Goal: Information Seeking & Learning: Learn about a topic

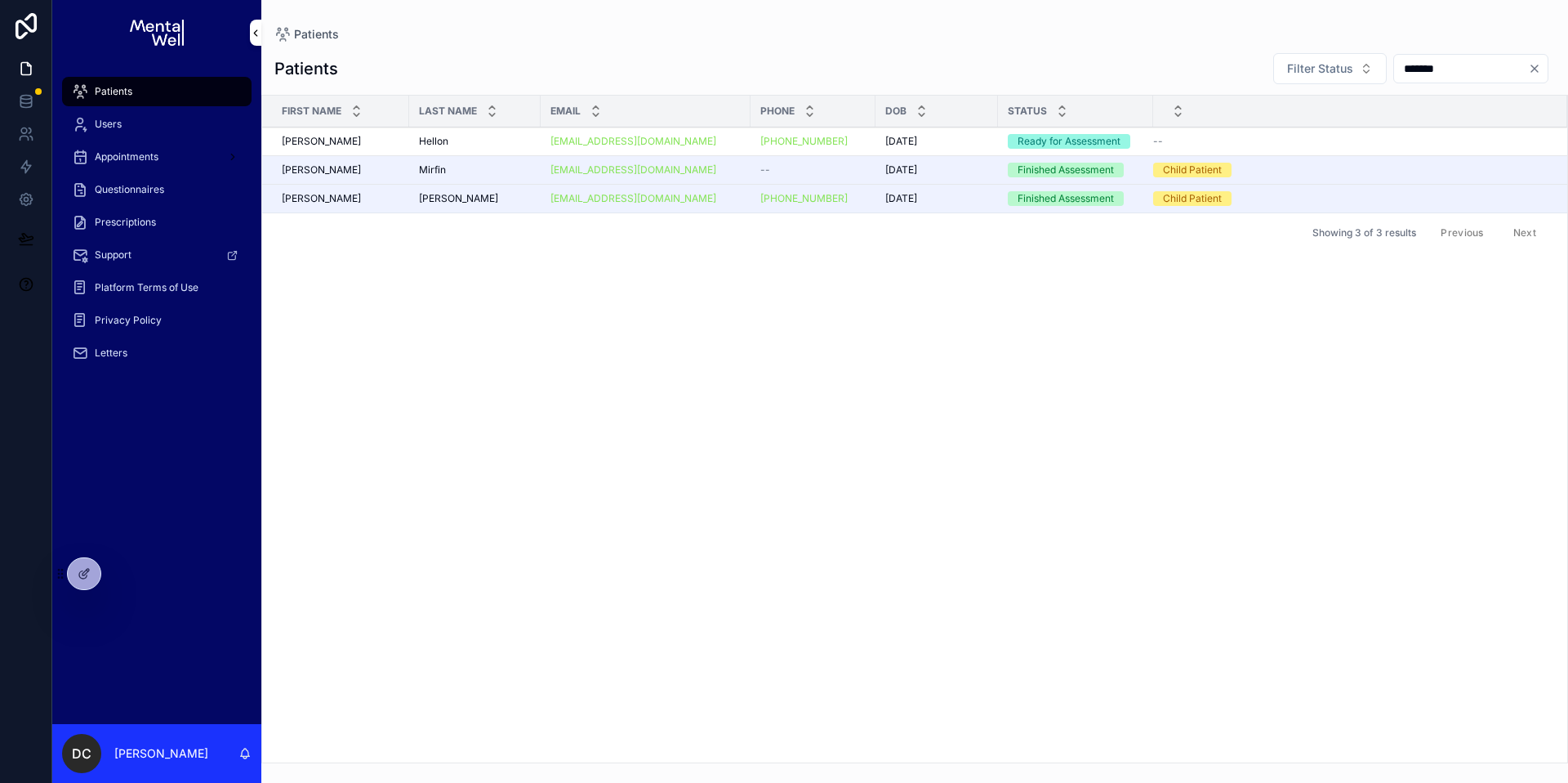
click at [147, 98] on div "Patients" at bounding box center [157, 91] width 170 height 26
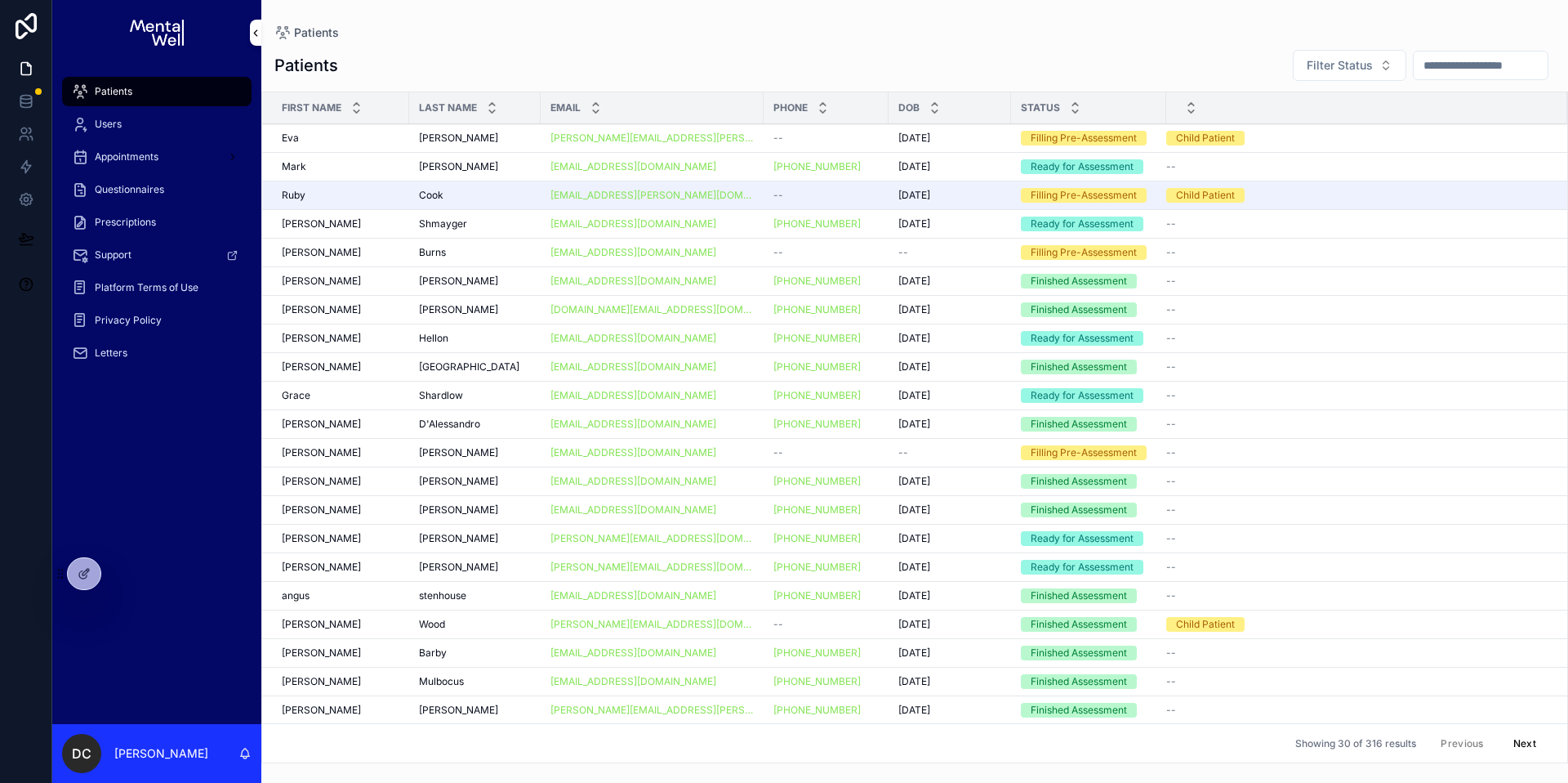
click at [1453, 63] on input "*******" at bounding box center [1480, 65] width 134 height 23
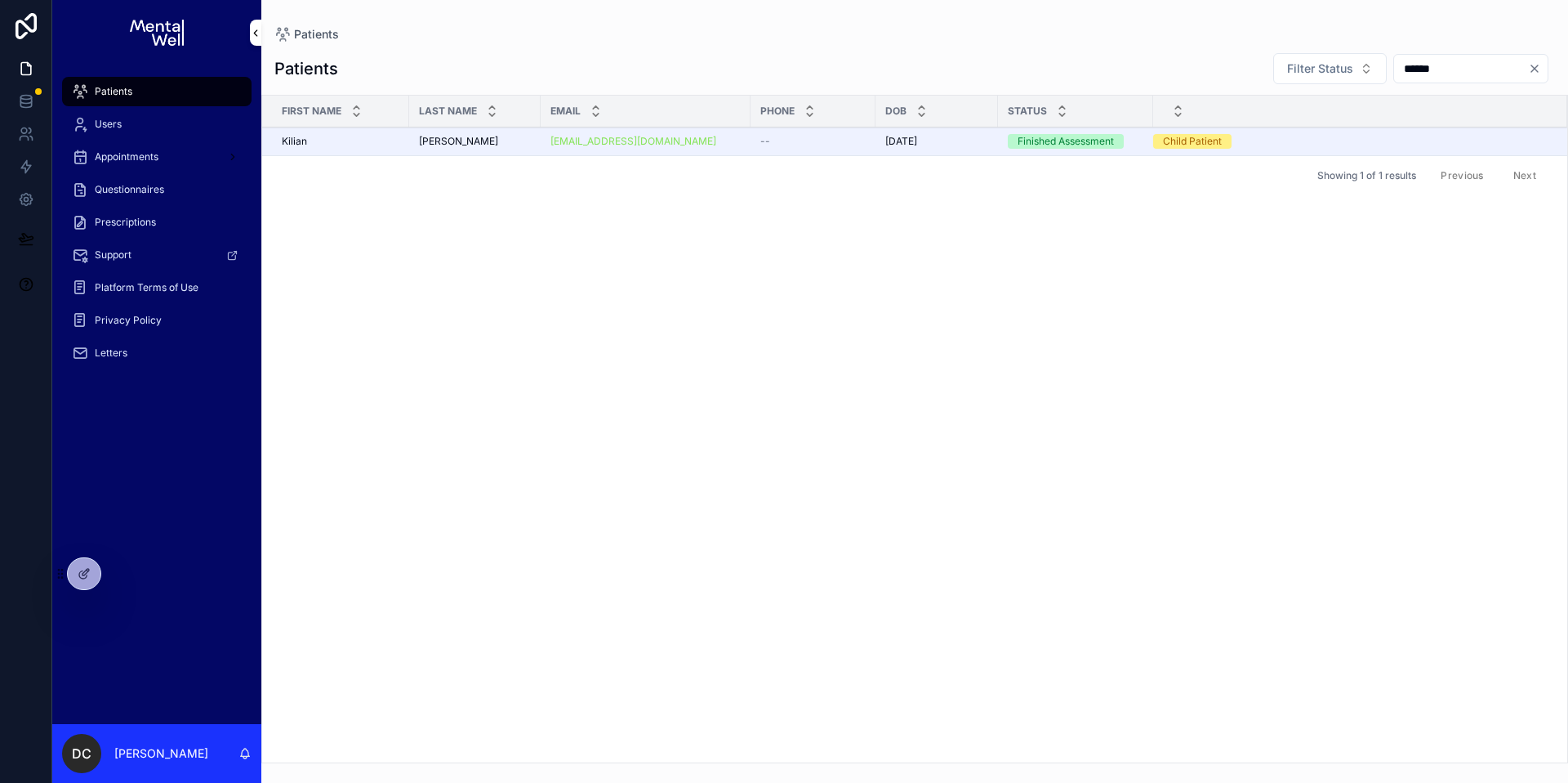
type input "******"
click at [705, 147] on div "[EMAIL_ADDRESS][DOMAIN_NAME]" at bounding box center [645, 142] width 190 height 13
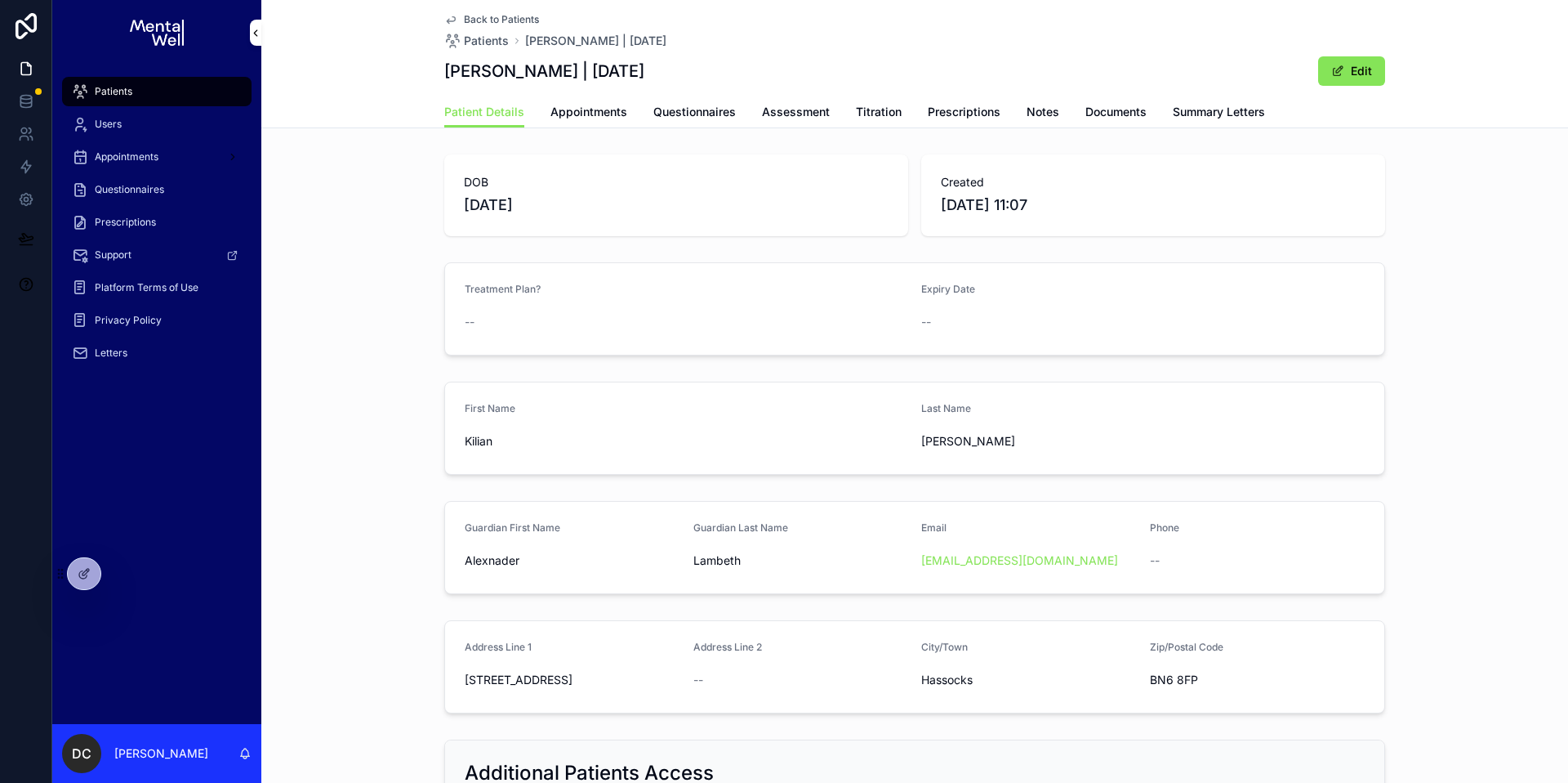
click at [1202, 110] on span "Summary Letters" at bounding box center [1219, 111] width 93 height 16
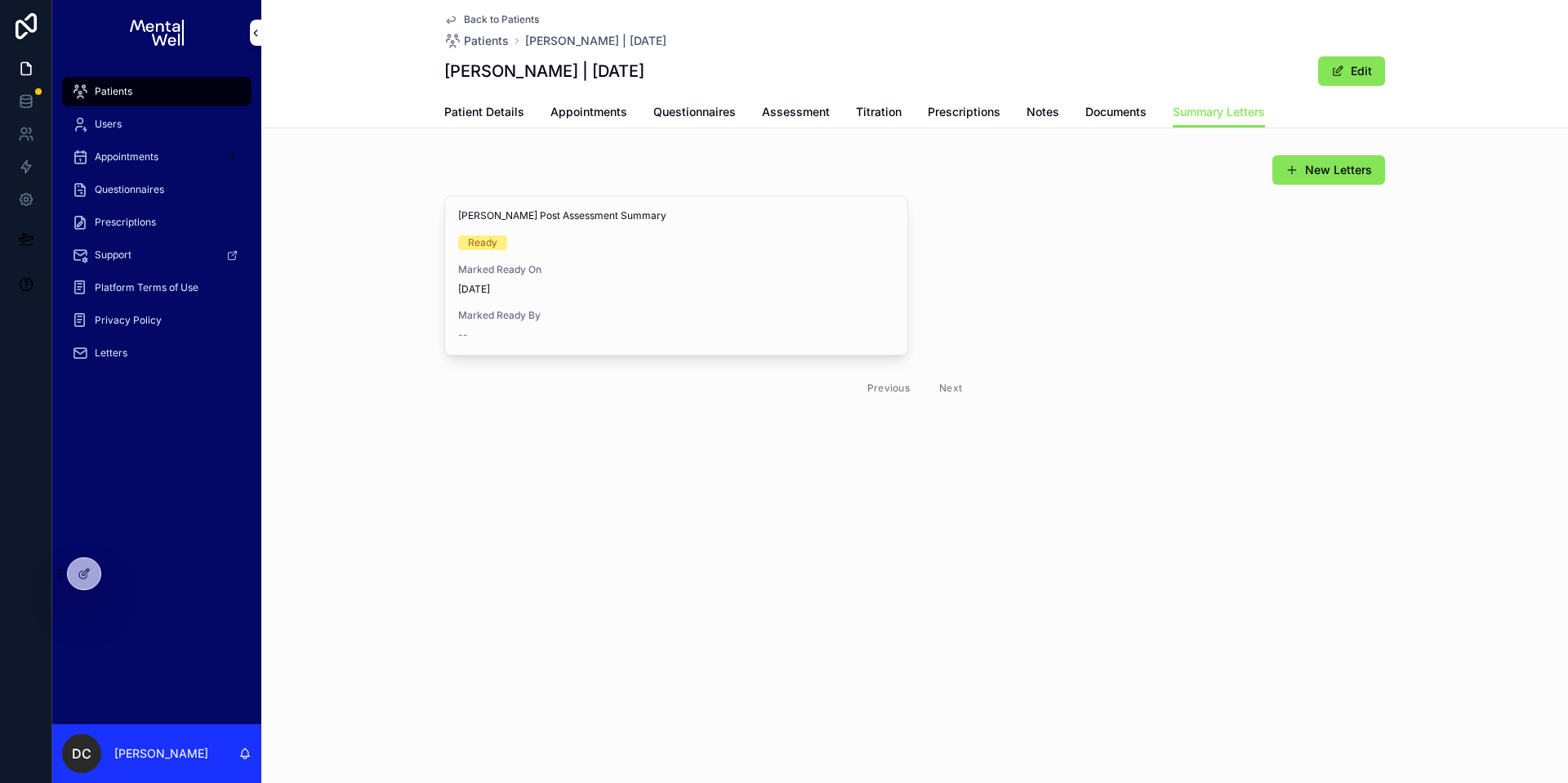
click at [495, 113] on span "Patient Details" at bounding box center [484, 111] width 80 height 16
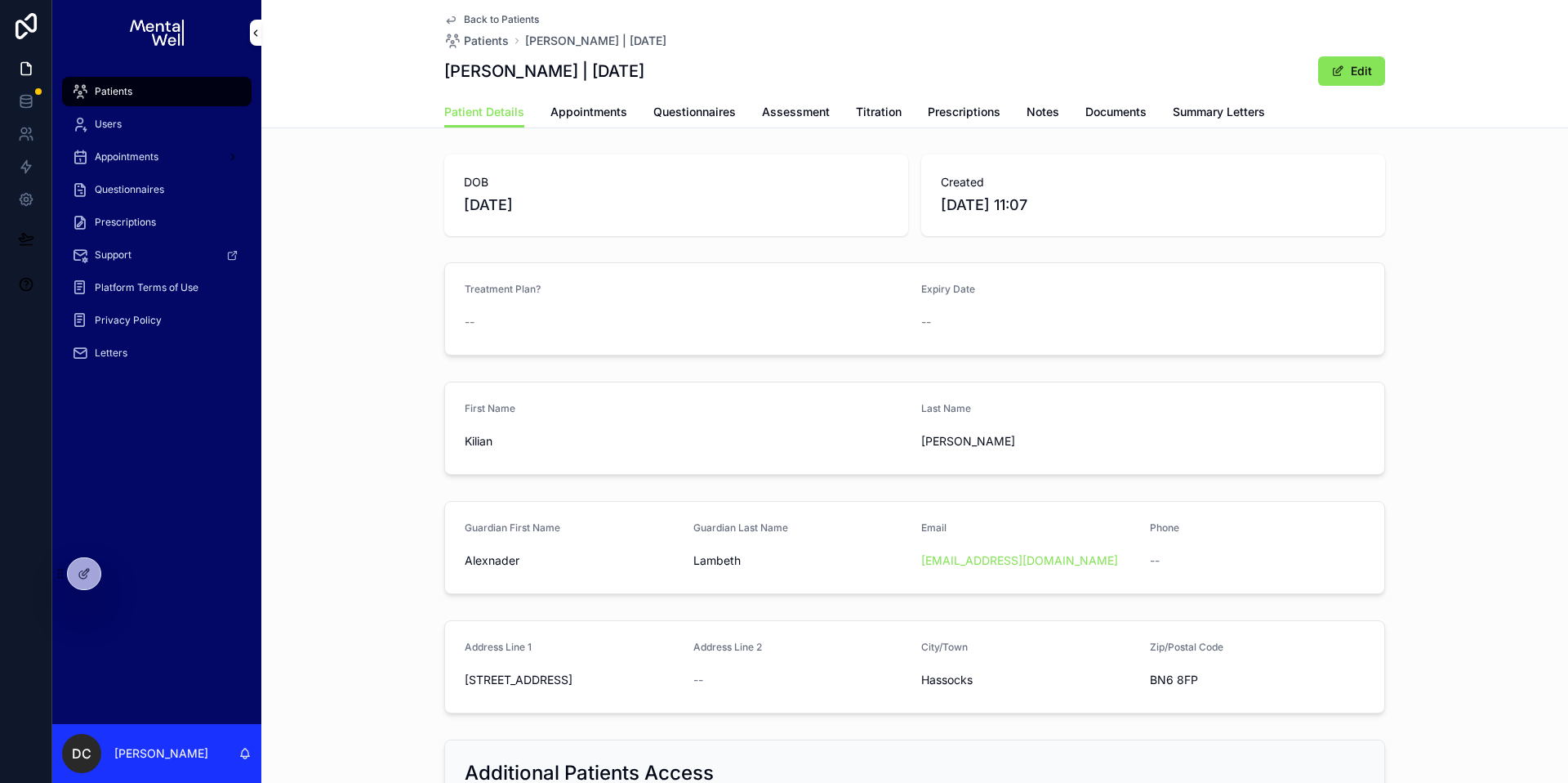
click at [590, 102] on link "Appointments" at bounding box center [588, 113] width 77 height 33
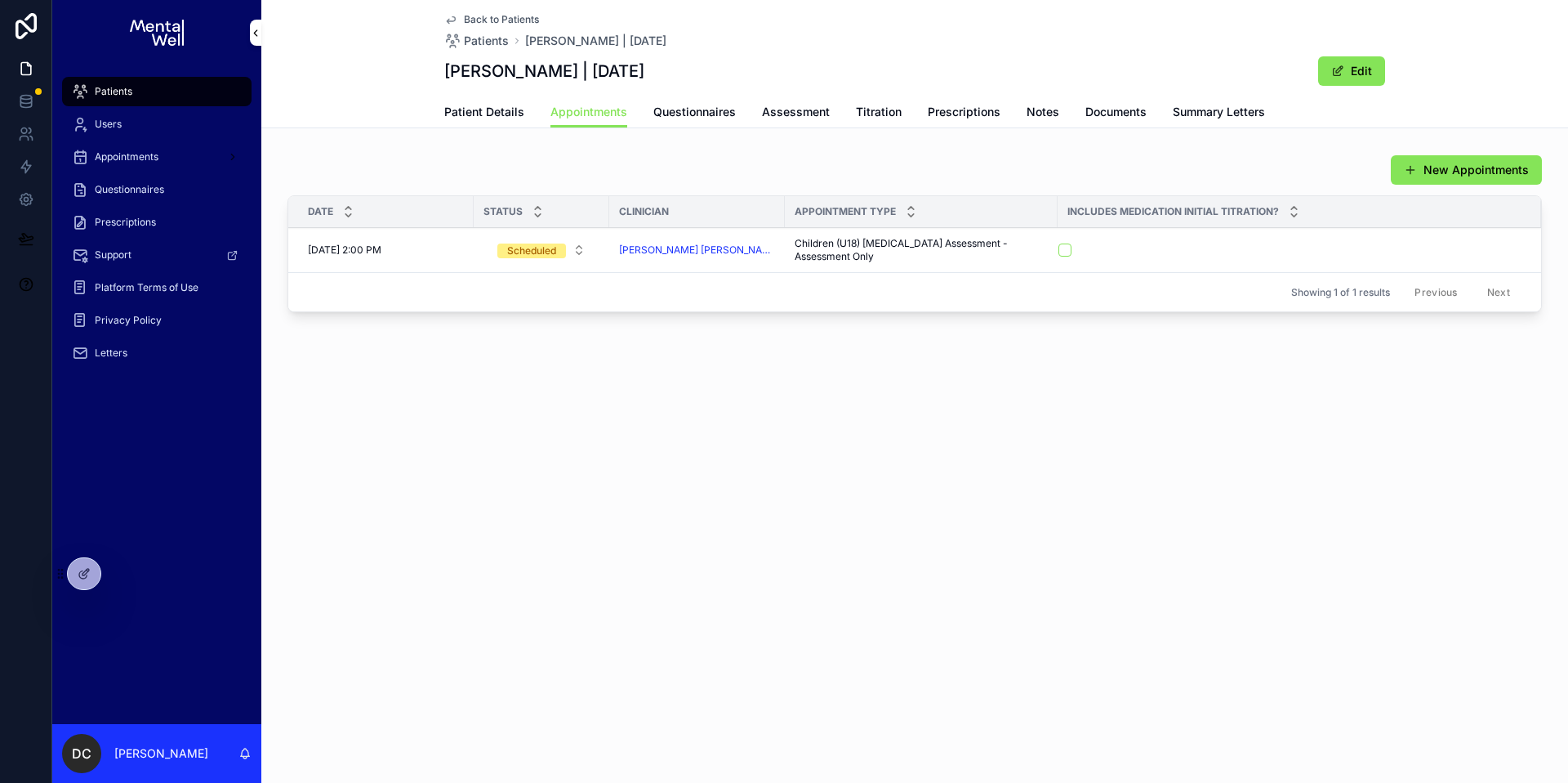
click at [504, 113] on span "Patient Details" at bounding box center [484, 111] width 80 height 16
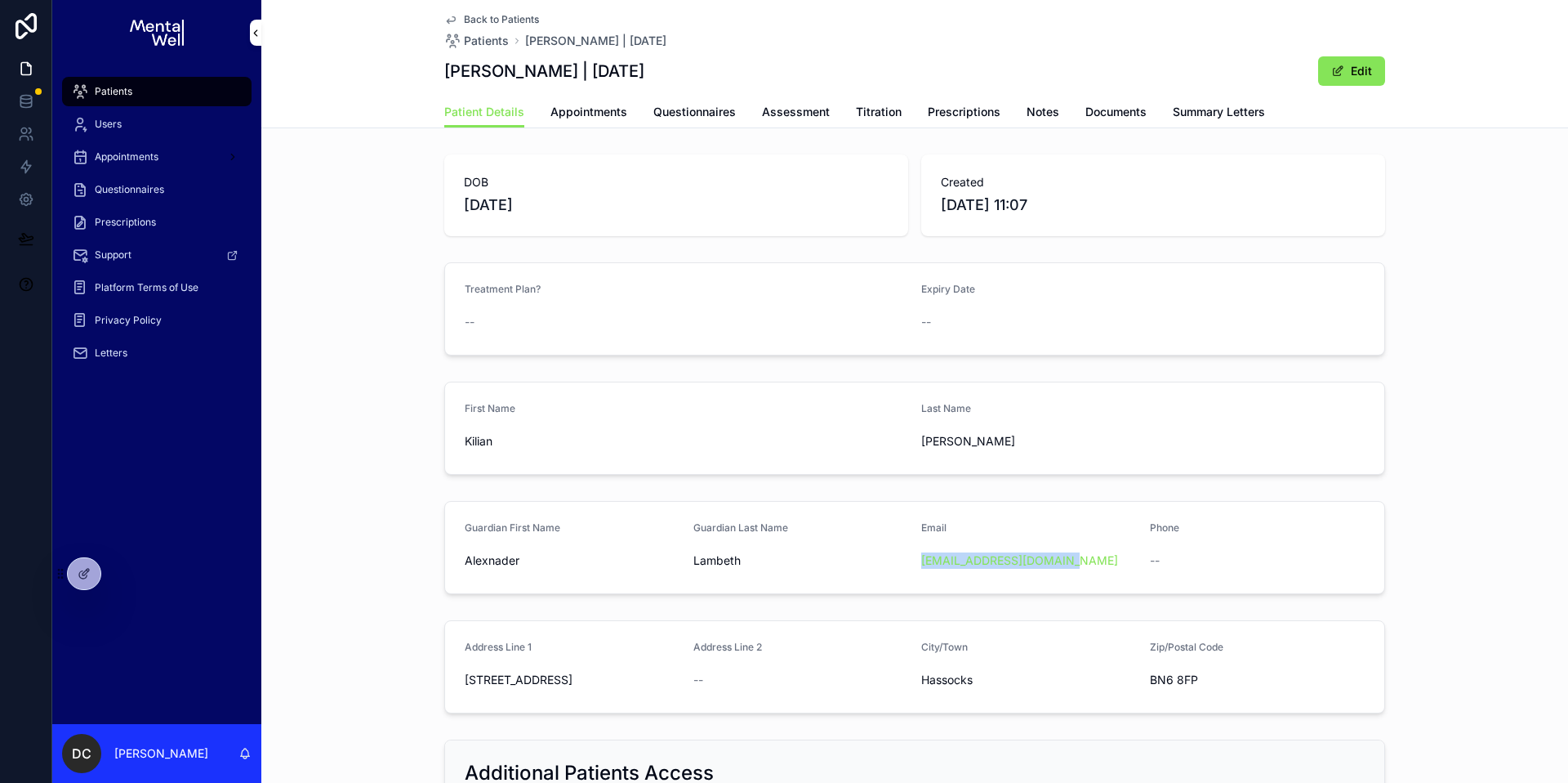
click at [141, 93] on div "Patients" at bounding box center [157, 91] width 170 height 26
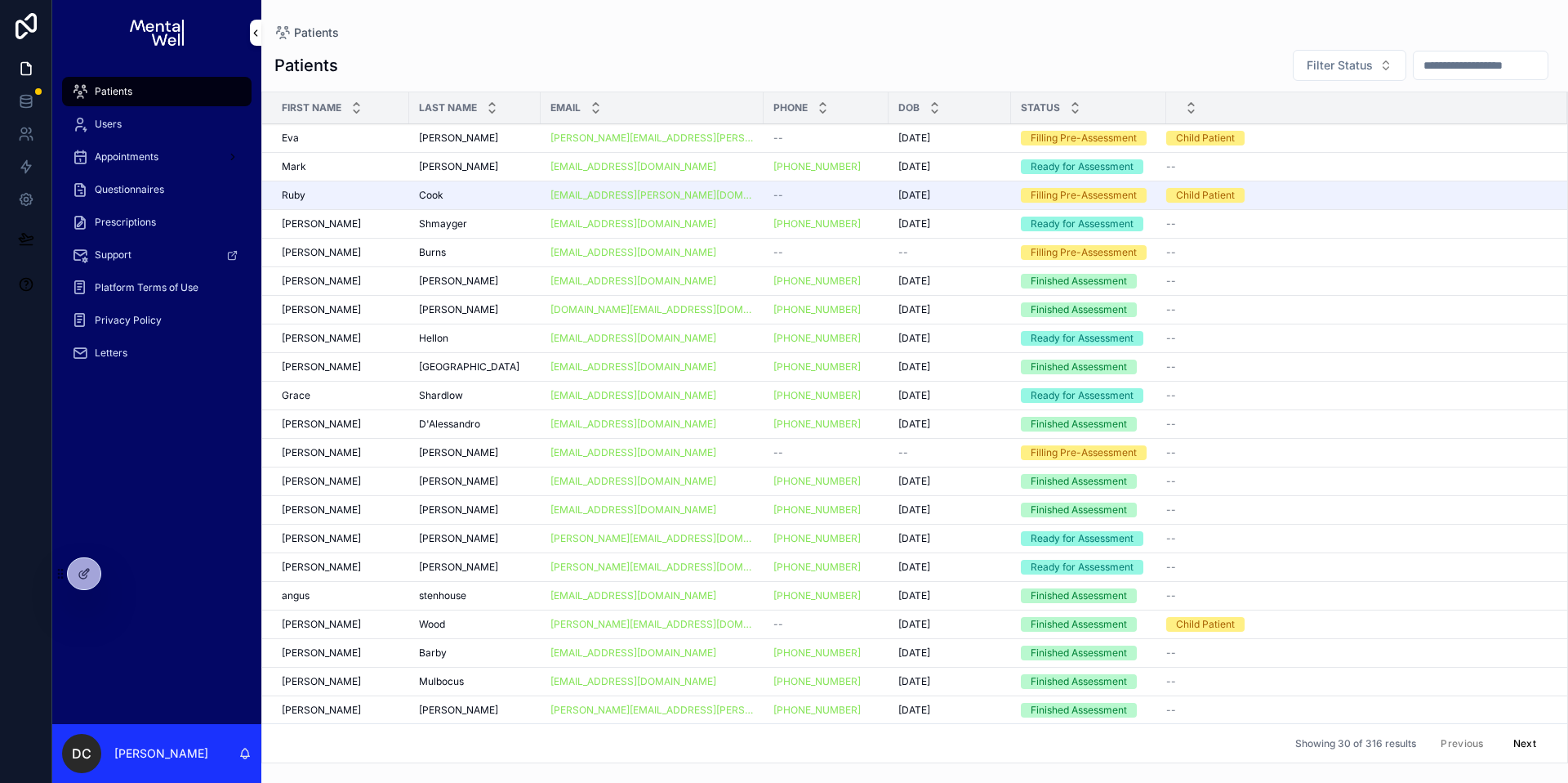
click at [1496, 73] on input "scrollable content" at bounding box center [1480, 65] width 134 height 23
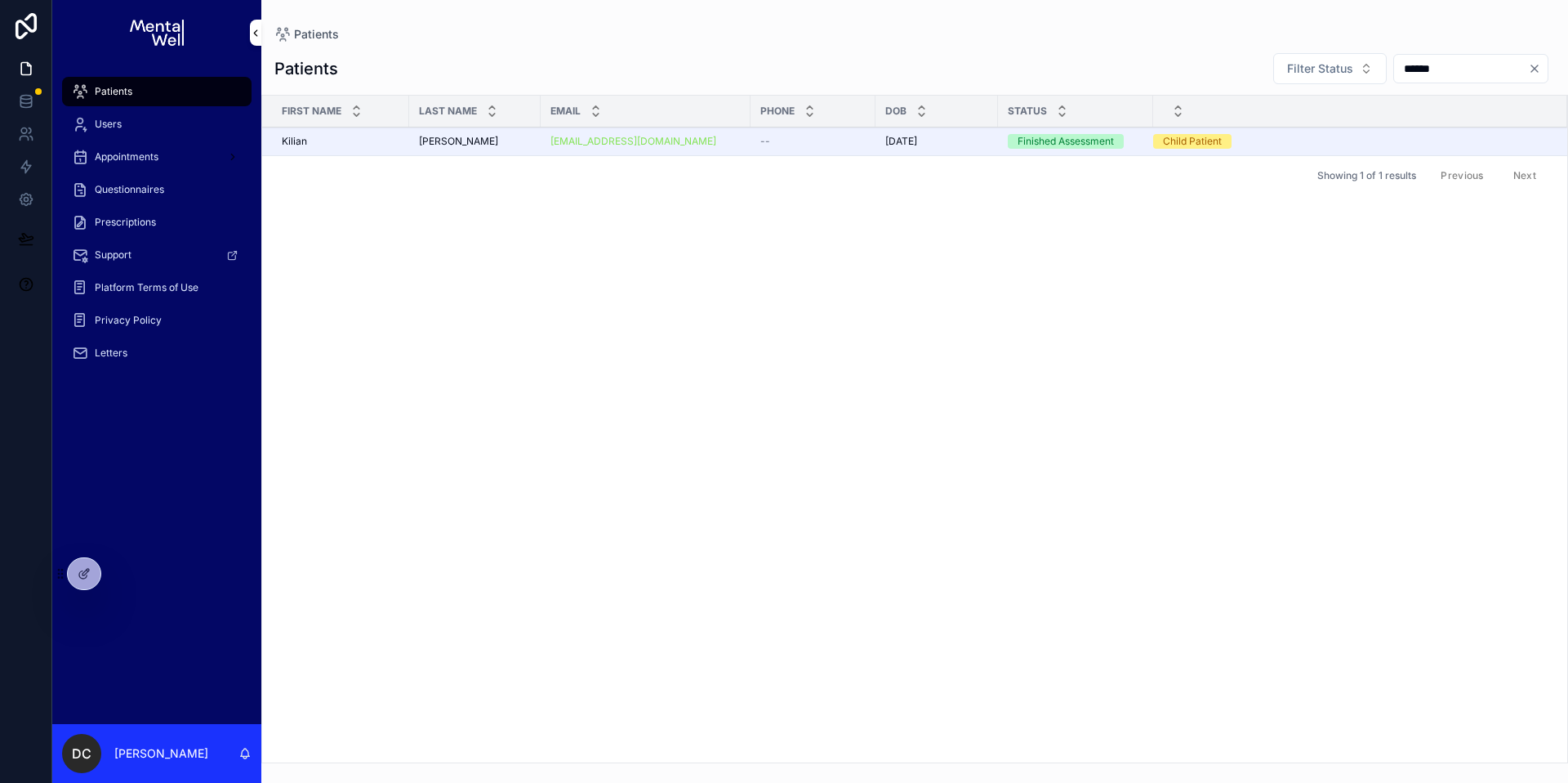
type input "******"
click at [515, 156] on div "Showing 1 of 1 results Previous Next" at bounding box center [914, 174] width 1305 height 40
click at [515, 150] on td "[PERSON_NAME] [PERSON_NAME]" at bounding box center [475, 142] width 131 height 29
click at [510, 145] on div "[PERSON_NAME] [PERSON_NAME]" at bounding box center [474, 142] width 112 height 13
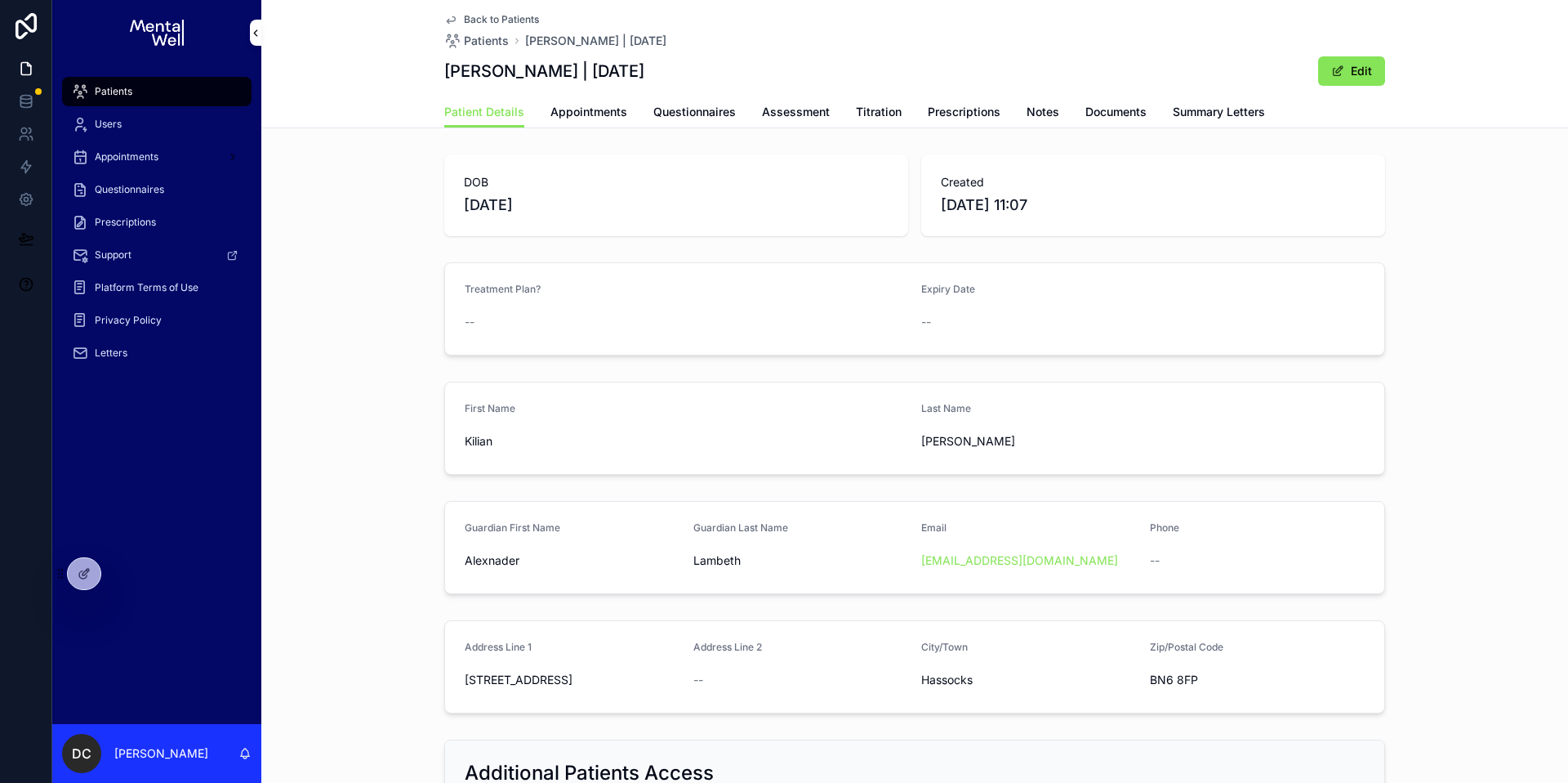
click at [601, 119] on span "Appointments" at bounding box center [588, 111] width 77 height 16
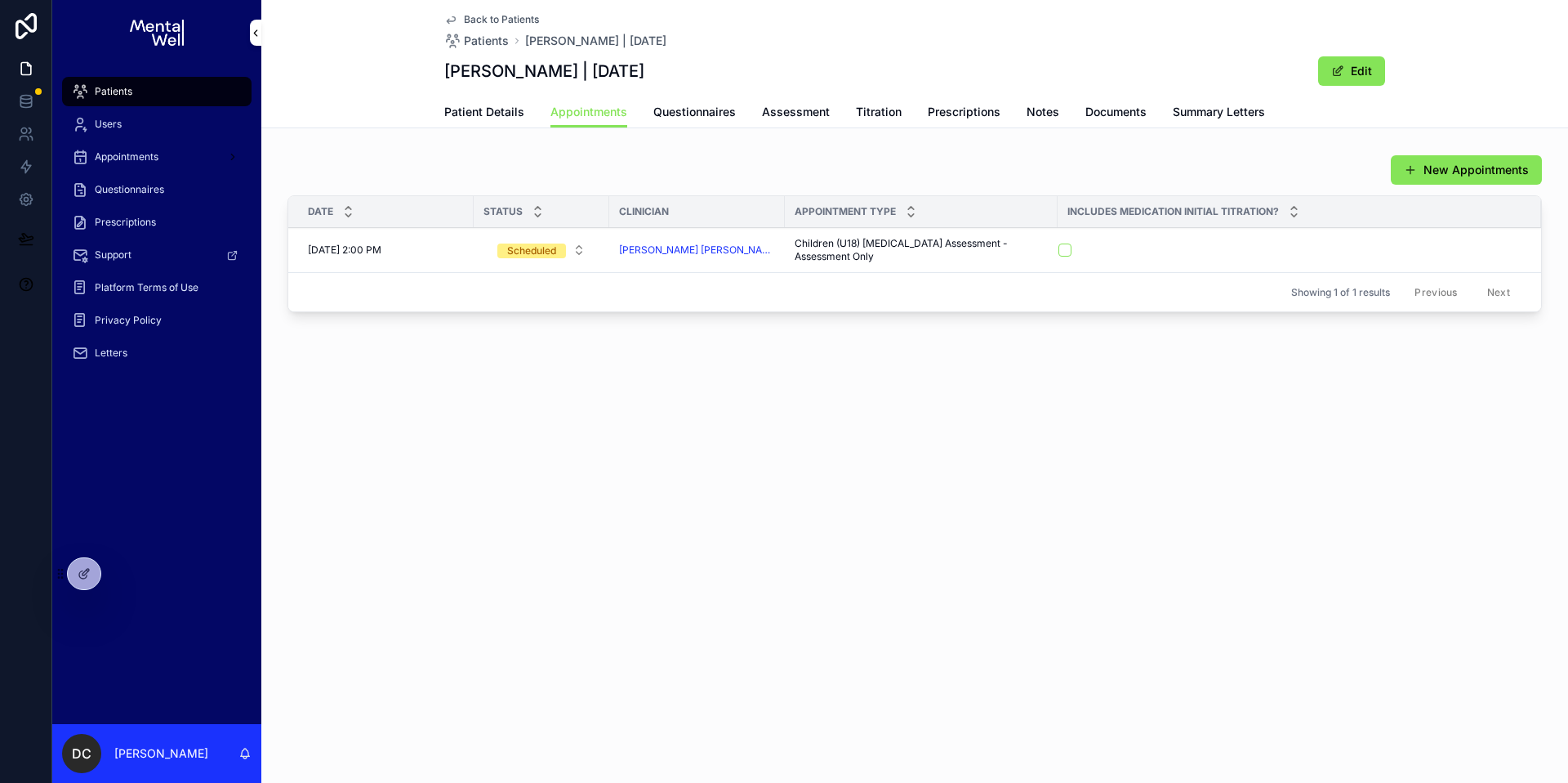
click at [131, 94] on span "Patients" at bounding box center [113, 92] width 38 height 13
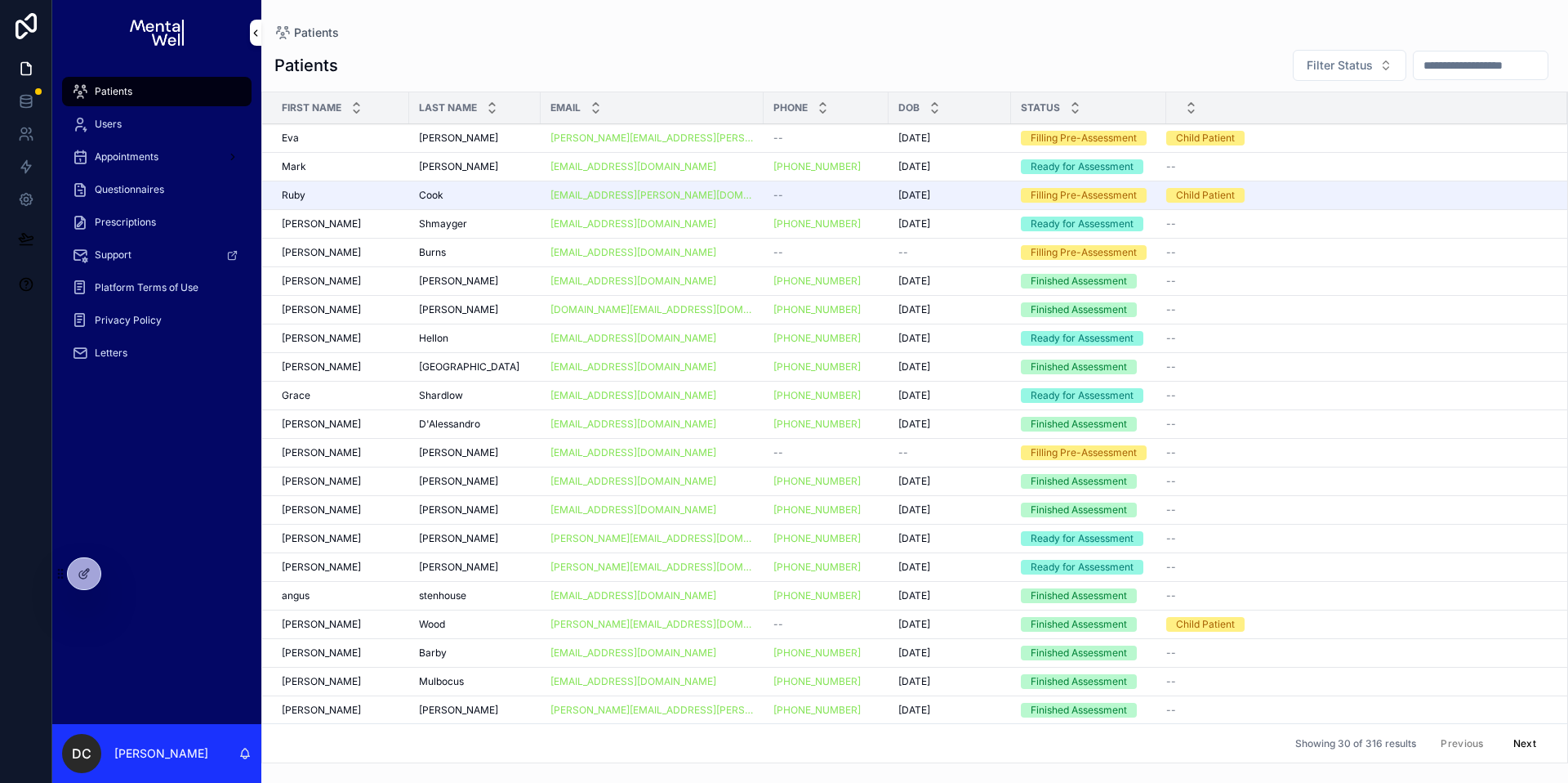
click at [1473, 69] on input "scrollable content" at bounding box center [1480, 65] width 134 height 23
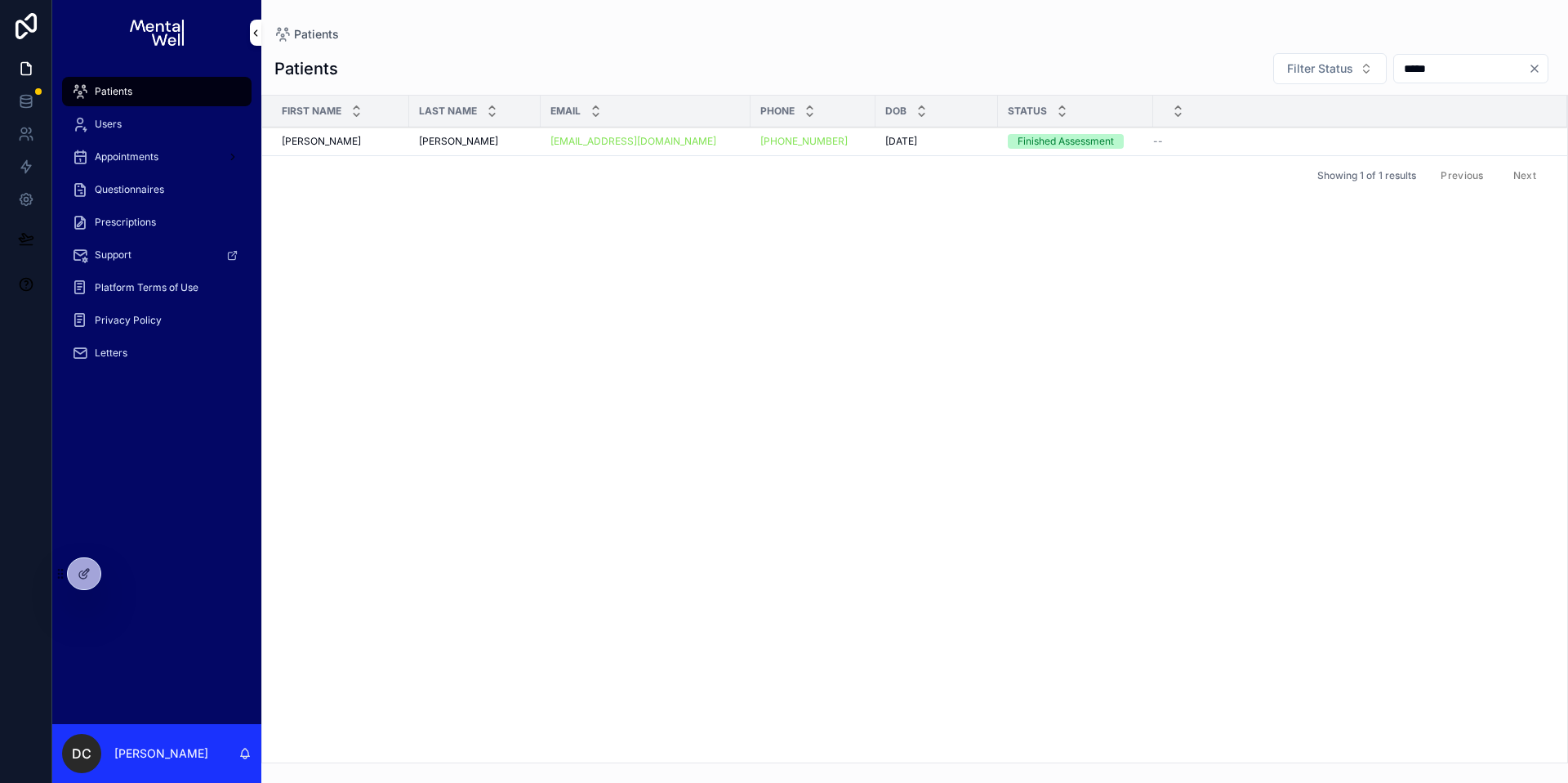
type input "*****"
click at [485, 136] on div "[PERSON_NAME][GEOGRAPHIC_DATA][PERSON_NAME]" at bounding box center [474, 142] width 112 height 13
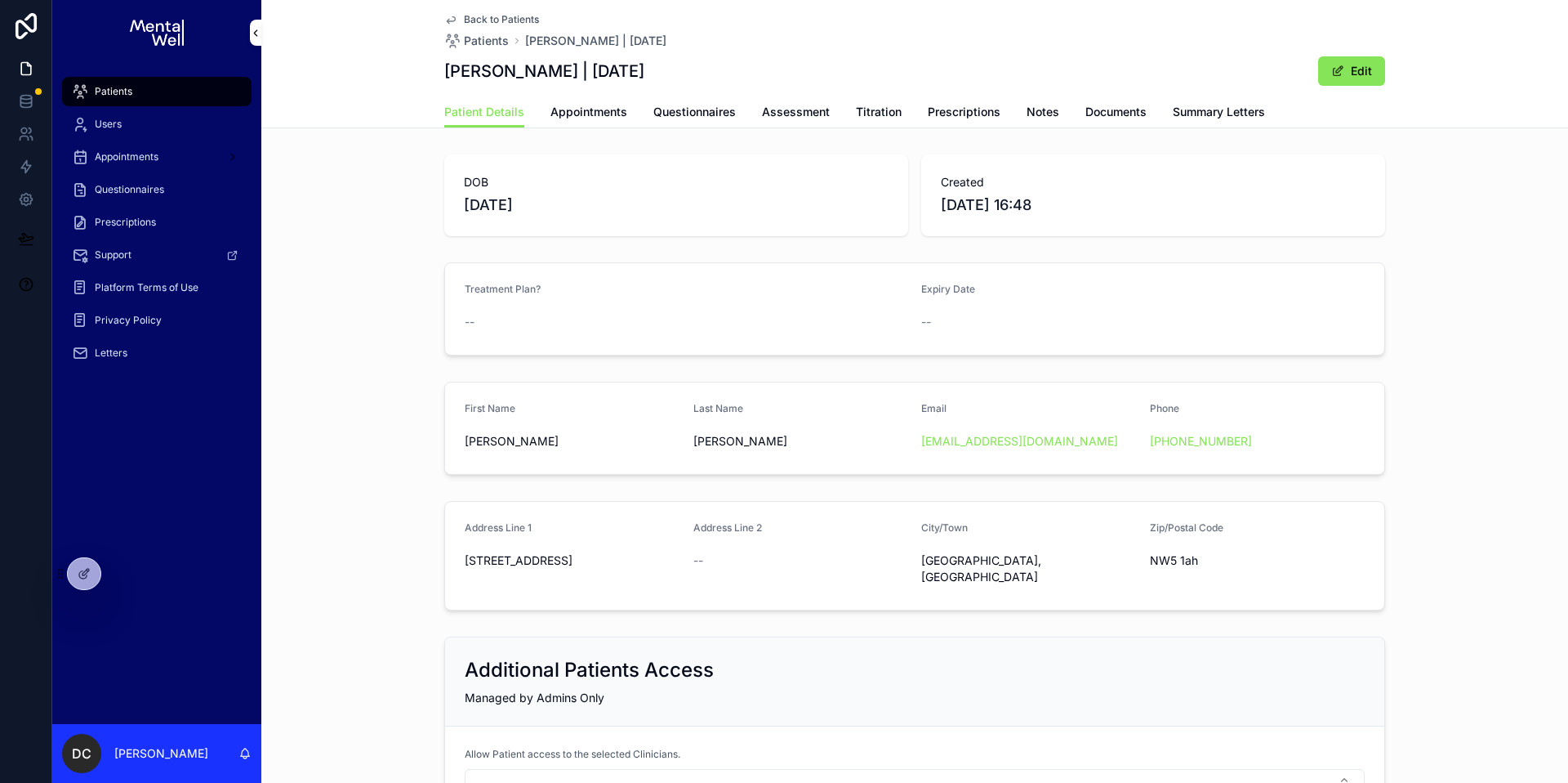
click at [1196, 121] on link "Summary Letters" at bounding box center [1219, 113] width 93 height 33
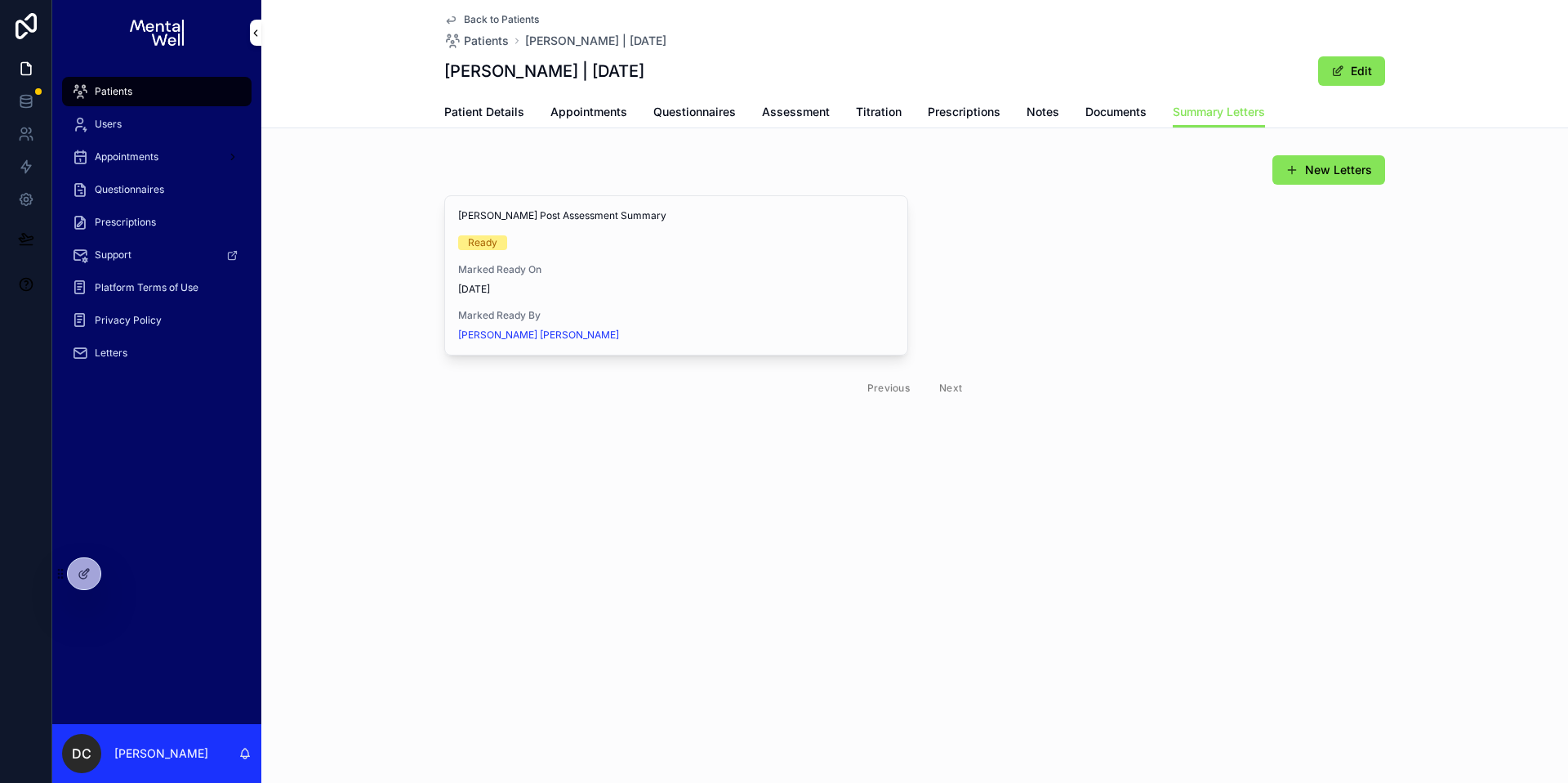
click at [638, 169] on div "New Letters" at bounding box center [914, 169] width 941 height 31
click at [557, 507] on div "Back to Patients Patients [PERSON_NAME] | [DATE] [PERSON_NAME] | [DATE] Edit Su…" at bounding box center [914, 259] width 1307 height 518
click at [175, 86] on div "Patients" at bounding box center [157, 91] width 170 height 26
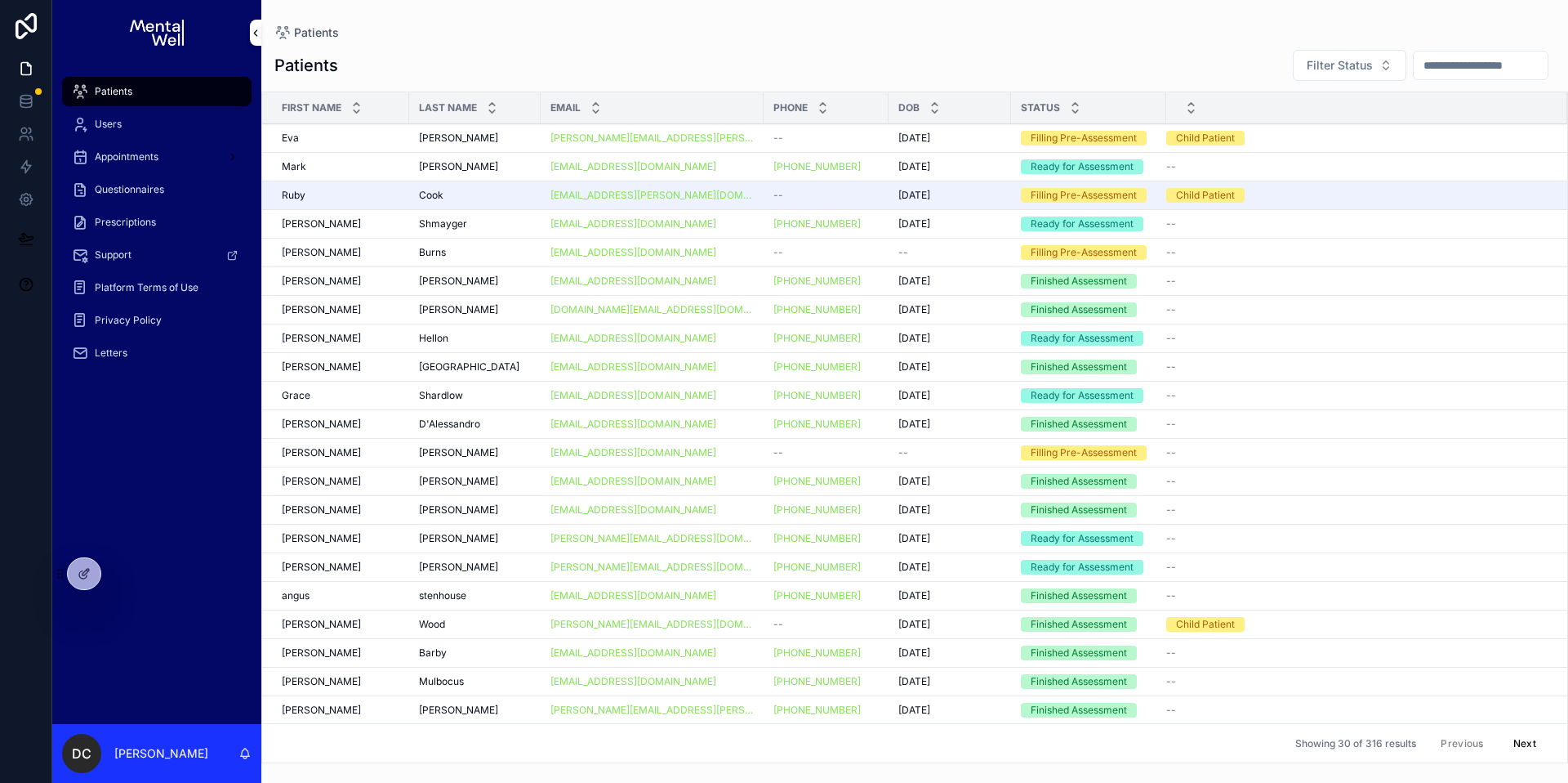
click at [141, 349] on div "Letters" at bounding box center [157, 352] width 170 height 26
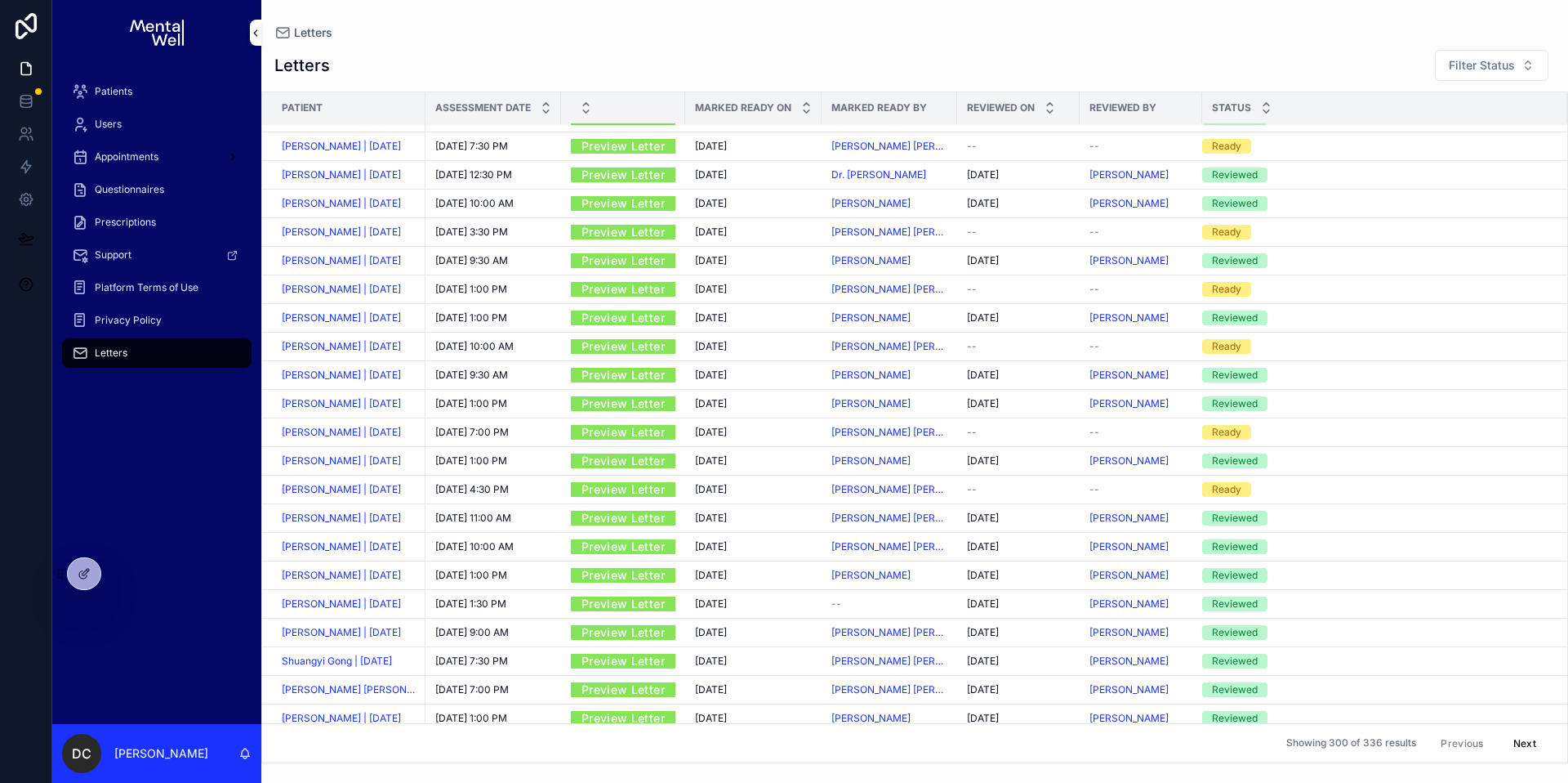
scroll to position [1579, 0]
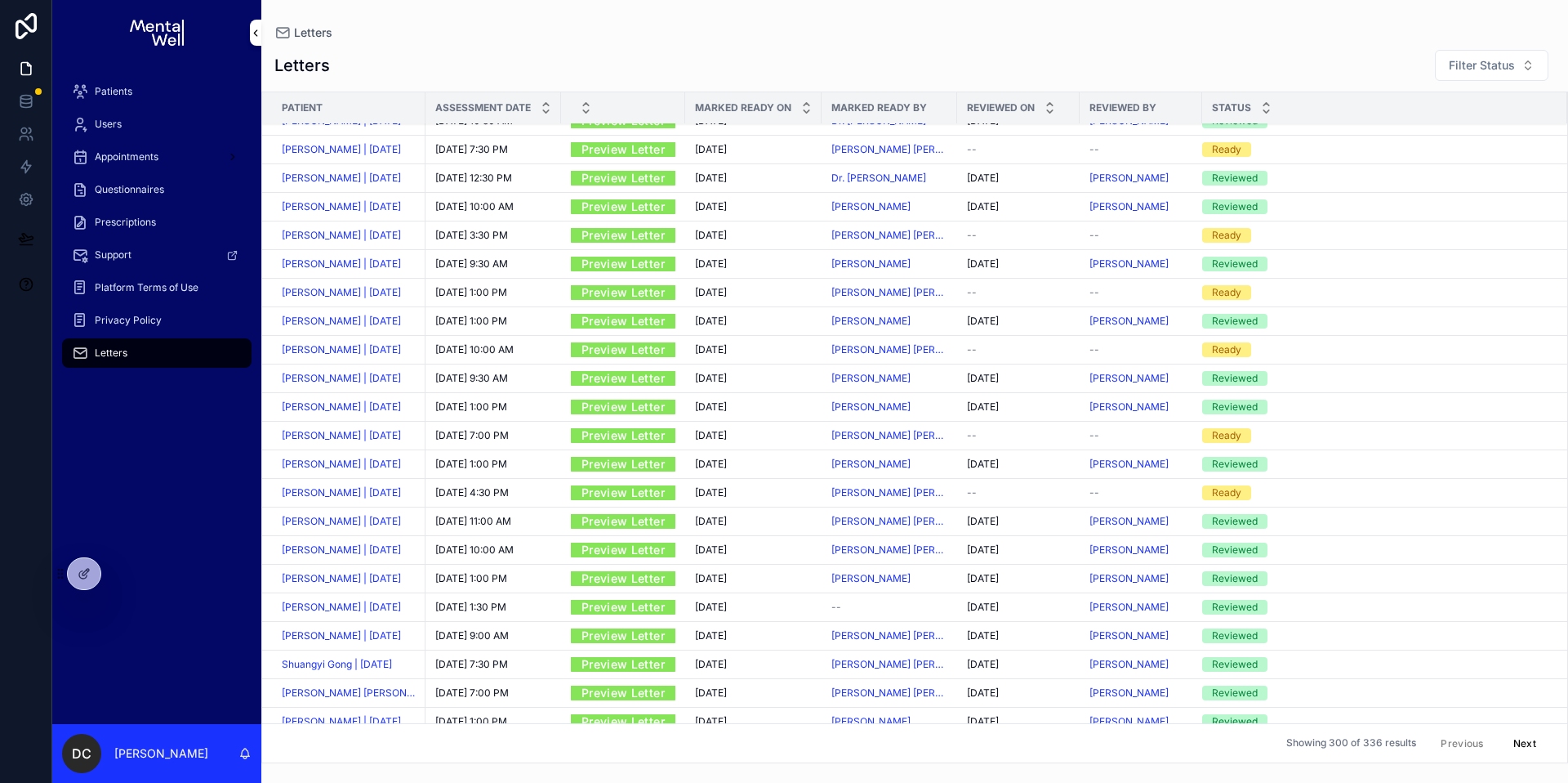
click at [121, 109] on div "Users" at bounding box center [157, 124] width 209 height 33
click at [130, 92] on span "Patients" at bounding box center [113, 92] width 38 height 13
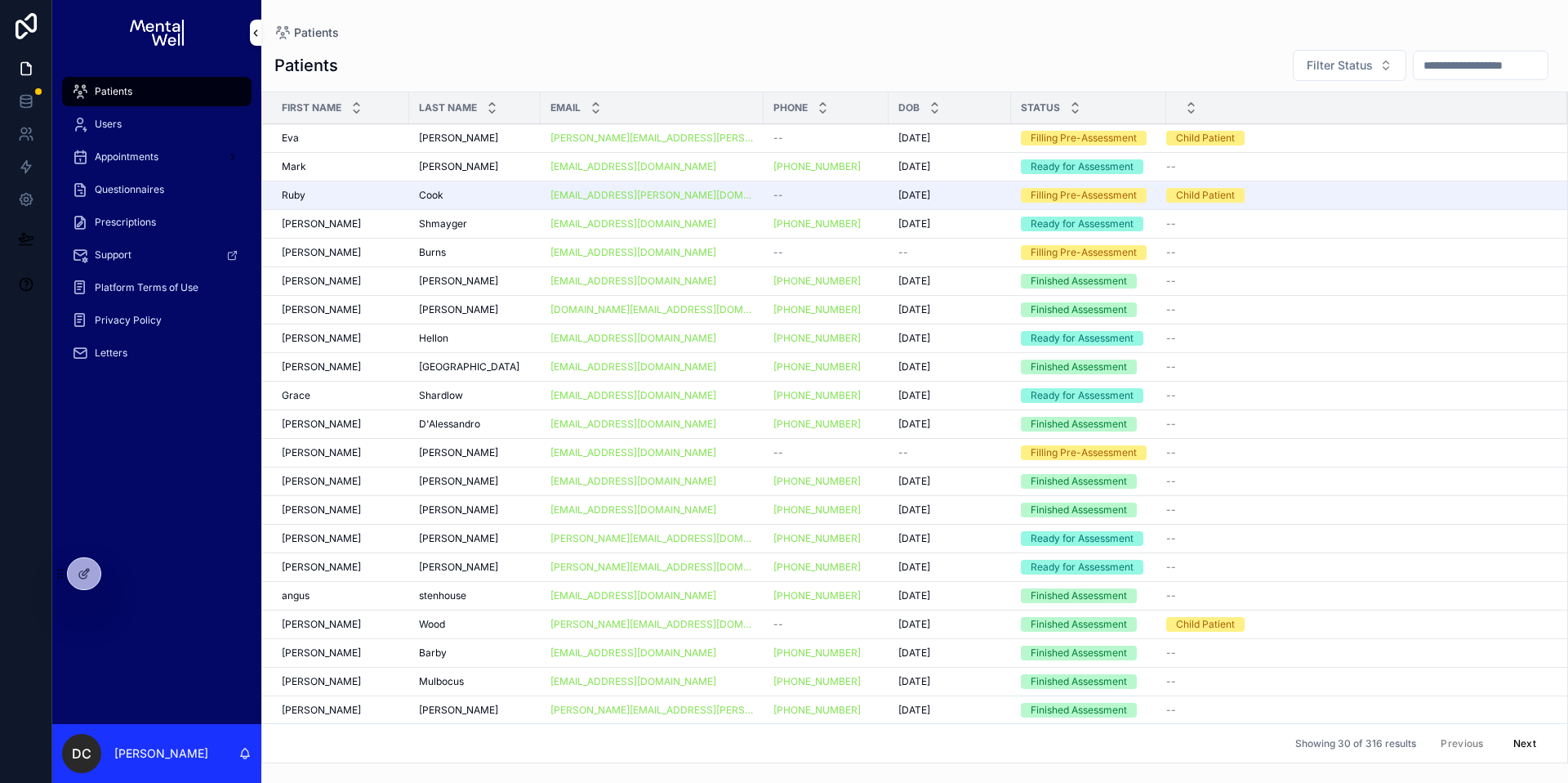
click at [1414, 70] on input "scrollable content" at bounding box center [1480, 65] width 134 height 23
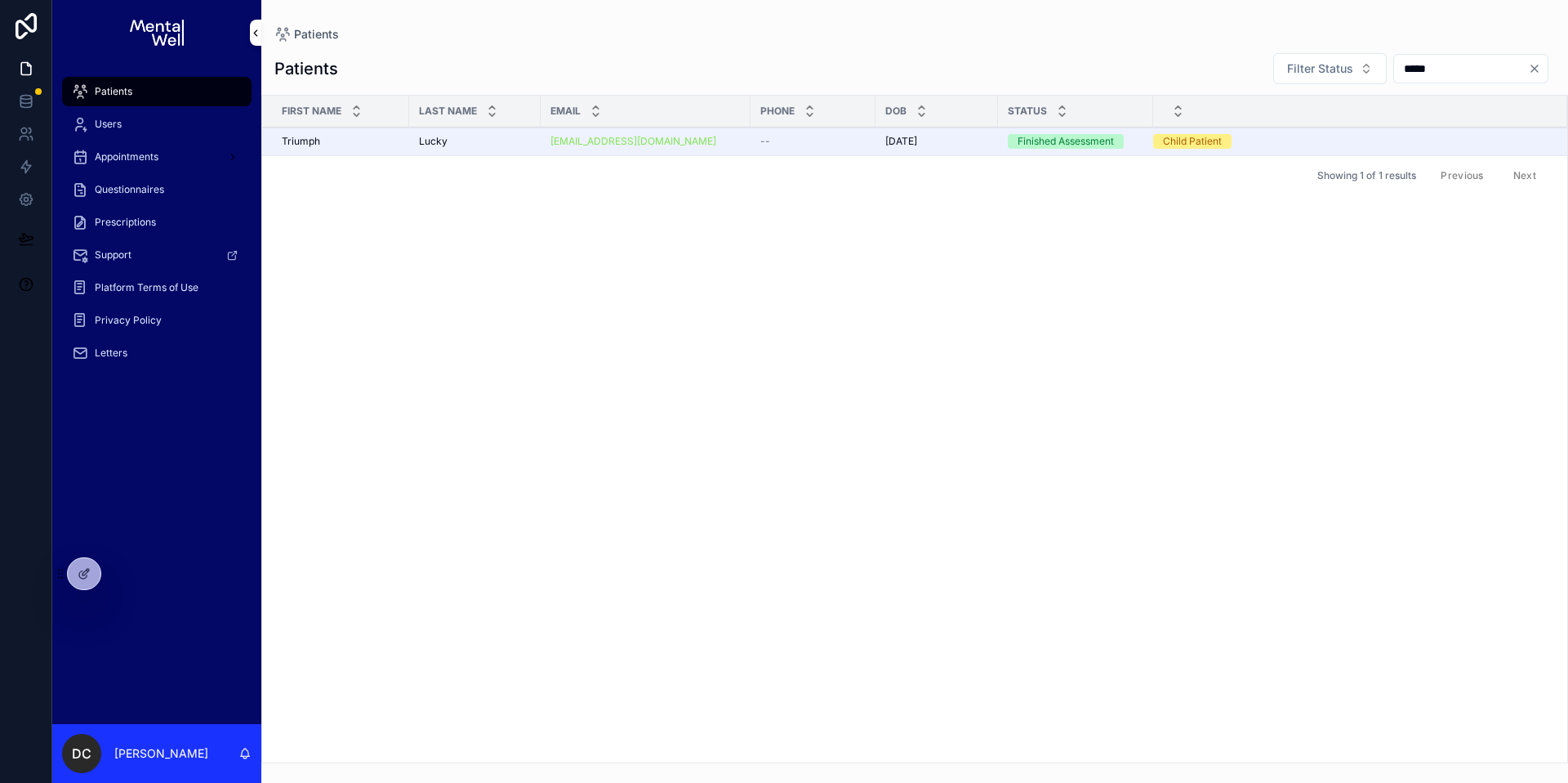
type input "*****"
click at [457, 143] on div "Lucky Lucky" at bounding box center [474, 142] width 112 height 13
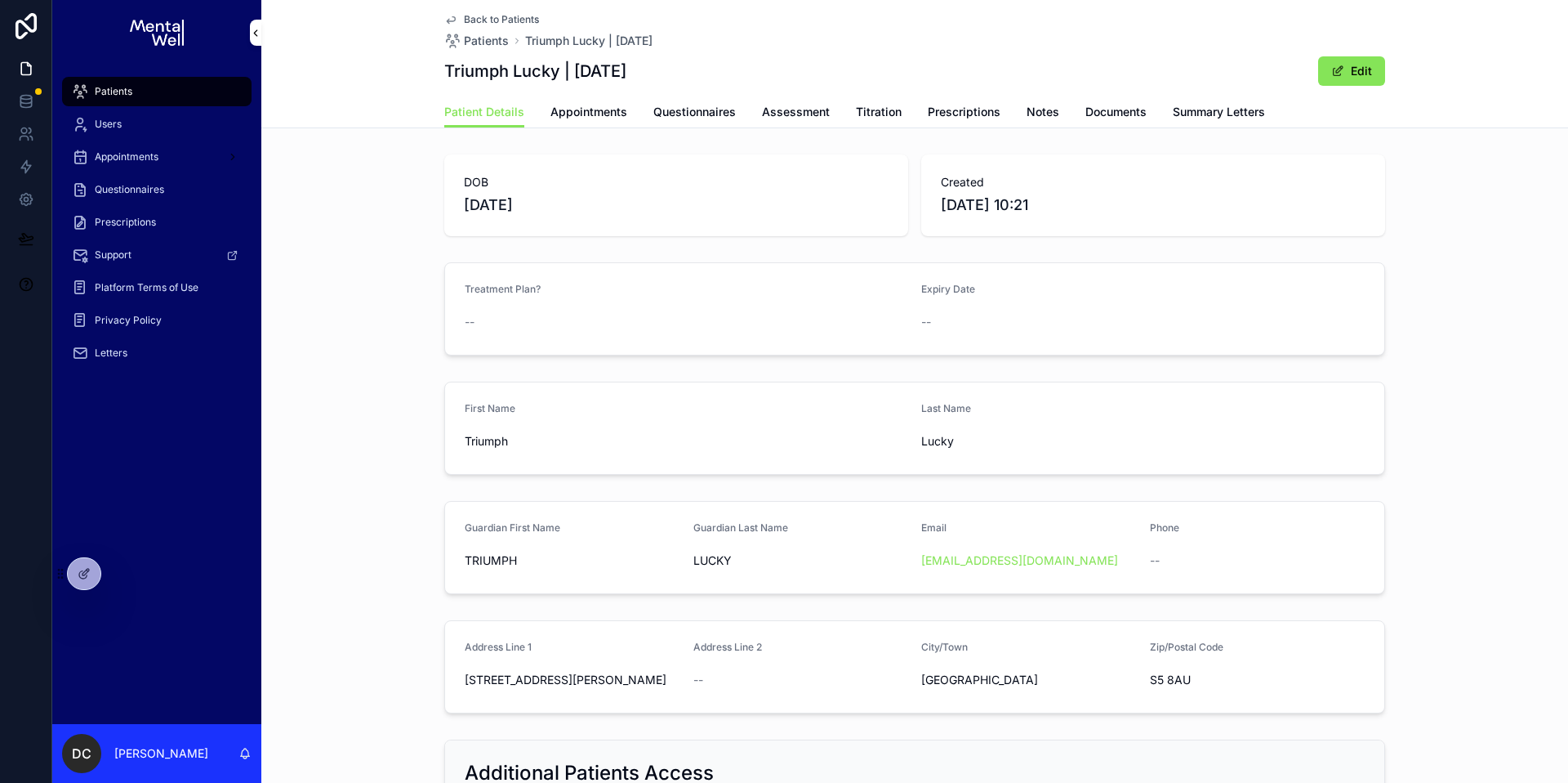
click at [1188, 113] on span "Summary Letters" at bounding box center [1219, 111] width 93 height 16
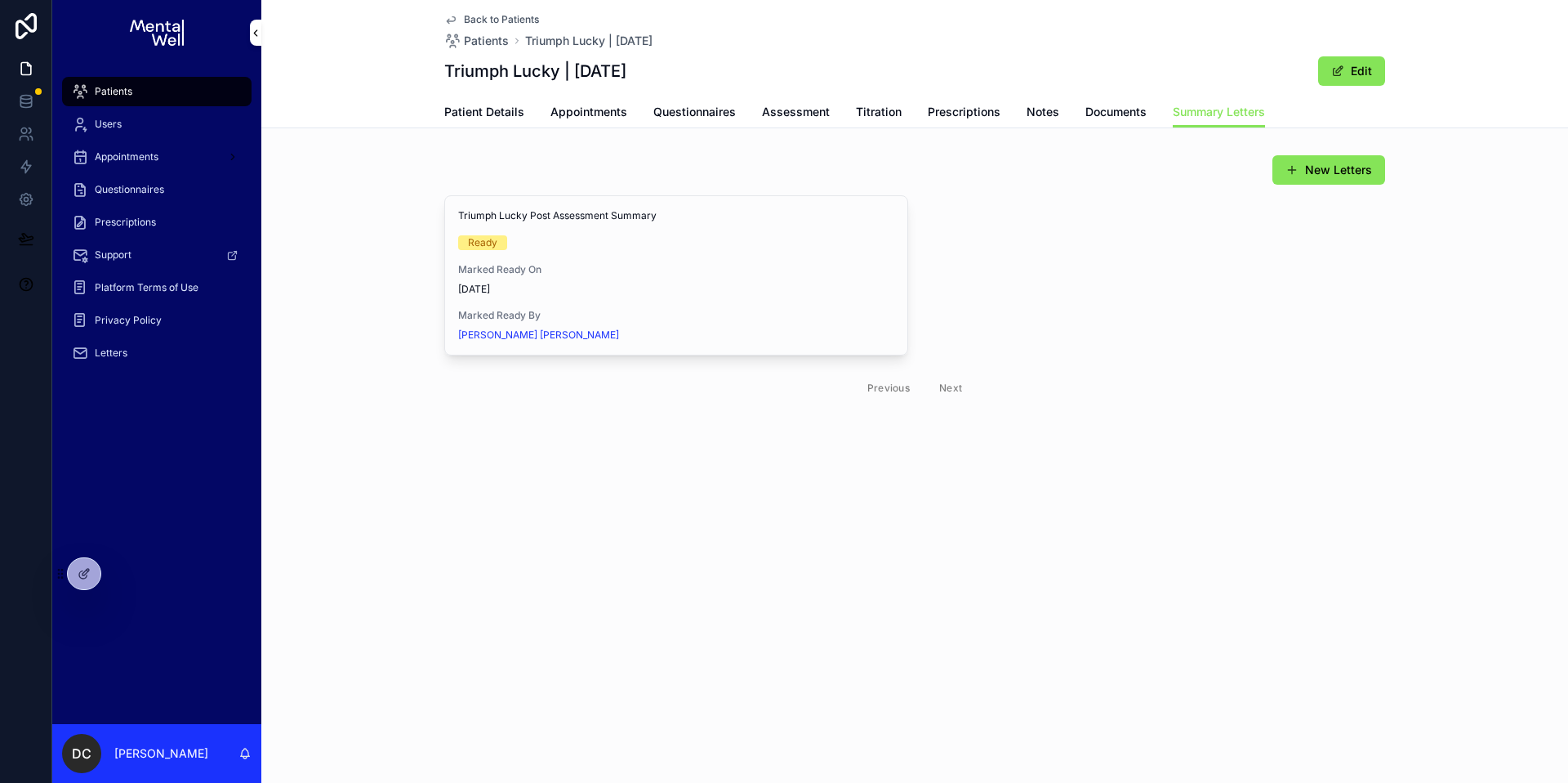
click at [733, 193] on div "New Letters Triumph Lucky Post Assessment Summary Ready Marked Ready On [DATE] …" at bounding box center [914, 281] width 941 height 253
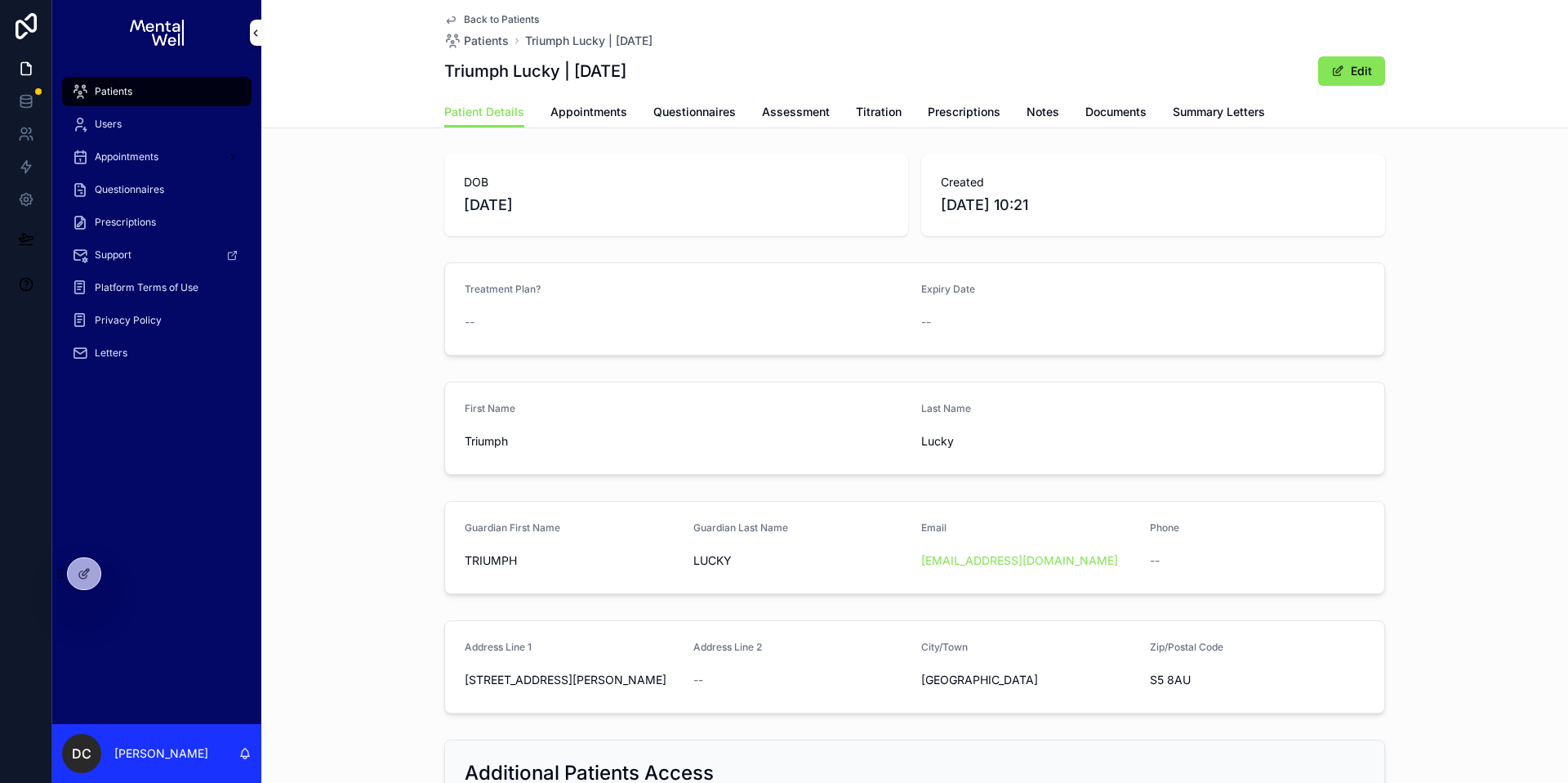
click at [179, 85] on div "Patients" at bounding box center [157, 91] width 170 height 26
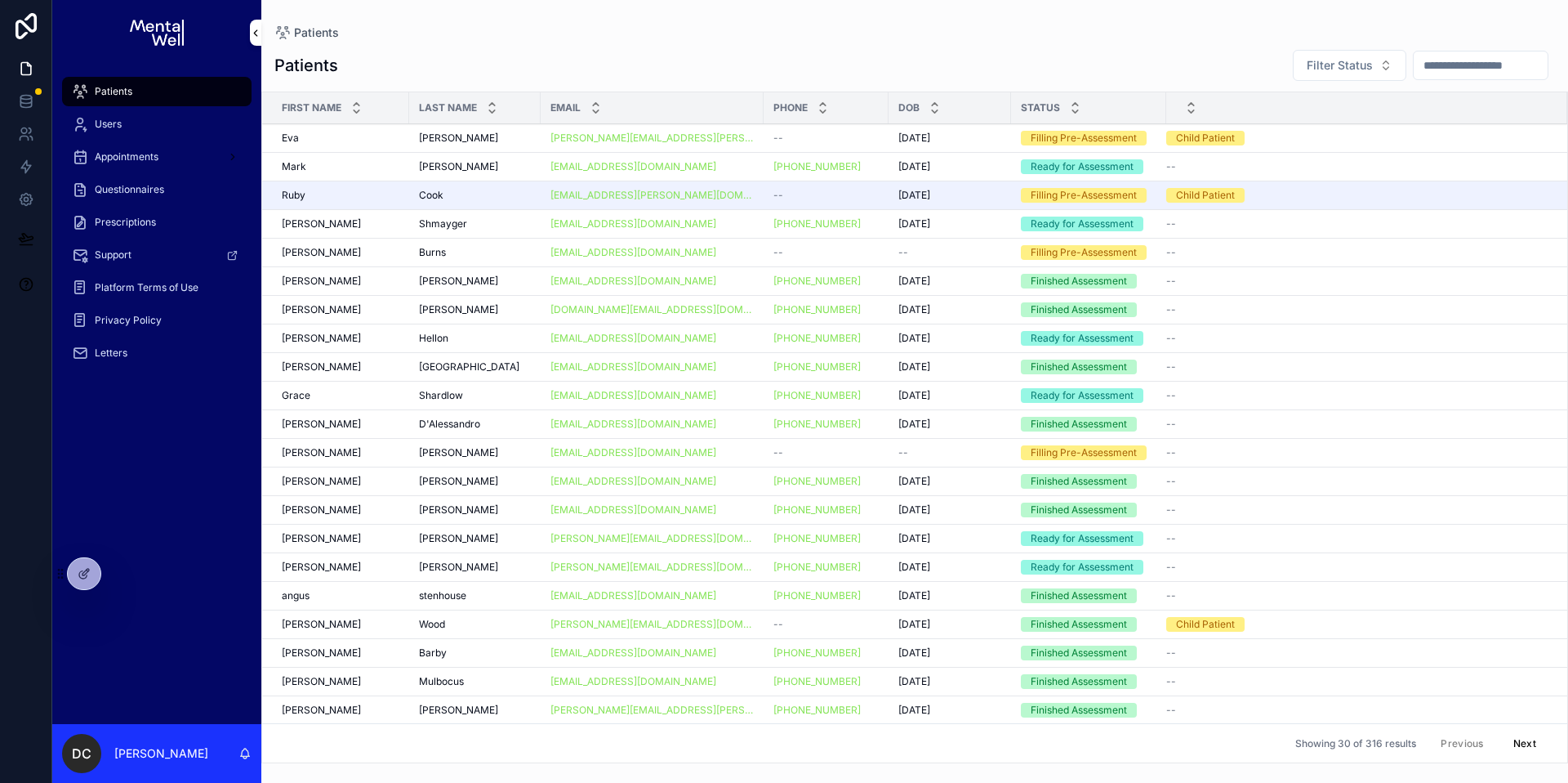
click at [1433, 71] on input "scrollable content" at bounding box center [1480, 65] width 134 height 23
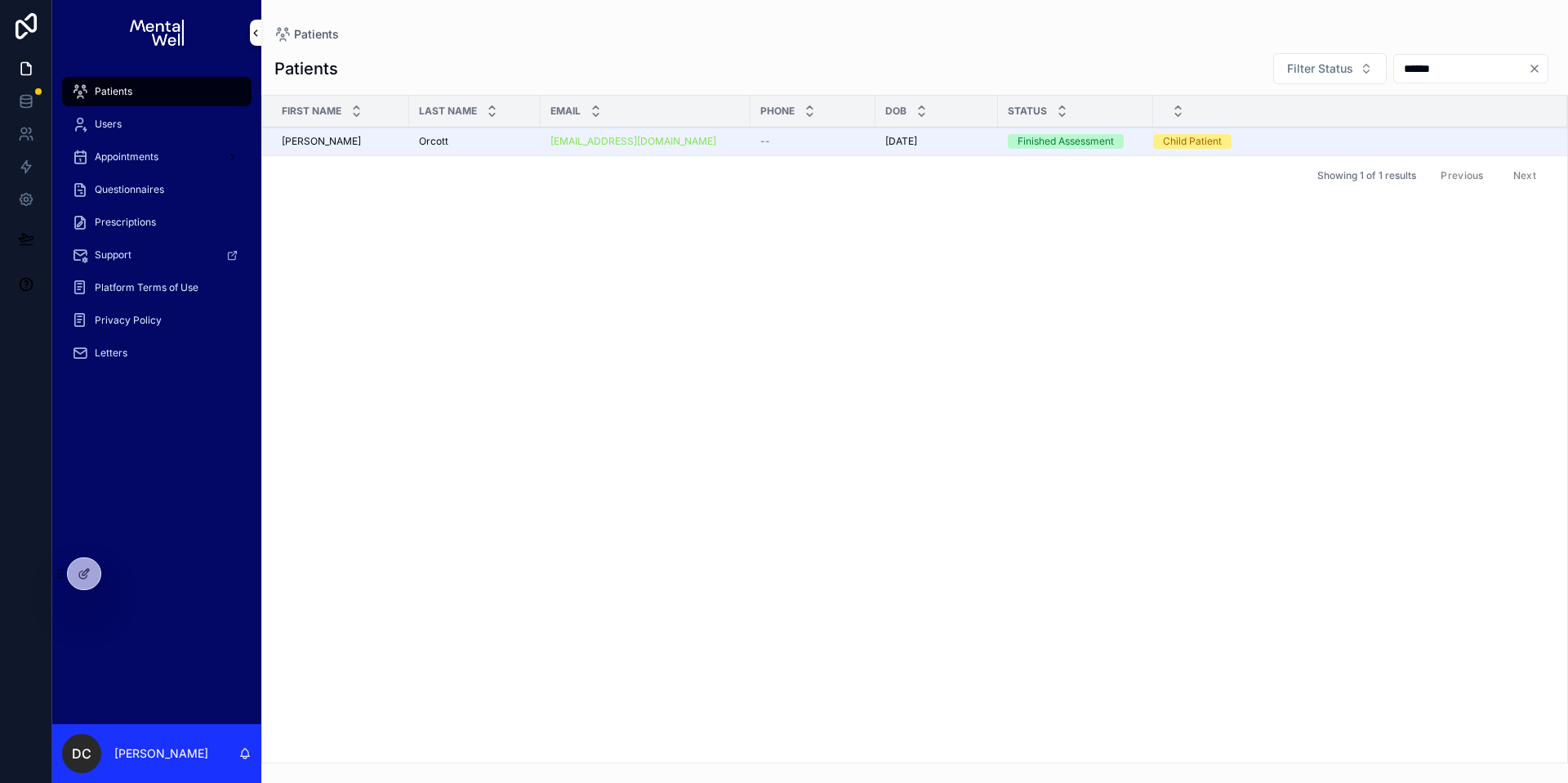
type input "******"
click at [657, 140] on link "[EMAIL_ADDRESS][DOMAIN_NAME]" at bounding box center [633, 142] width 166 height 13
click at [807, 144] on div "--" at bounding box center [813, 142] width 105 height 13
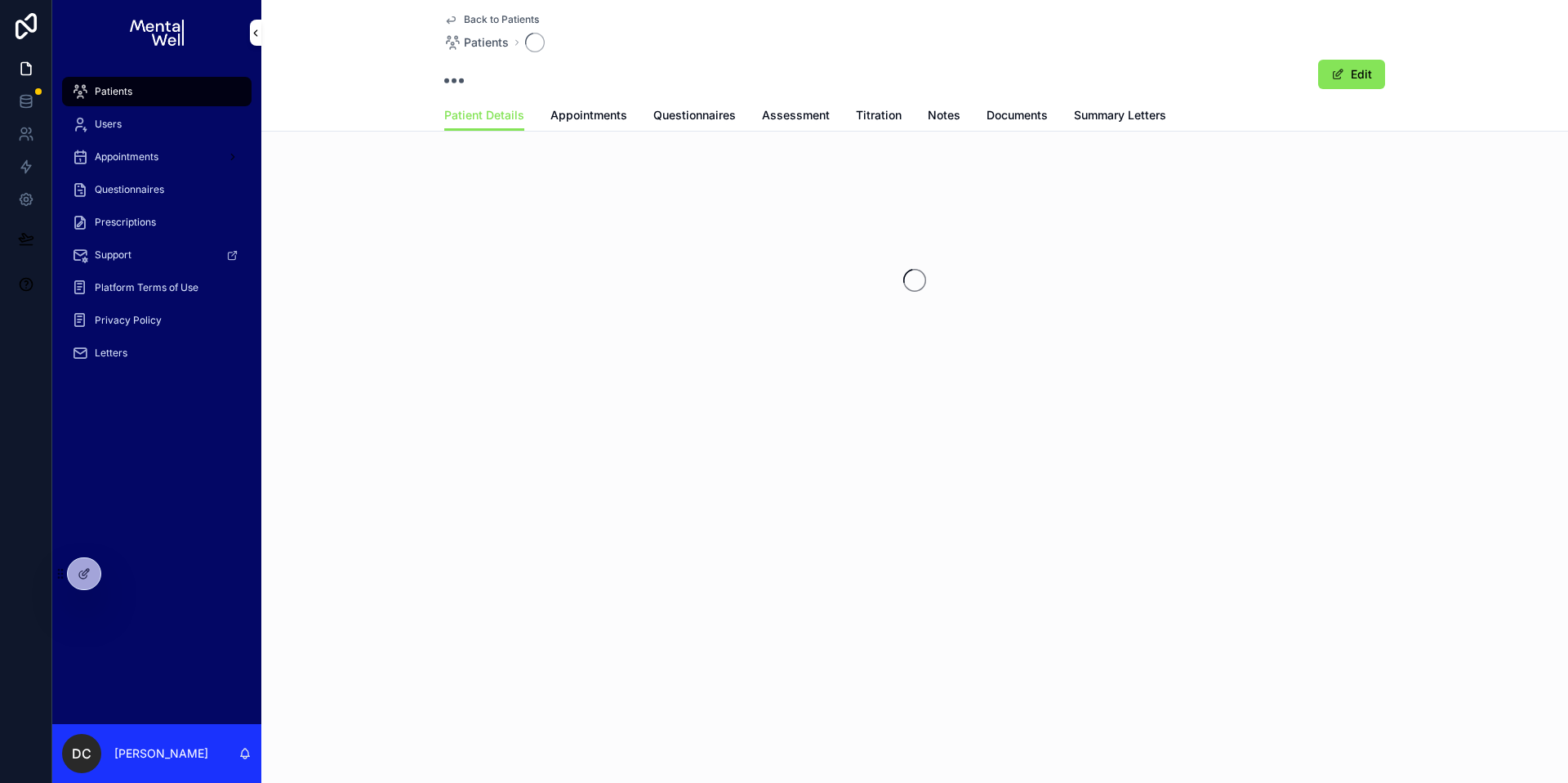
click at [1123, 110] on span "Summary Letters" at bounding box center [1121, 115] width 93 height 16
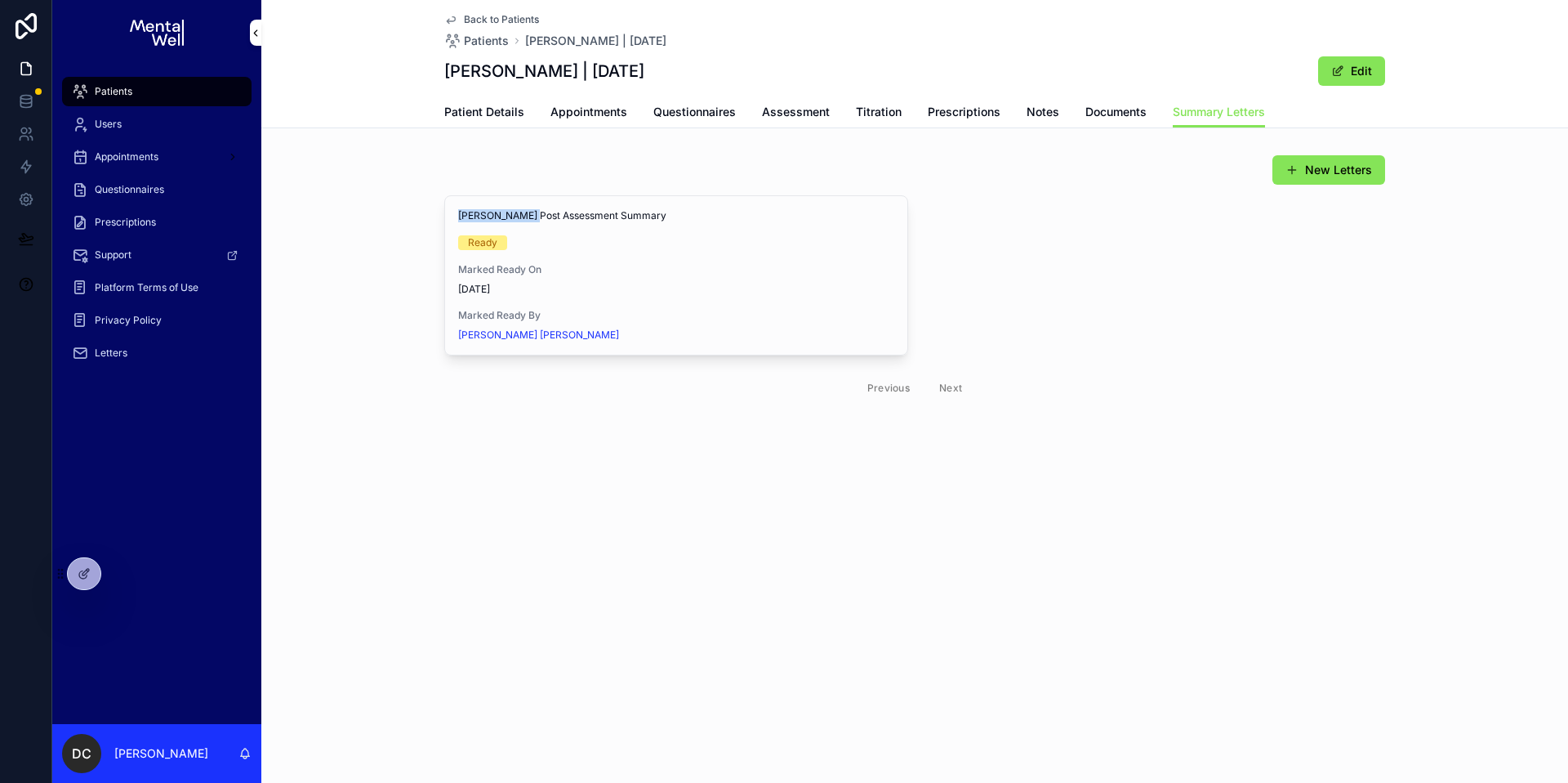
drag, startPoint x: 459, startPoint y: 217, endPoint x: 522, endPoint y: 217, distance: 63.0
click at [522, 217] on span "[PERSON_NAME] Post Assessment Summary" at bounding box center [677, 216] width 436 height 13
copy span "[PERSON_NAME]"
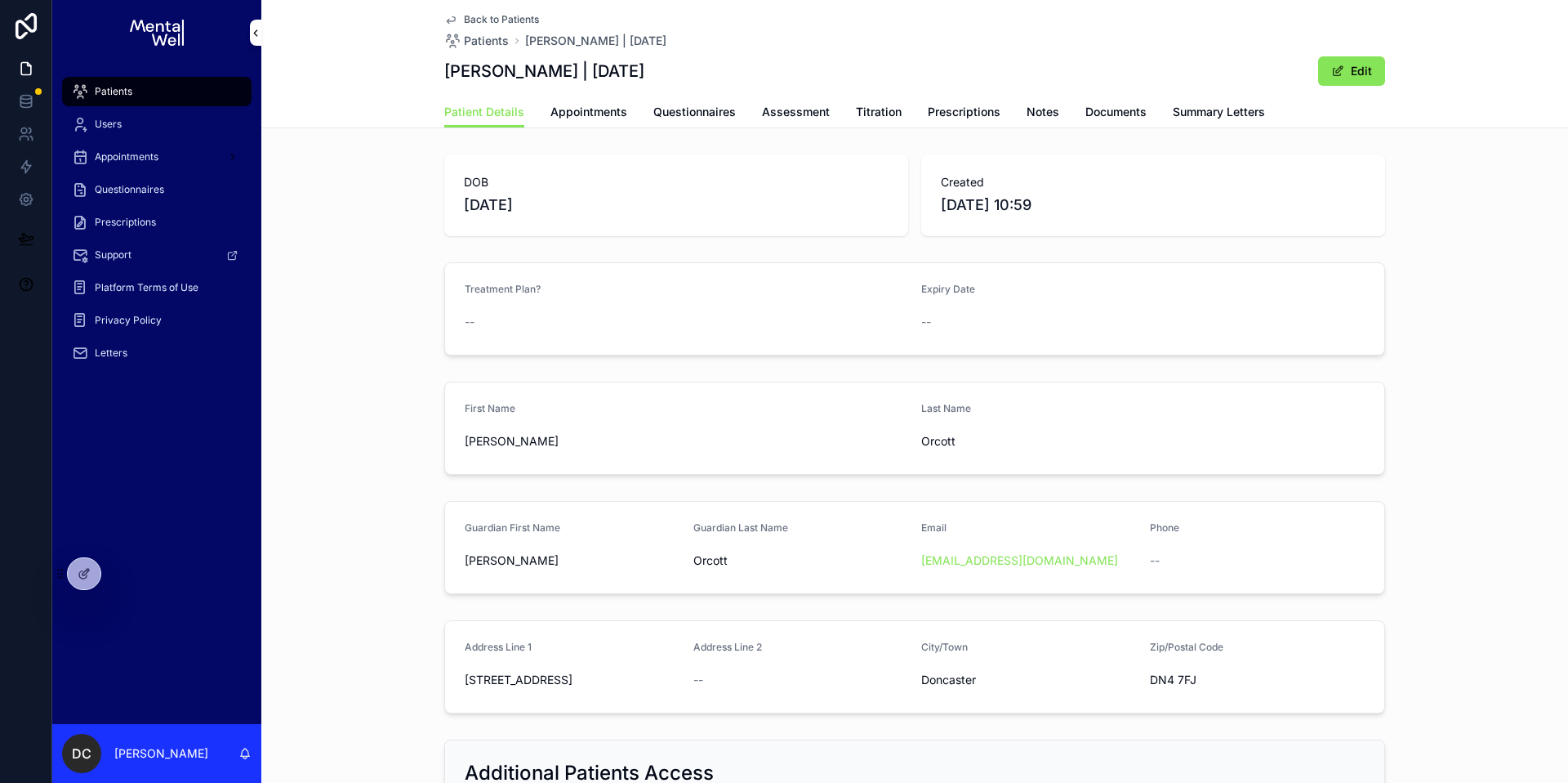
click at [154, 100] on div "Patients" at bounding box center [157, 91] width 170 height 26
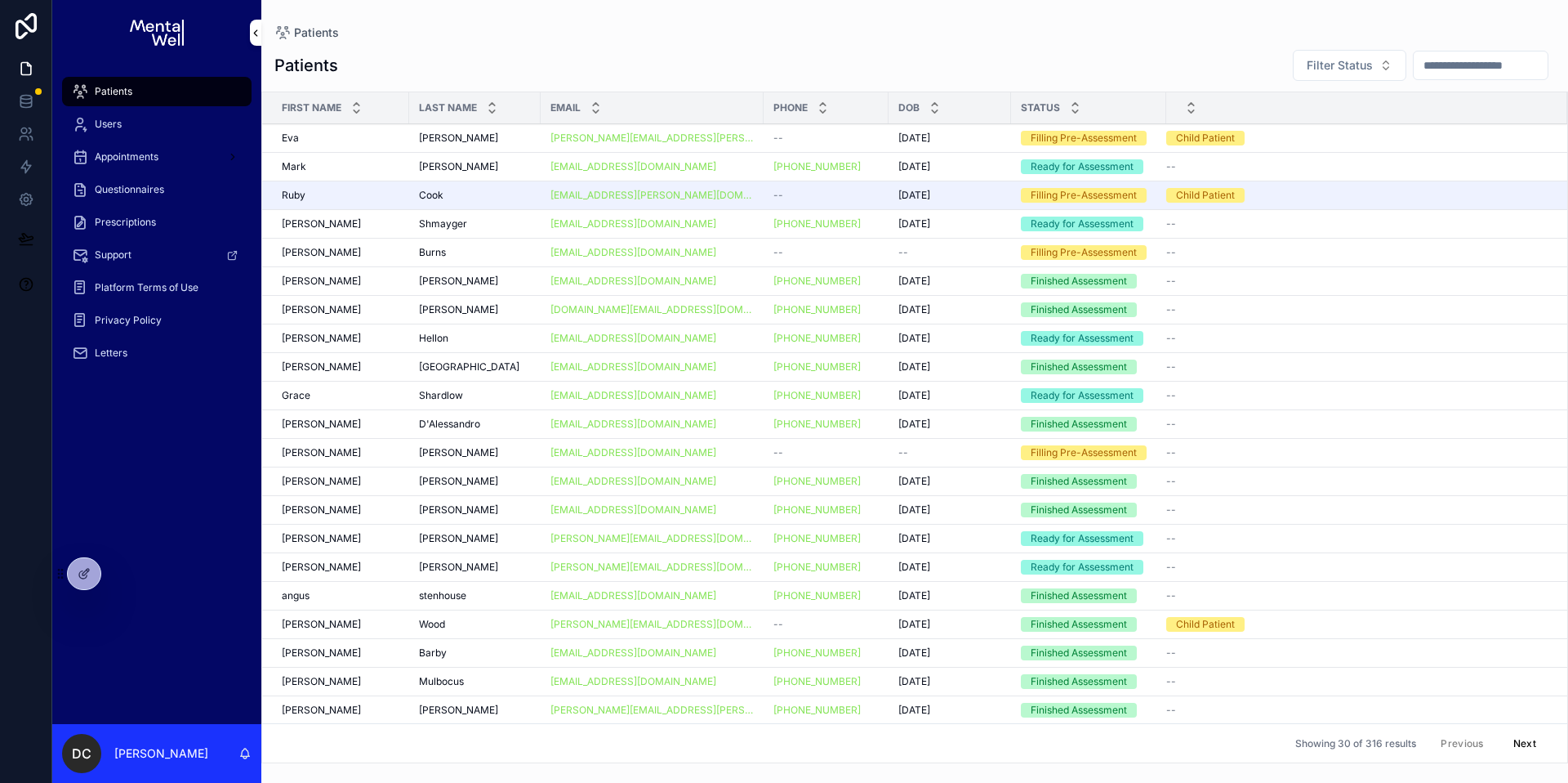
click at [1442, 72] on input "scrollable content" at bounding box center [1480, 65] width 134 height 23
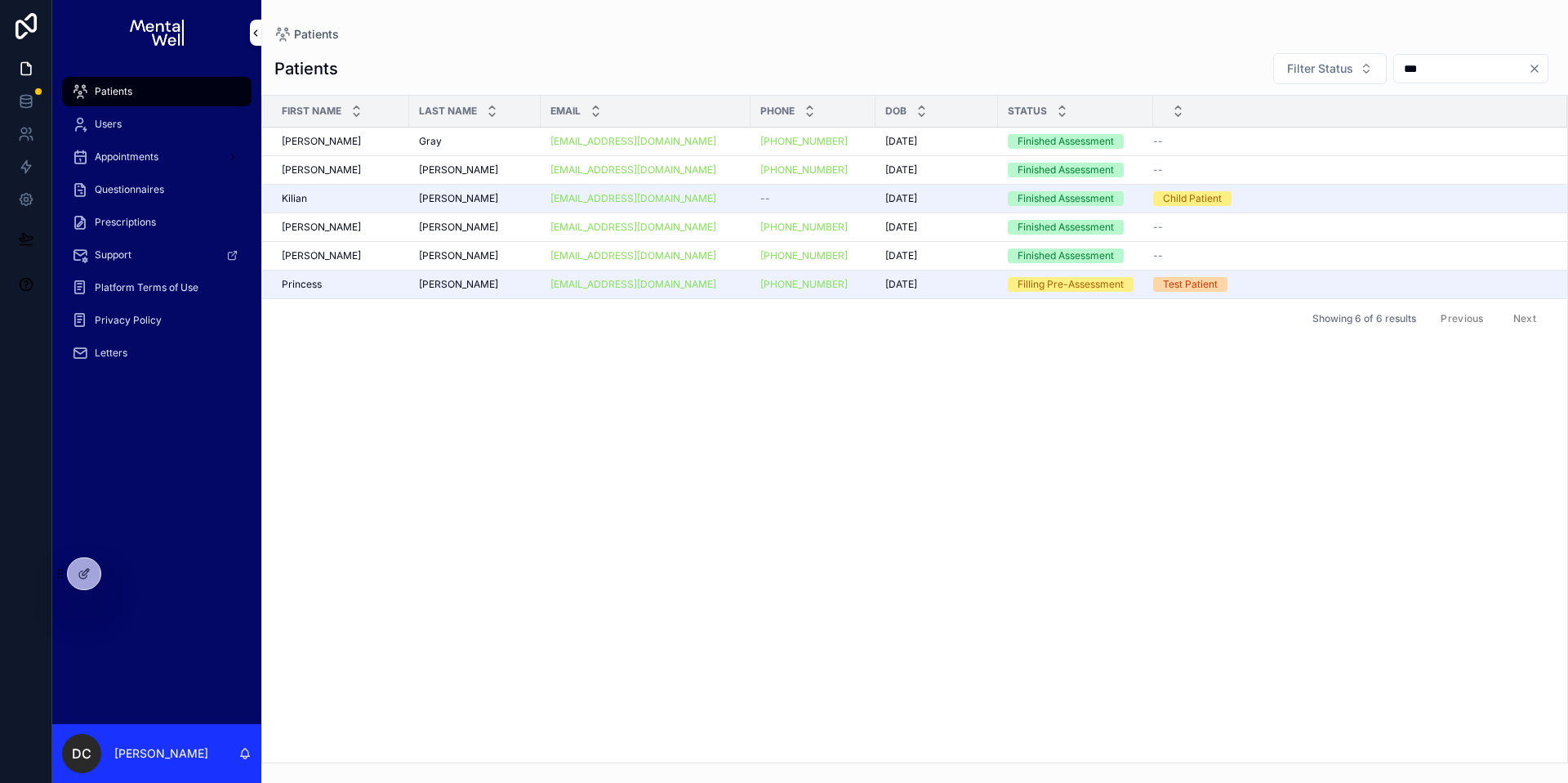
type input "***"
click at [479, 173] on div "[PERSON_NAME]" at bounding box center [474, 170] width 112 height 13
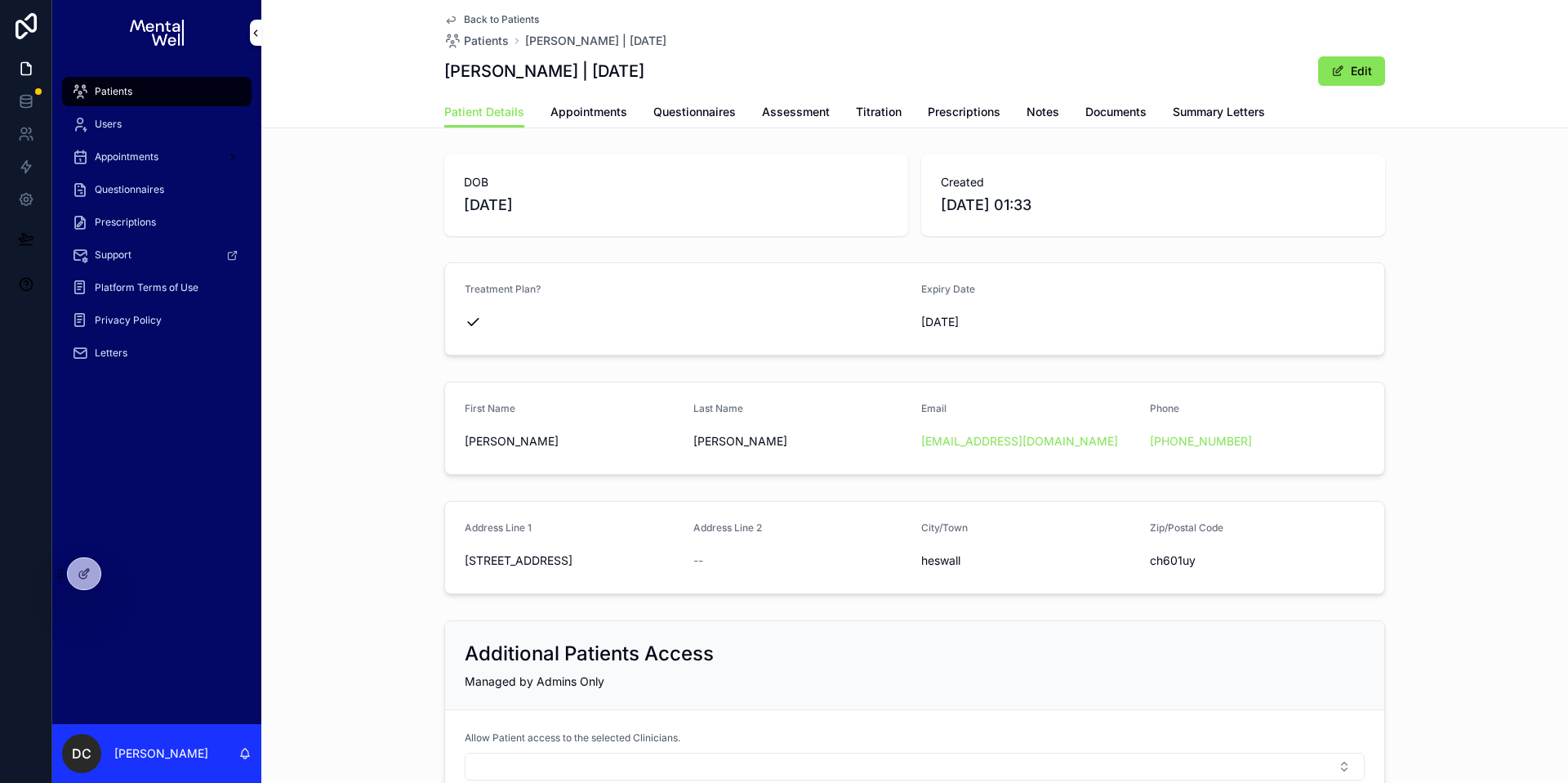
click at [1238, 117] on span "Summary Letters" at bounding box center [1219, 111] width 93 height 16
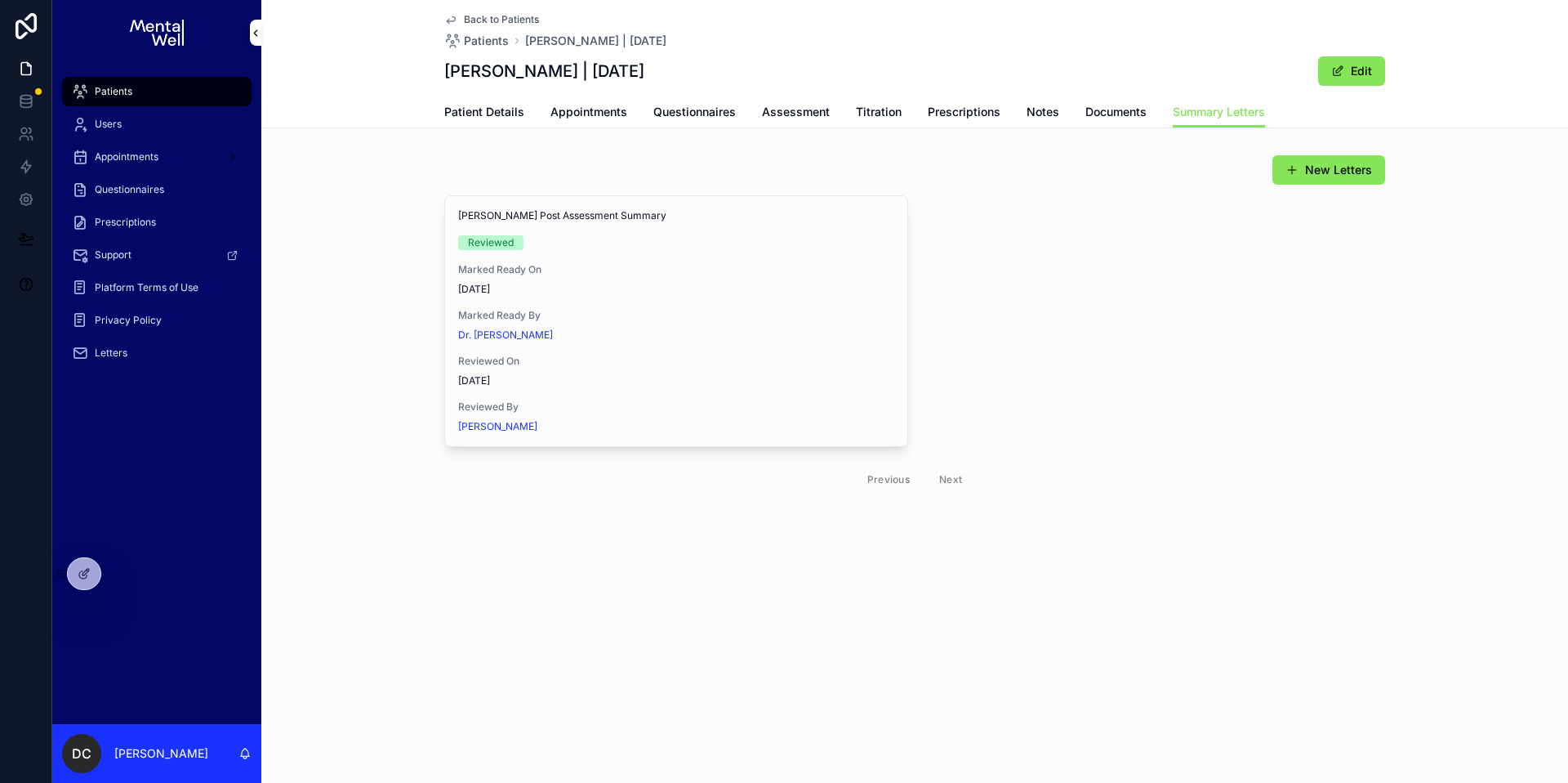
click at [0, 0] on span "View in Google Docs" at bounding box center [0, 0] width 0 height 0
click at [681, 115] on span "Questionnaires" at bounding box center [695, 111] width 83 height 16
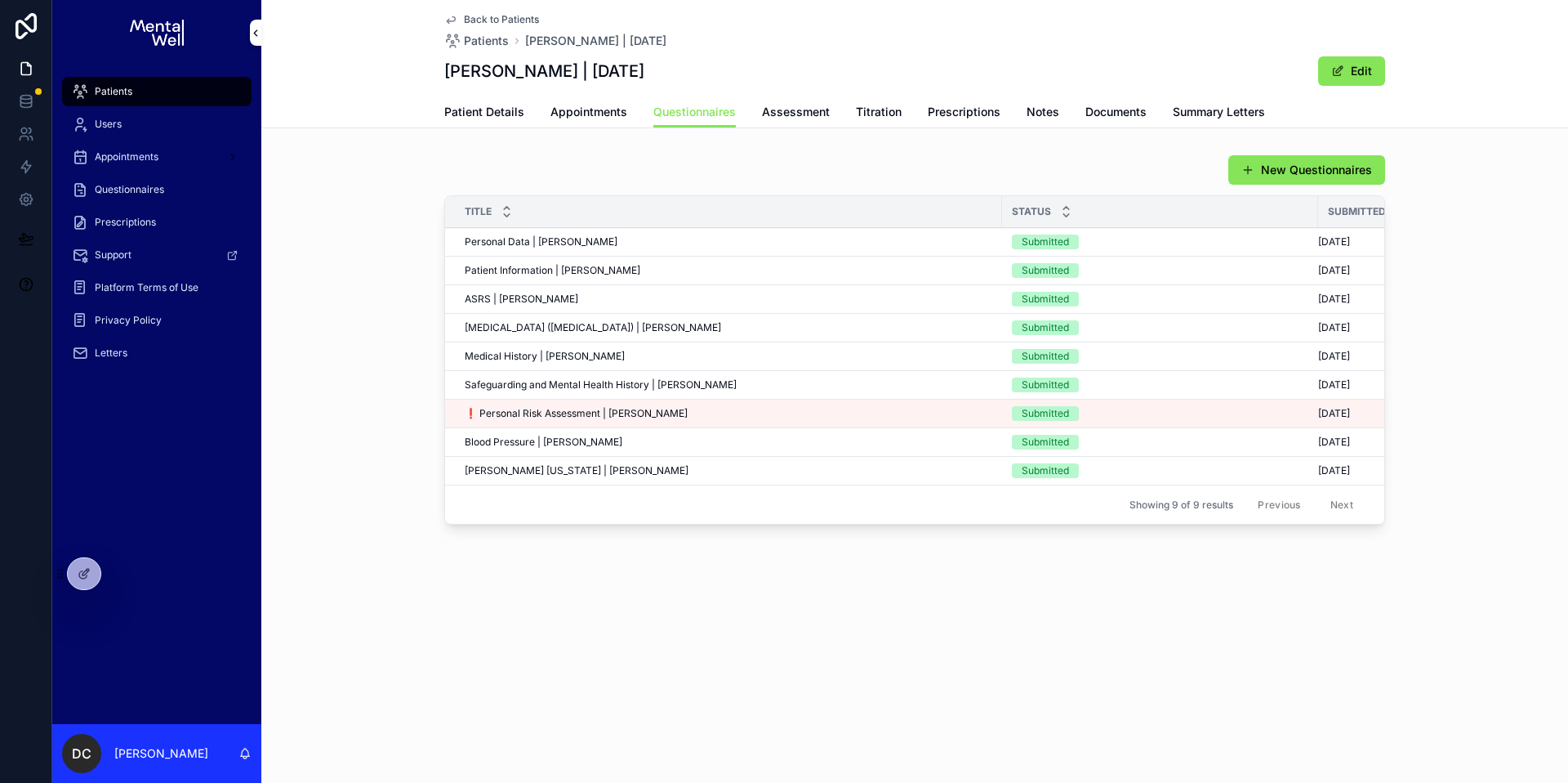
click at [612, 264] on div "Patient Information | [PERSON_NAME] Patient Information | [PERSON_NAME]" at bounding box center [729, 271] width 527 height 13
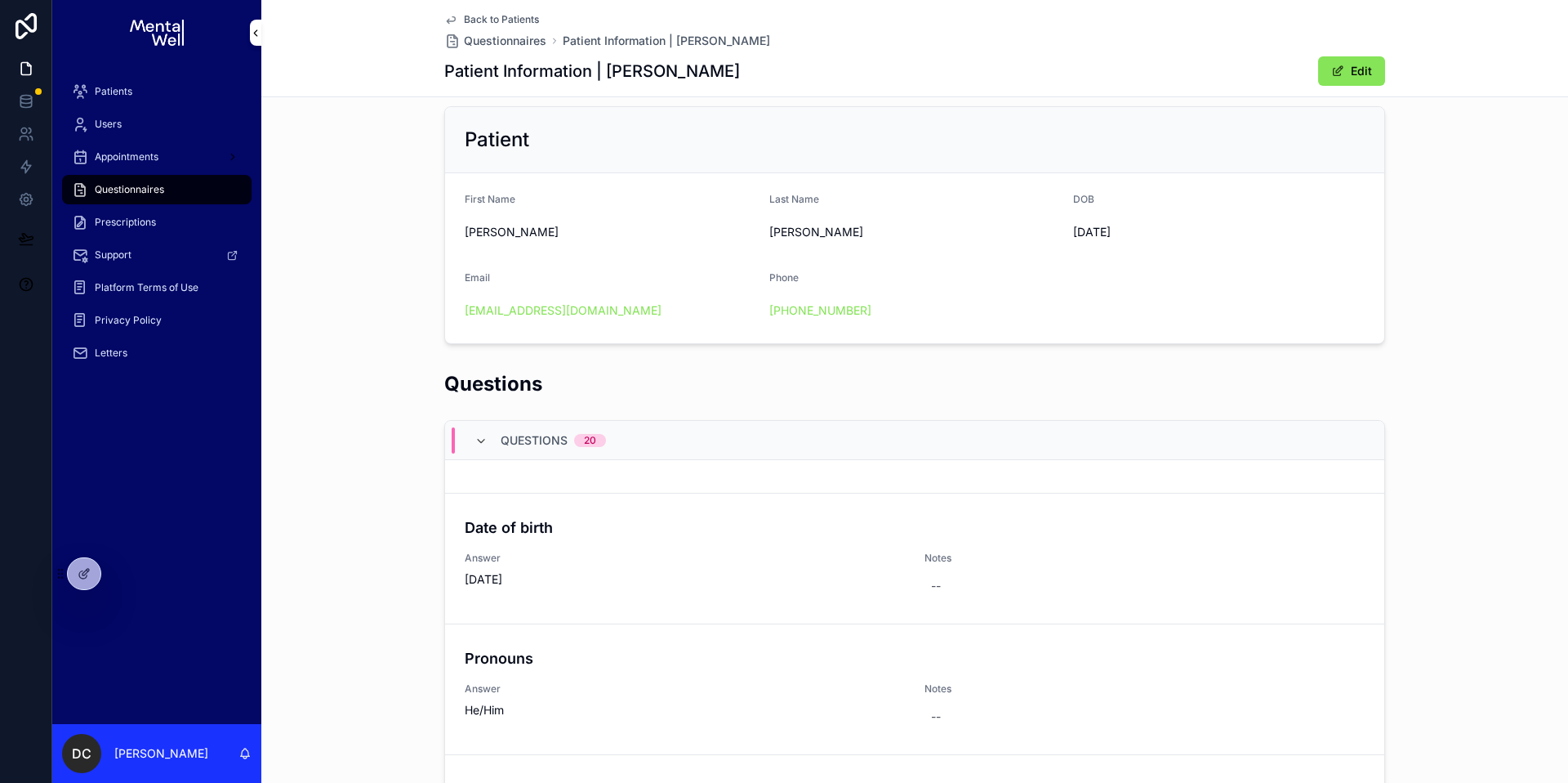
scroll to position [800, 0]
click at [110, 91] on span "Patients" at bounding box center [113, 92] width 38 height 13
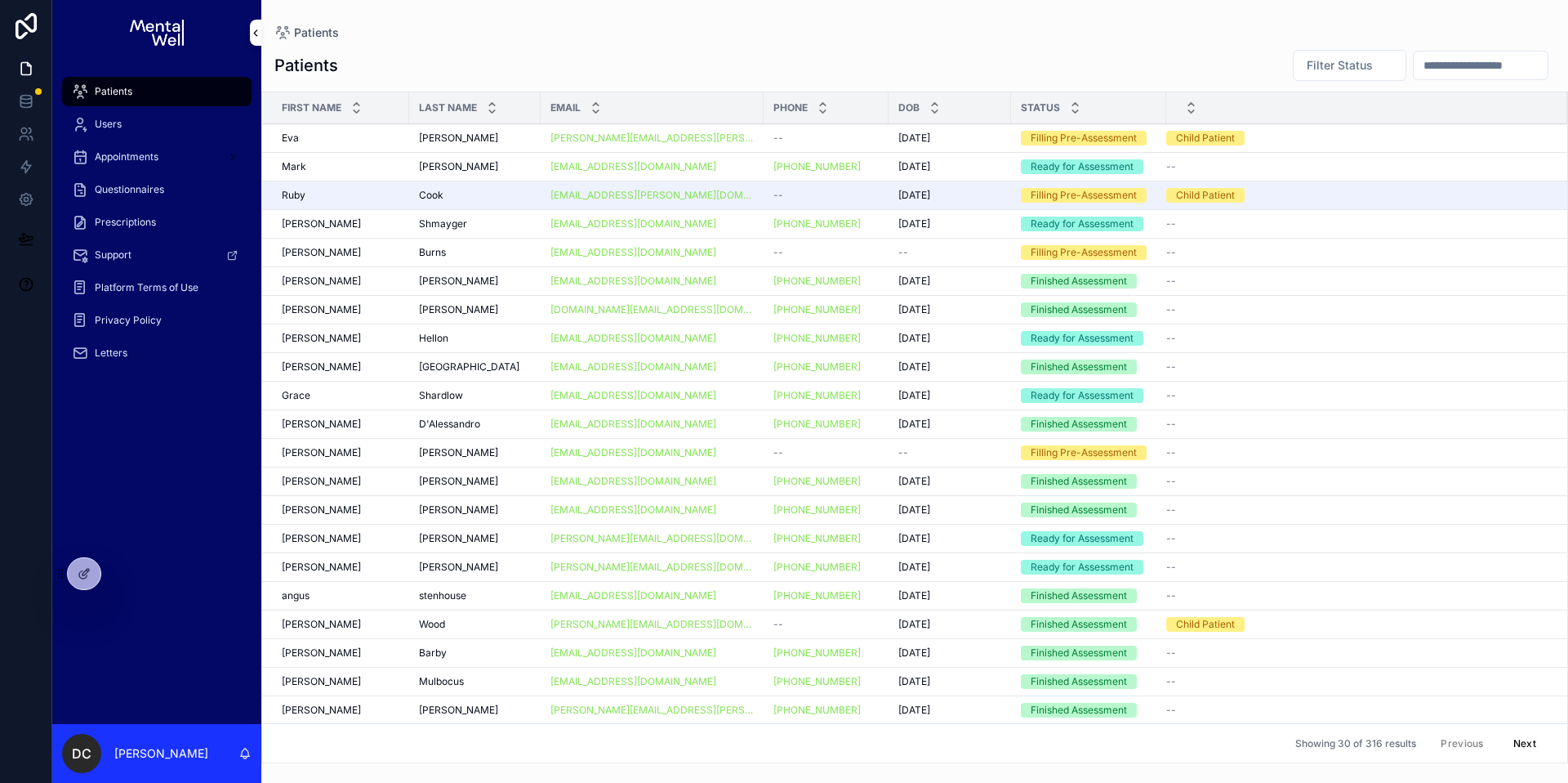
click at [1386, 66] on button "Filter Status" at bounding box center [1350, 65] width 114 height 31
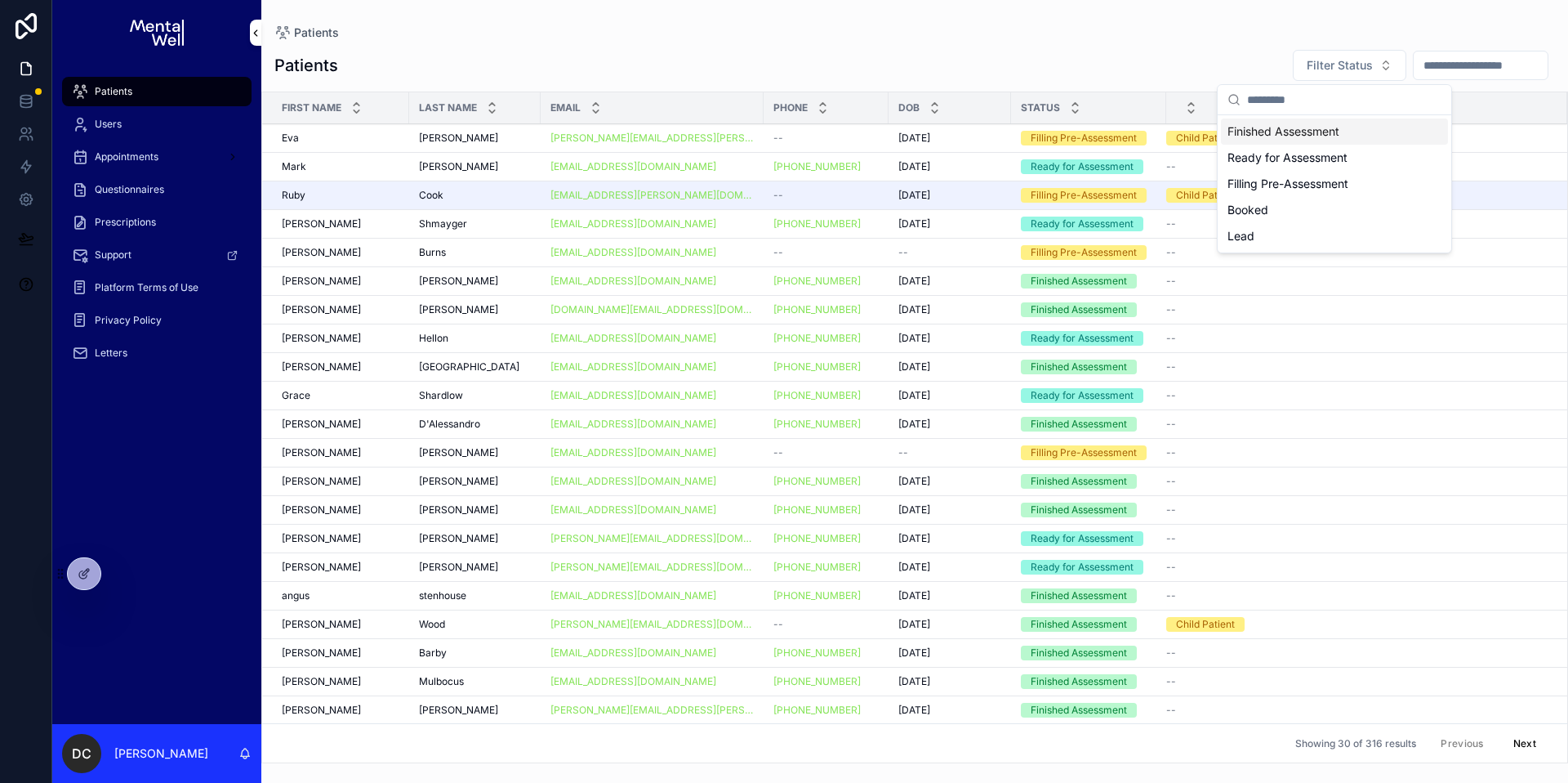
click at [1448, 70] on input "scrollable content" at bounding box center [1480, 65] width 134 height 23
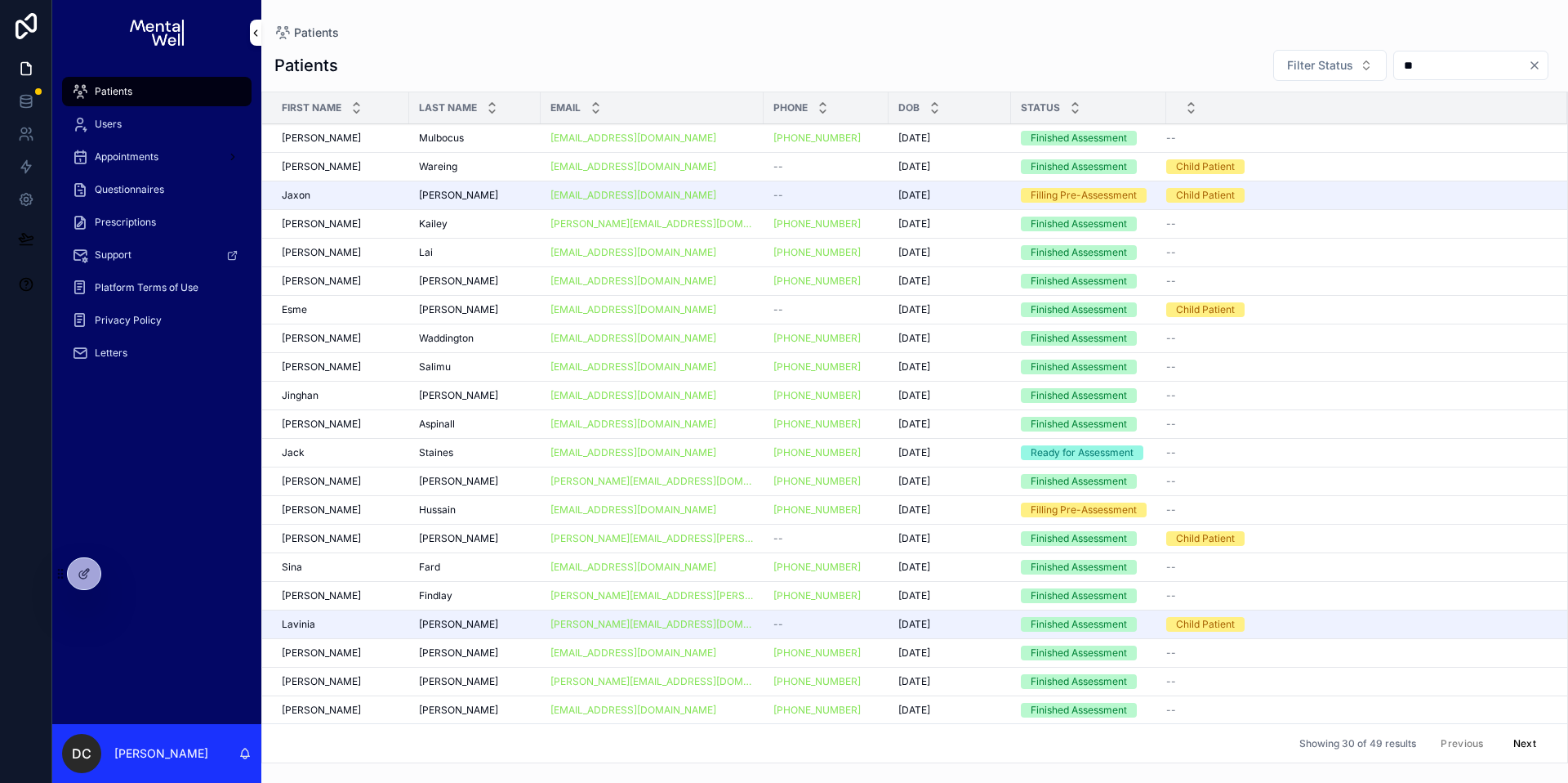
type input "***"
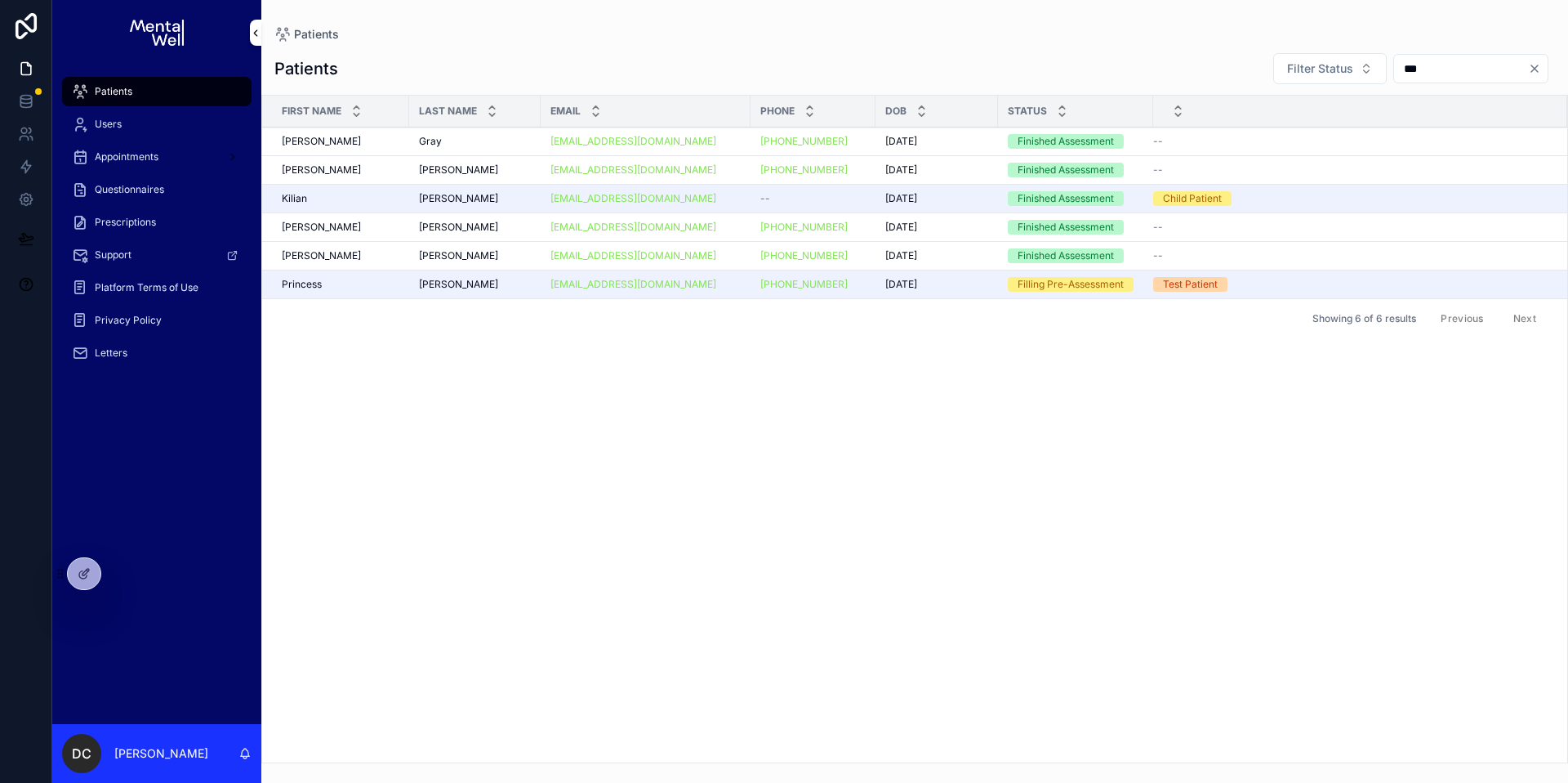
click at [483, 174] on div "[PERSON_NAME]" at bounding box center [474, 170] width 112 height 13
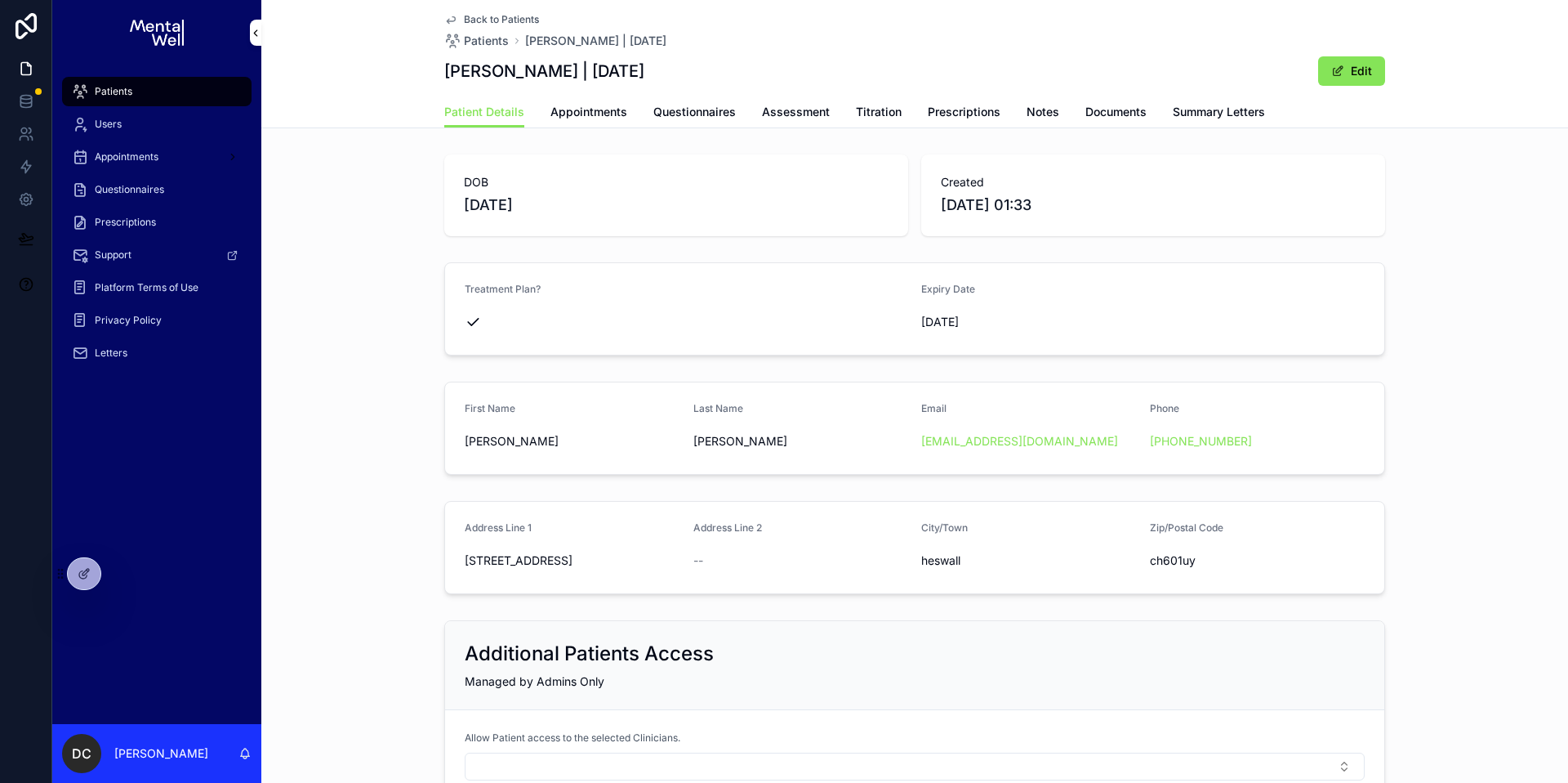
click at [961, 116] on span "Prescriptions" at bounding box center [964, 111] width 72 height 16
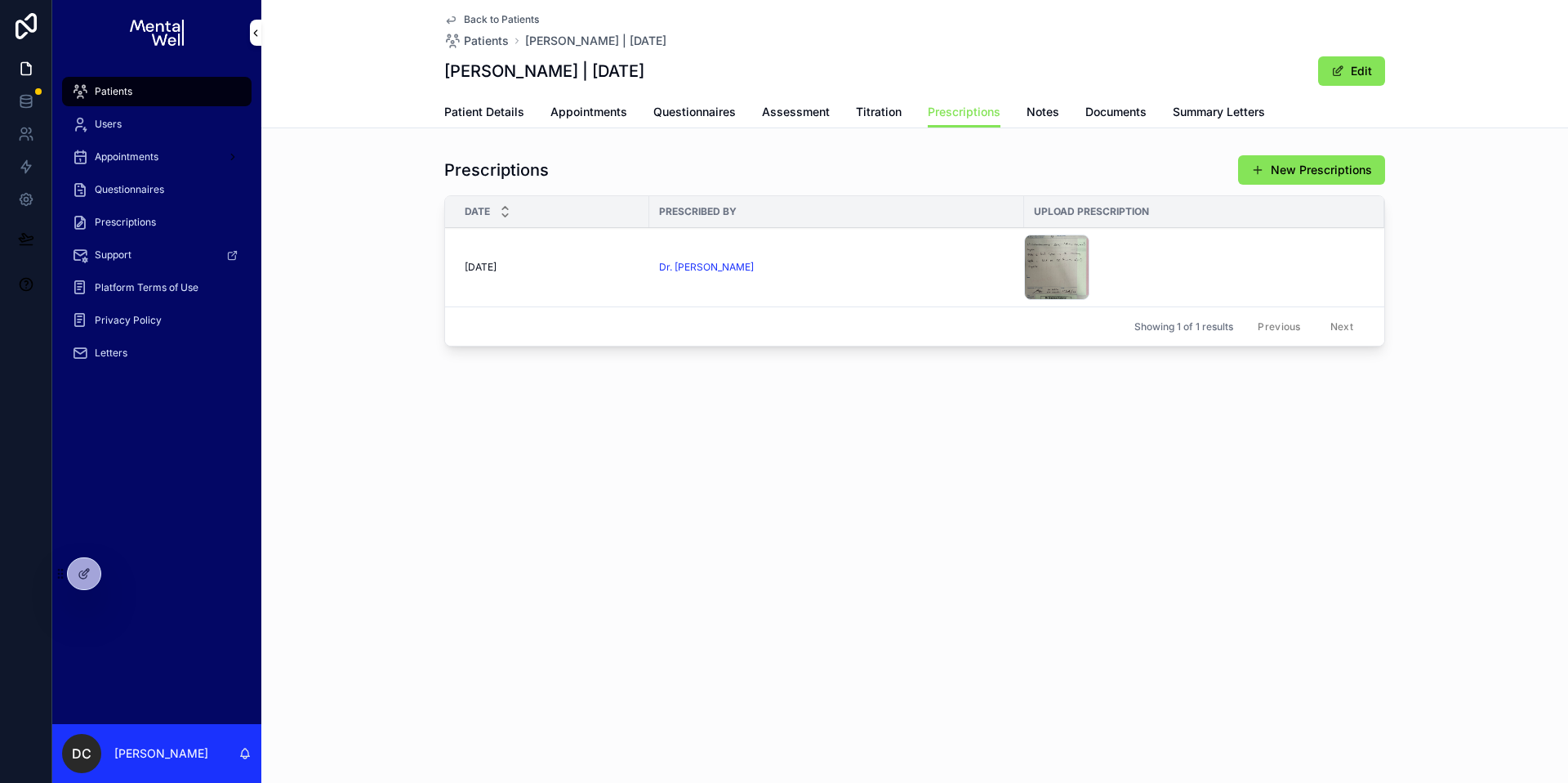
click at [589, 110] on span "Appointments" at bounding box center [588, 111] width 77 height 16
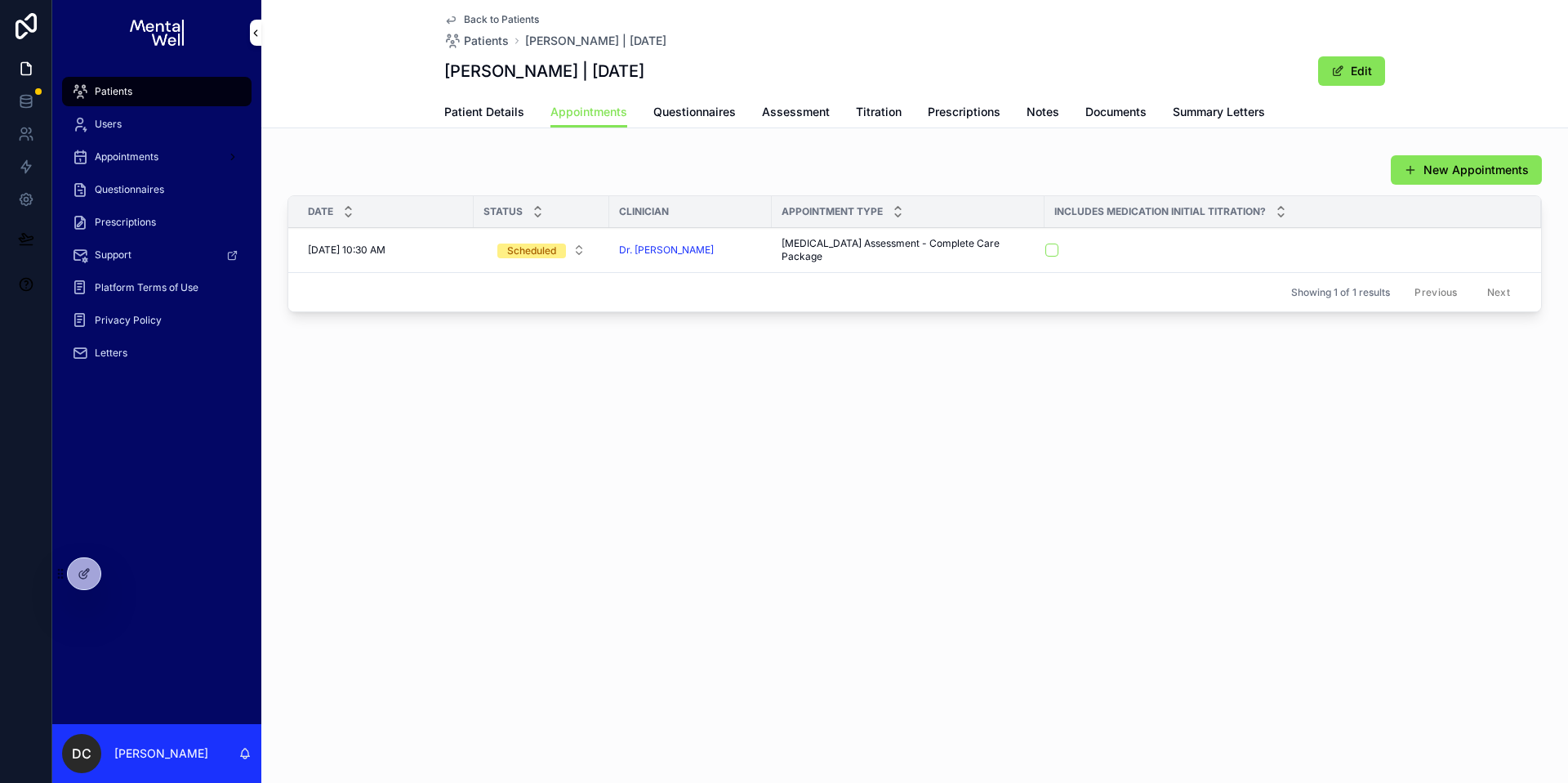
click at [965, 106] on span "Prescriptions" at bounding box center [964, 111] width 72 height 16
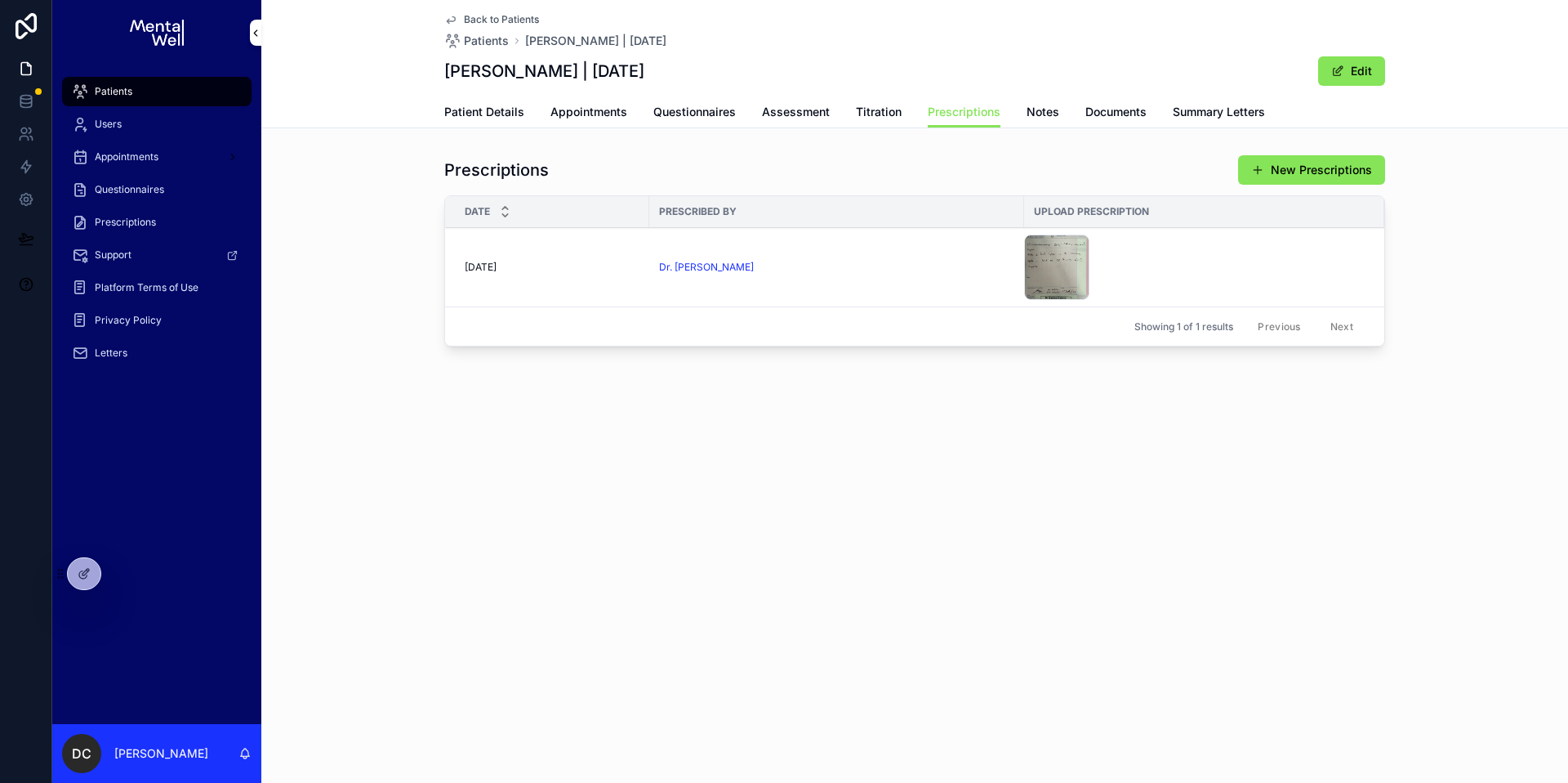
click at [458, 115] on span "Patient Details" at bounding box center [484, 111] width 80 height 16
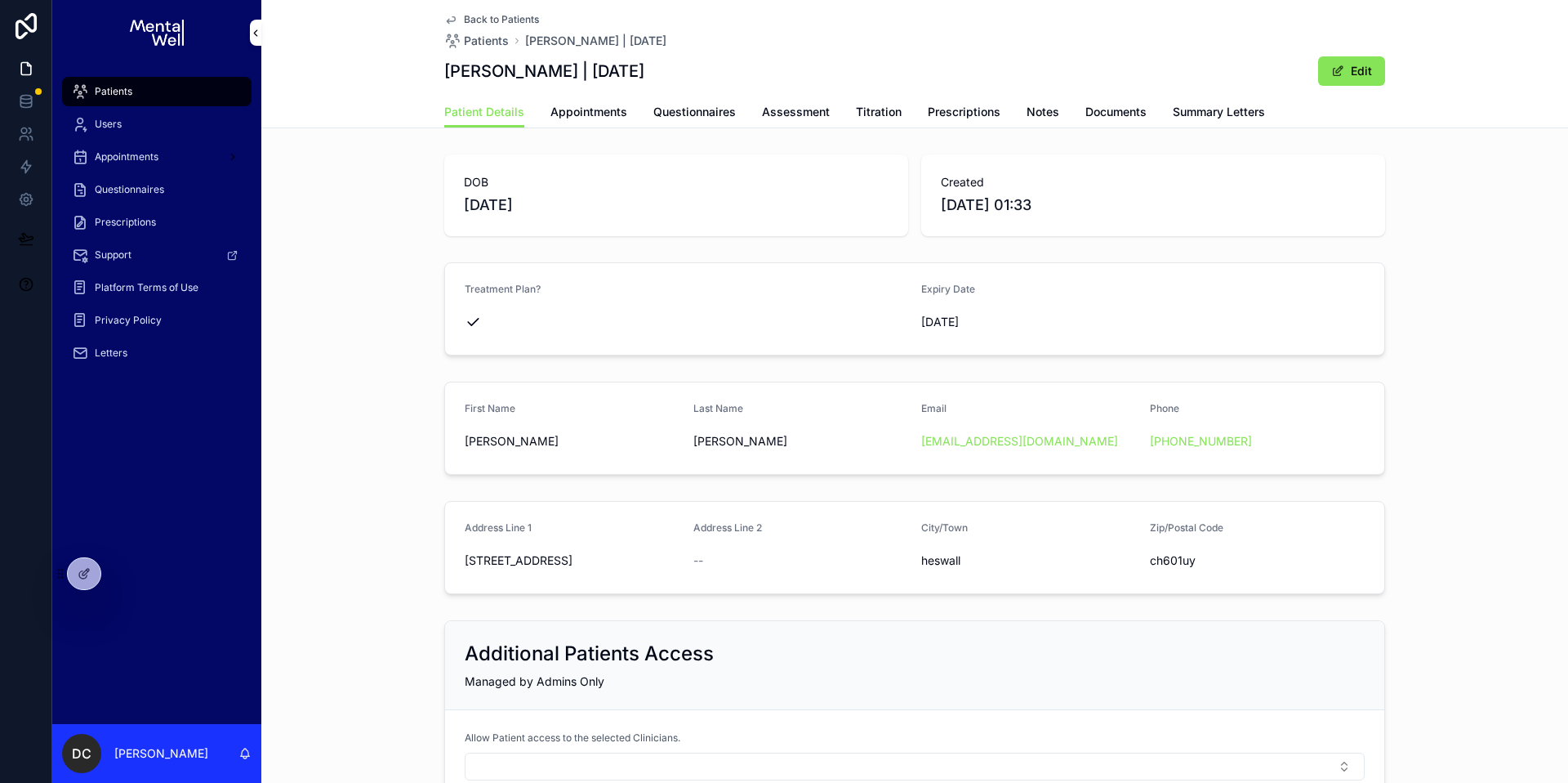
click at [186, 87] on div "Patients" at bounding box center [157, 91] width 170 height 26
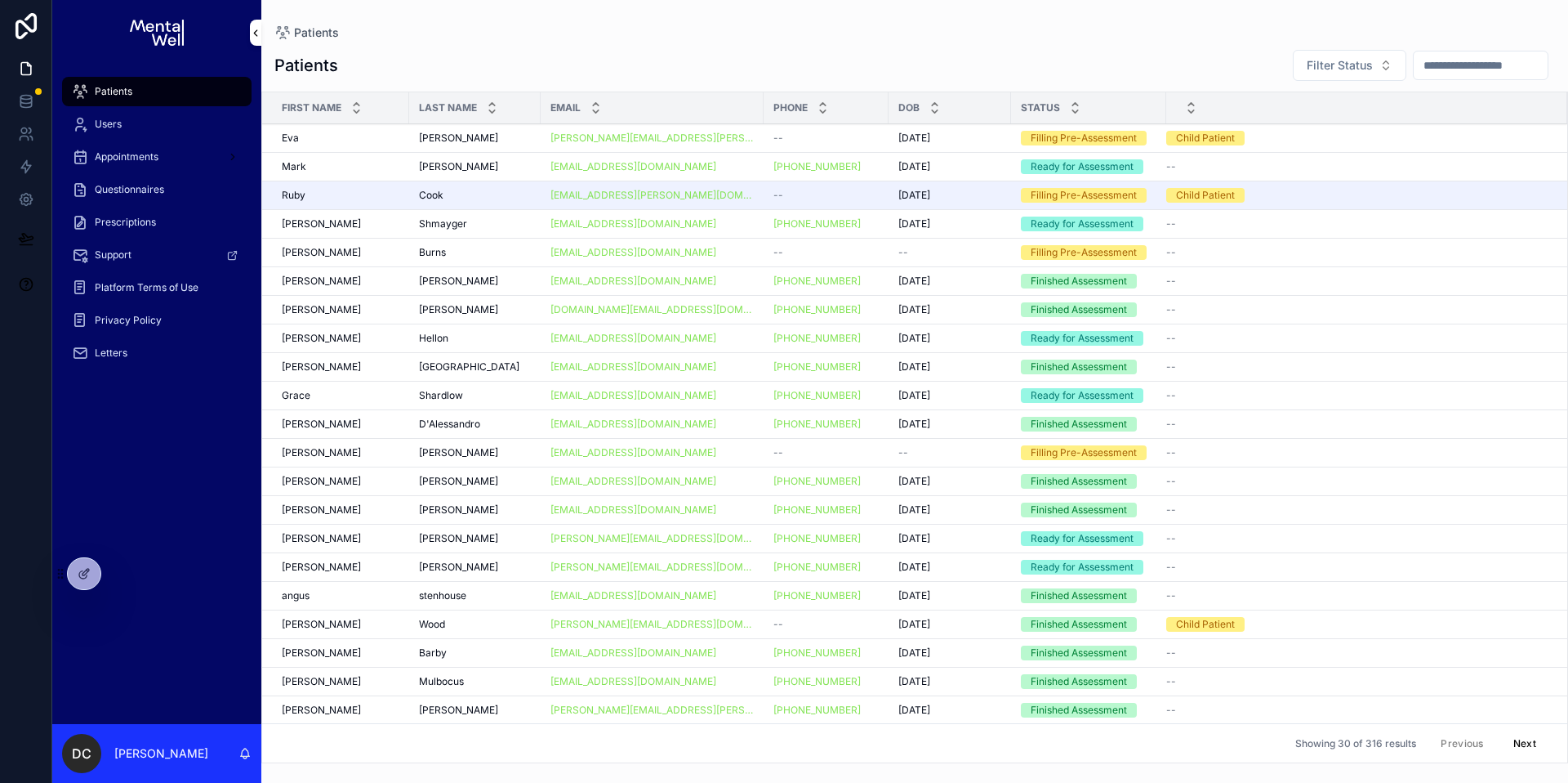
click at [1419, 67] on input "scrollable content" at bounding box center [1480, 65] width 134 height 23
paste input "********"
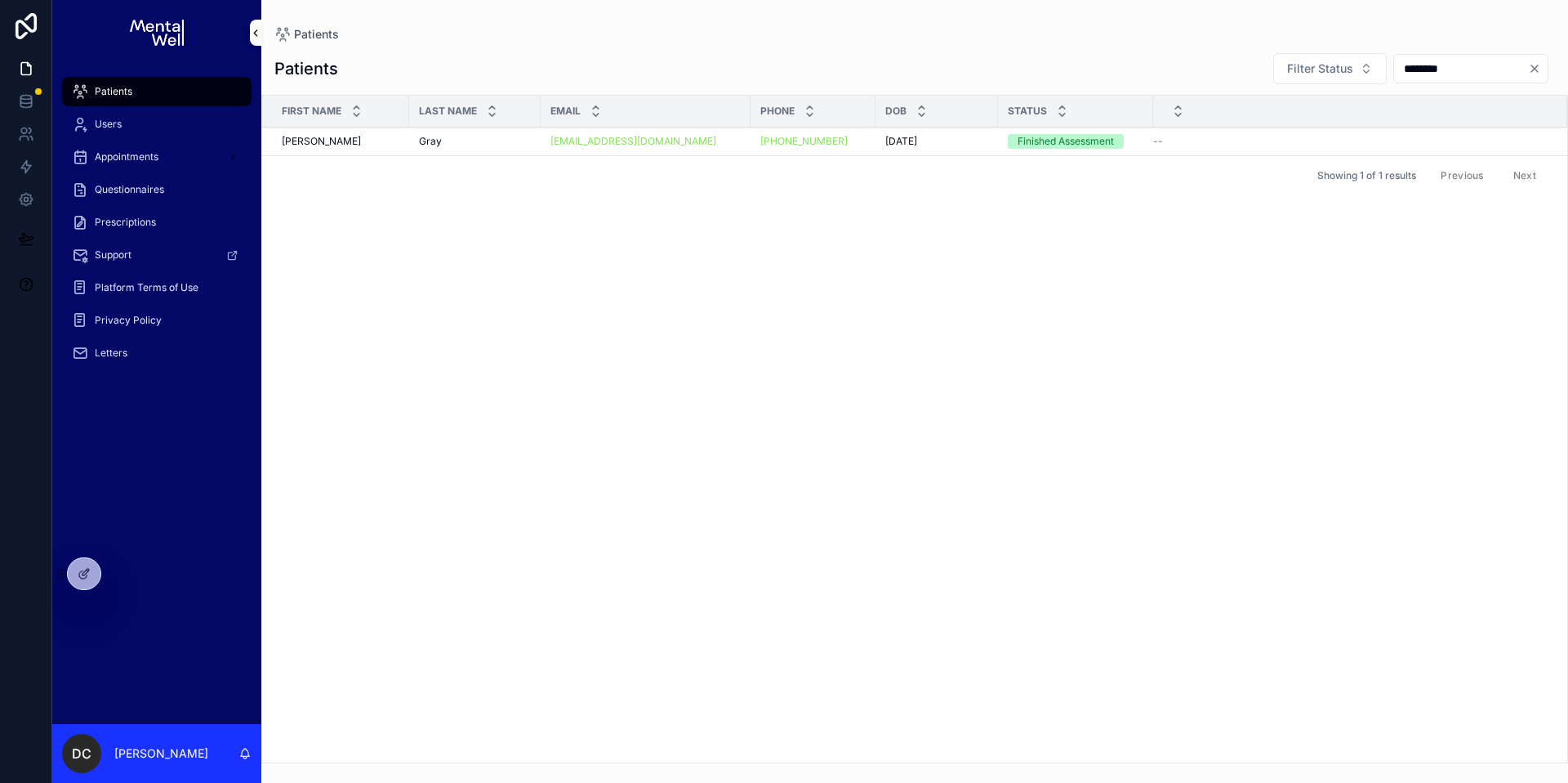
type input "********"
click at [870, 153] on td "[PHONE_NUMBER]" at bounding box center [813, 142] width 125 height 29
click at [865, 147] on td "[PHONE_NUMBER]" at bounding box center [813, 142] width 125 height 29
click at [867, 144] on td "[PHONE_NUMBER]" at bounding box center [813, 142] width 125 height 29
click at [867, 141] on td "[PHONE_NUMBER]" at bounding box center [813, 142] width 125 height 29
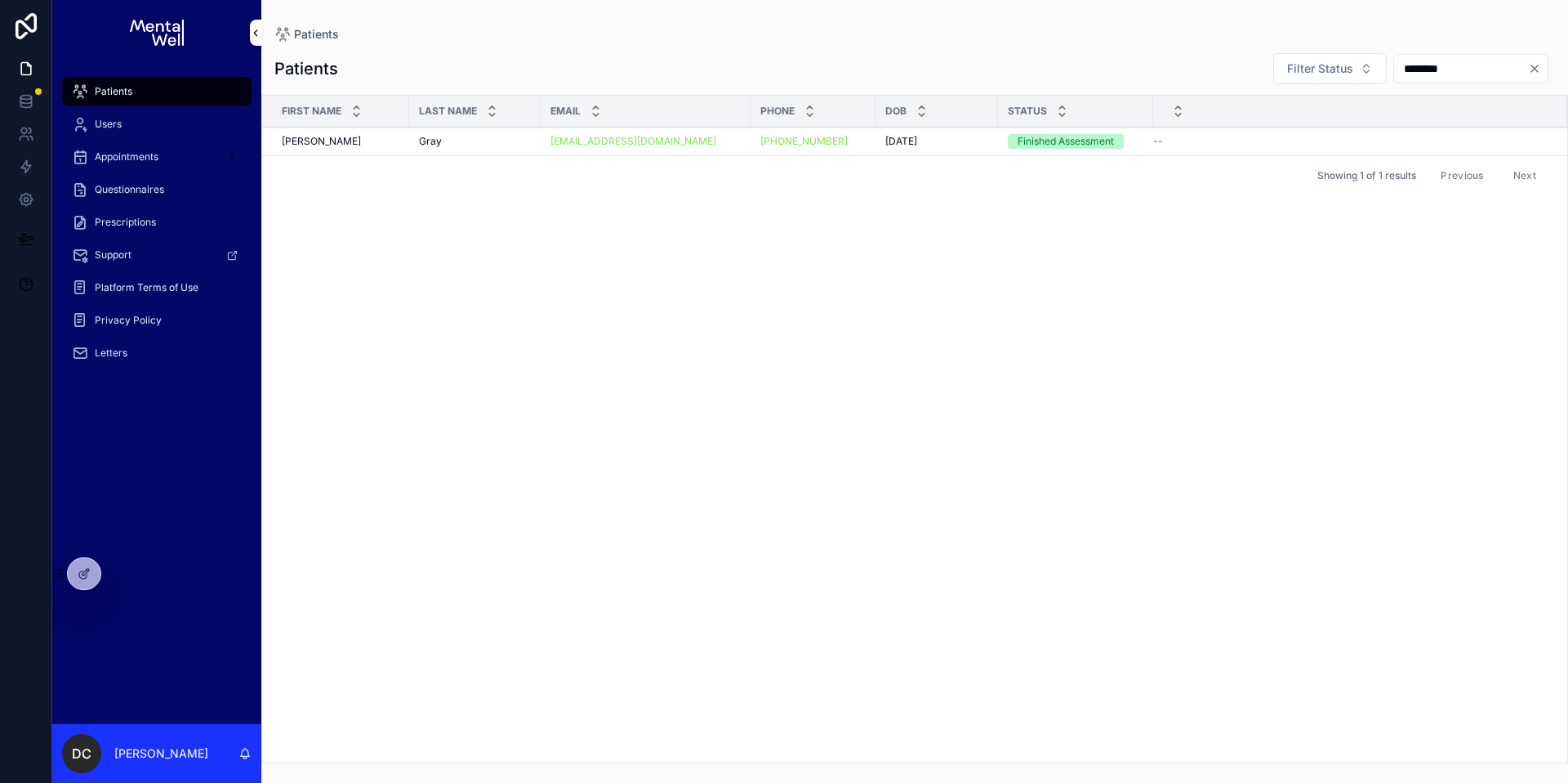
click at [480, 142] on div "[PERSON_NAME]" at bounding box center [474, 142] width 112 height 13
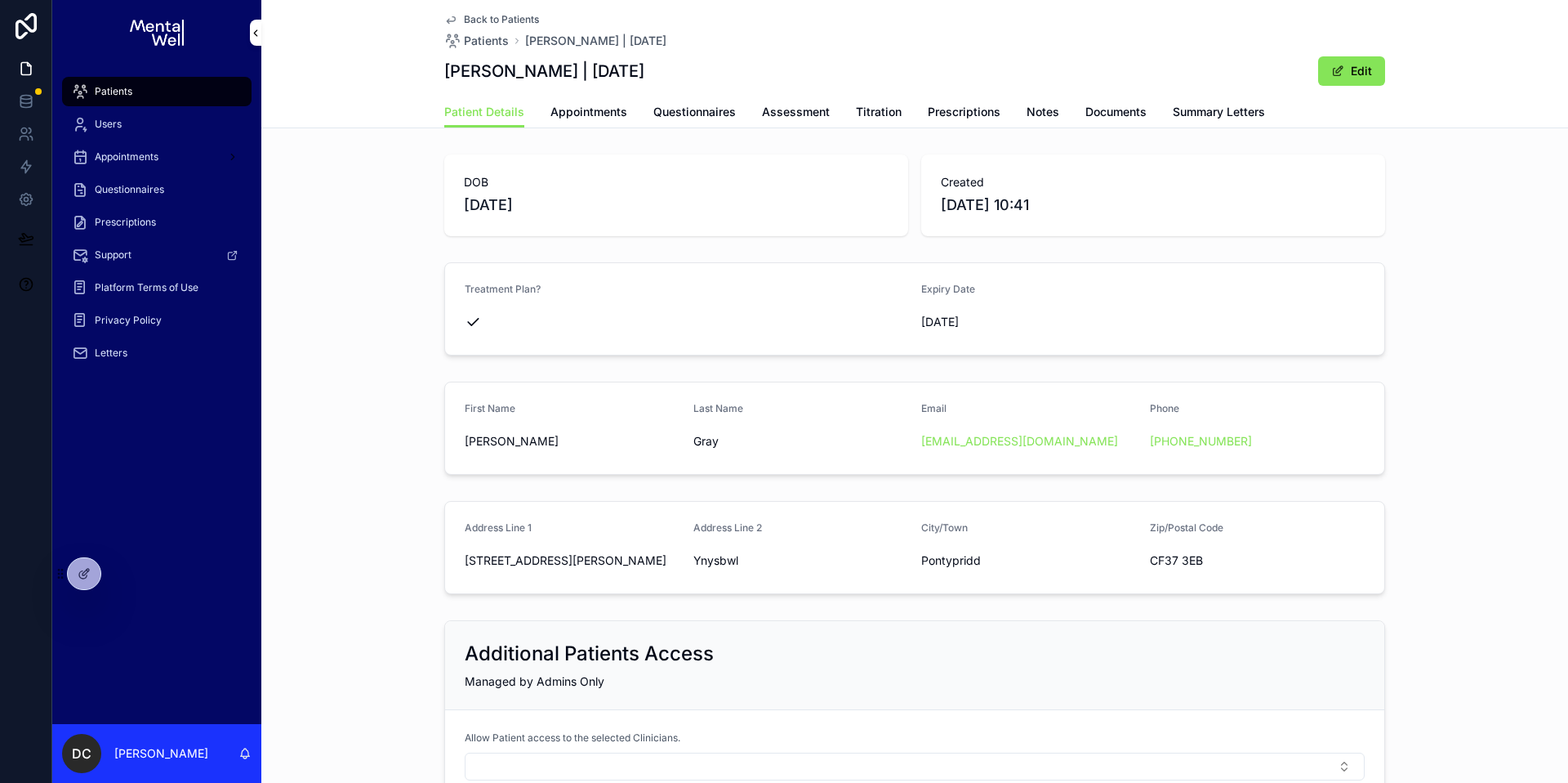
click at [1206, 115] on span "Summary Letters" at bounding box center [1219, 111] width 93 height 16
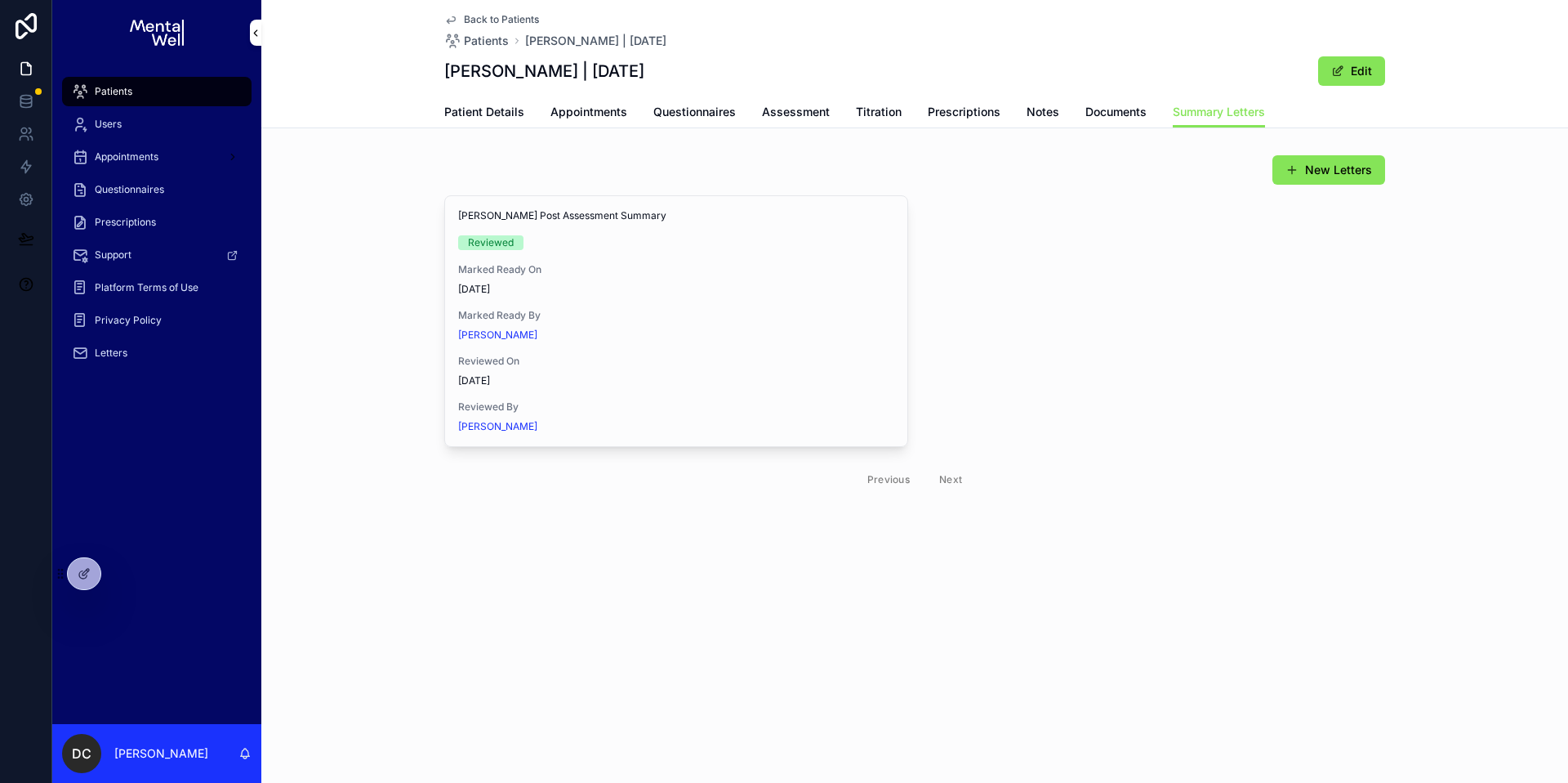
click at [0, 0] on span "View in Google Docs" at bounding box center [0, 0] width 0 height 0
click at [621, 102] on link "Appointments" at bounding box center [588, 113] width 77 height 33
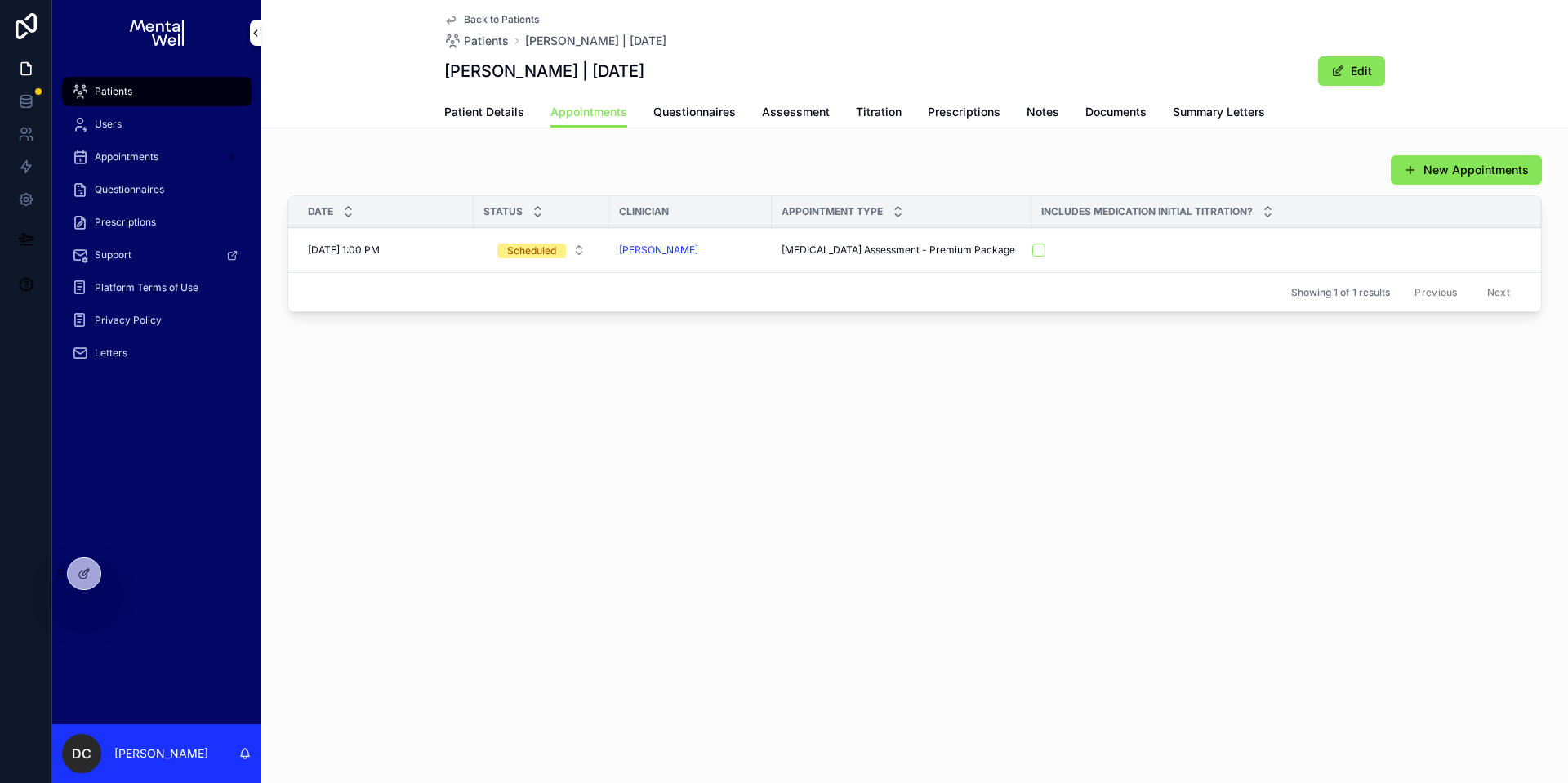
click at [498, 109] on span "Patient Details" at bounding box center [484, 111] width 80 height 16
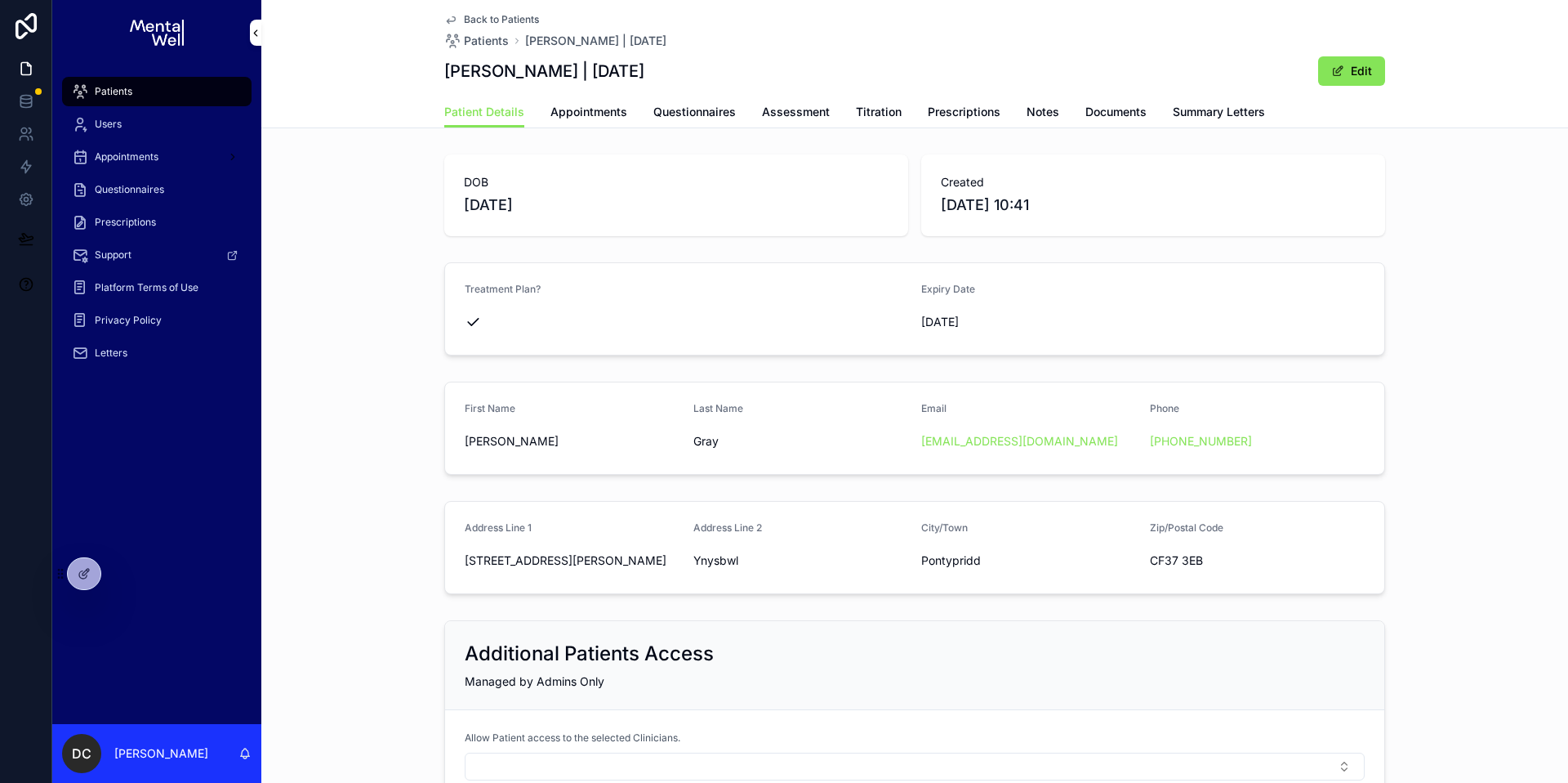
click at [683, 121] on link "Questionnaires" at bounding box center [695, 113] width 83 height 33
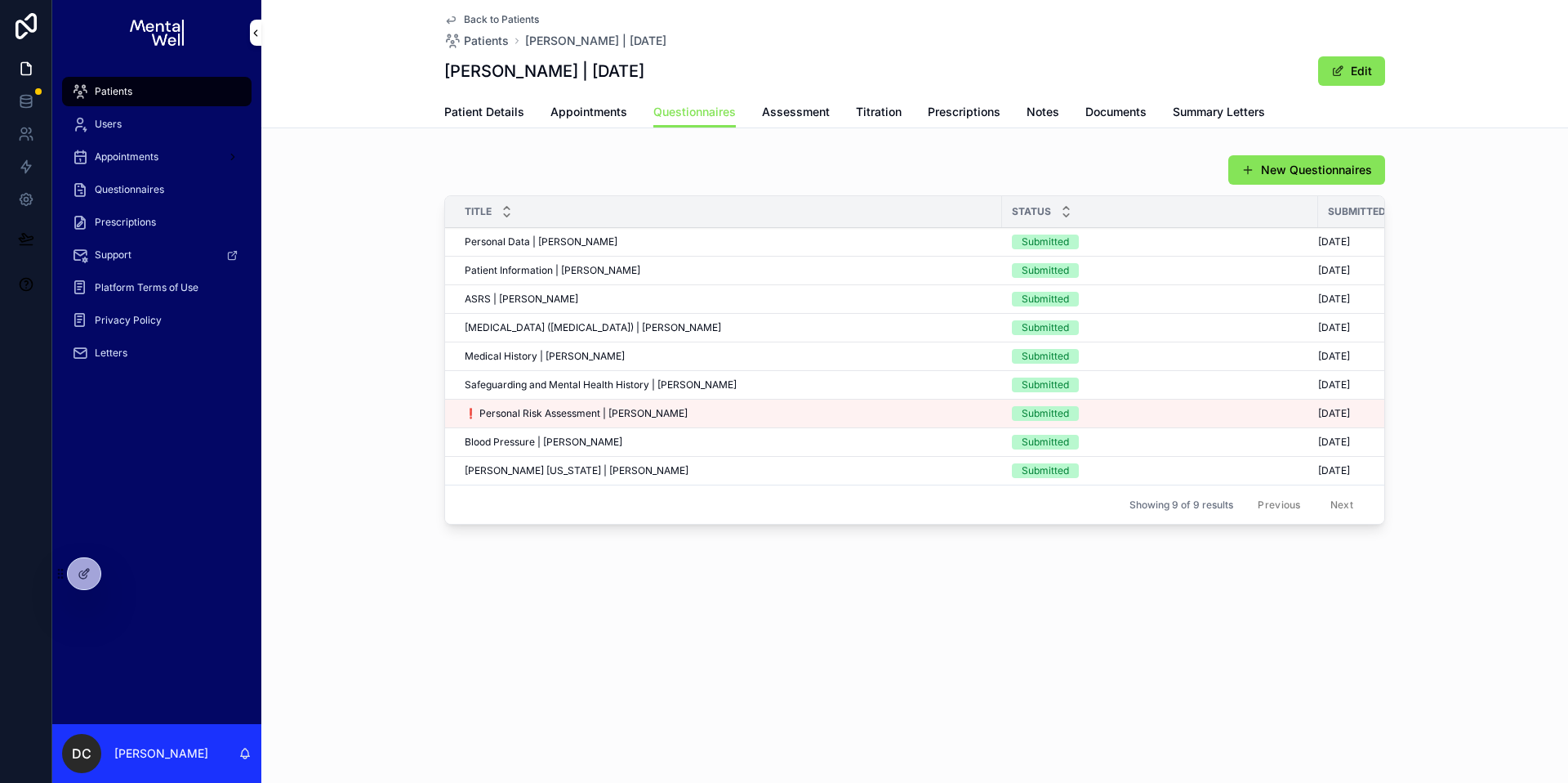
click at [654, 267] on div "Patient Information | [PERSON_NAME] Patient Information | [PERSON_NAME]" at bounding box center [729, 271] width 527 height 13
click at [780, 105] on span "Assessment" at bounding box center [795, 111] width 67 height 16
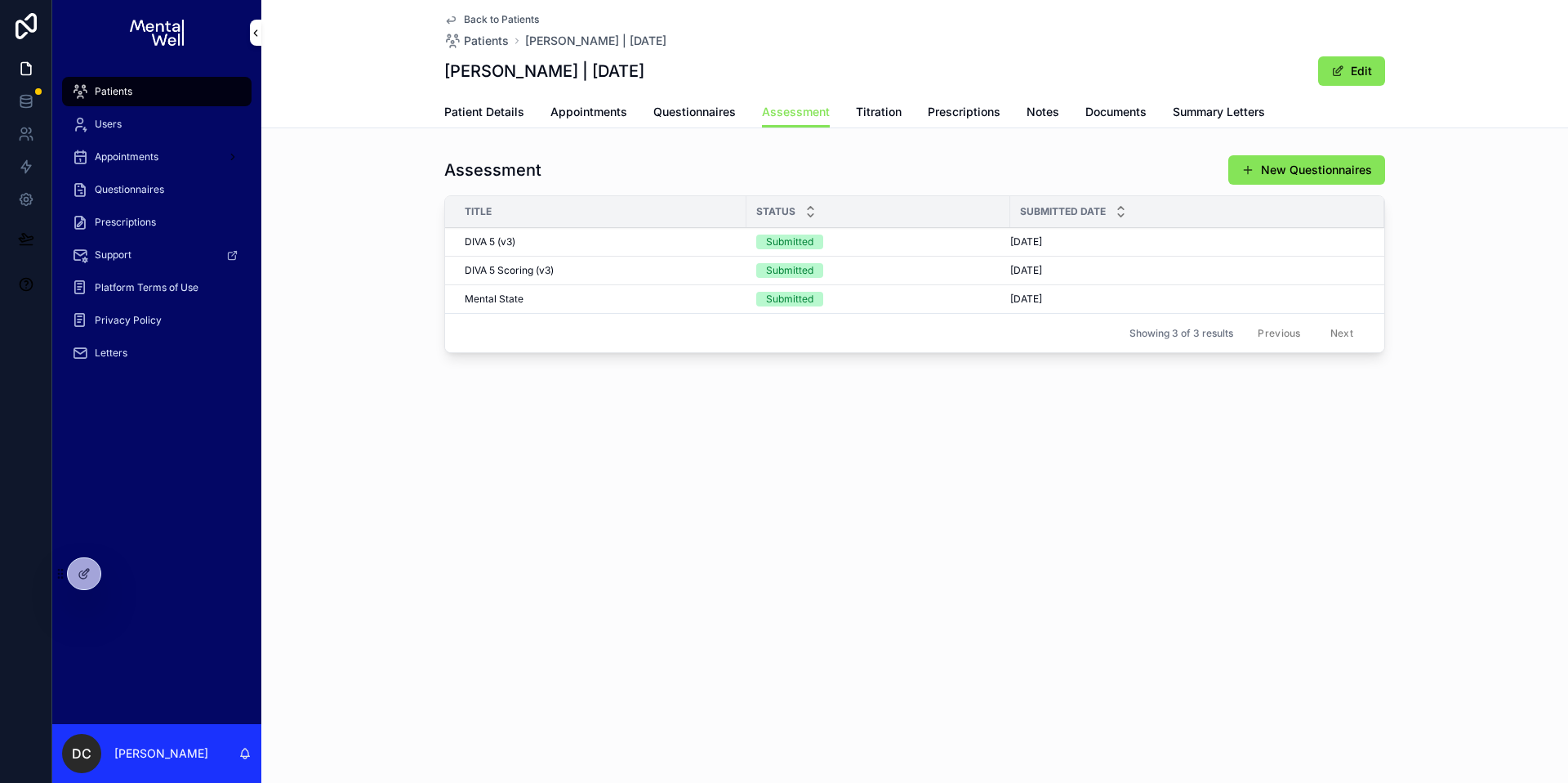
click at [710, 268] on div "DIVA 5 Scoring (v3) DIVA 5 Scoring (v3)" at bounding box center [601, 271] width 272 height 13
click at [607, 121] on link "Appointments" at bounding box center [588, 113] width 77 height 33
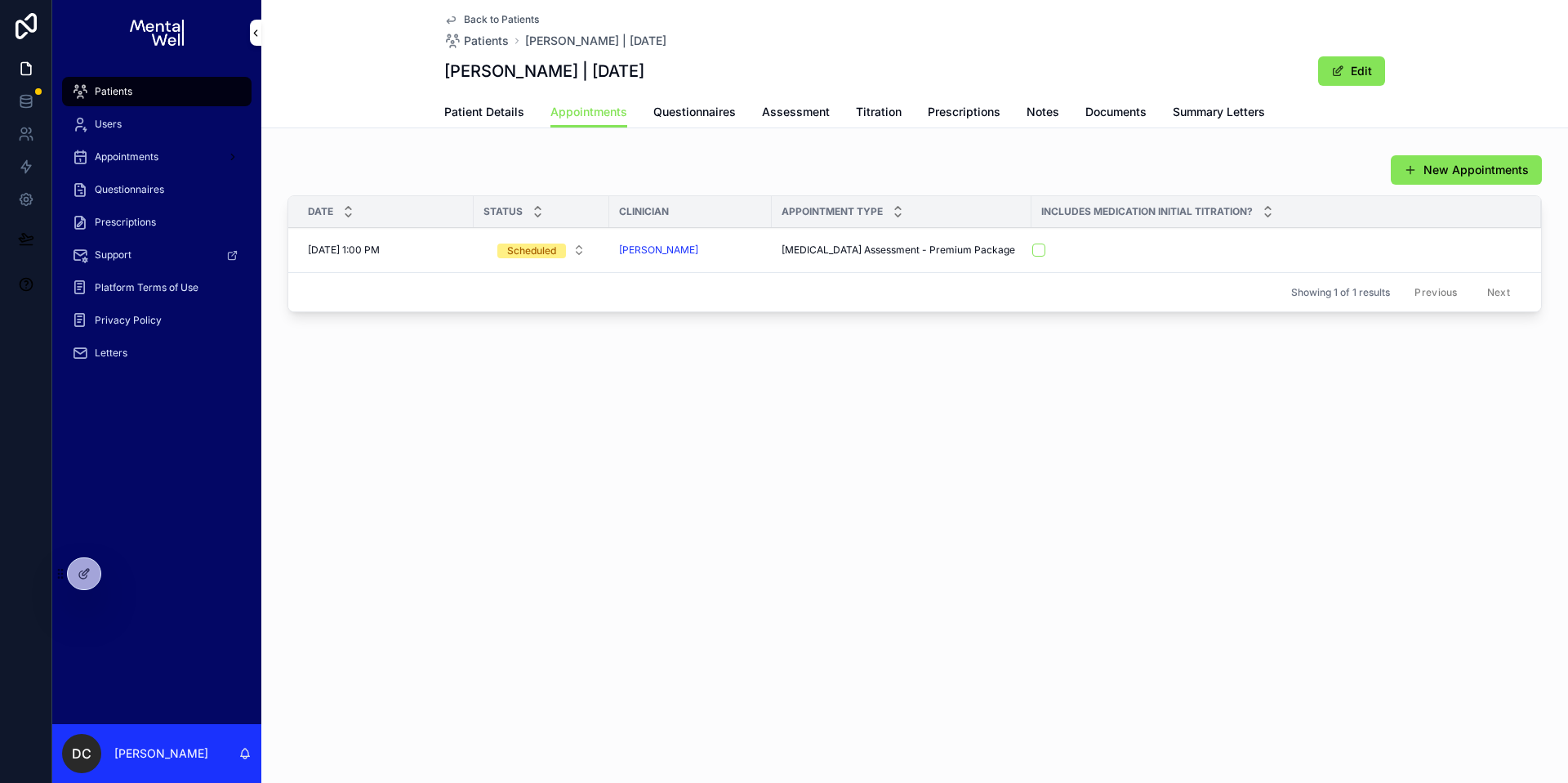
click at [656, 110] on span "Questionnaires" at bounding box center [695, 111] width 83 height 16
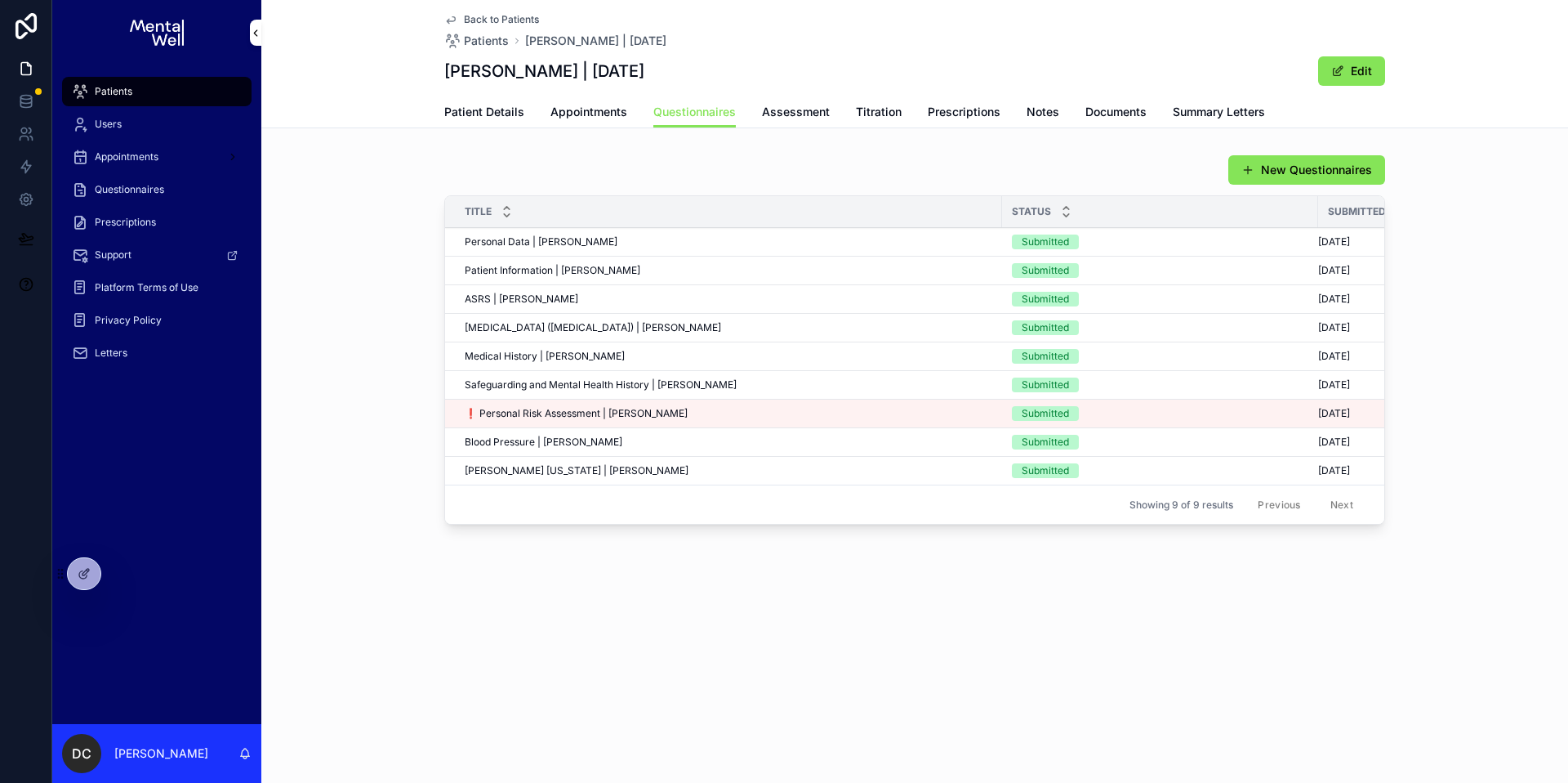
click at [622, 409] on span "❗ Personal Risk Assessment | [PERSON_NAME]" at bounding box center [576, 414] width 223 height 13
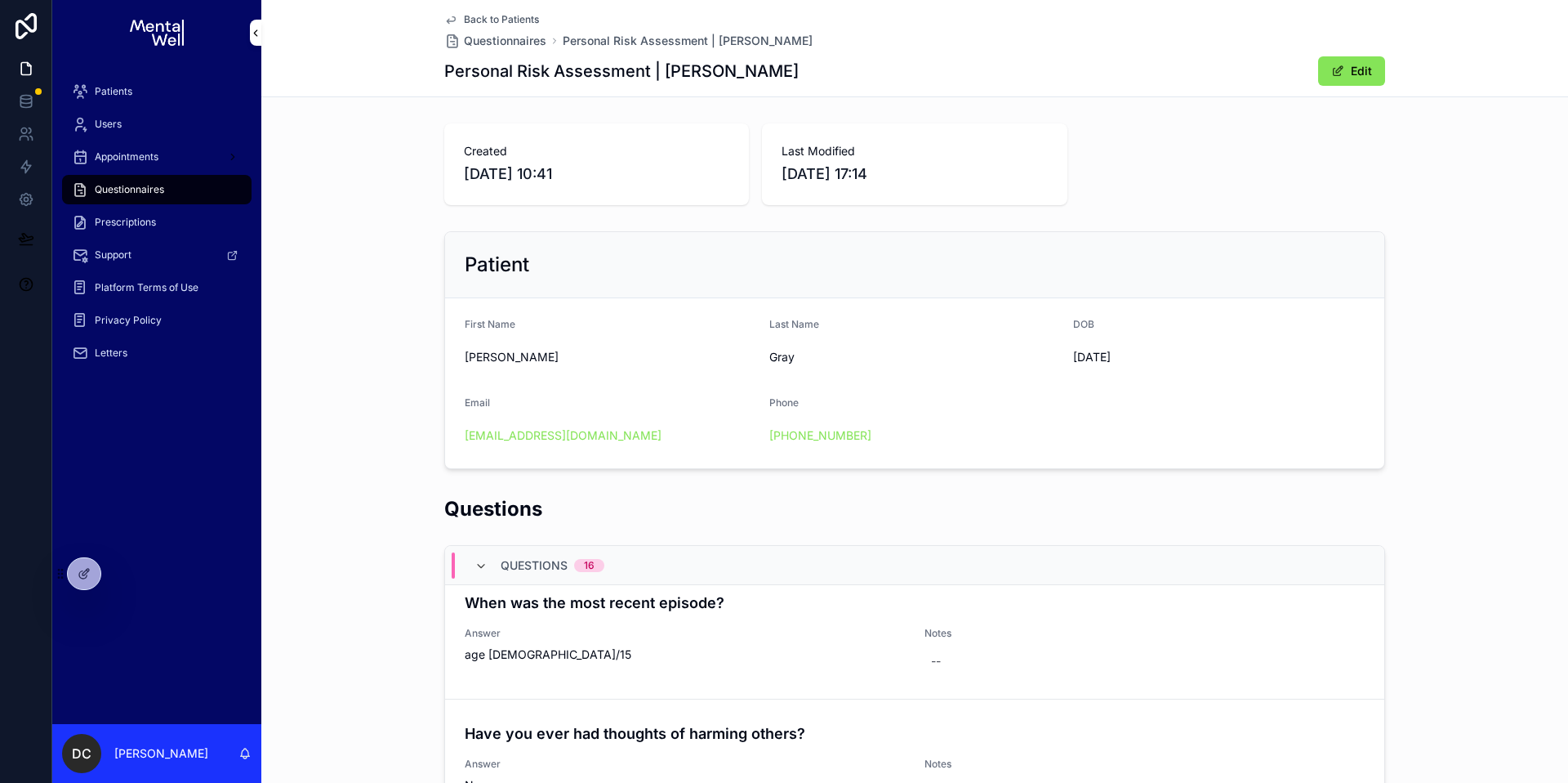
click at [454, 156] on div "Created [DATE] 10:41" at bounding box center [597, 164] width 305 height 82
click at [394, 170] on div "Created [DATE] 10:41 Last Modified [DATE] 17:14" at bounding box center [914, 164] width 1307 height 94
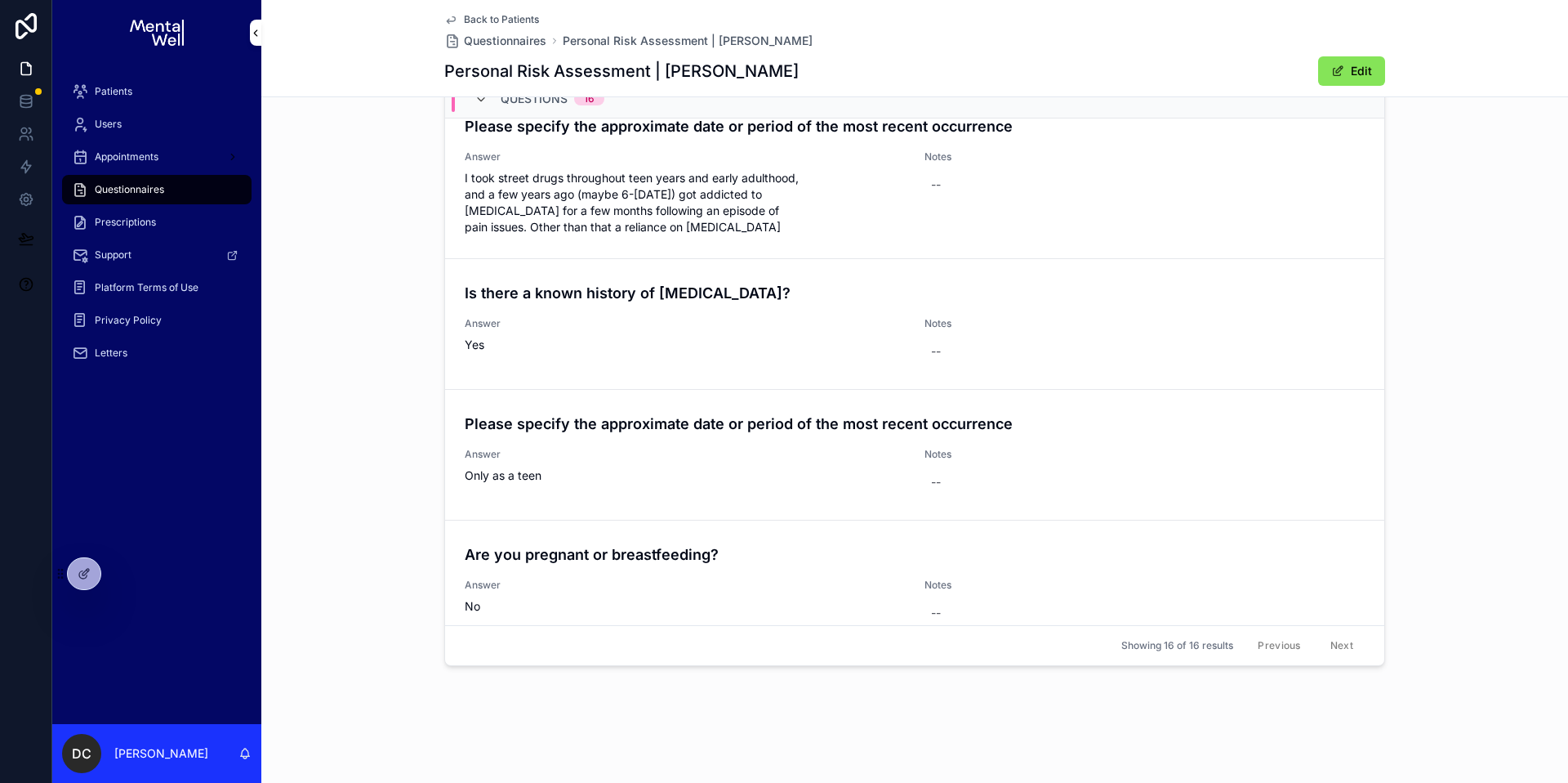
scroll to position [1604, 0]
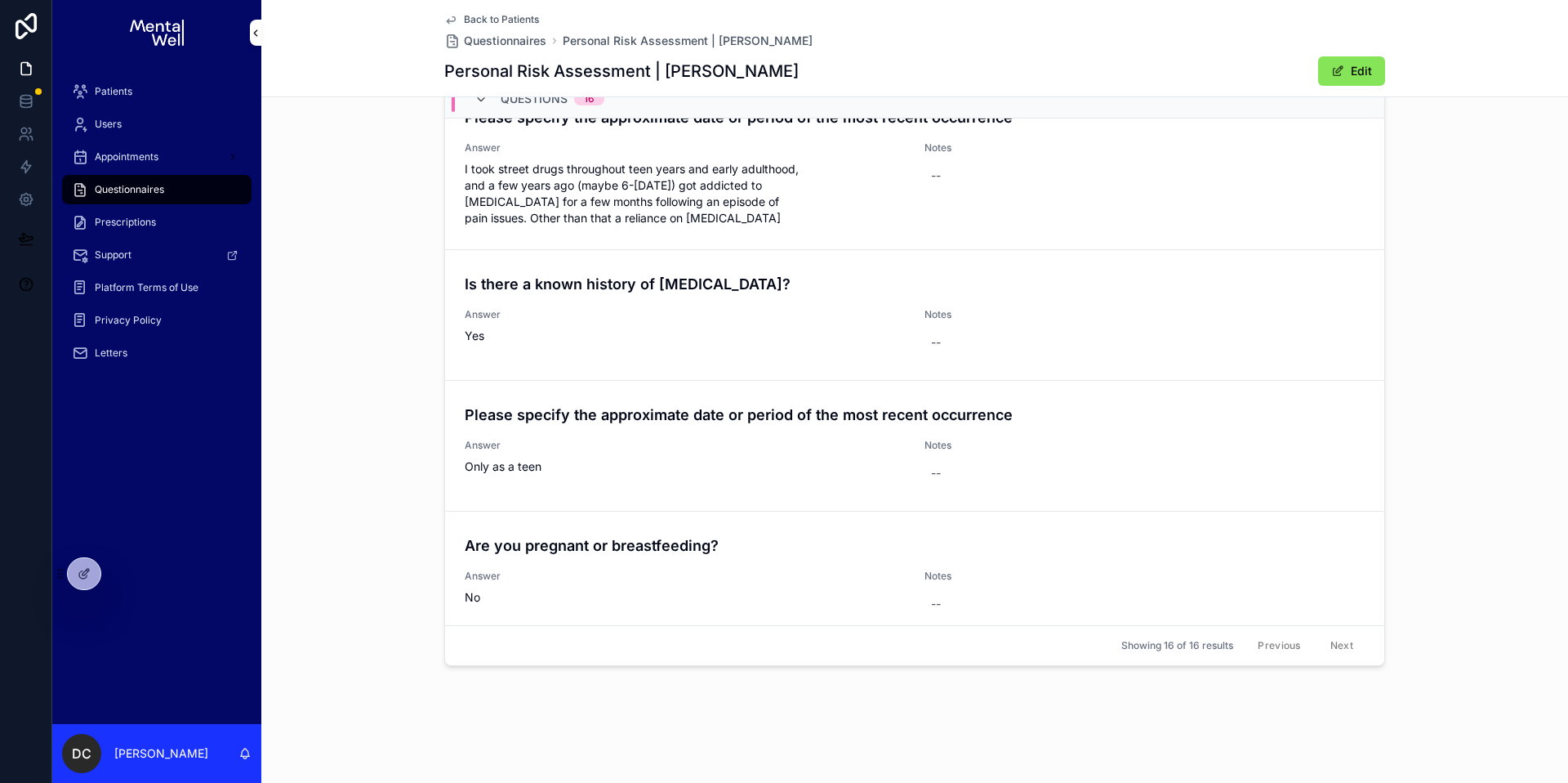
click at [293, 417] on div "Questions Questions 16 Have you ever had thoughts of harming yourself? Answer Y…" at bounding box center [914, 350] width 1307 height 657
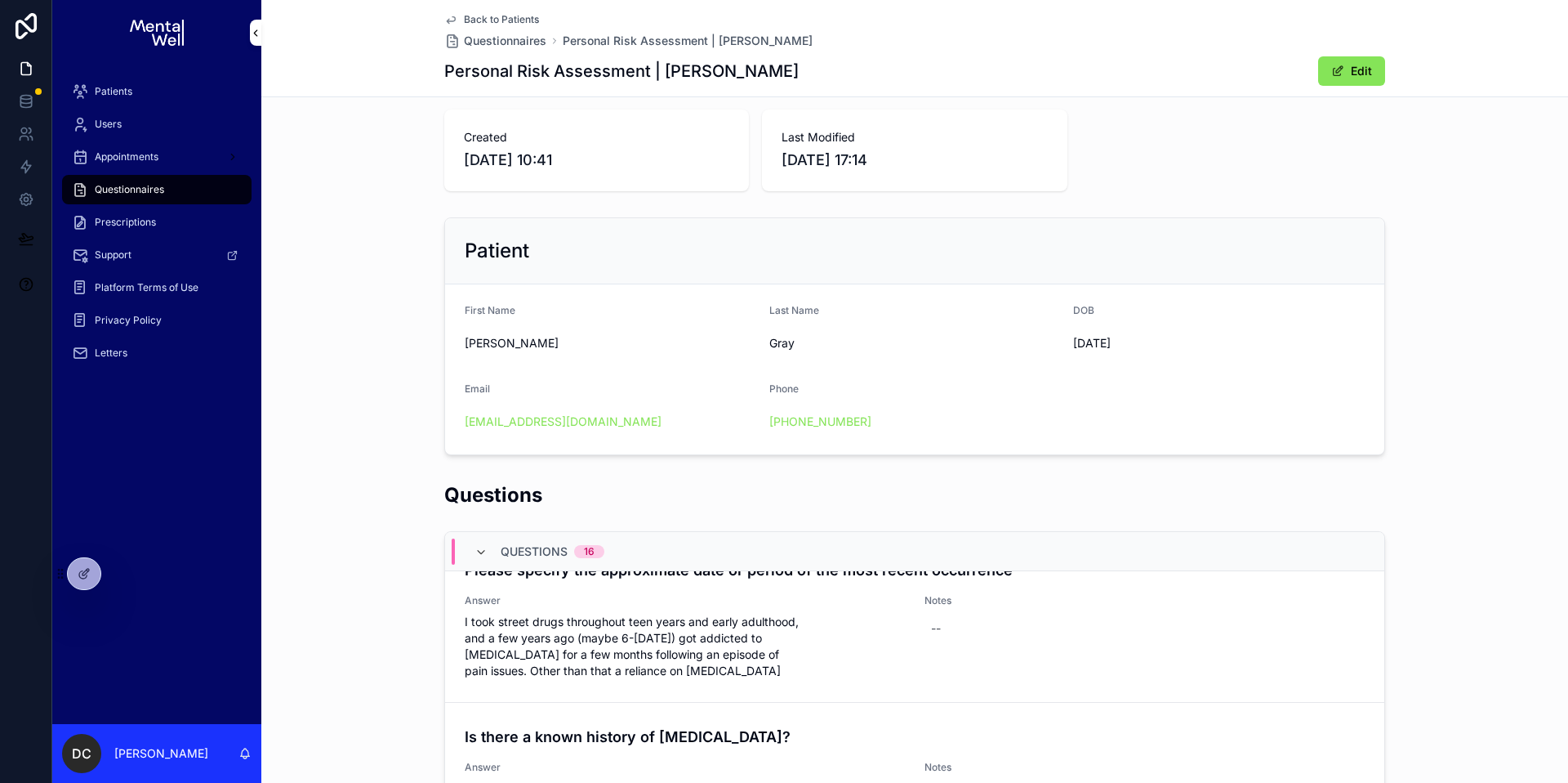
scroll to position [0, 0]
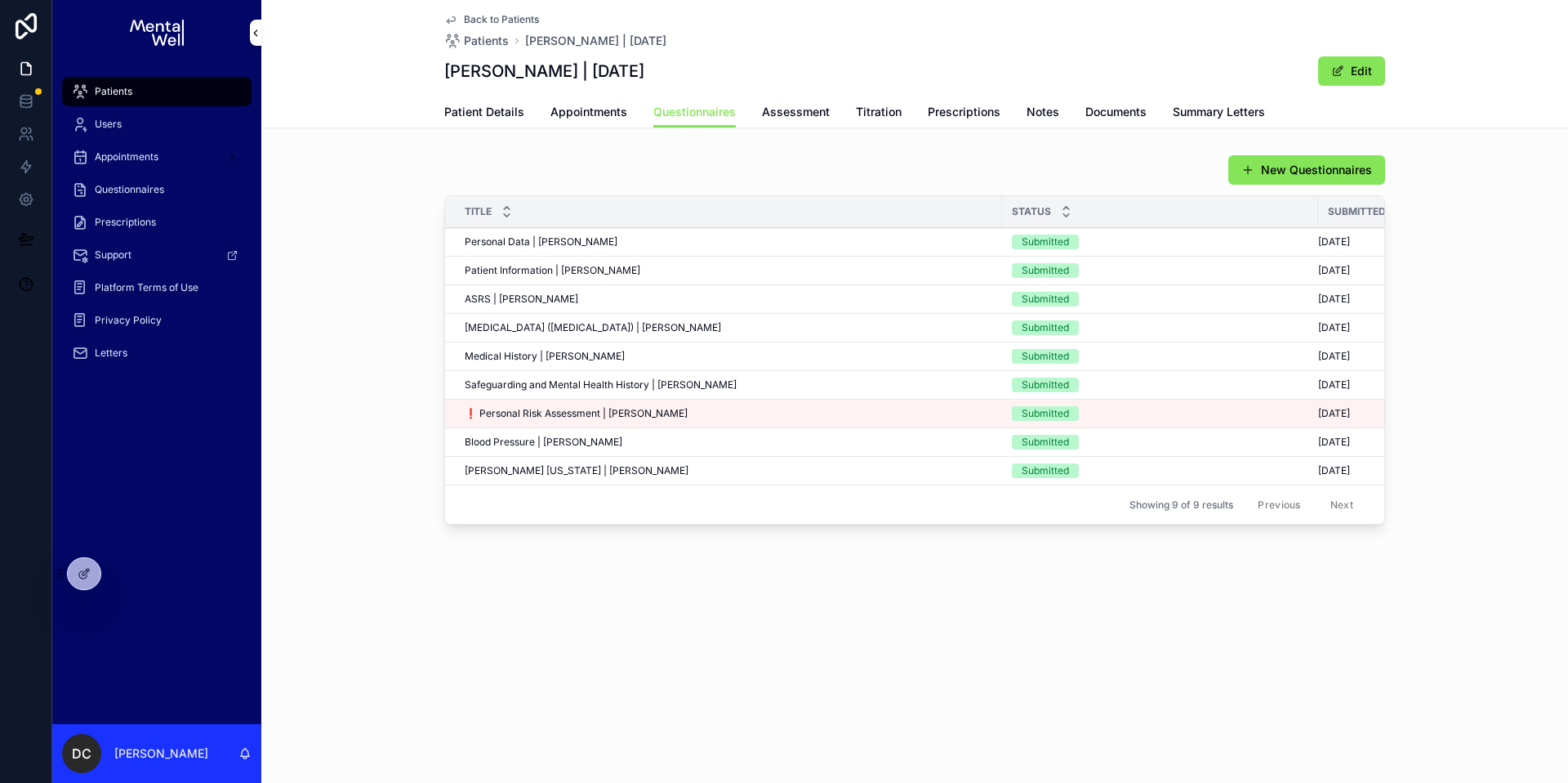
click at [401, 277] on div "New Questionnaires Title Status Submitted Date Personal Data | [PERSON_NAME] Pe…" at bounding box center [914, 342] width 1307 height 389
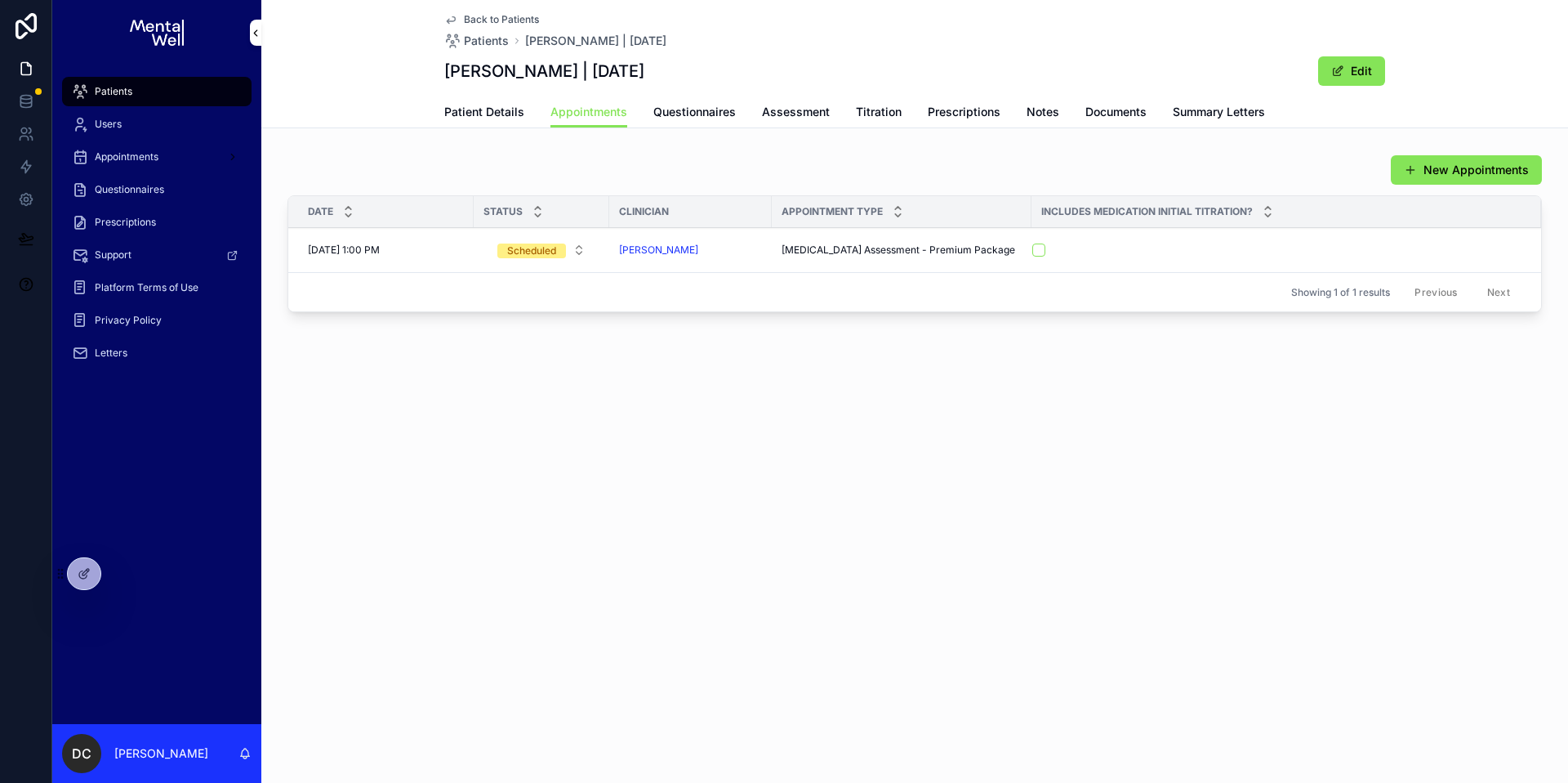
click at [415, 313] on div "New Appointments Date Status Clinician Appointment Type Includes Medication Ini…" at bounding box center [914, 236] width 1307 height 177
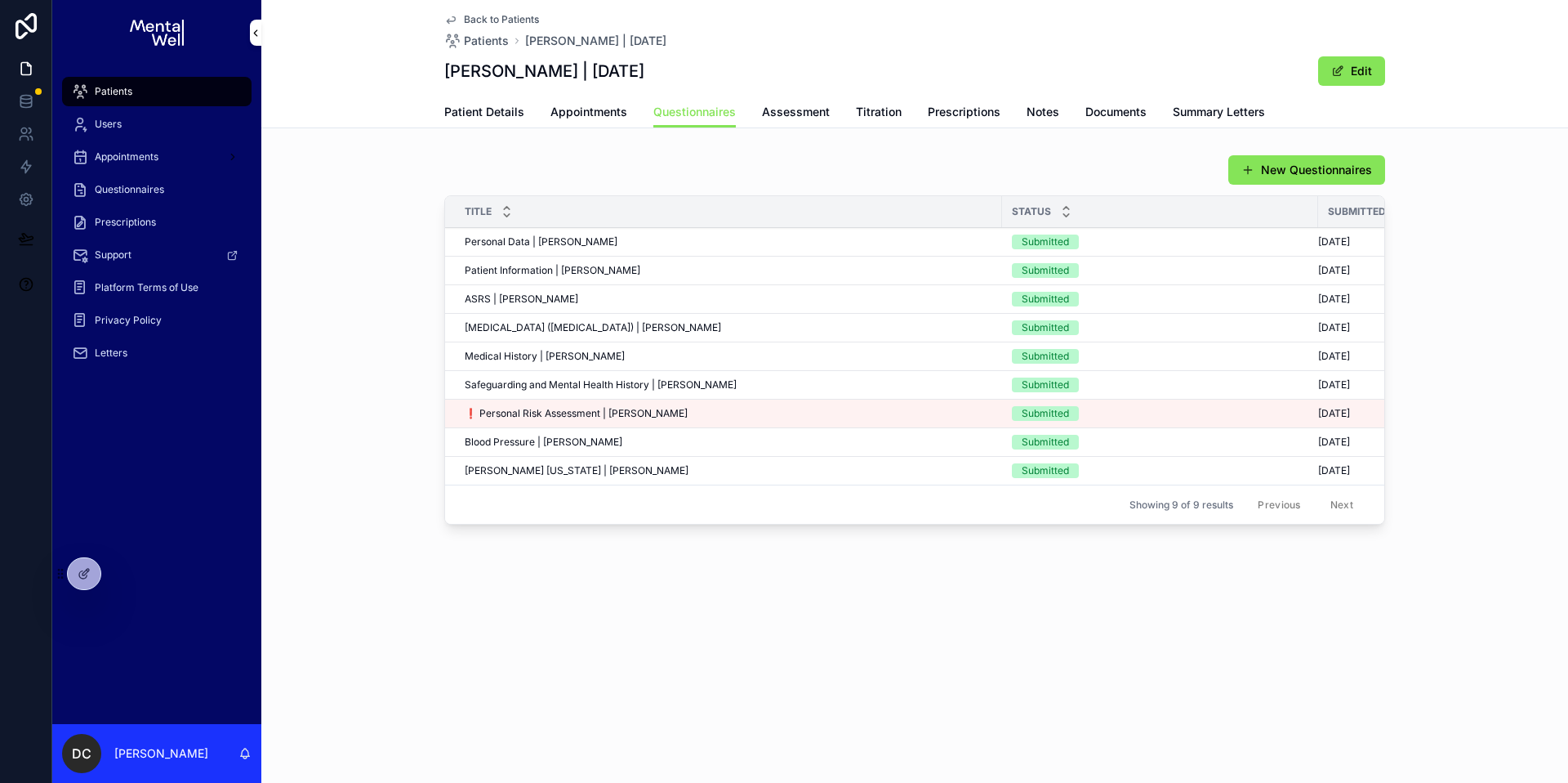
click at [470, 121] on link "Patient Details" at bounding box center [484, 113] width 80 height 33
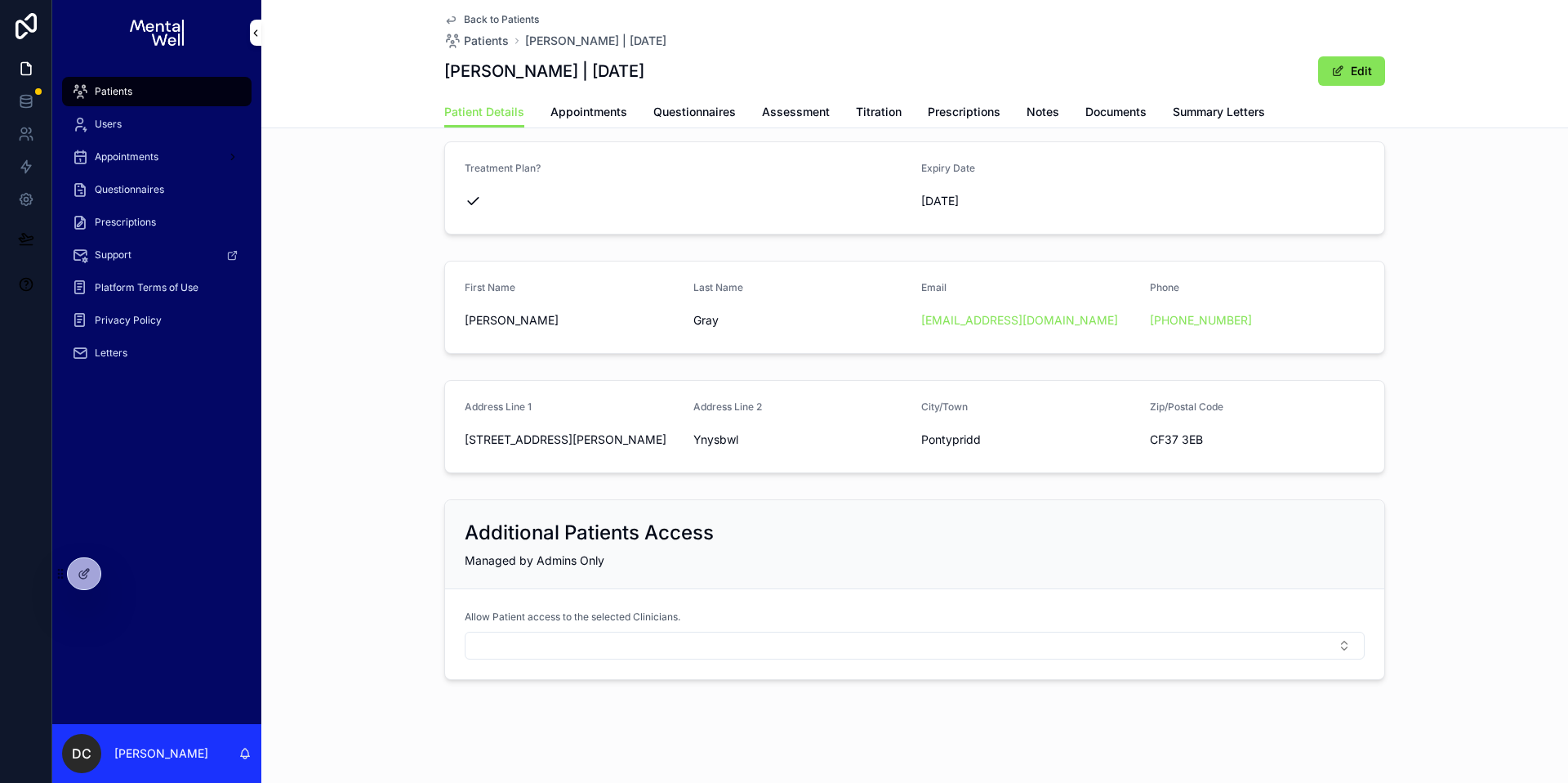
scroll to position [129, 0]
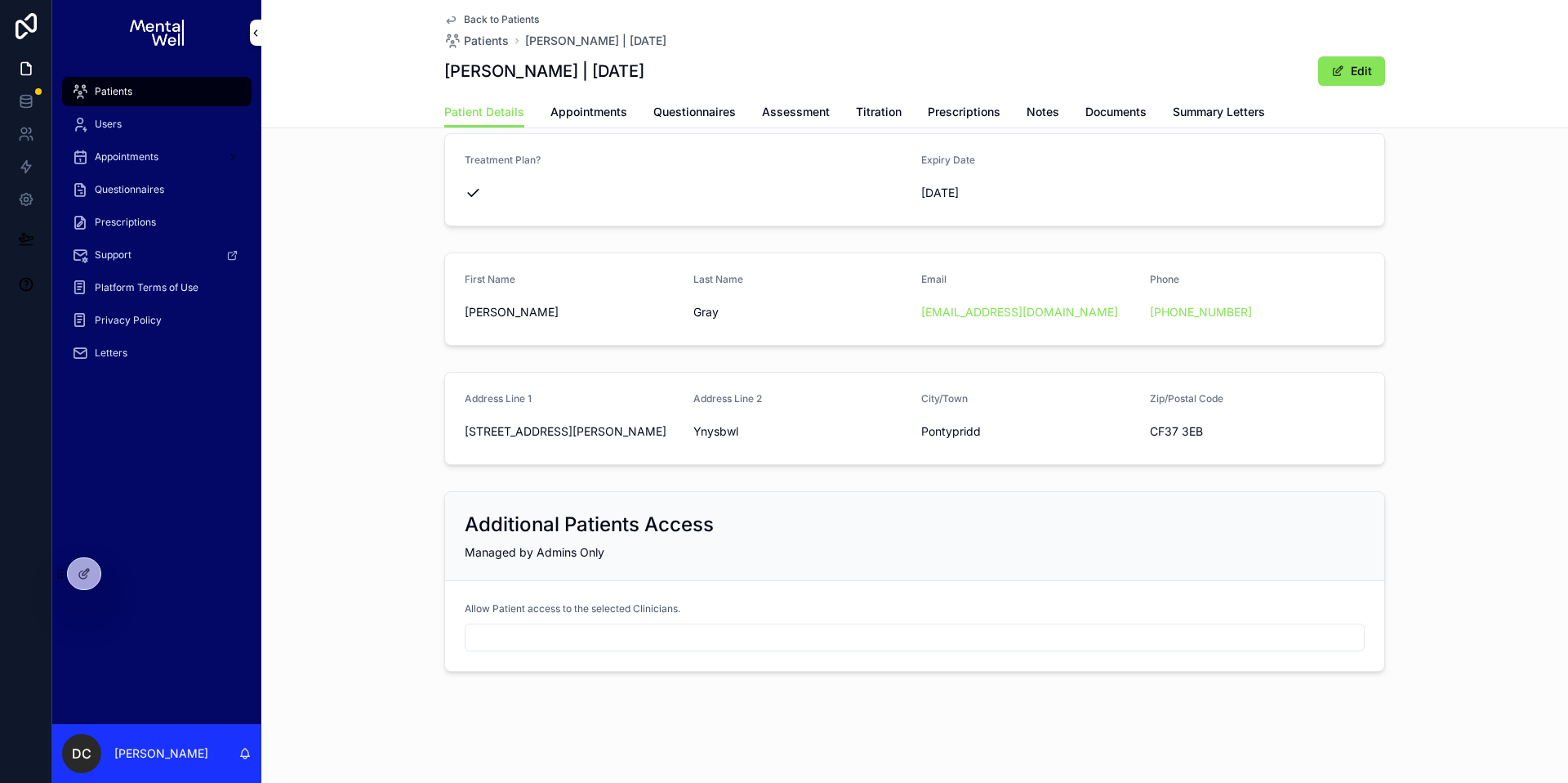
click at [495, 644] on button "Select Button" at bounding box center [915, 637] width 900 height 28
type input "****"
click at [838, 706] on span "Dr. [PERSON_NAME]" at bounding box center [858, 701] width 112 height 16
click at [388, 601] on div "Additional Patients Access Managed by Admins Only Allow Patient access to the s…" at bounding box center [914, 584] width 1307 height 199
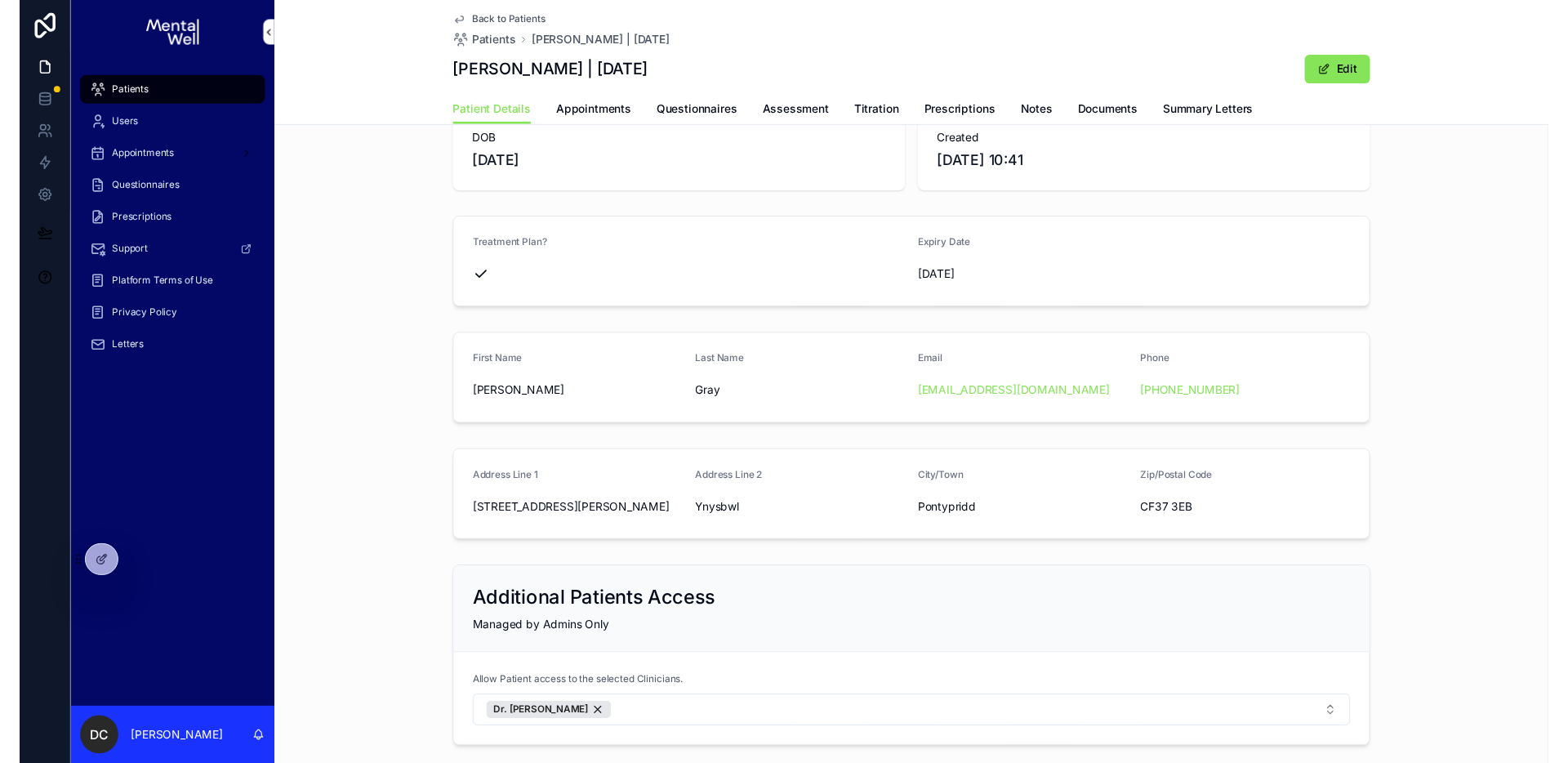
scroll to position [0, 0]
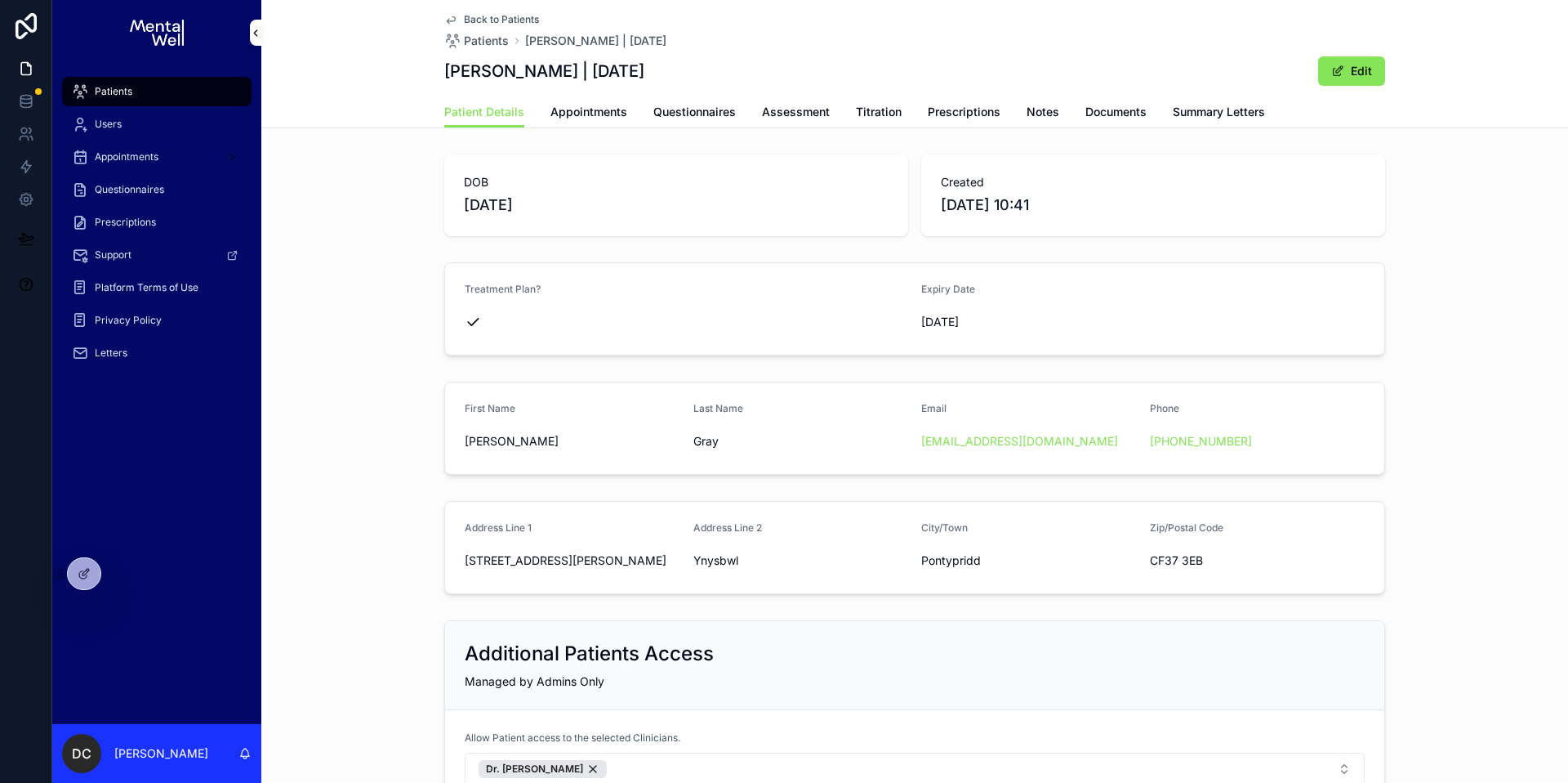
click at [151, 89] on div "Patients" at bounding box center [157, 91] width 170 height 26
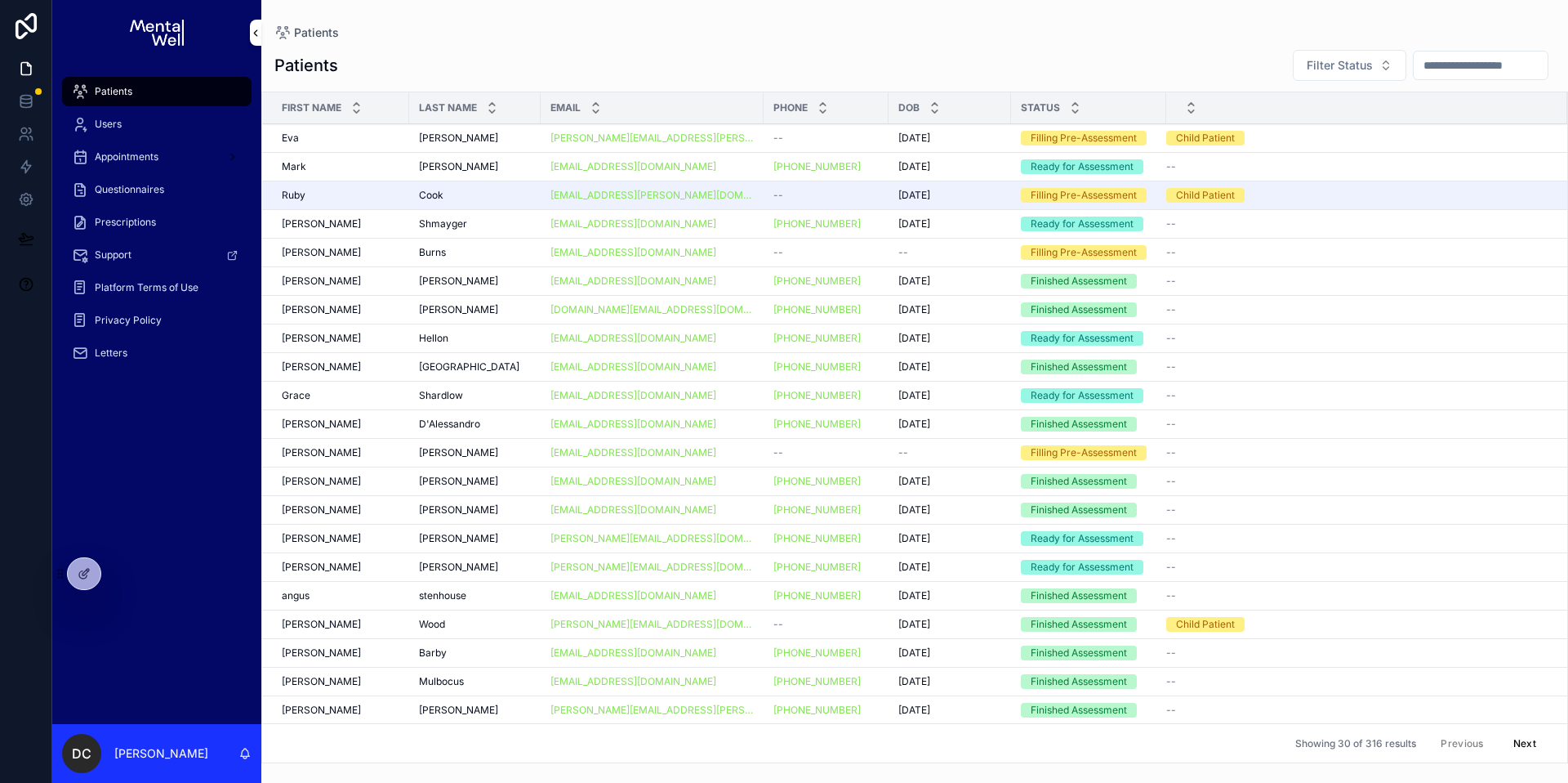
click at [1442, 73] on input "scrollable content" at bounding box center [1480, 65] width 134 height 23
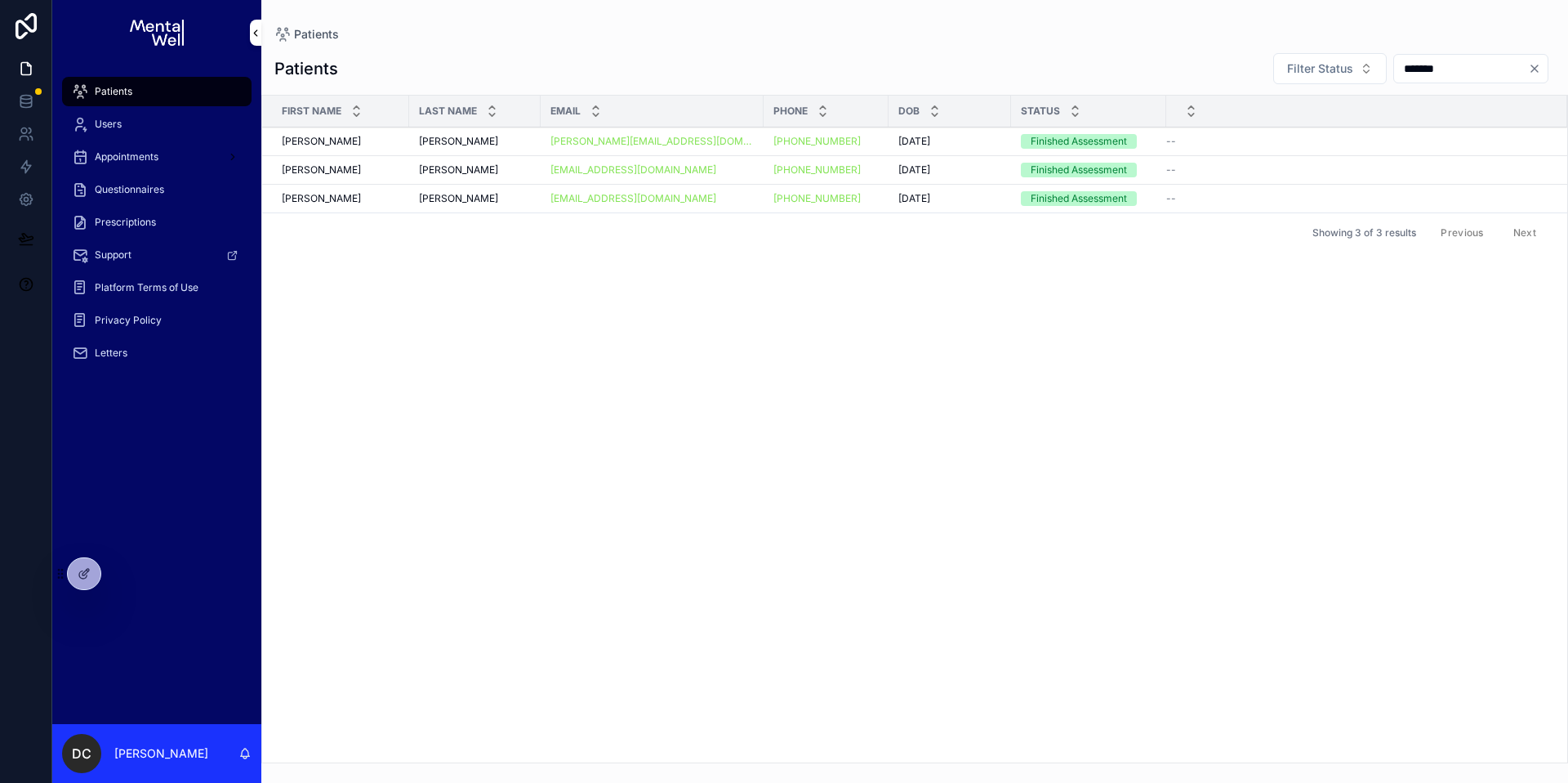
type input "*******"
click at [483, 141] on div "[PERSON_NAME] [PERSON_NAME]" at bounding box center [474, 142] width 112 height 13
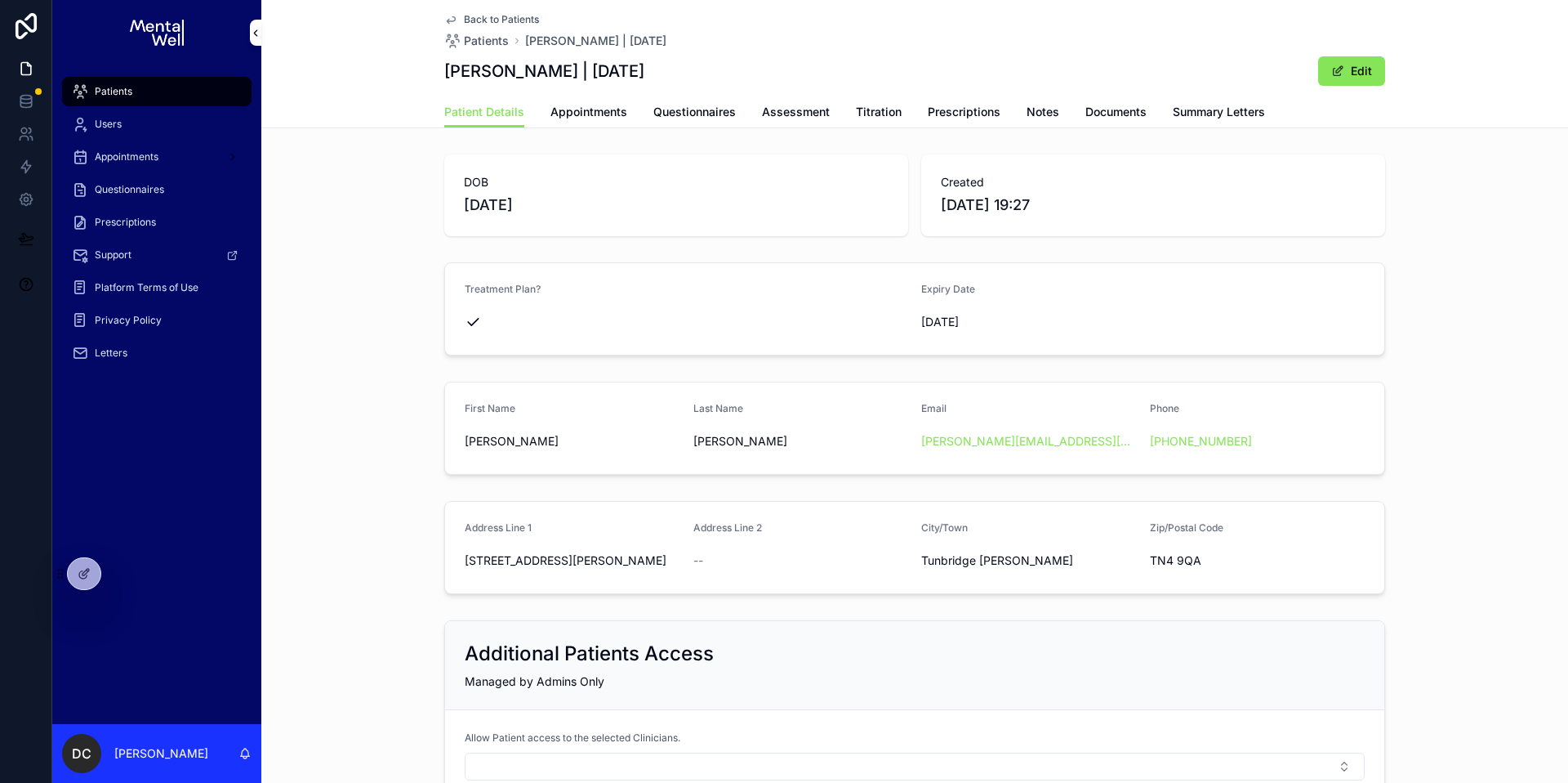
click at [1229, 112] on span "Summary Letters" at bounding box center [1219, 111] width 93 height 16
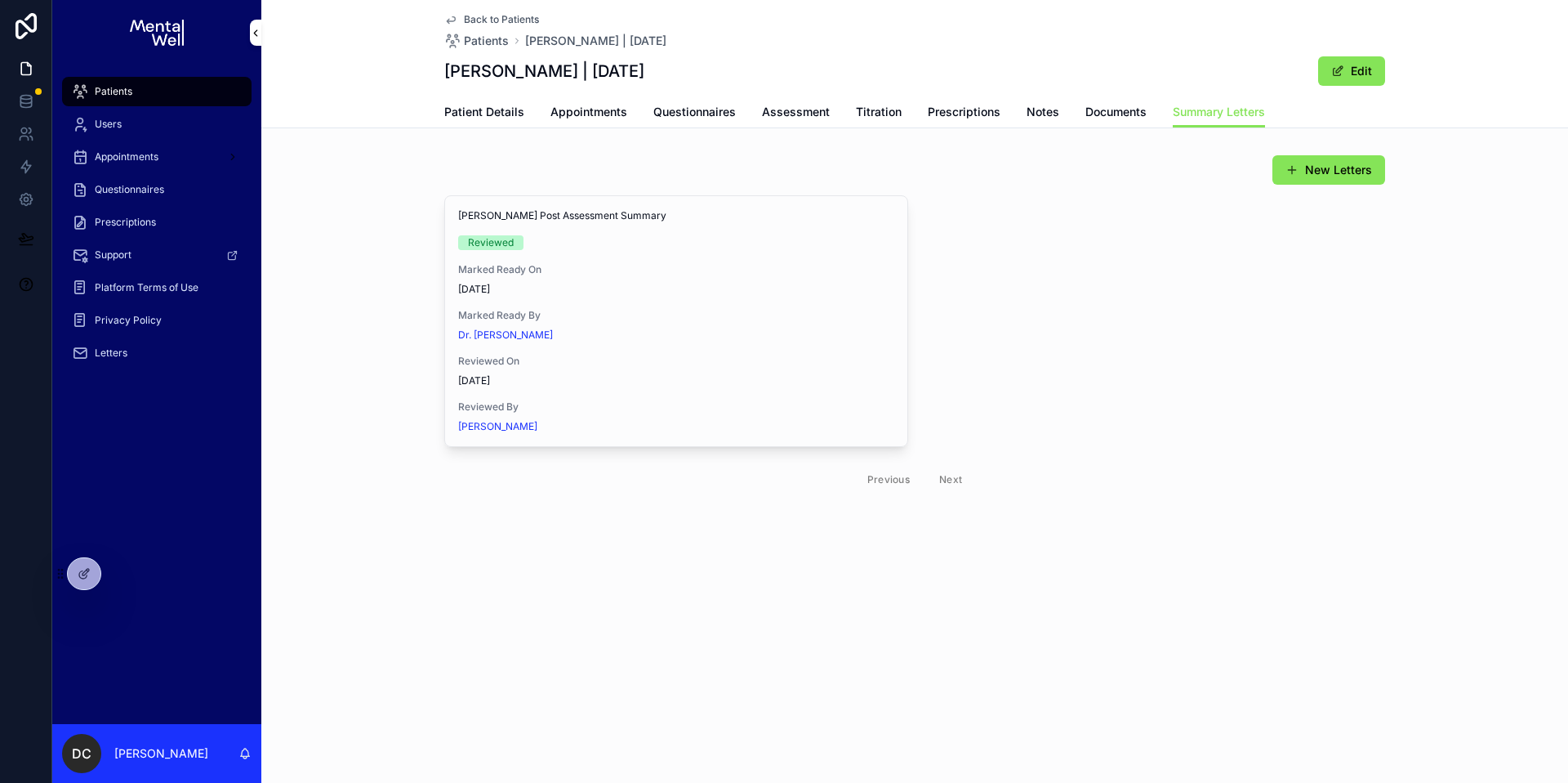
click at [0, 0] on button "View in Google Docs" at bounding box center [0, 0] width 0 height 0
click at [110, 99] on div "Patients" at bounding box center [157, 91] width 170 height 26
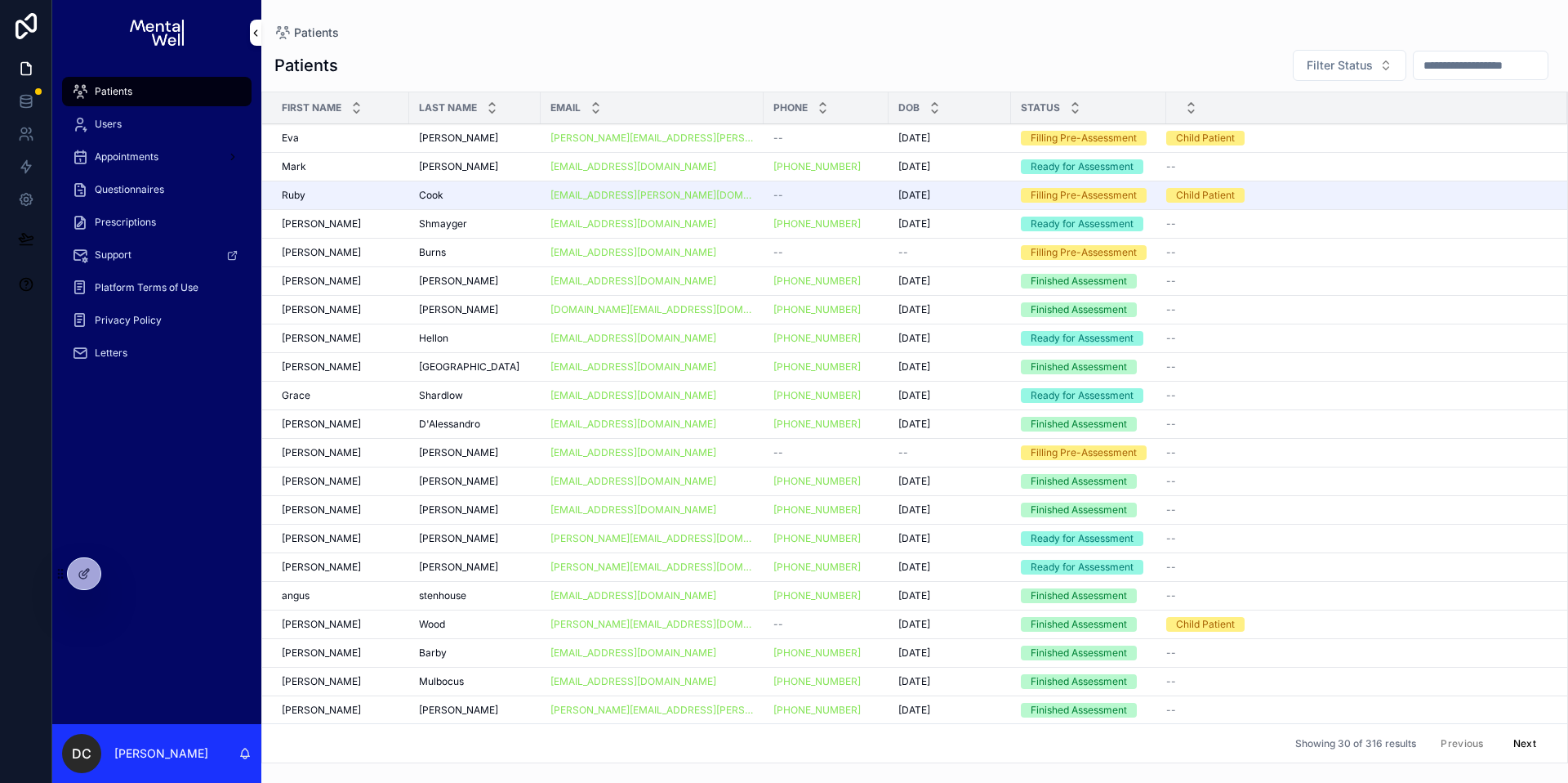
click at [1414, 78] on div "scrollable content" at bounding box center [1480, 65] width 136 height 29
click at [1423, 67] on input "scrollable content" at bounding box center [1480, 65] width 134 height 23
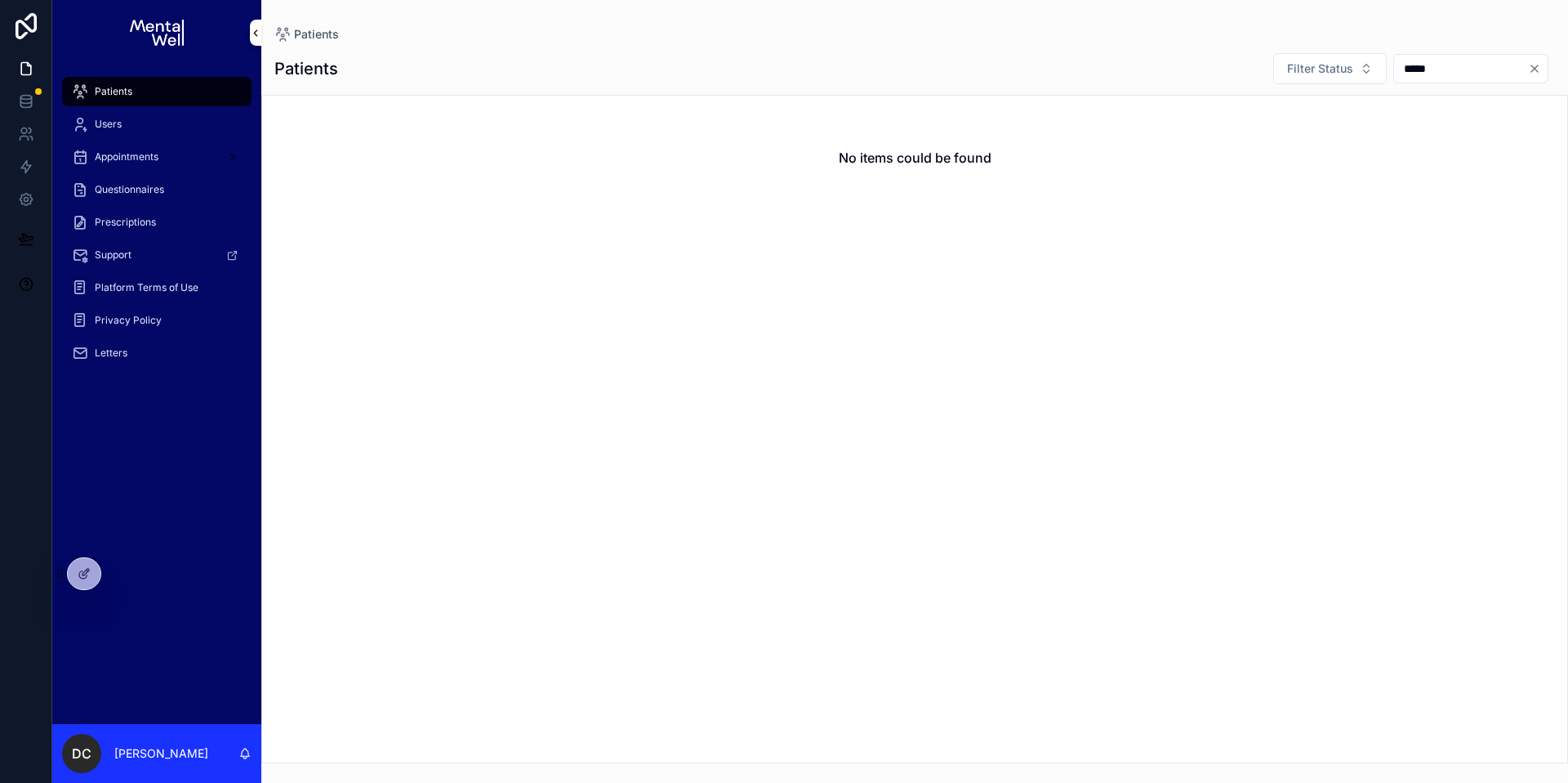
click at [1401, 67] on input "*****" at bounding box center [1461, 68] width 134 height 23
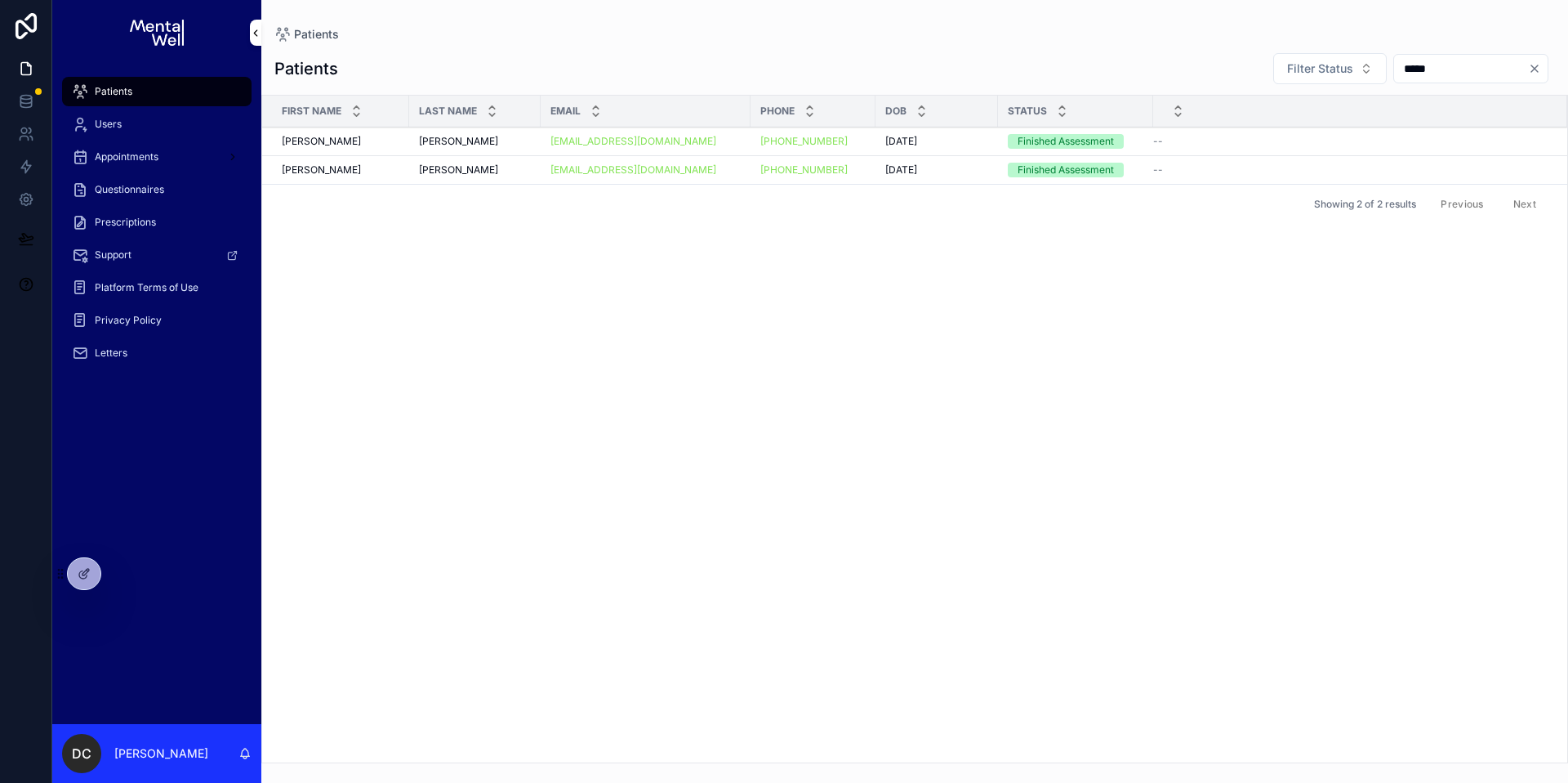
type input "*****"
click at [394, 146] on div "[PERSON_NAME] [PERSON_NAME]" at bounding box center [340, 142] width 118 height 13
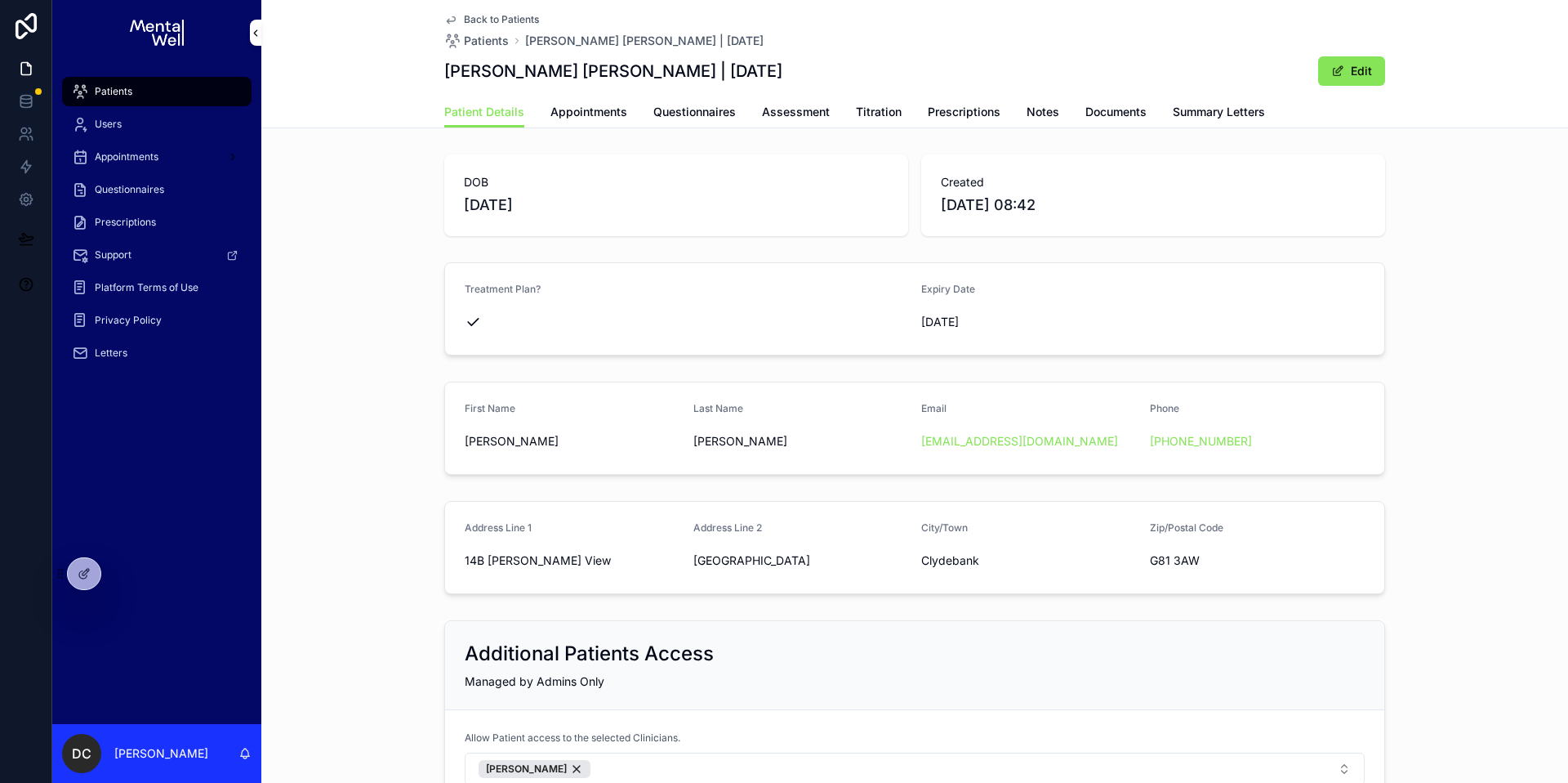
click at [574, 122] on link "Appointments" at bounding box center [588, 113] width 77 height 33
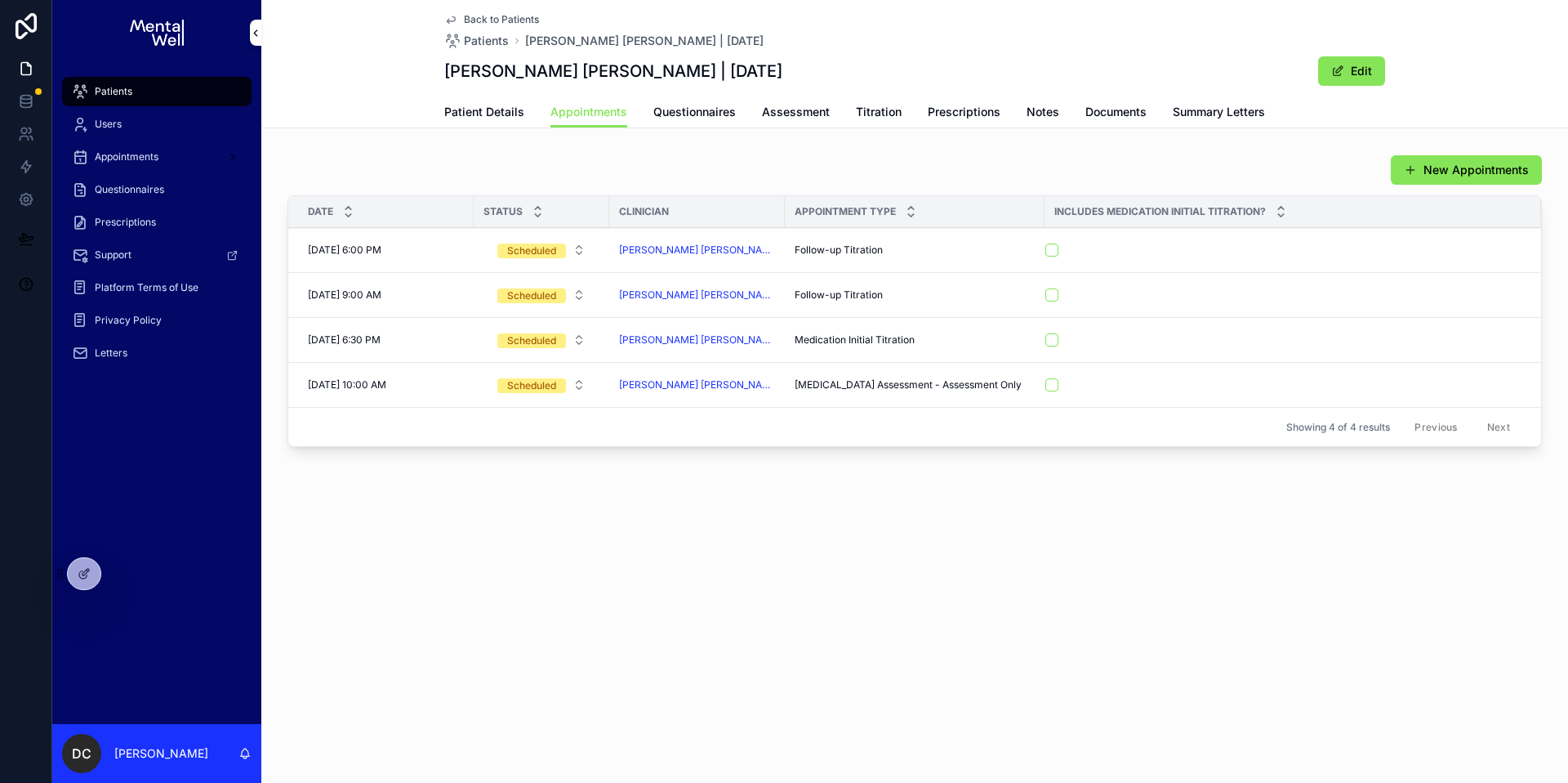
click at [903, 245] on div "Follow-up Titration Follow-up Titration" at bounding box center [914, 250] width 240 height 13
click at [984, 112] on span "Prescriptions" at bounding box center [964, 111] width 72 height 16
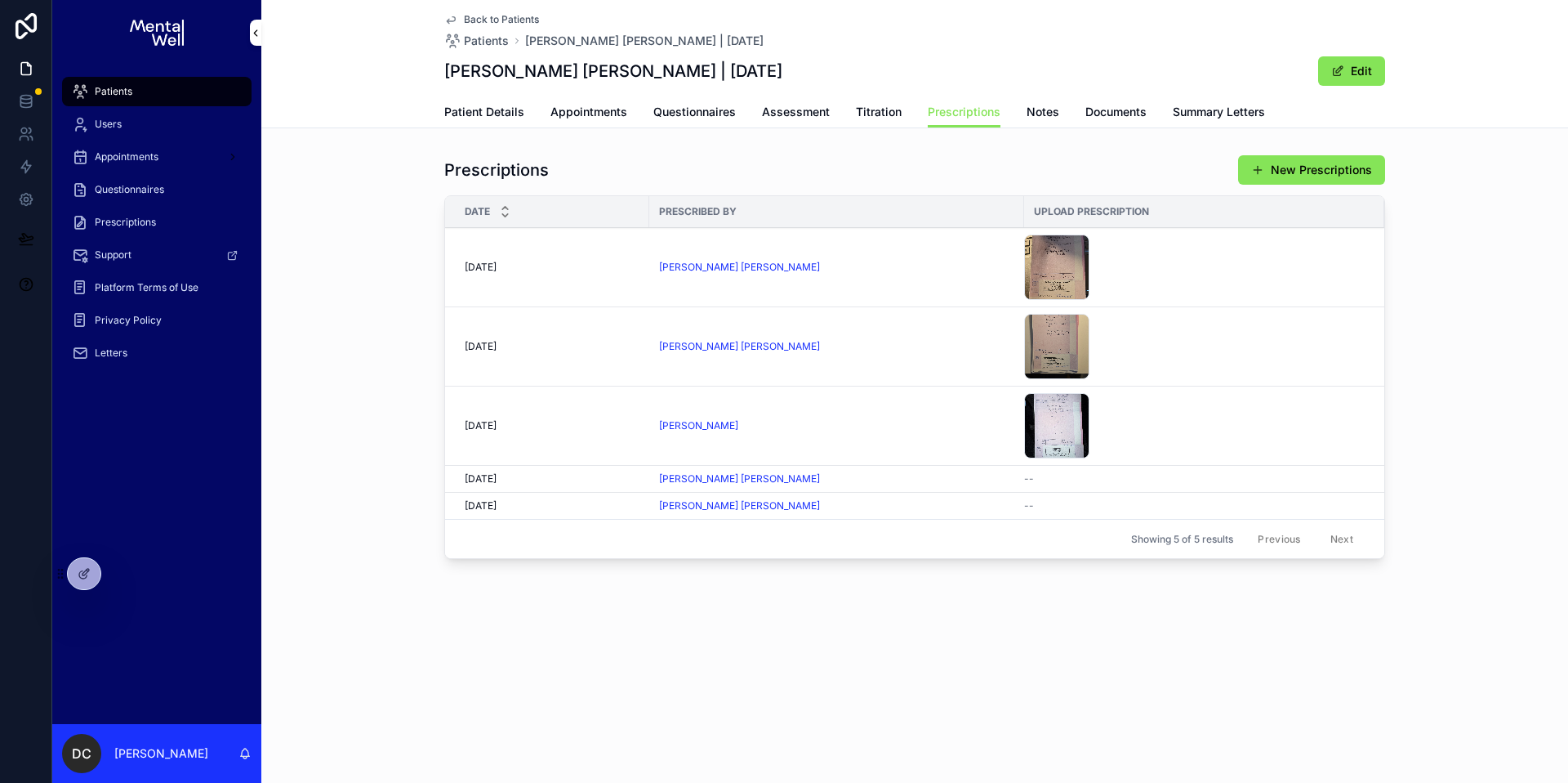
click at [916, 270] on div "[PERSON_NAME] [PERSON_NAME]" at bounding box center [837, 267] width 356 height 13
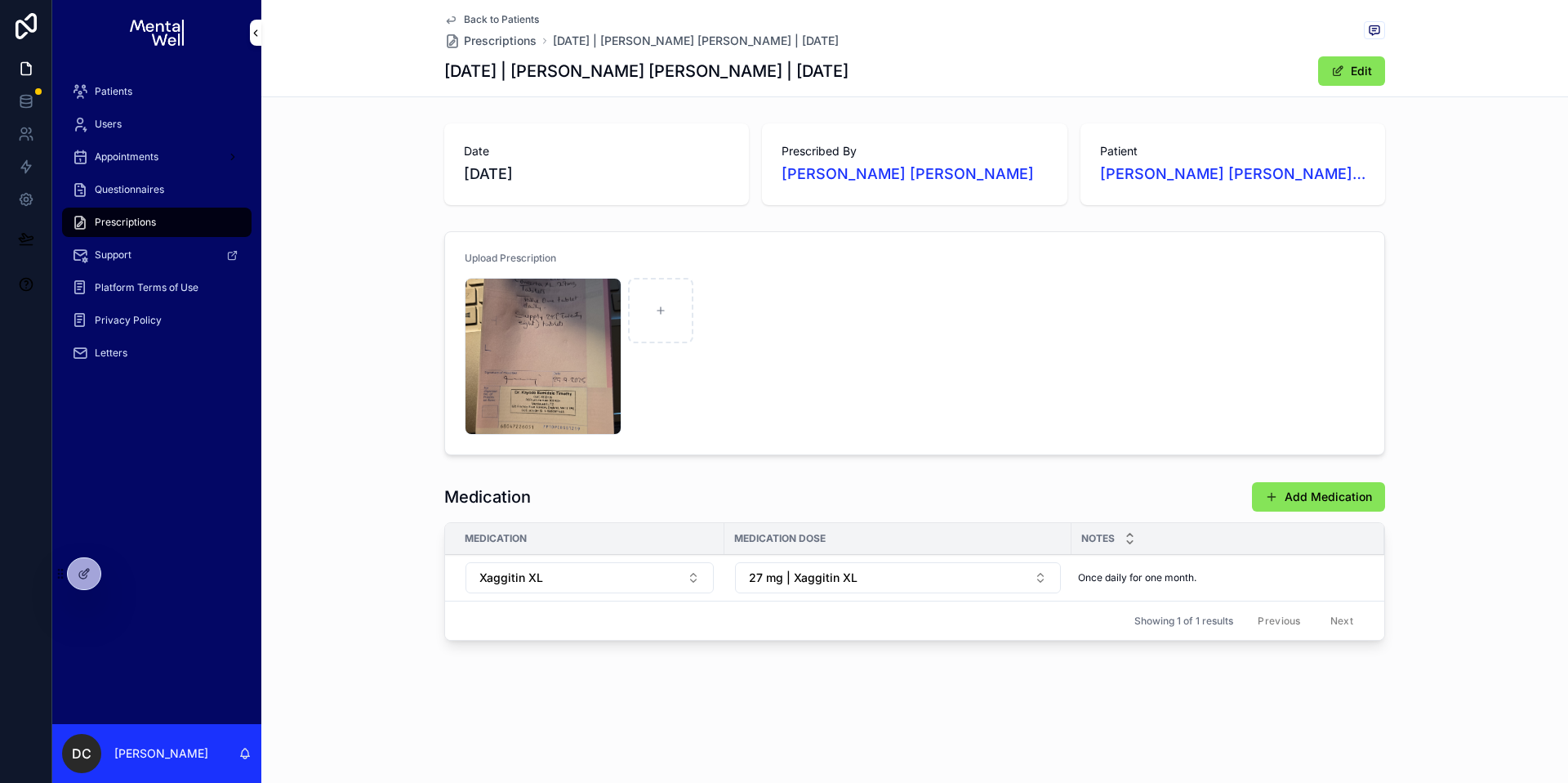
click at [551, 368] on div "IMG-20250929-WA0022 .jpeg" at bounding box center [543, 357] width 157 height 157
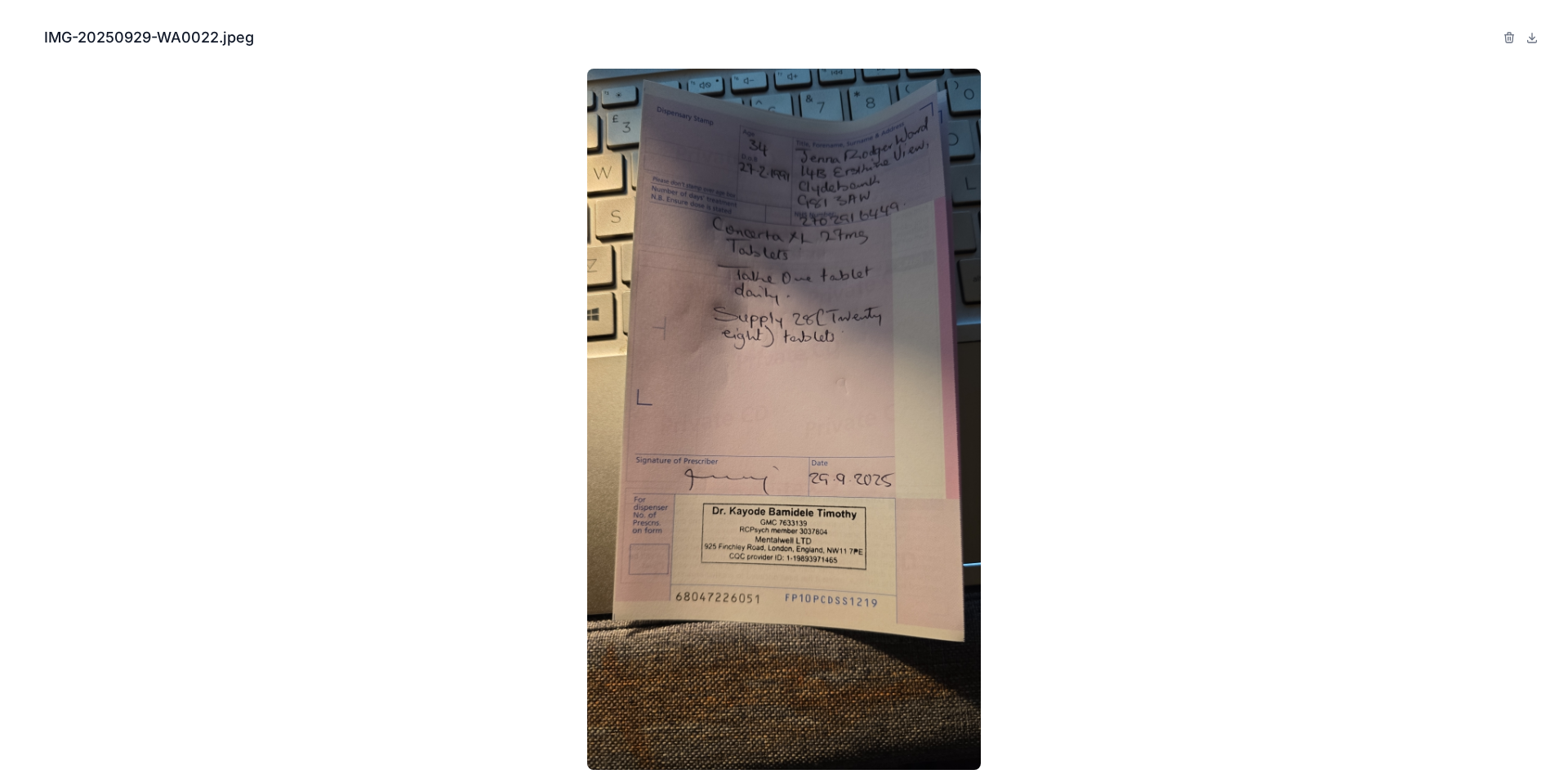
click at [27, 44] on button "Close modal" at bounding box center [22, 37] width 18 height 18
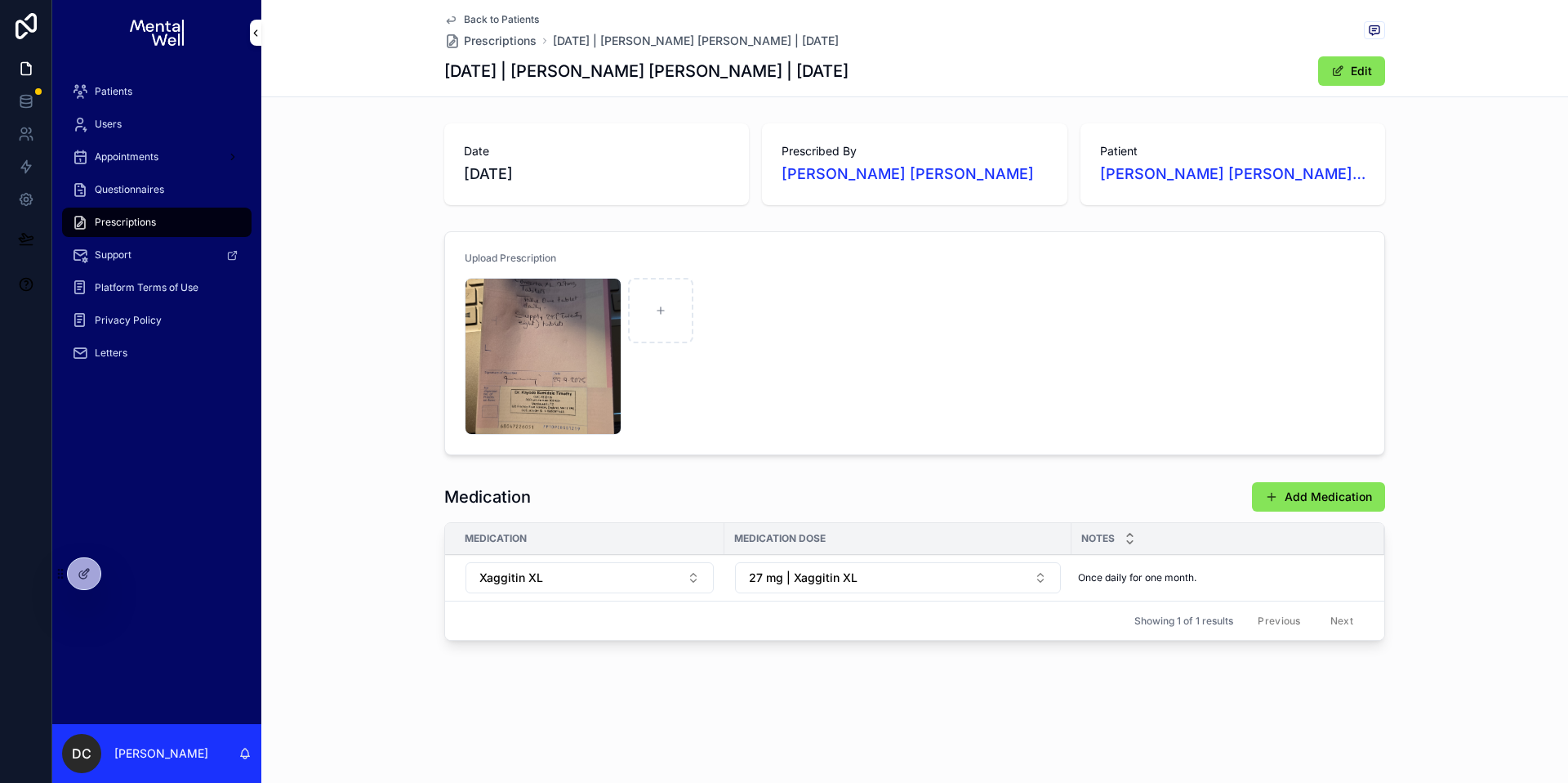
click at [859, 342] on div "IMG-20250929-WA0022 .jpeg" at bounding box center [915, 357] width 900 height 157
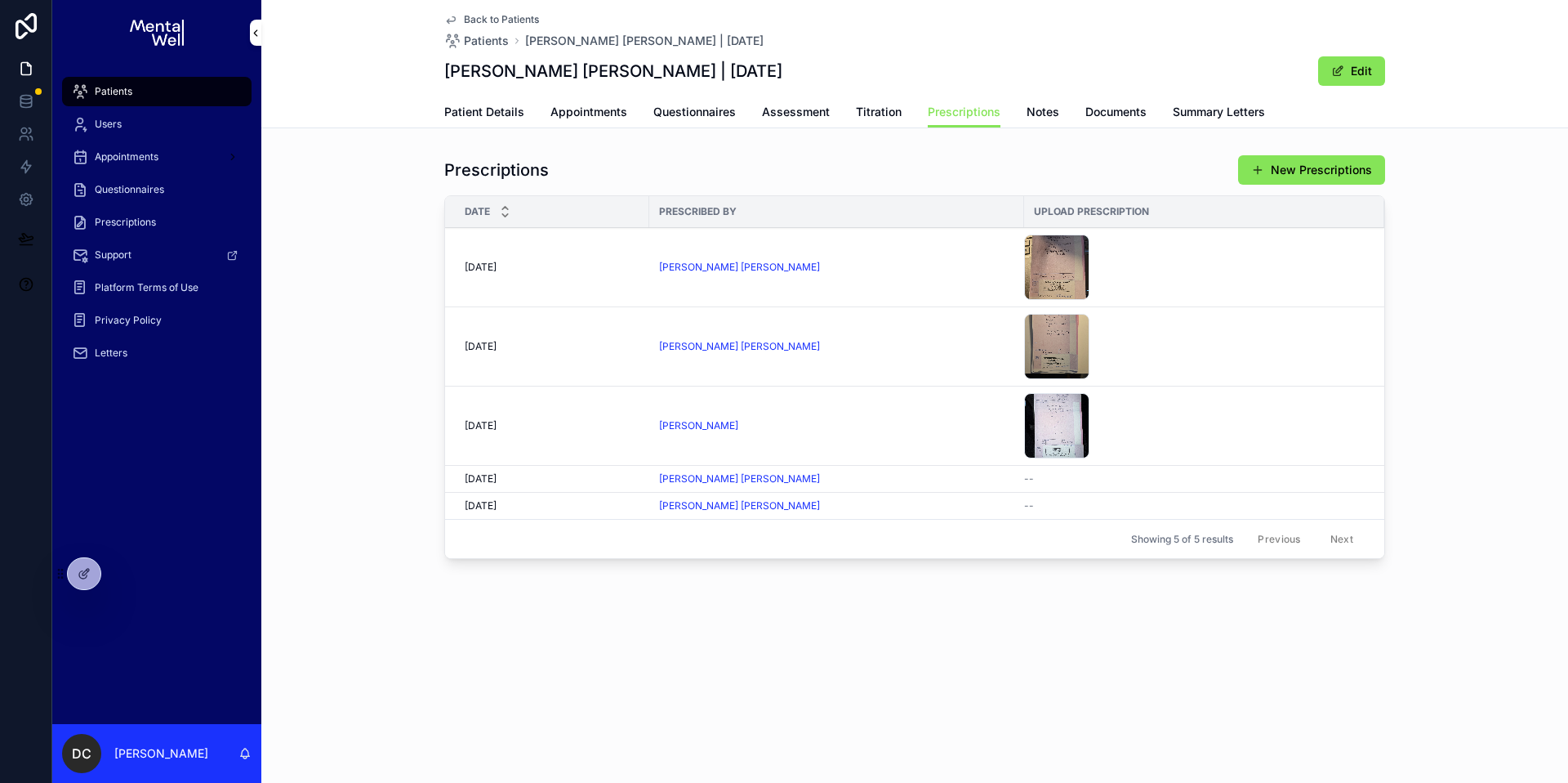
click at [843, 341] on div "[PERSON_NAME] [PERSON_NAME]" at bounding box center [837, 346] width 356 height 13
click at [823, 169] on div "Prescriptions New Prescriptions" at bounding box center [914, 169] width 941 height 31
click at [884, 259] on td "[PERSON_NAME] [PERSON_NAME]" at bounding box center [837, 267] width 375 height 79
click at [880, 263] on div "[PERSON_NAME] [PERSON_NAME]" at bounding box center [837, 267] width 356 height 13
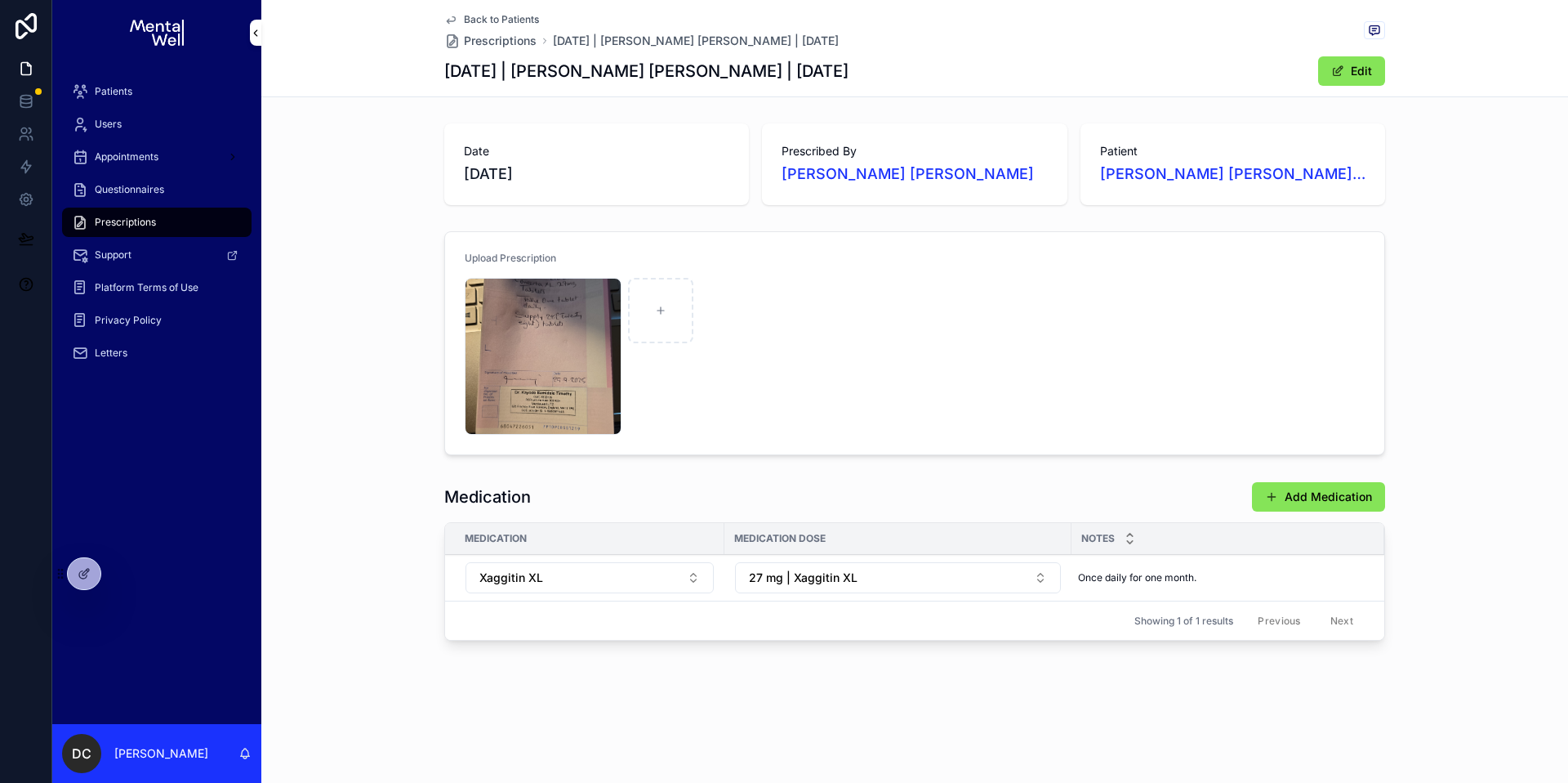
click at [831, 324] on div "IMG-20250929-WA0022 .jpeg" at bounding box center [915, 357] width 900 height 157
click at [766, 336] on div "IMG-20250929-WA0022 .jpeg" at bounding box center [915, 357] width 900 height 157
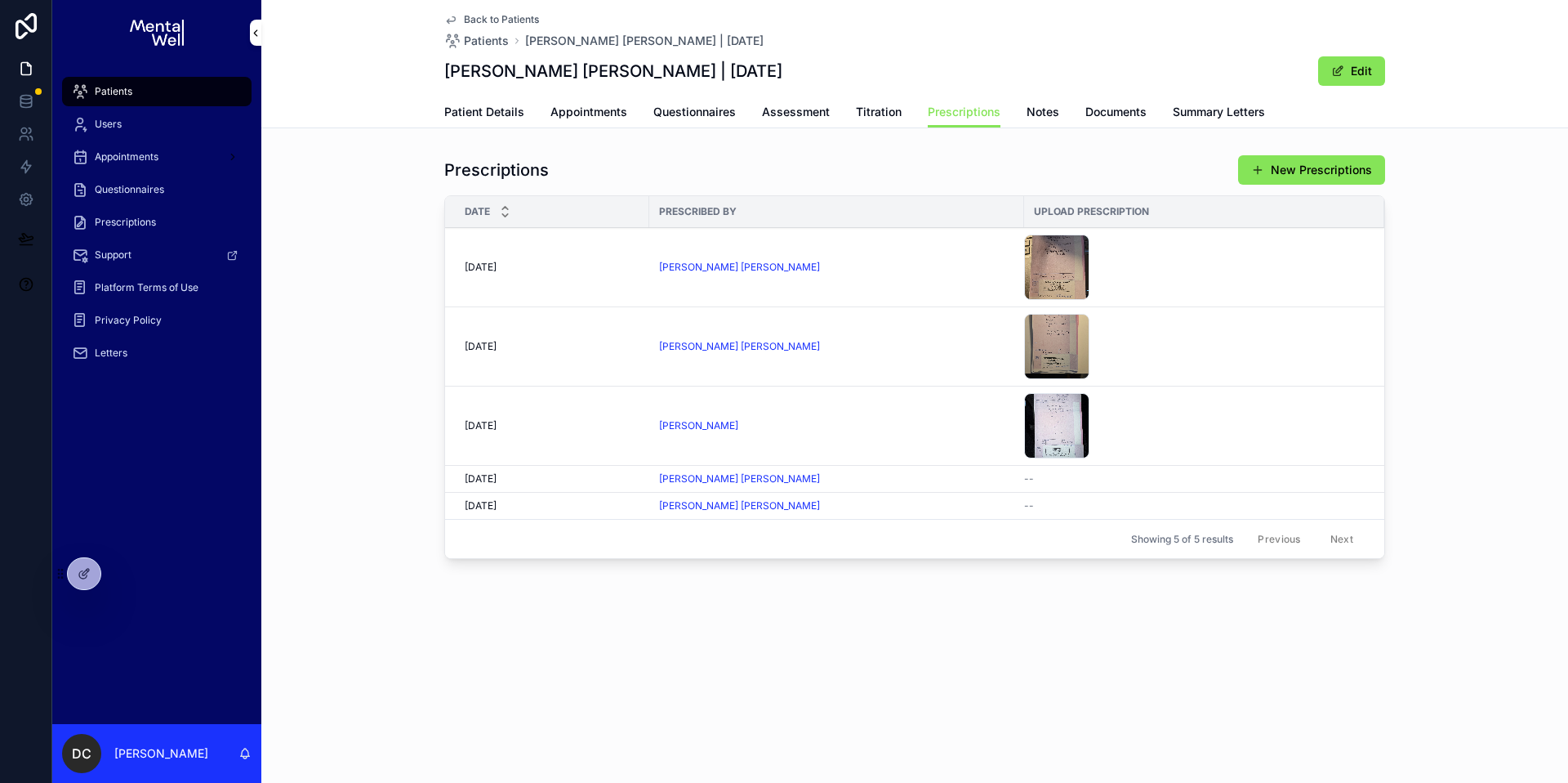
click at [858, 349] on div "[PERSON_NAME] [PERSON_NAME]" at bounding box center [837, 346] width 356 height 13
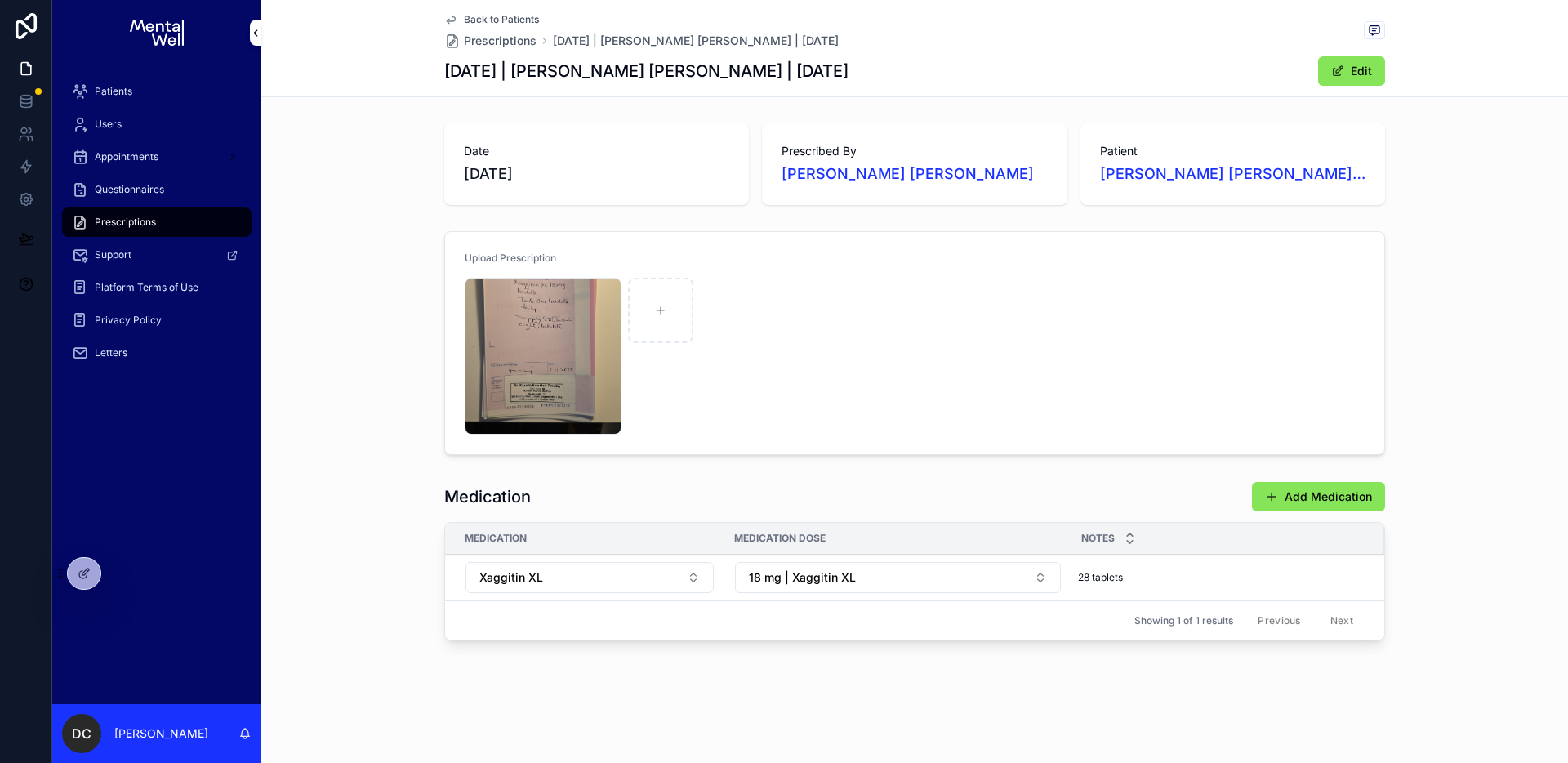
click at [771, 212] on div "Date [DATE] Prescribed By [PERSON_NAME] [PERSON_NAME] Patient [PERSON_NAME] [PE…" at bounding box center [914, 385] width 1307 height 537
click at [375, 130] on div "Date [DATE] Prescribed By [PERSON_NAME] [PERSON_NAME] Patient [PERSON_NAME] [PE…" at bounding box center [914, 164] width 1307 height 94
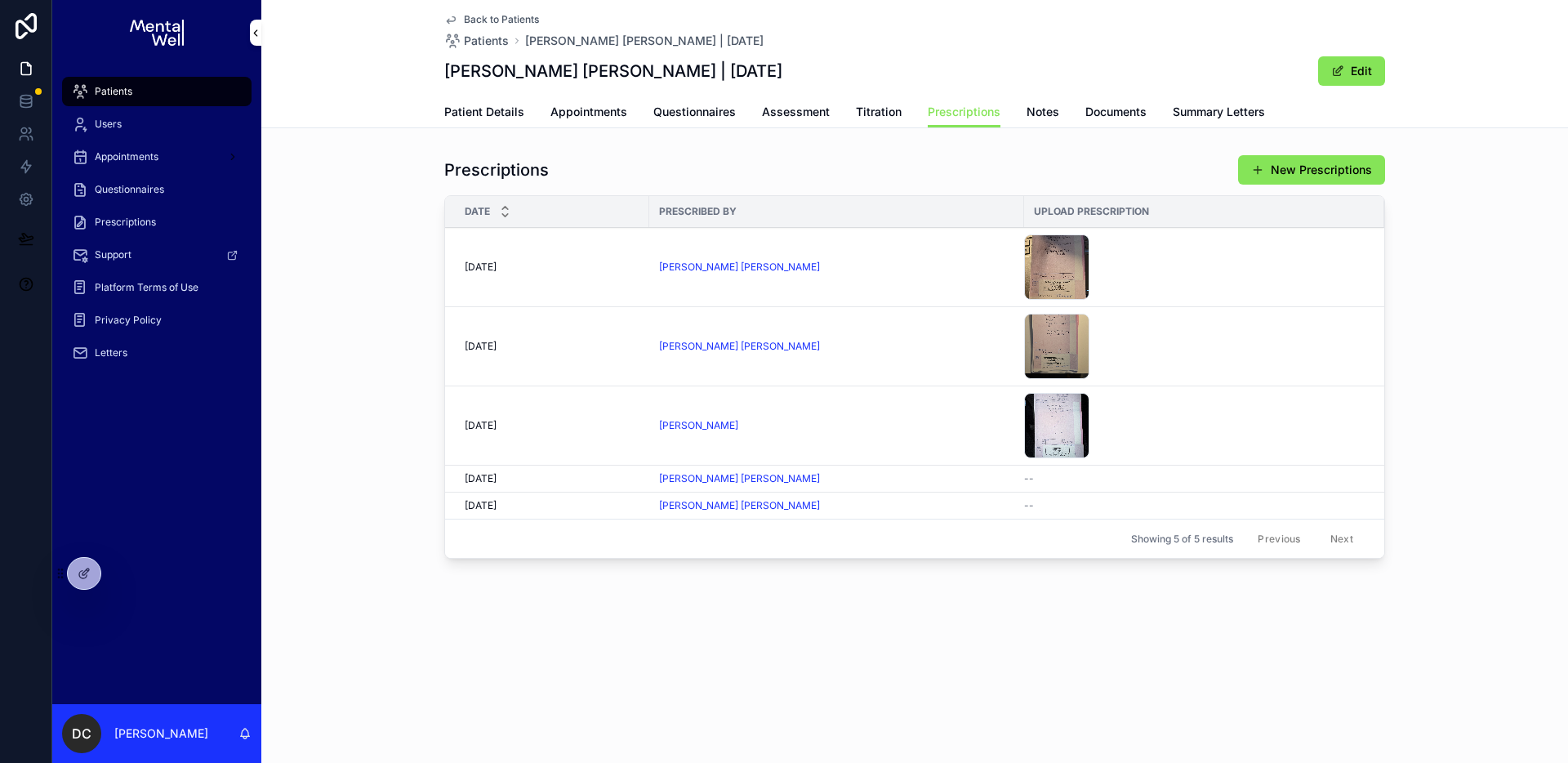
click at [848, 278] on td "[PERSON_NAME] [PERSON_NAME]" at bounding box center [837, 267] width 375 height 79
click at [844, 269] on div "[PERSON_NAME] [PERSON_NAME]" at bounding box center [837, 267] width 356 height 13
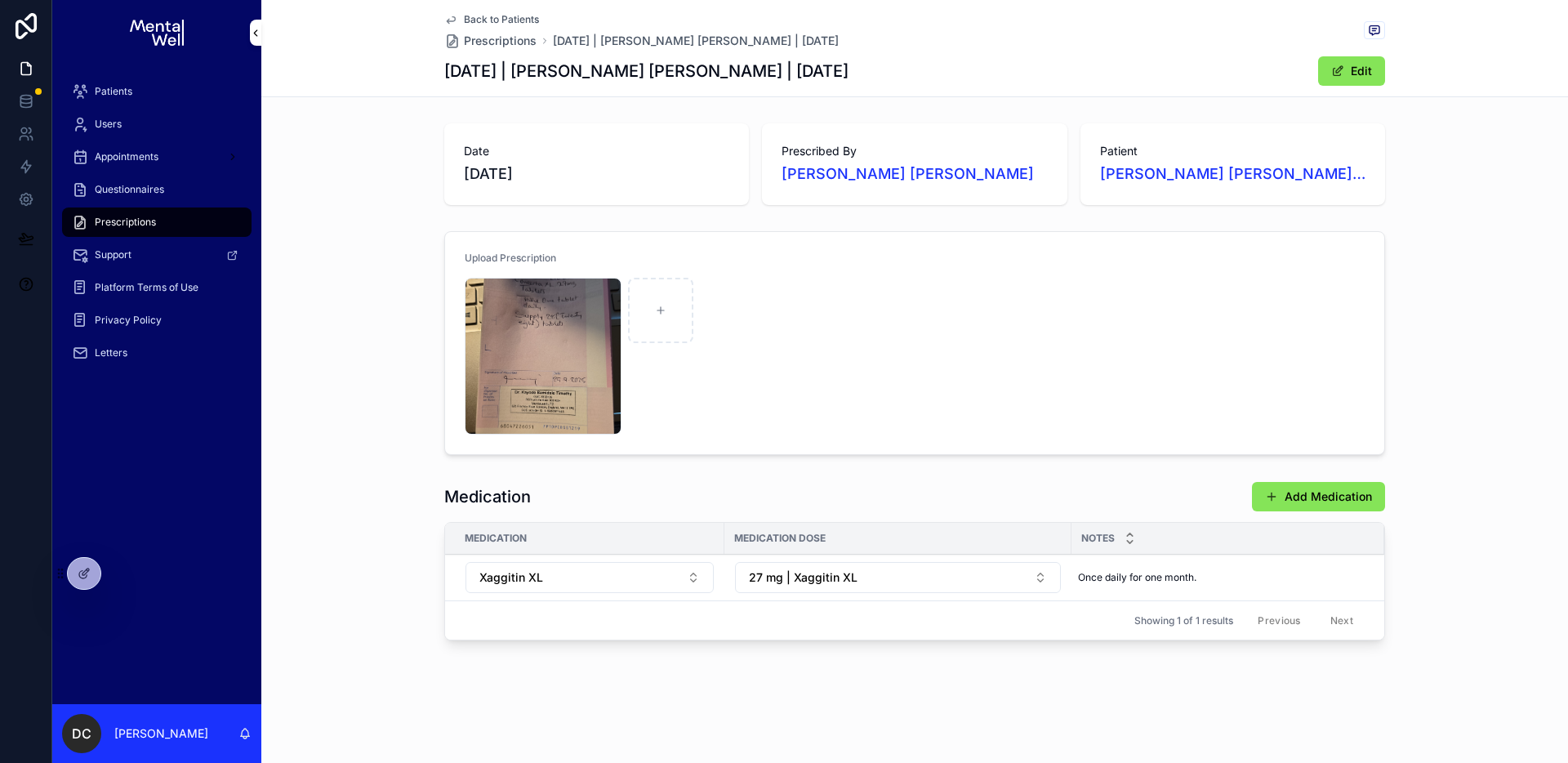
click at [551, 365] on div "IMG-20250929-WA0022 .jpeg" at bounding box center [543, 357] width 157 height 157
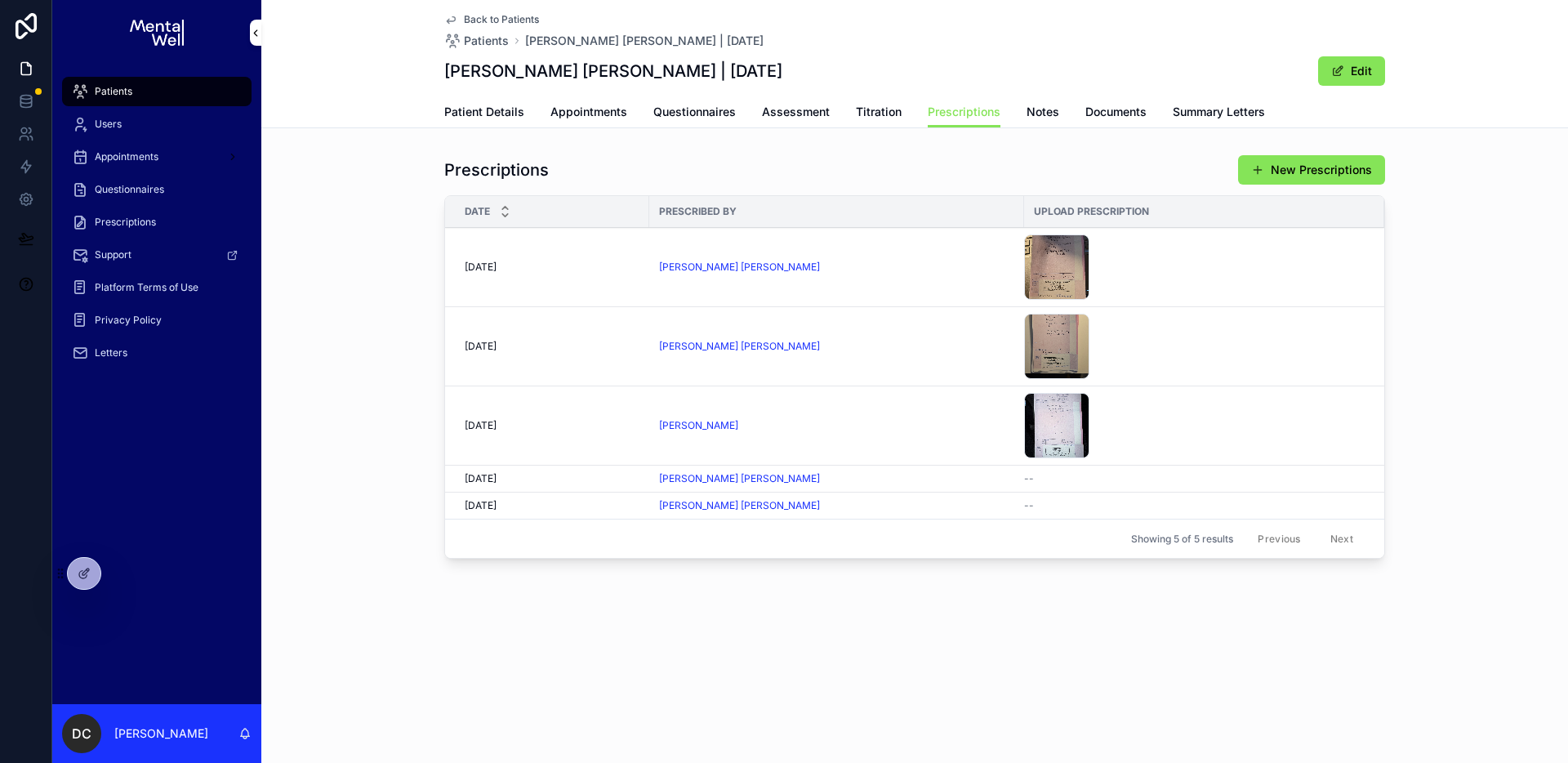
click at [834, 175] on div "Prescriptions New Prescriptions" at bounding box center [914, 169] width 941 height 31
click at [817, 285] on td "[PERSON_NAME] [PERSON_NAME]" at bounding box center [837, 267] width 375 height 79
click at [821, 278] on td "[PERSON_NAME] [PERSON_NAME]" at bounding box center [837, 267] width 375 height 79
click at [832, 342] on div "[PERSON_NAME] [PERSON_NAME]" at bounding box center [837, 347] width 356 height 13
click at [843, 266] on div "[PERSON_NAME] [PERSON_NAME]" at bounding box center [837, 267] width 356 height 13
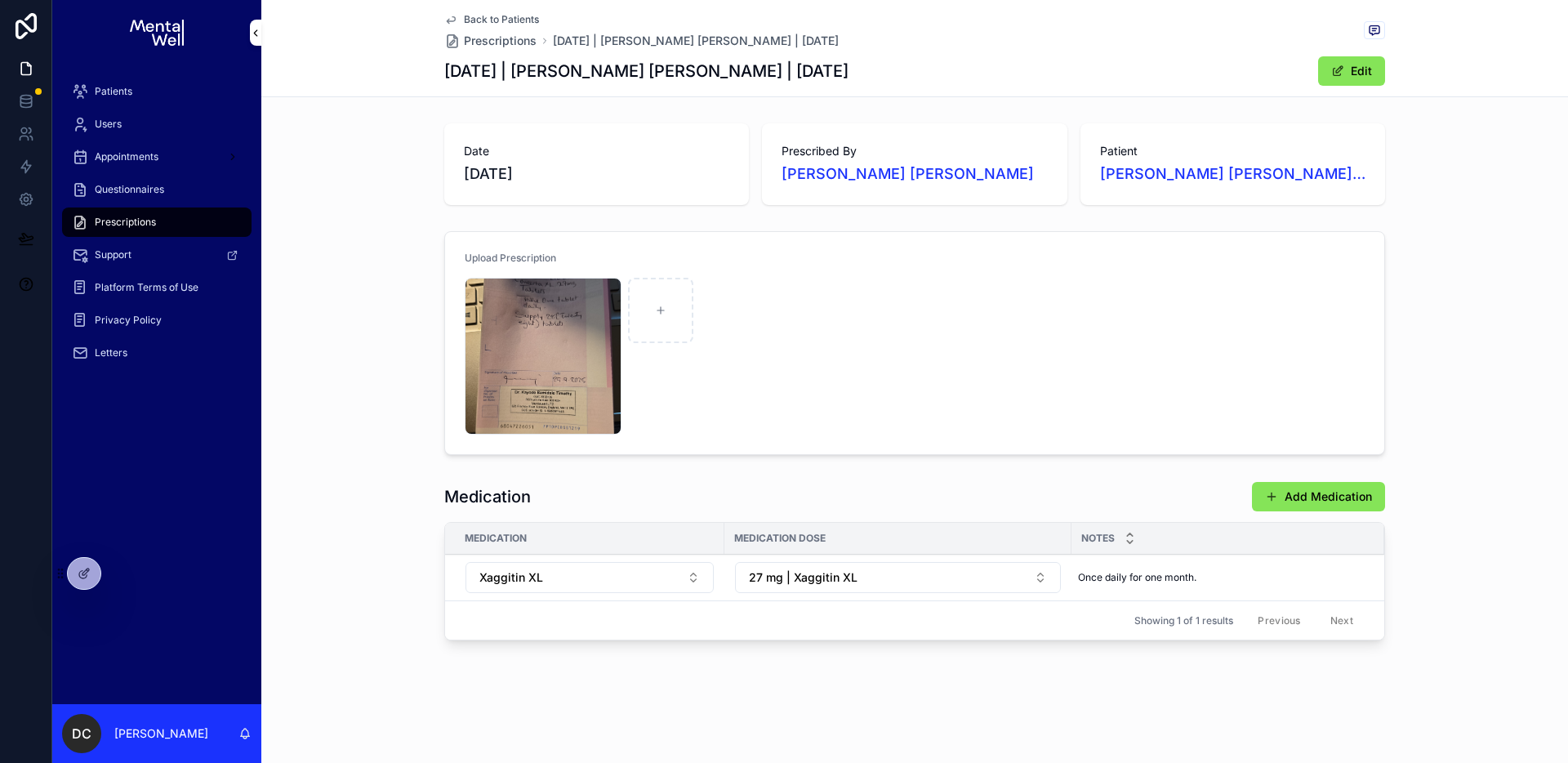
click at [554, 353] on div "IMG-20250929-WA0022 .jpeg" at bounding box center [543, 357] width 157 height 157
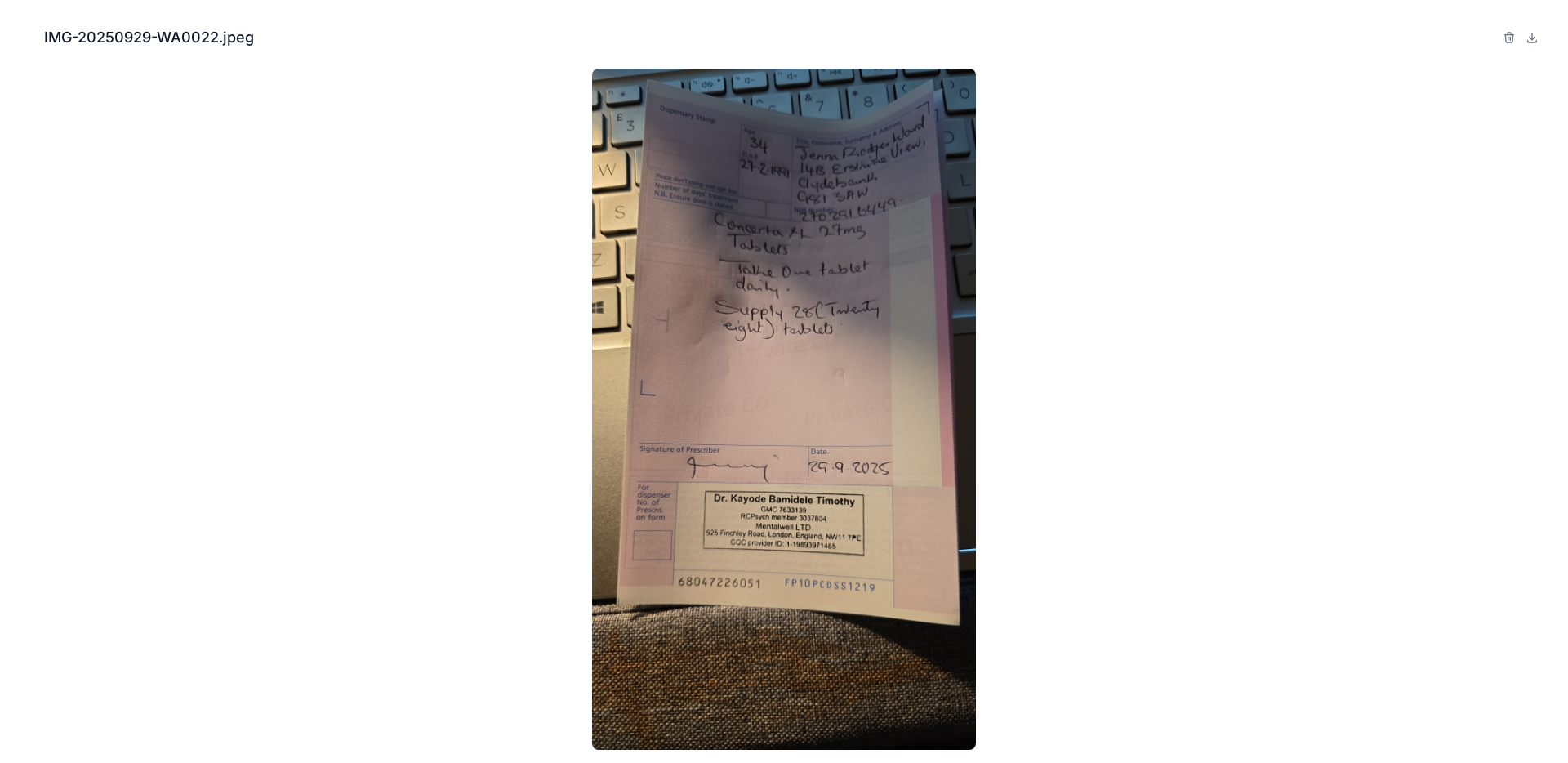
click at [18, 42] on icon "Close modal" at bounding box center [22, 38] width 12 height 12
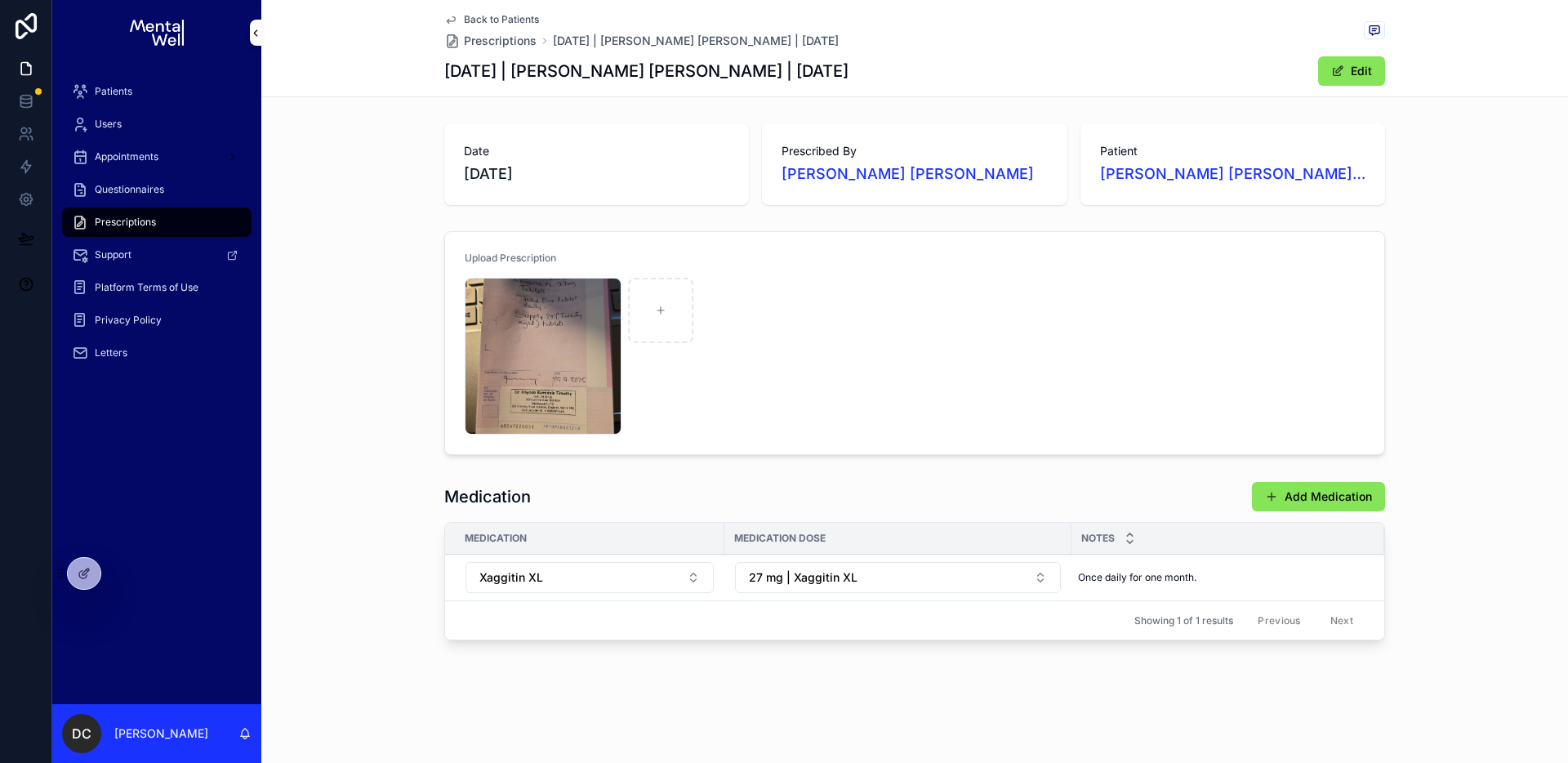
click at [761, 390] on div "IMG-20250929-WA0022 .jpeg" at bounding box center [915, 357] width 900 height 157
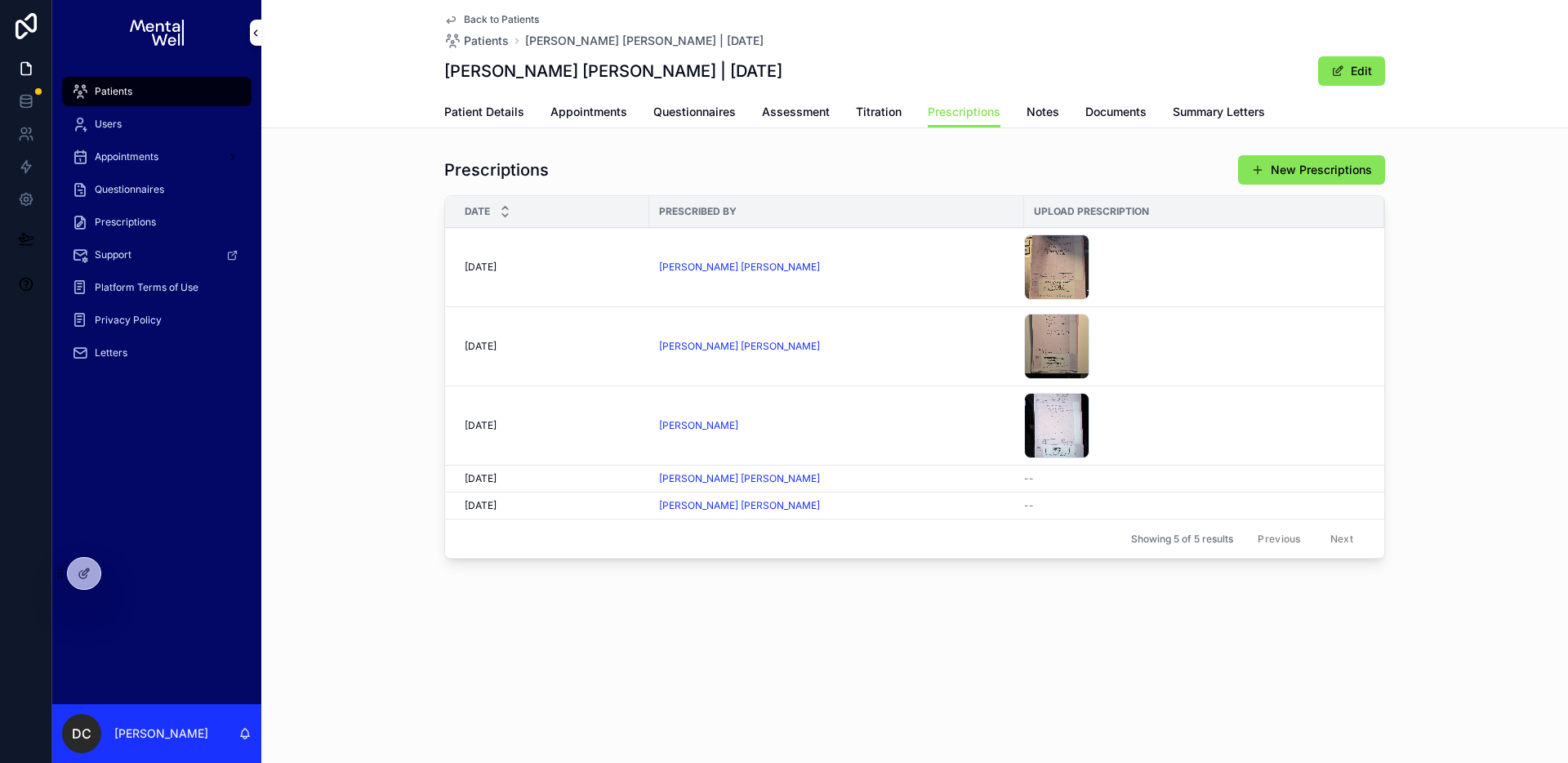
click at [909, 273] on div "[PERSON_NAME] [PERSON_NAME]" at bounding box center [837, 267] width 356 height 13
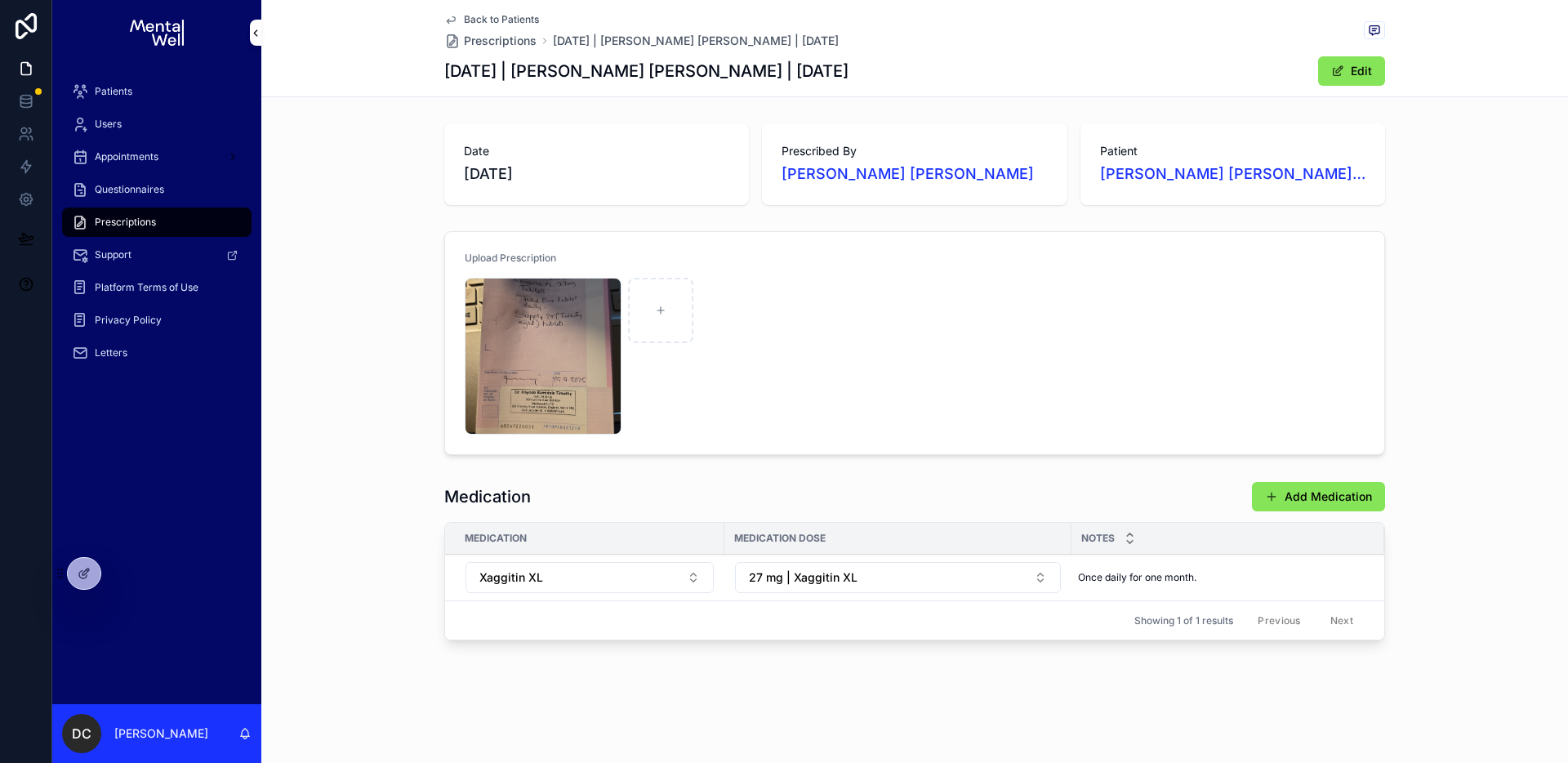
click at [581, 365] on div "IMG-20250929-WA0022 .jpeg" at bounding box center [543, 357] width 157 height 157
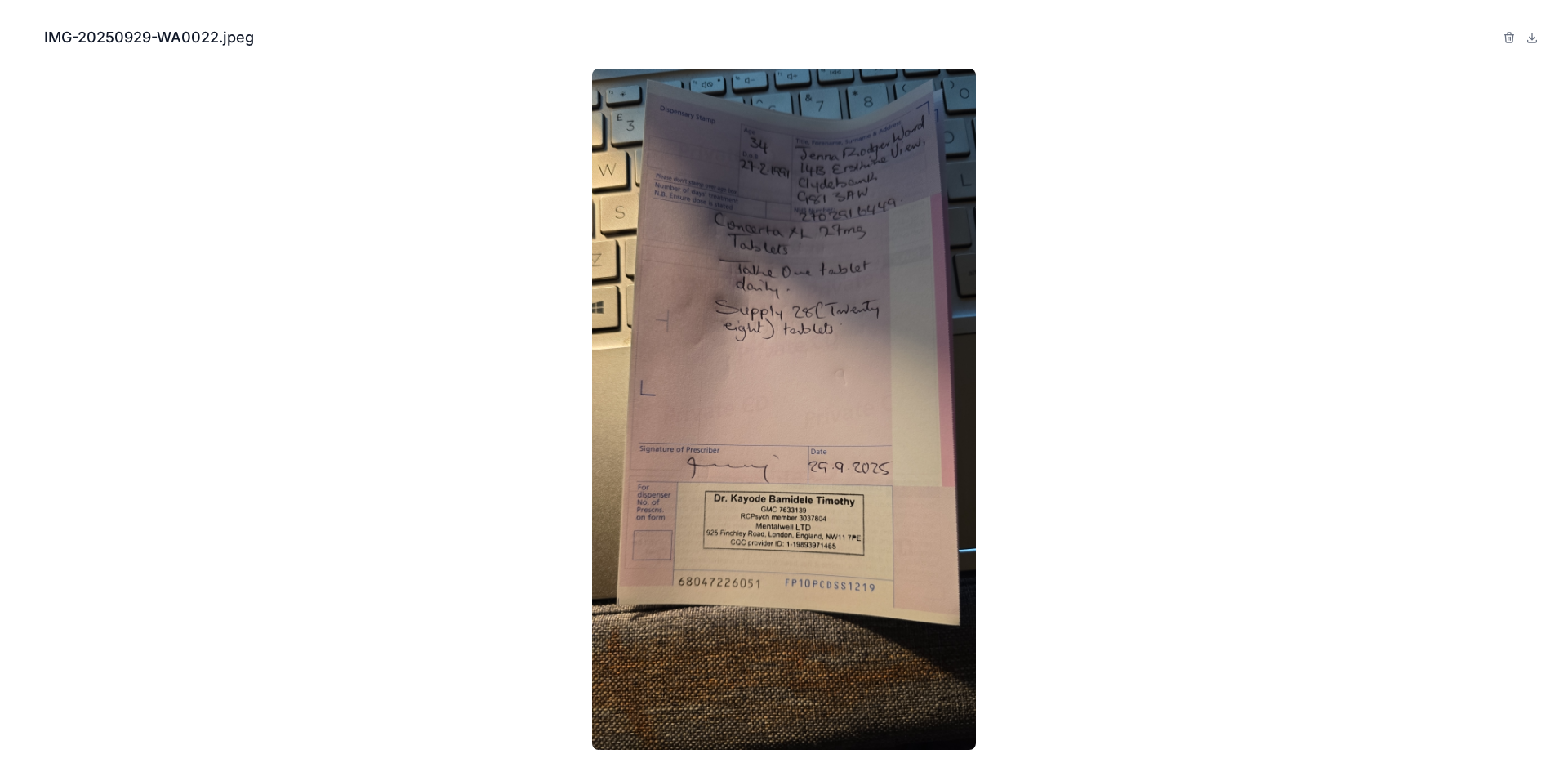
click at [25, 40] on icon "Close modal" at bounding box center [22, 38] width 12 height 12
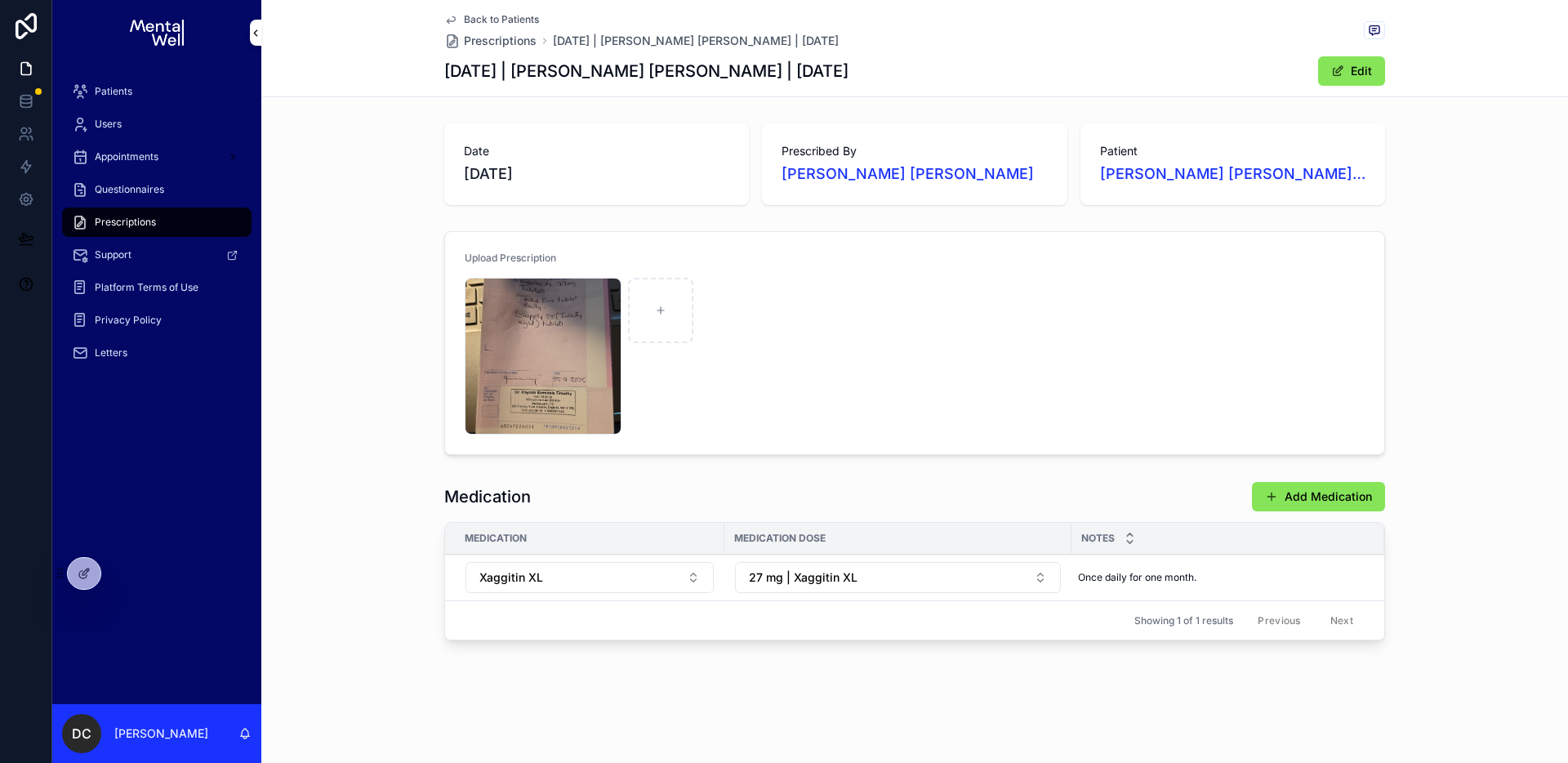
click at [174, 81] on div "Patients" at bounding box center [157, 91] width 170 height 26
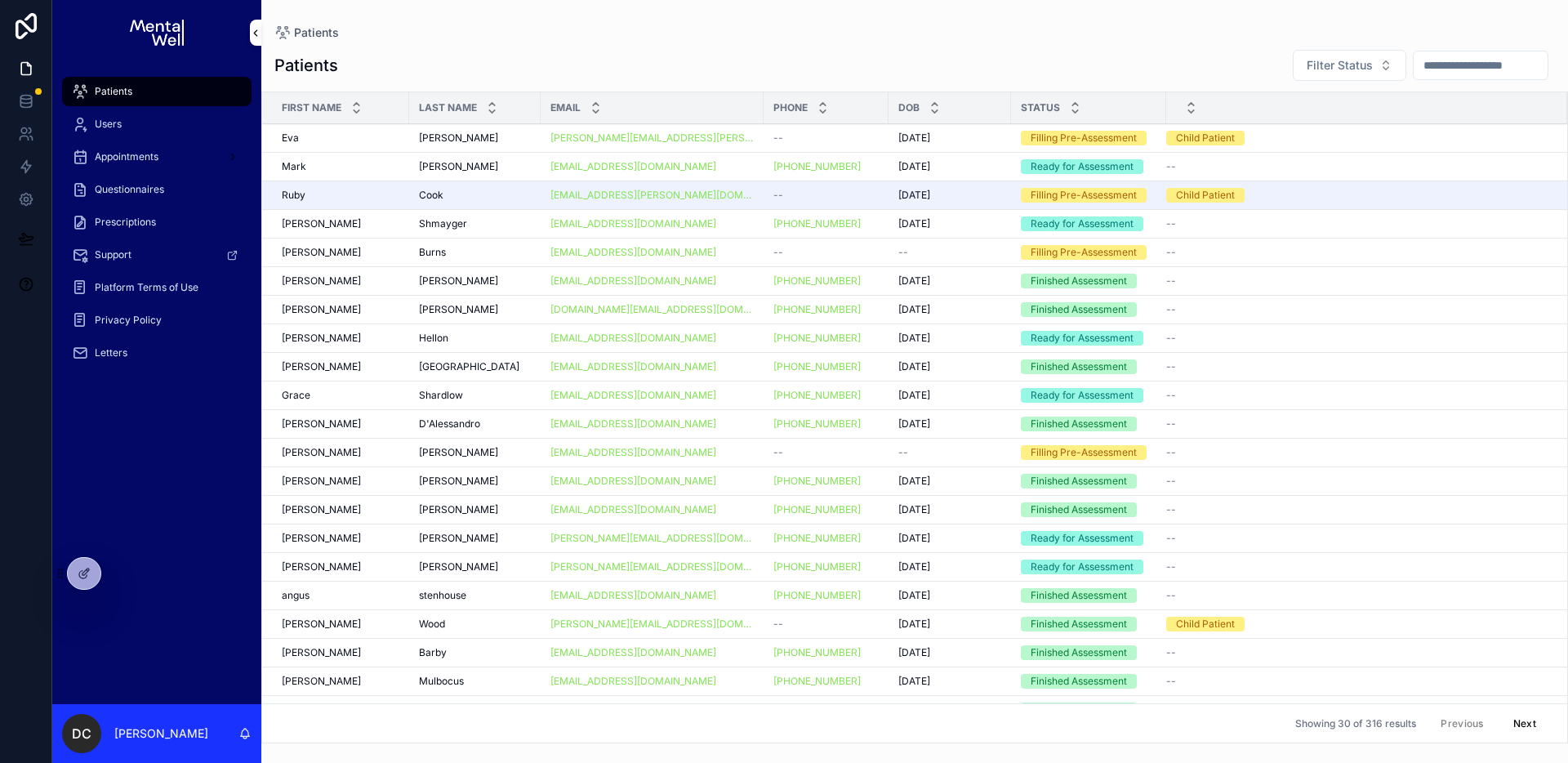
click at [1437, 69] on input "scrollable content" at bounding box center [1480, 65] width 134 height 23
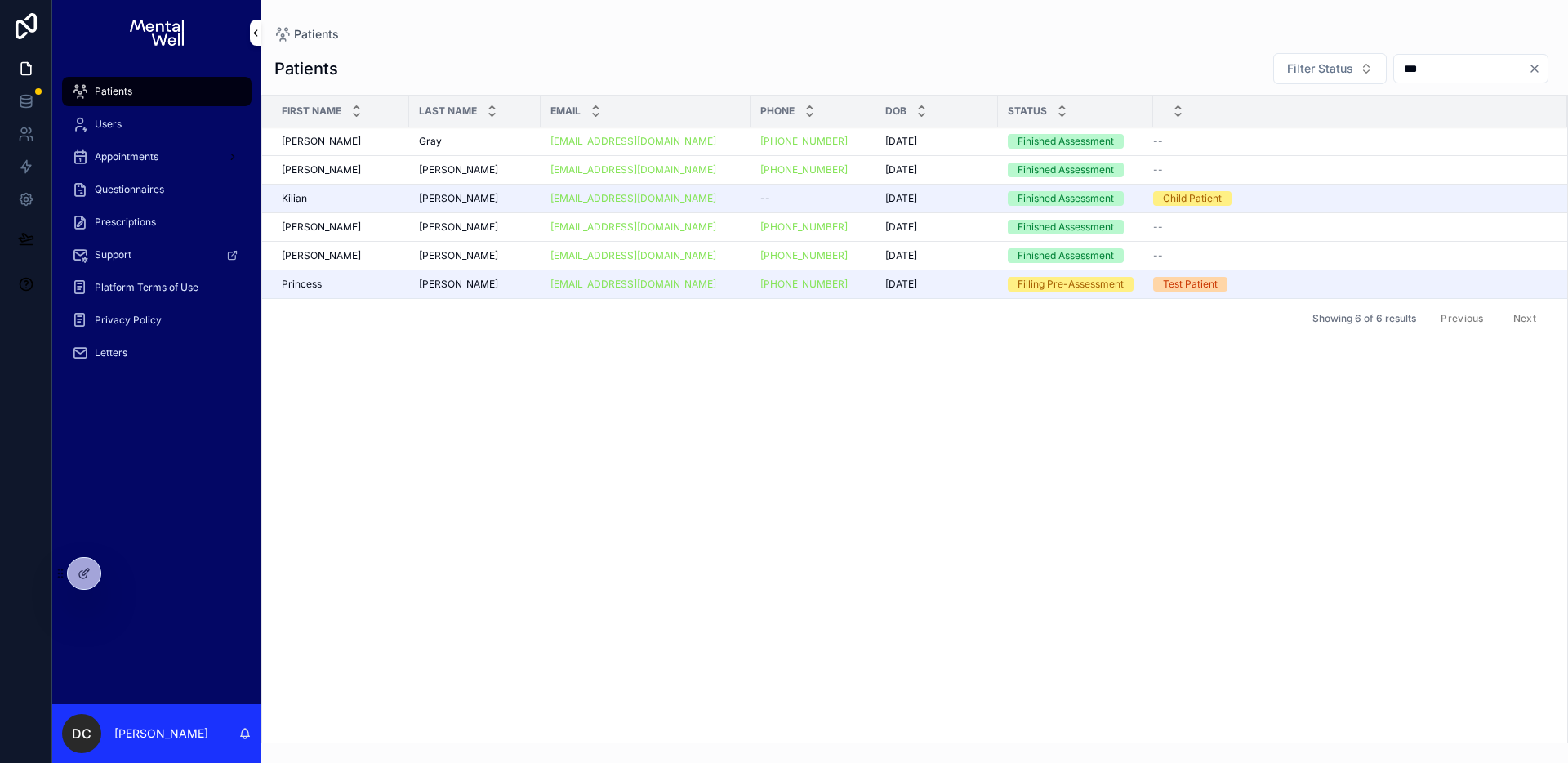
type input "***"
click at [482, 164] on div "[PERSON_NAME]" at bounding box center [474, 170] width 112 height 13
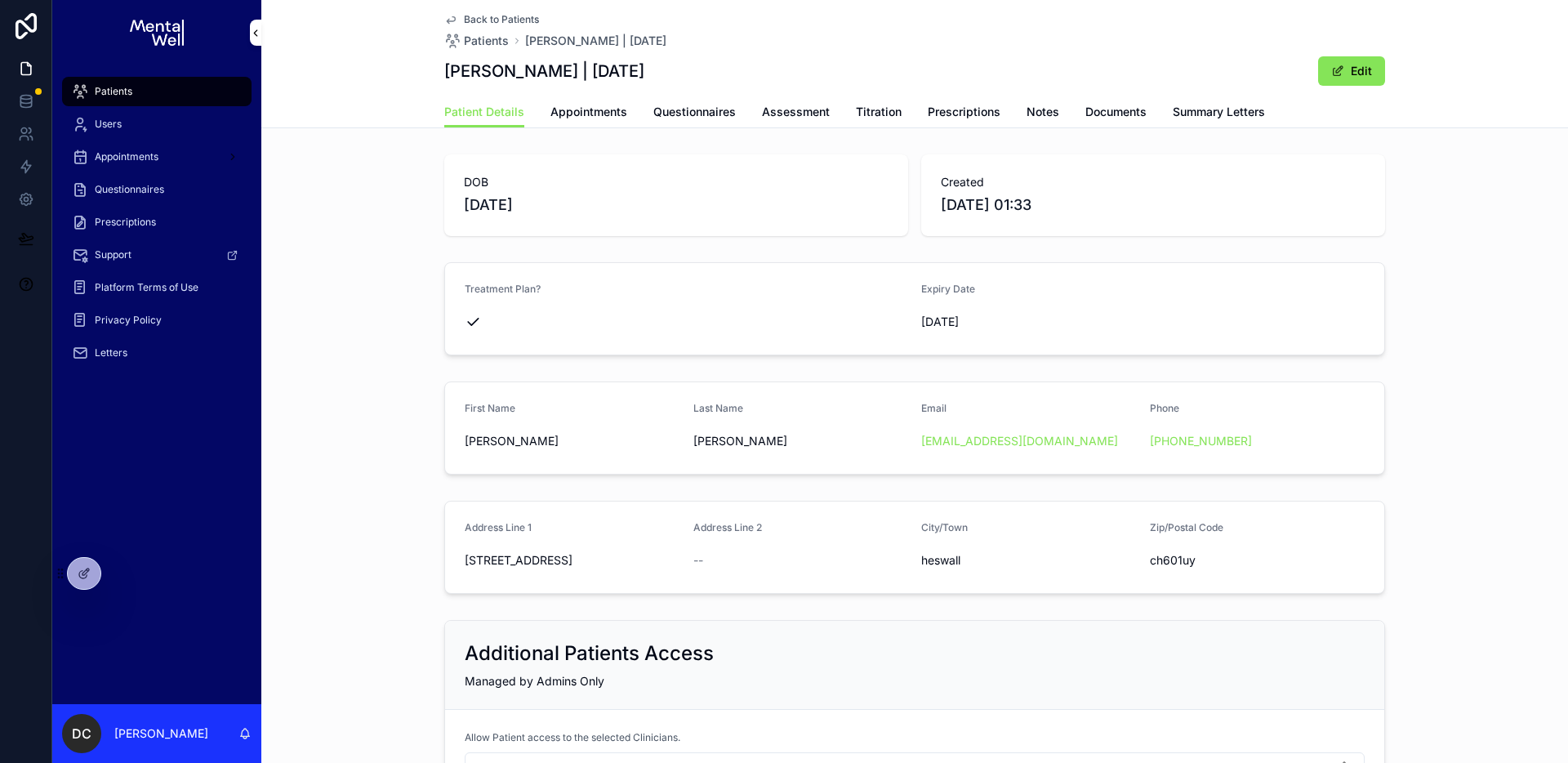
click at [570, 116] on span "Appointments" at bounding box center [588, 111] width 77 height 16
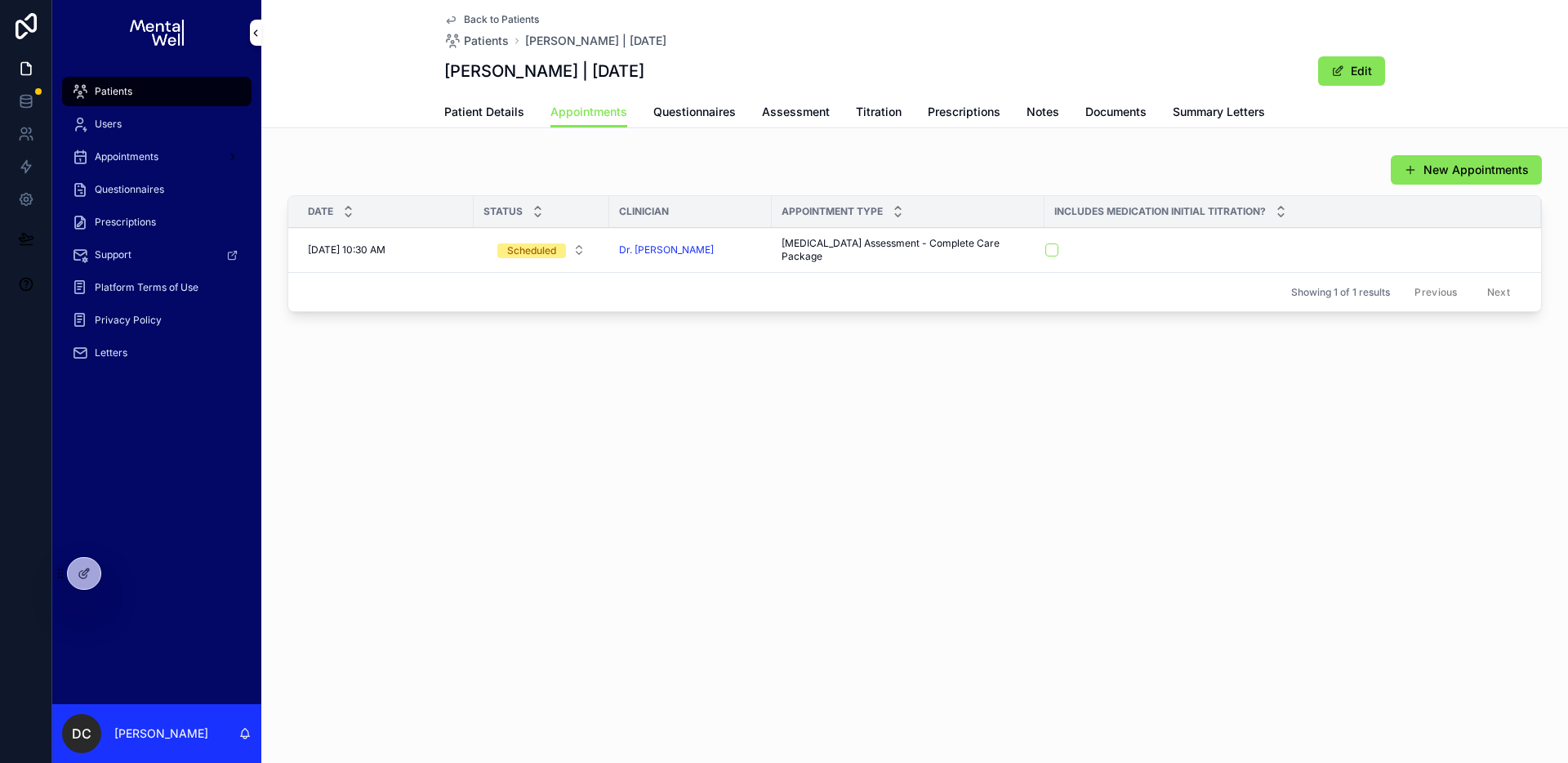
click at [1046, 252] on button "scrollable content" at bounding box center [1052, 250] width 13 height 13
click at [856, 178] on div "New Appointments" at bounding box center [914, 169] width 1255 height 31
click at [511, 128] on div "Back to Patients Patients [PERSON_NAME] | [DATE] [PERSON_NAME] | [DATE] Edit Ap…" at bounding box center [914, 215] width 1307 height 430
click at [509, 121] on link "Patient Details" at bounding box center [484, 113] width 80 height 33
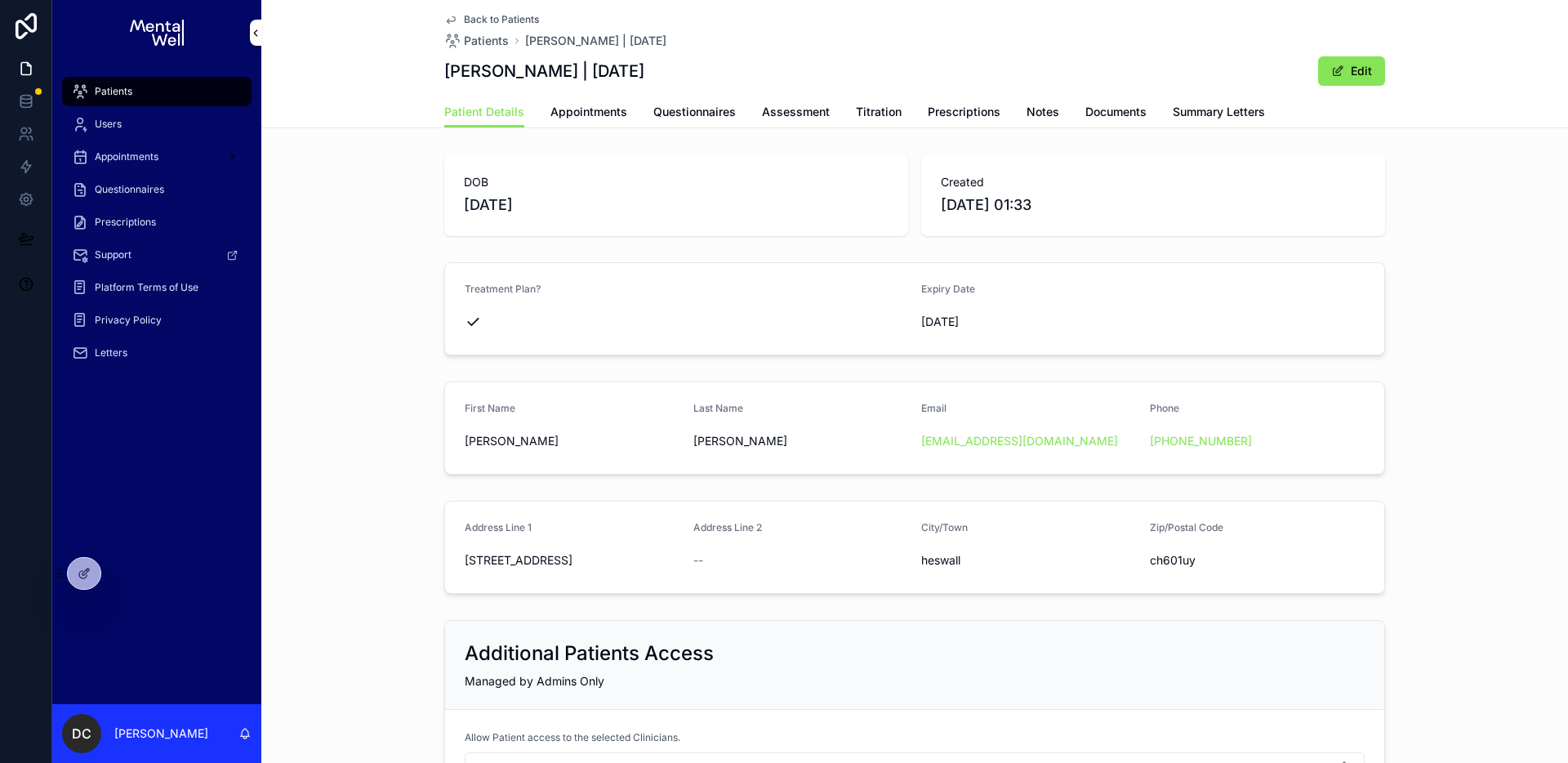
click at [214, 99] on div "Patients" at bounding box center [157, 91] width 170 height 26
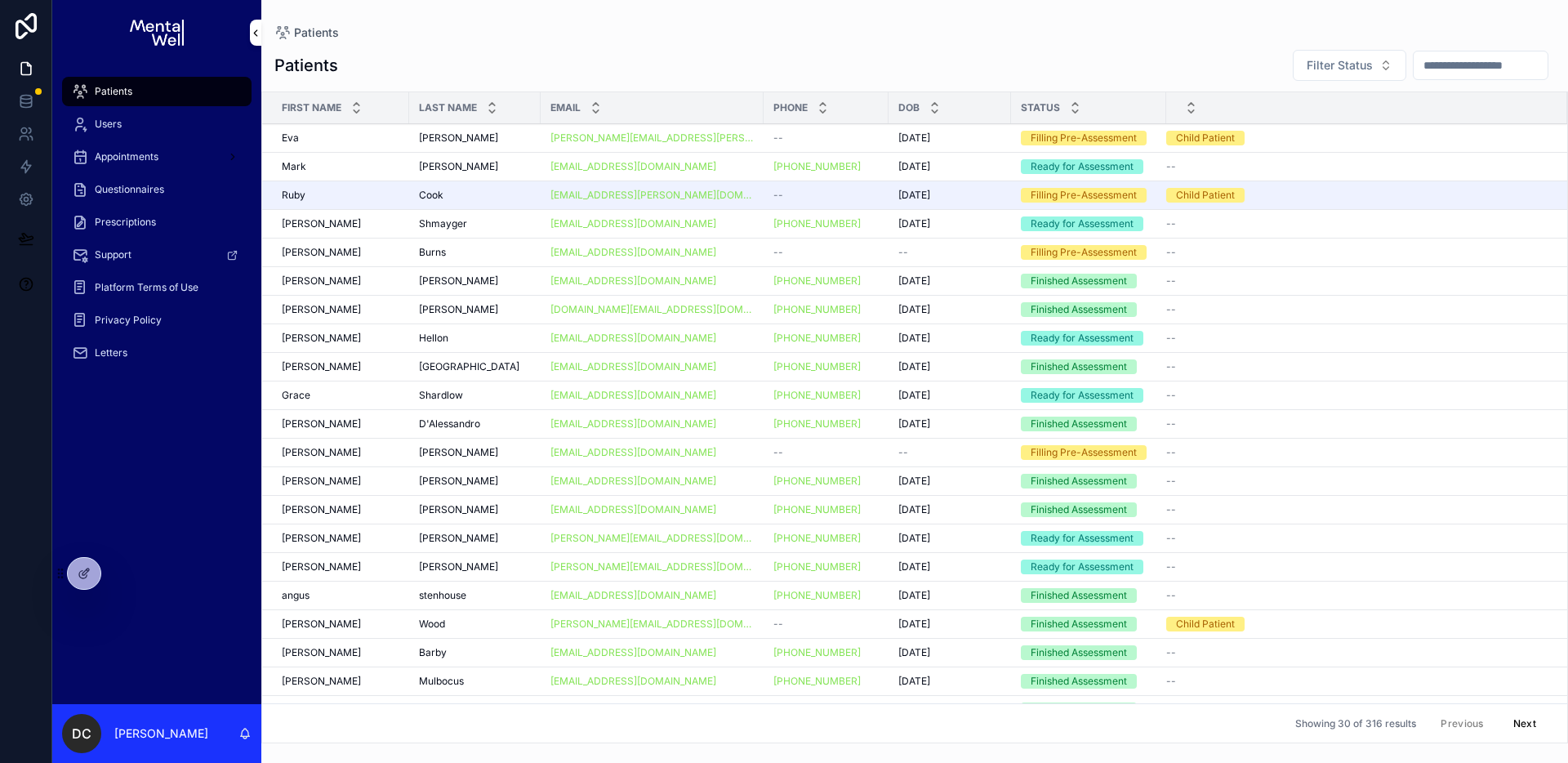
click at [1458, 67] on input "scrollable content" at bounding box center [1480, 65] width 134 height 23
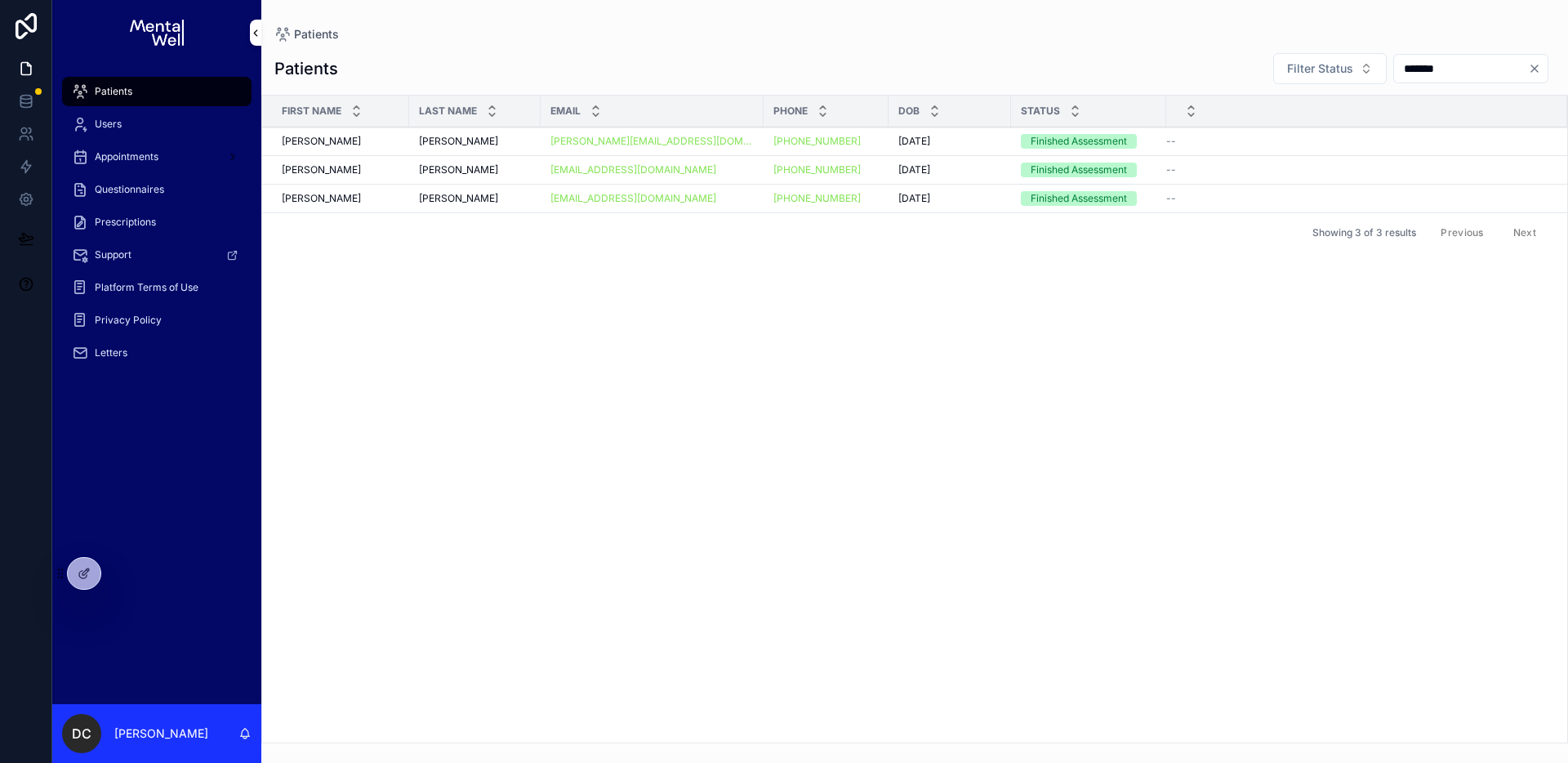
type input "*******"
click at [458, 141] on div "[PERSON_NAME] [PERSON_NAME]" at bounding box center [474, 142] width 112 height 13
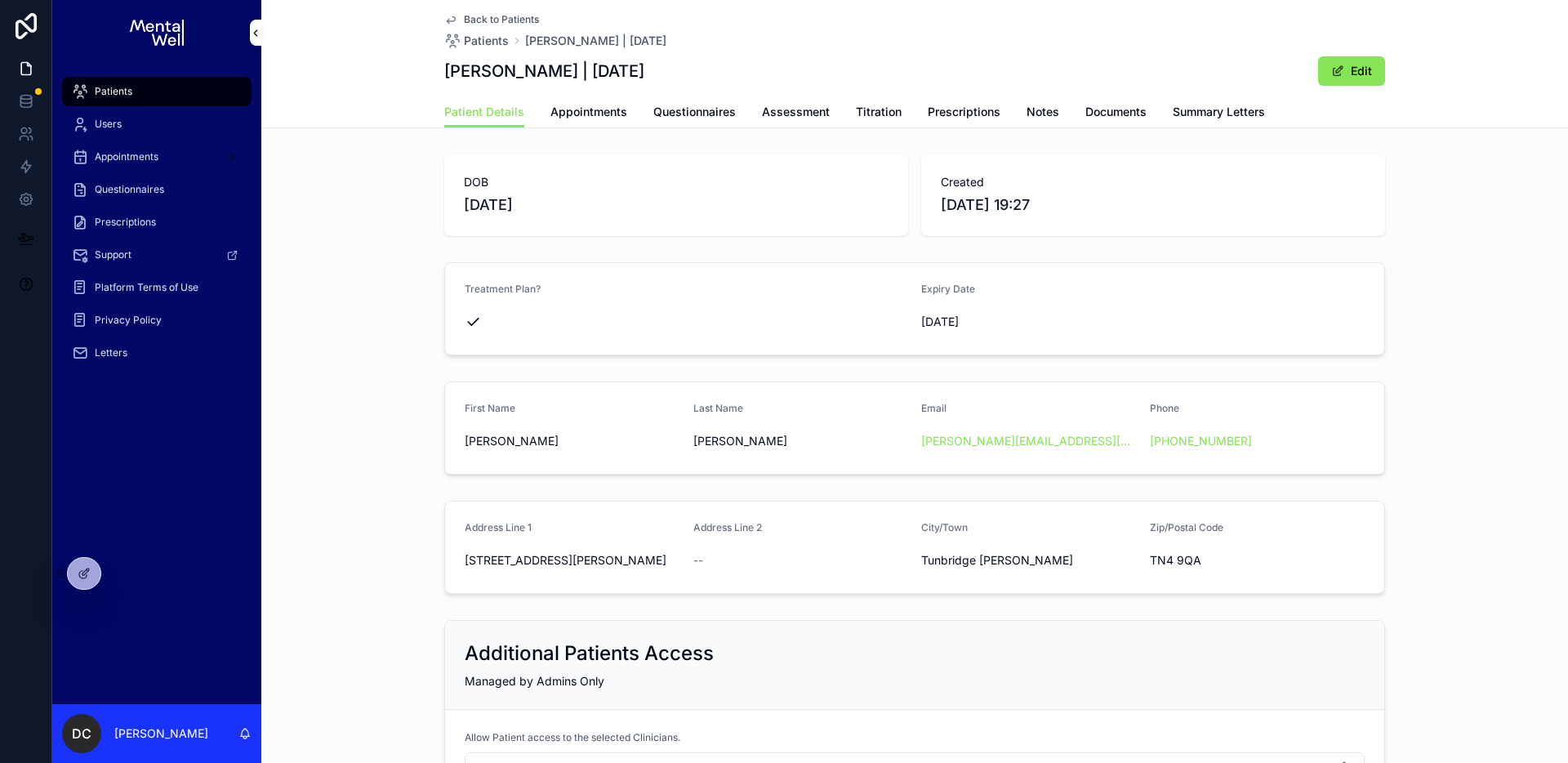
click at [585, 125] on link "Appointments" at bounding box center [588, 113] width 77 height 33
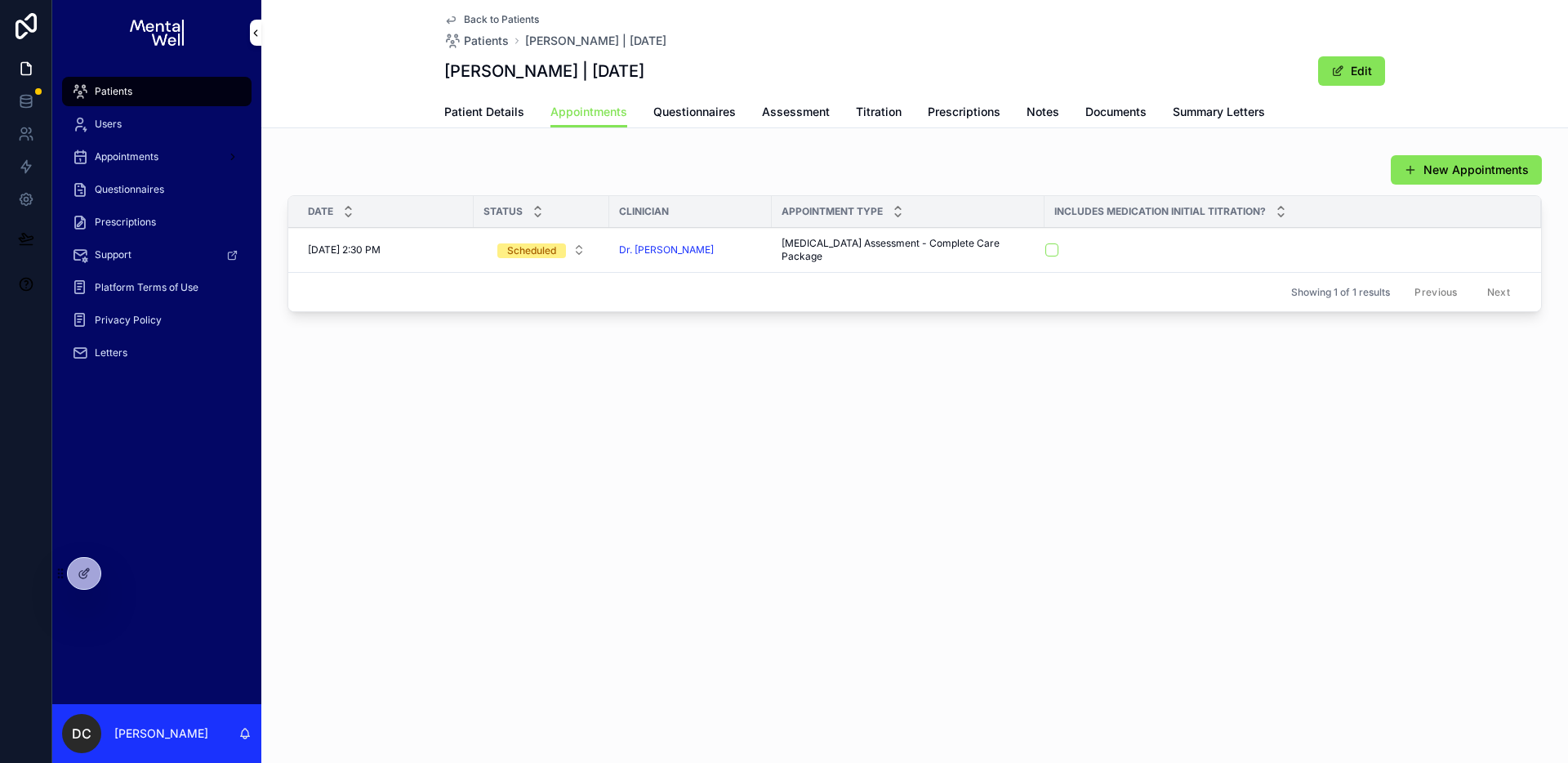
click at [1046, 252] on button "scrollable content" at bounding box center [1052, 250] width 13 height 13
click at [929, 180] on div "New Appointments" at bounding box center [914, 169] width 1255 height 31
click at [487, 105] on span "Patient Details" at bounding box center [484, 111] width 80 height 16
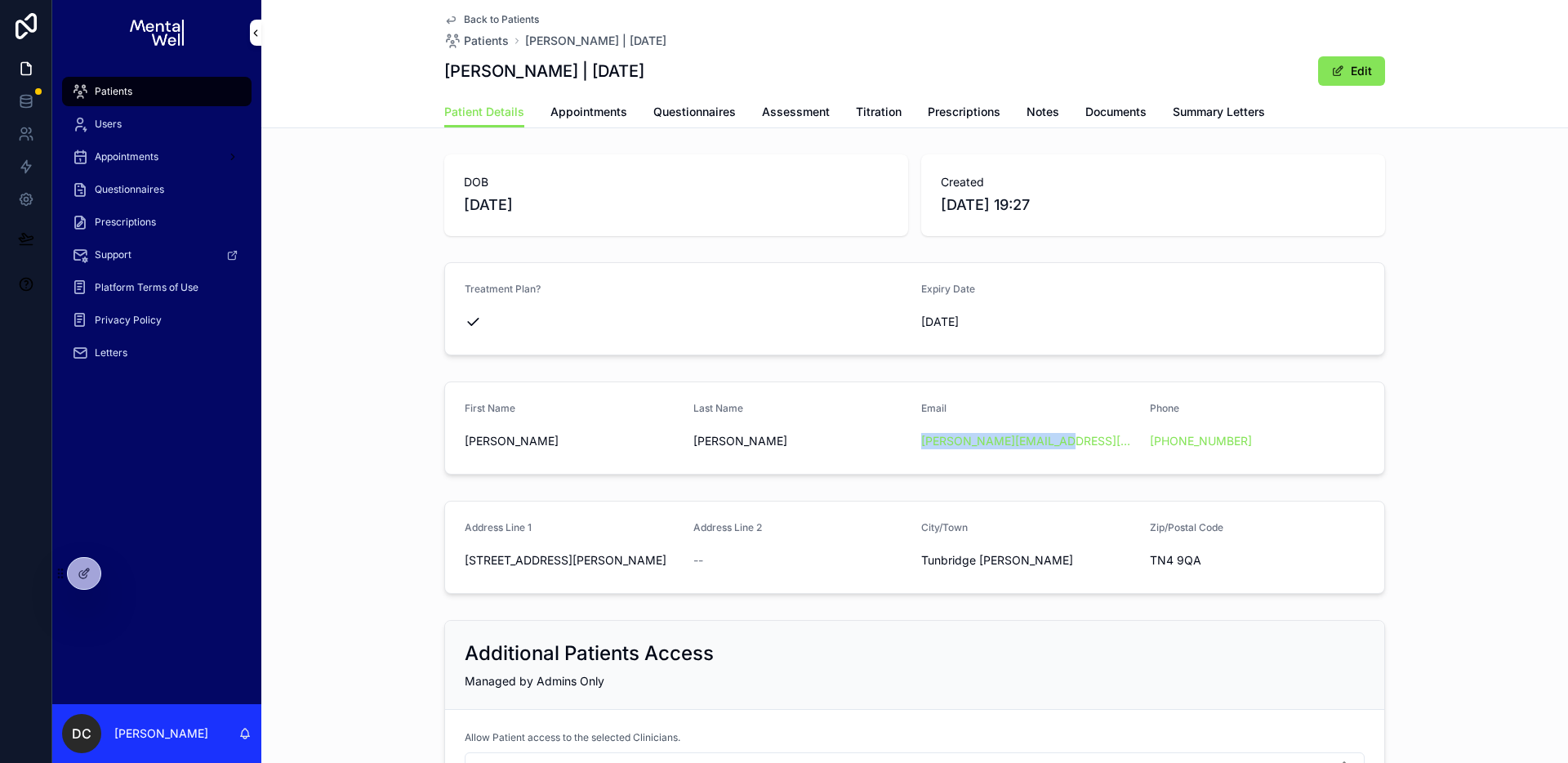
click at [598, 113] on span "Appointments" at bounding box center [588, 111] width 77 height 16
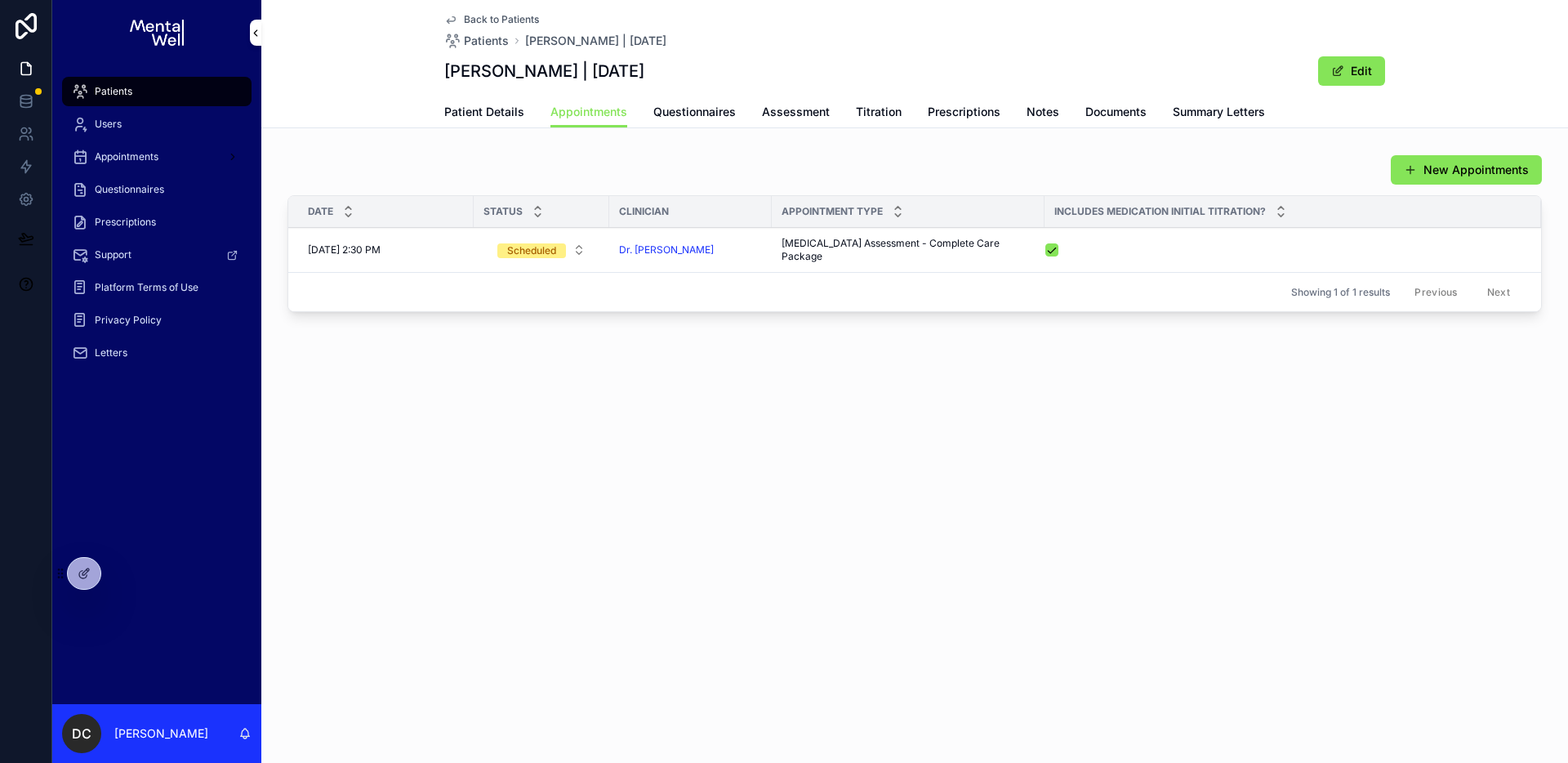
click at [144, 99] on div "Patients" at bounding box center [157, 91] width 170 height 26
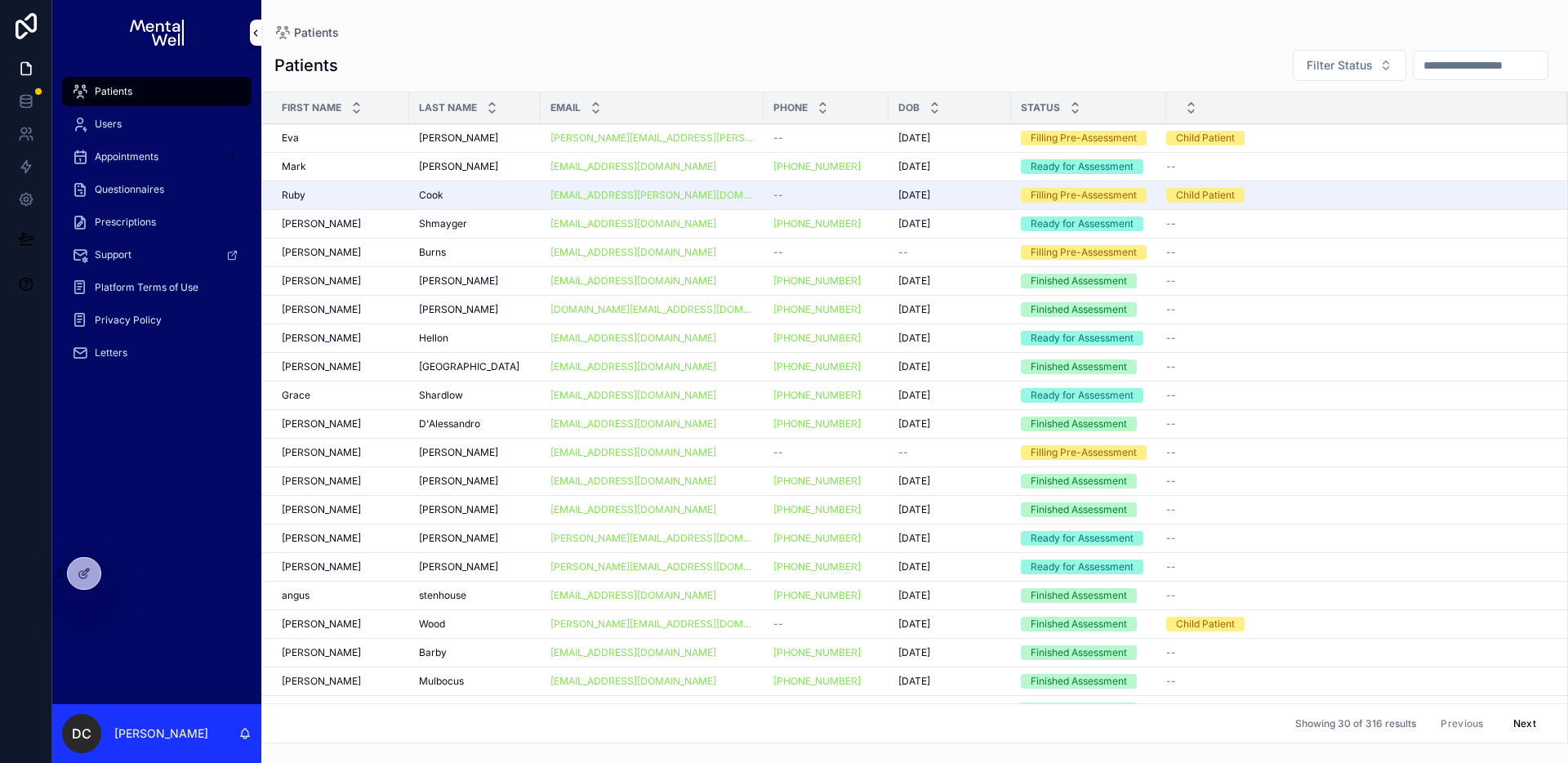
click at [1415, 60] on input "scrollable content" at bounding box center [1480, 65] width 134 height 23
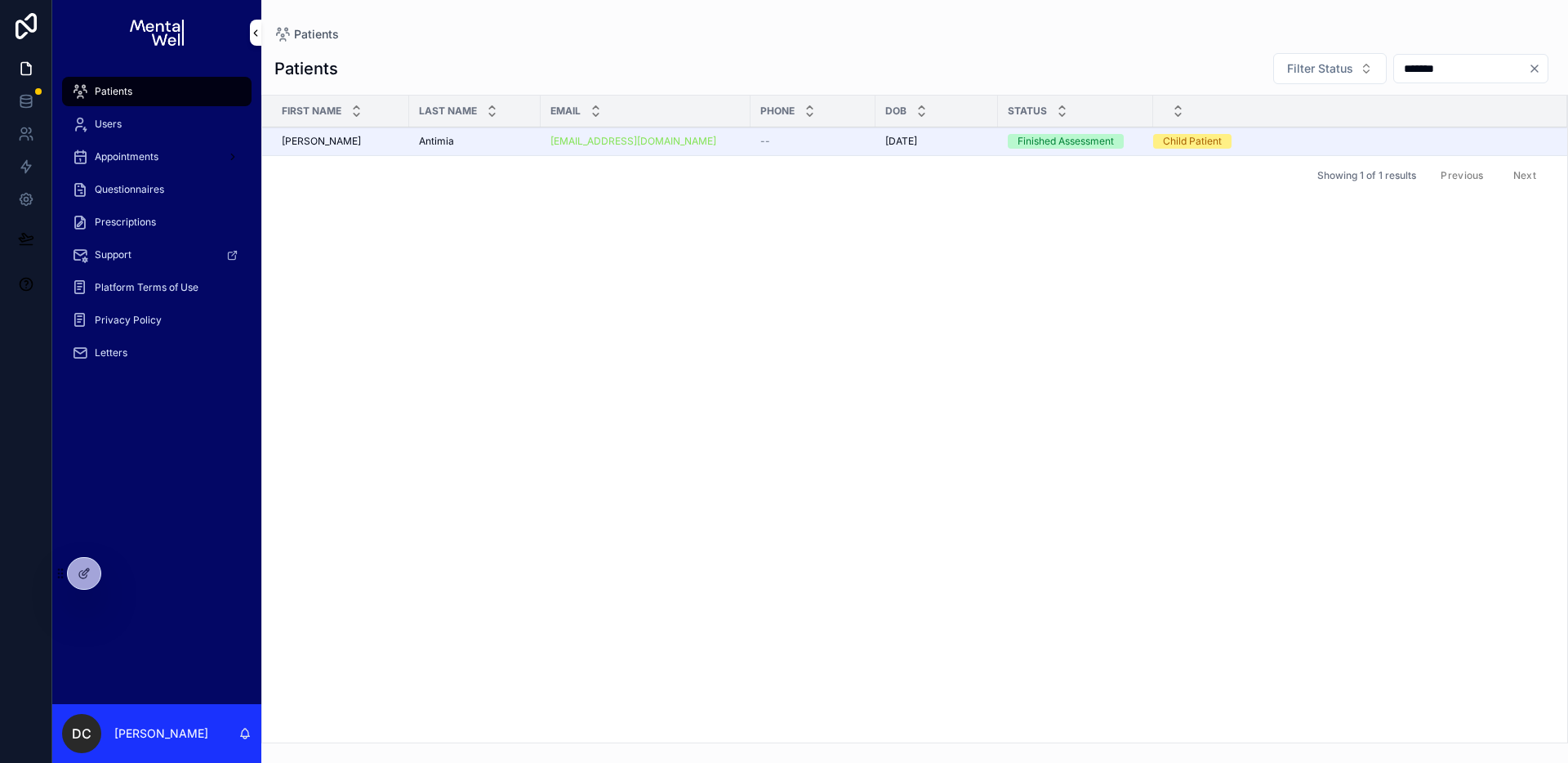
type input "*******"
click at [485, 142] on div "Antimia Antimia" at bounding box center [474, 142] width 112 height 13
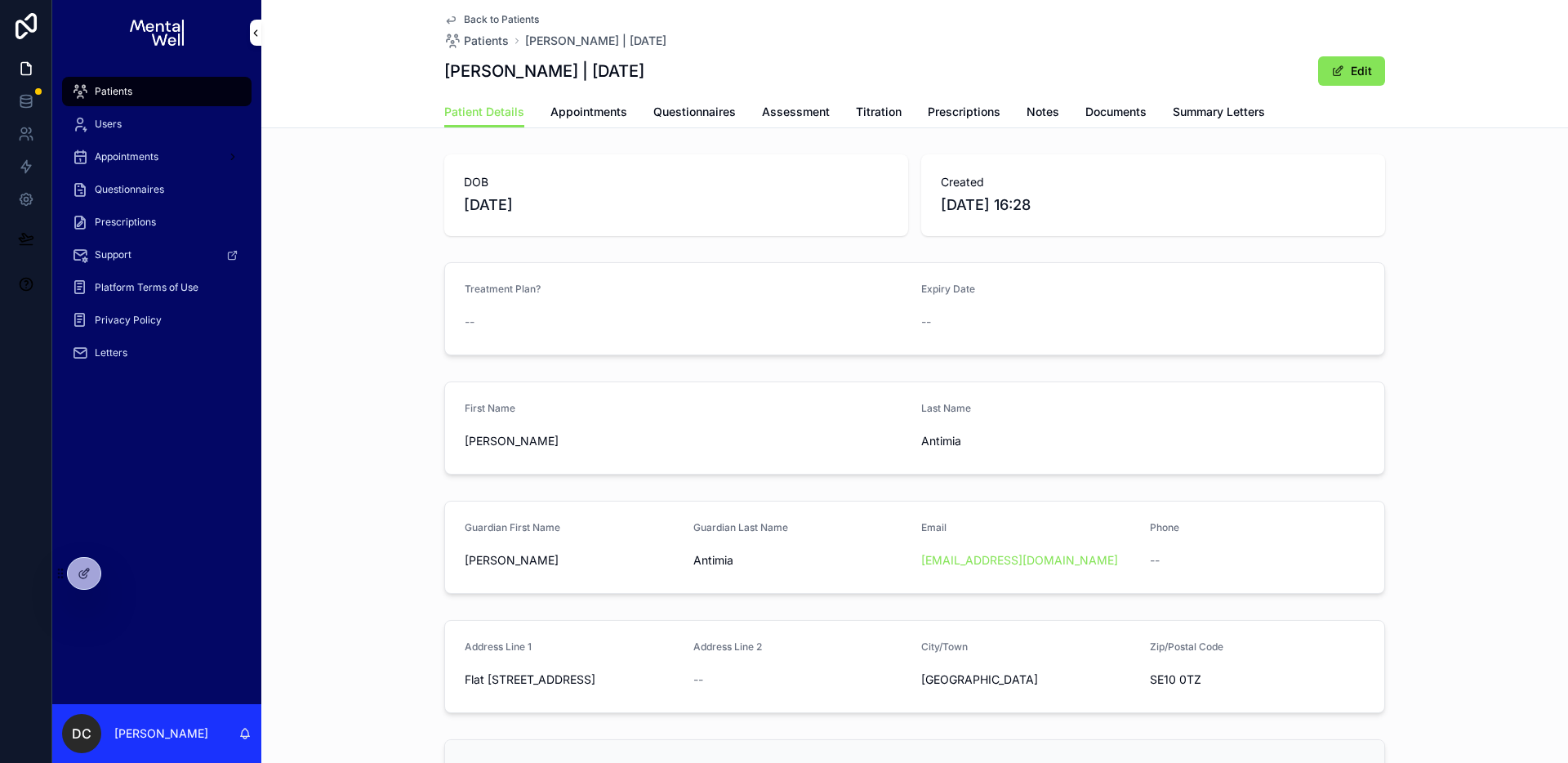
click at [654, 113] on span "Questionnaires" at bounding box center [695, 111] width 83 height 16
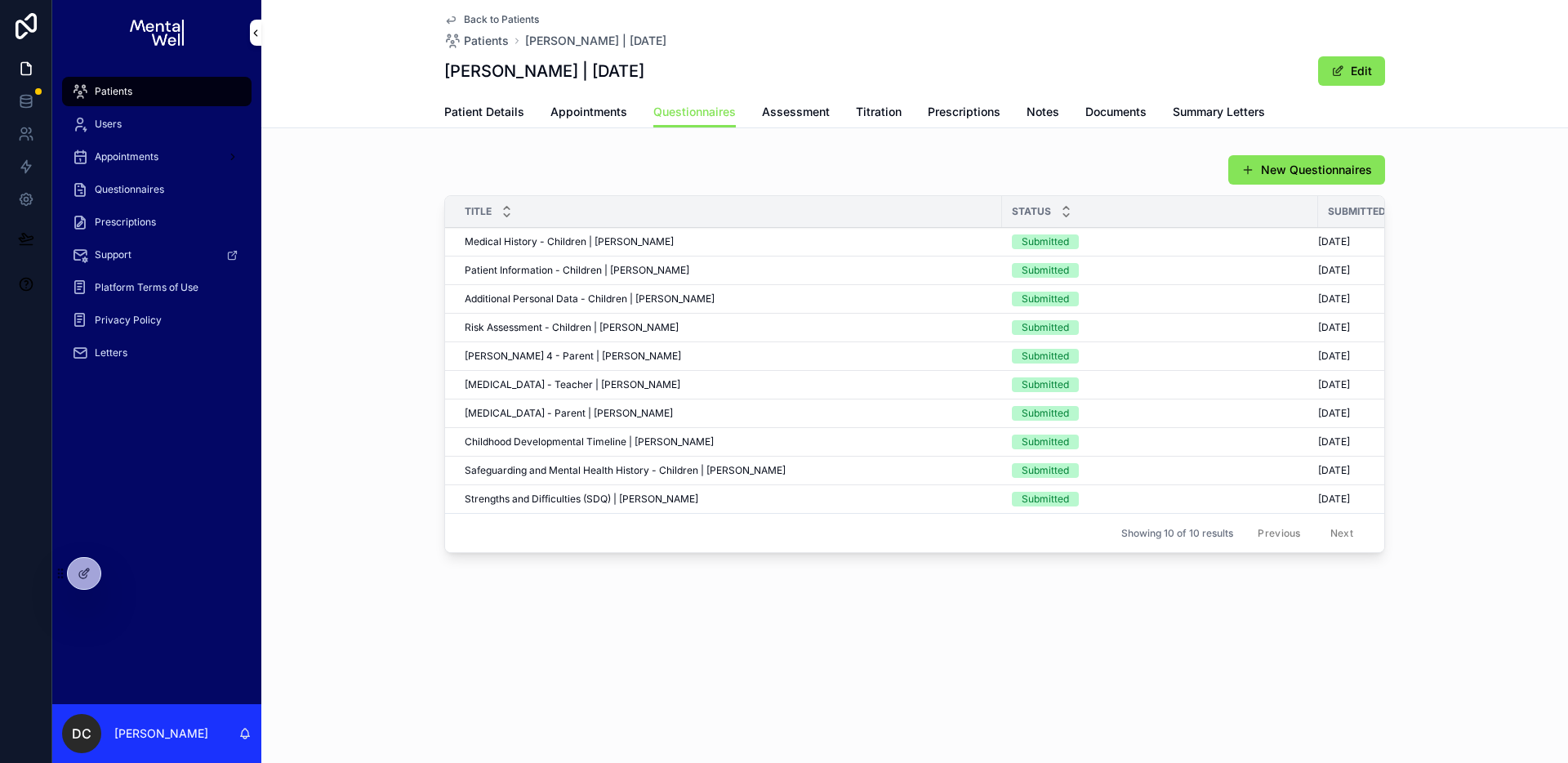
click at [532, 244] on span "Medical History - Children | [PERSON_NAME]" at bounding box center [570, 242] width 209 height 13
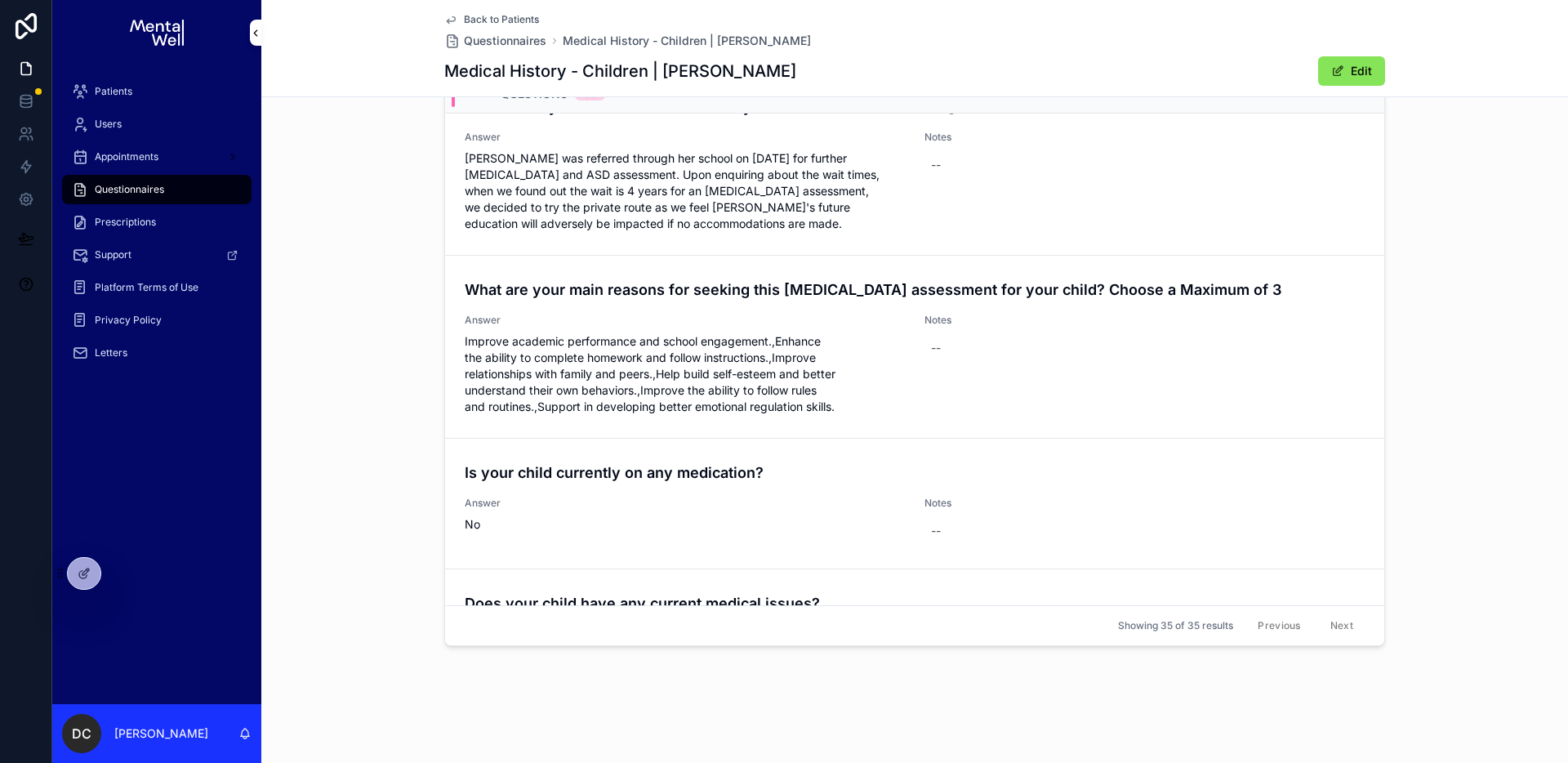
scroll to position [60, 0]
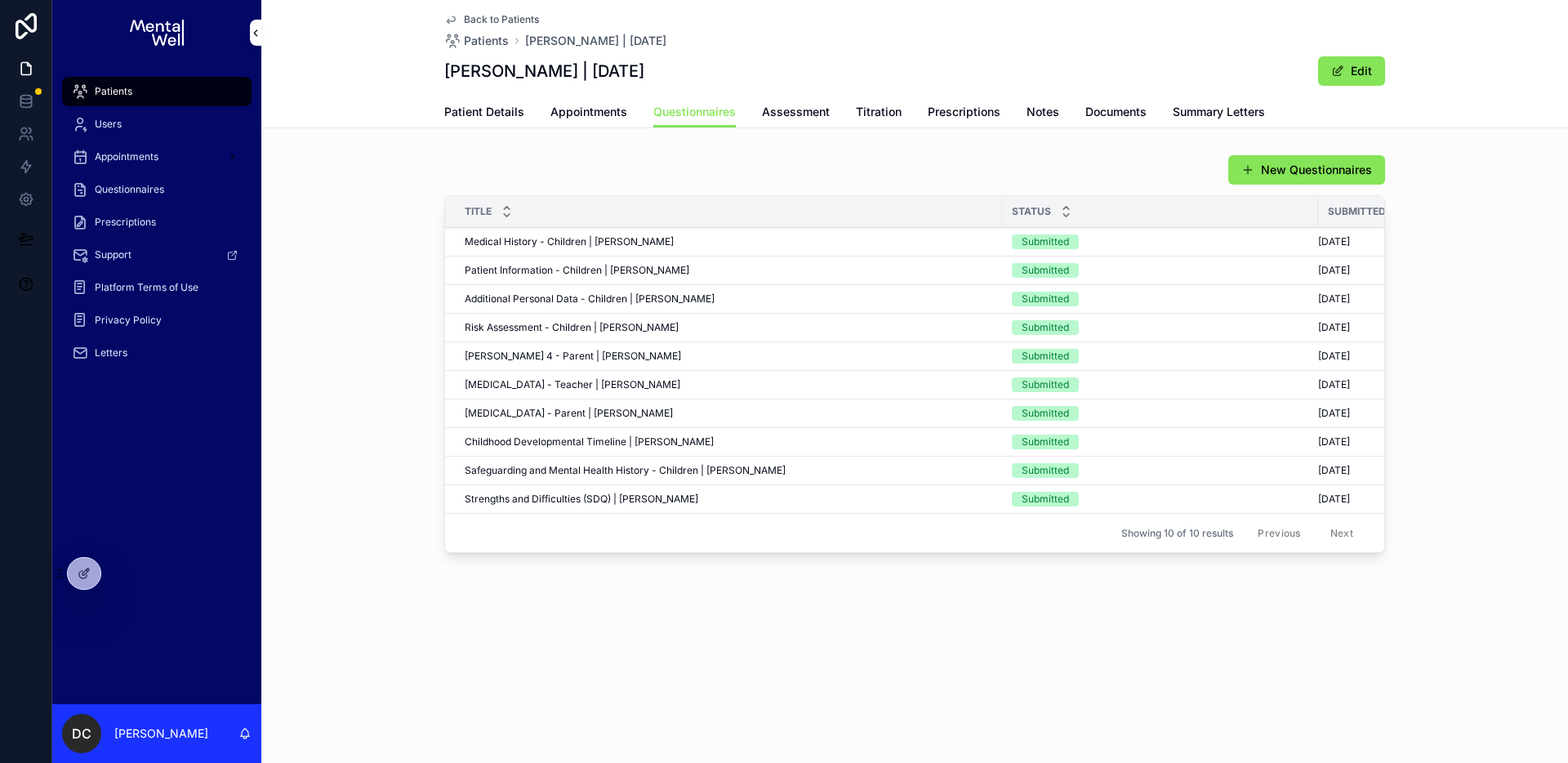
click at [167, 93] on div "Patients" at bounding box center [157, 91] width 170 height 26
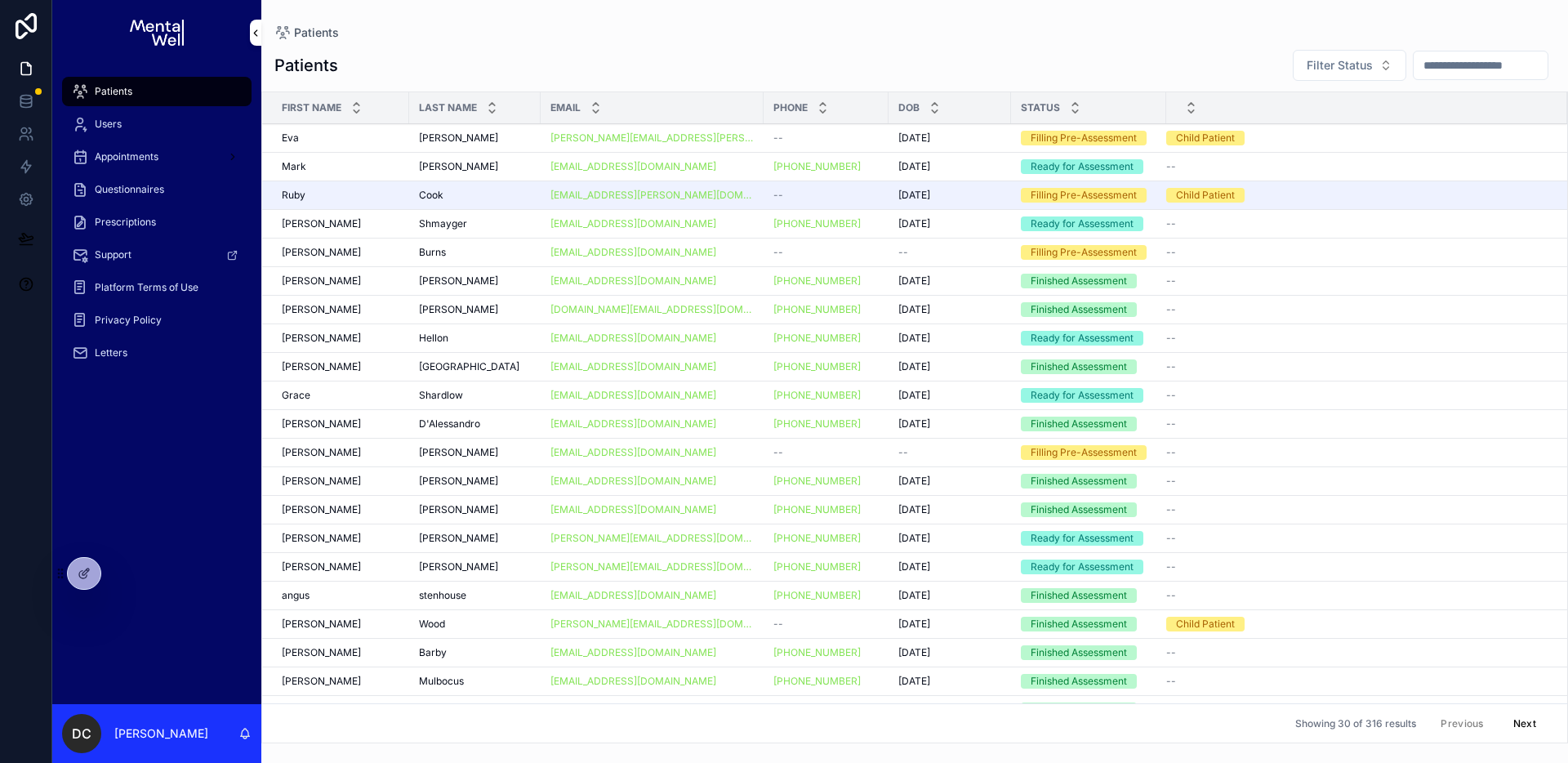
drag, startPoint x: 1411, startPoint y: 62, endPoint x: 1401, endPoint y: 63, distance: 10.0
click at [1414, 62] on input "scrollable content" at bounding box center [1480, 65] width 134 height 23
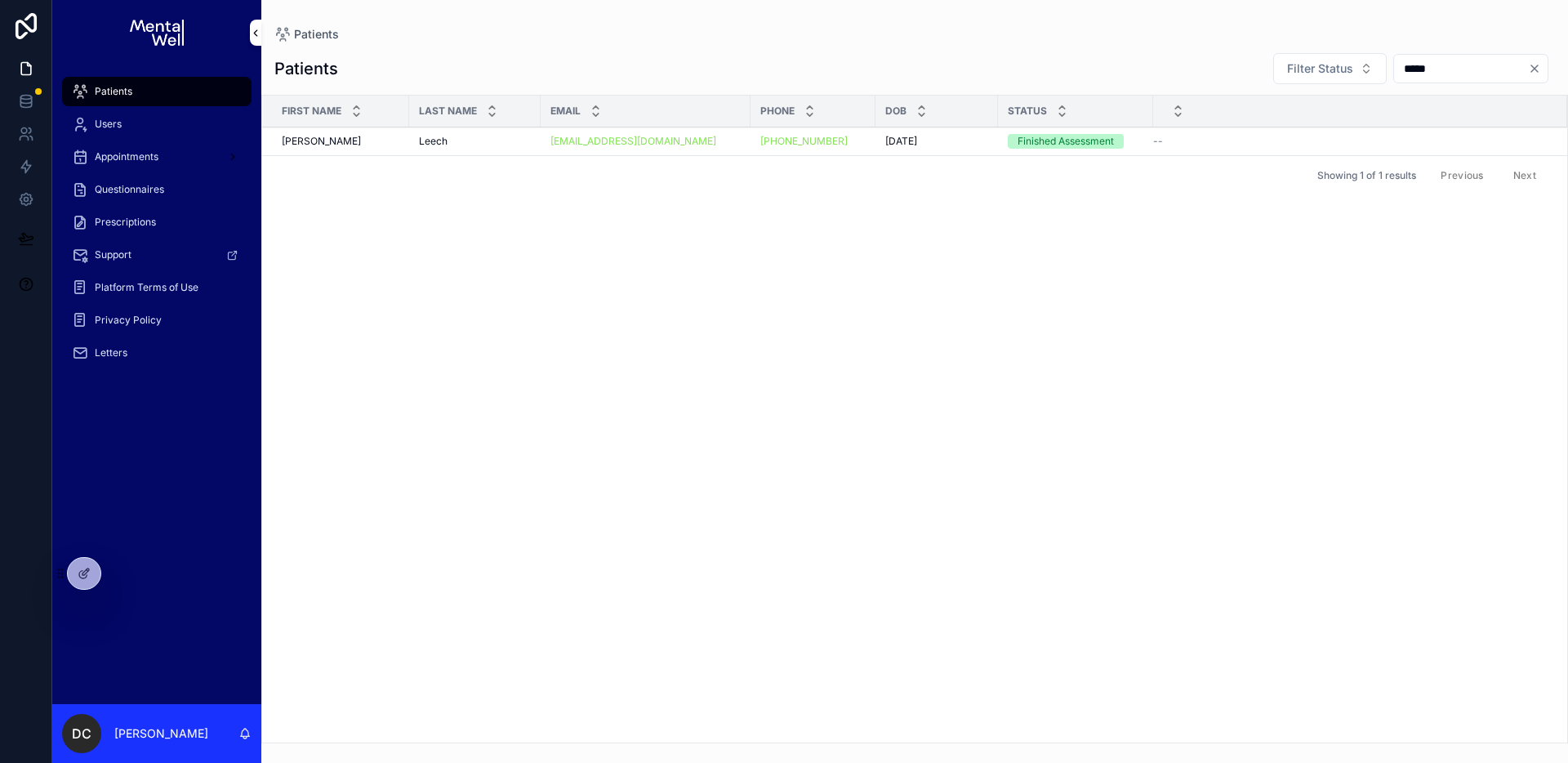
type input "*****"
click at [463, 132] on td "[PERSON_NAME]" at bounding box center [475, 142] width 131 height 29
click at [468, 141] on div "[PERSON_NAME]" at bounding box center [474, 142] width 112 height 13
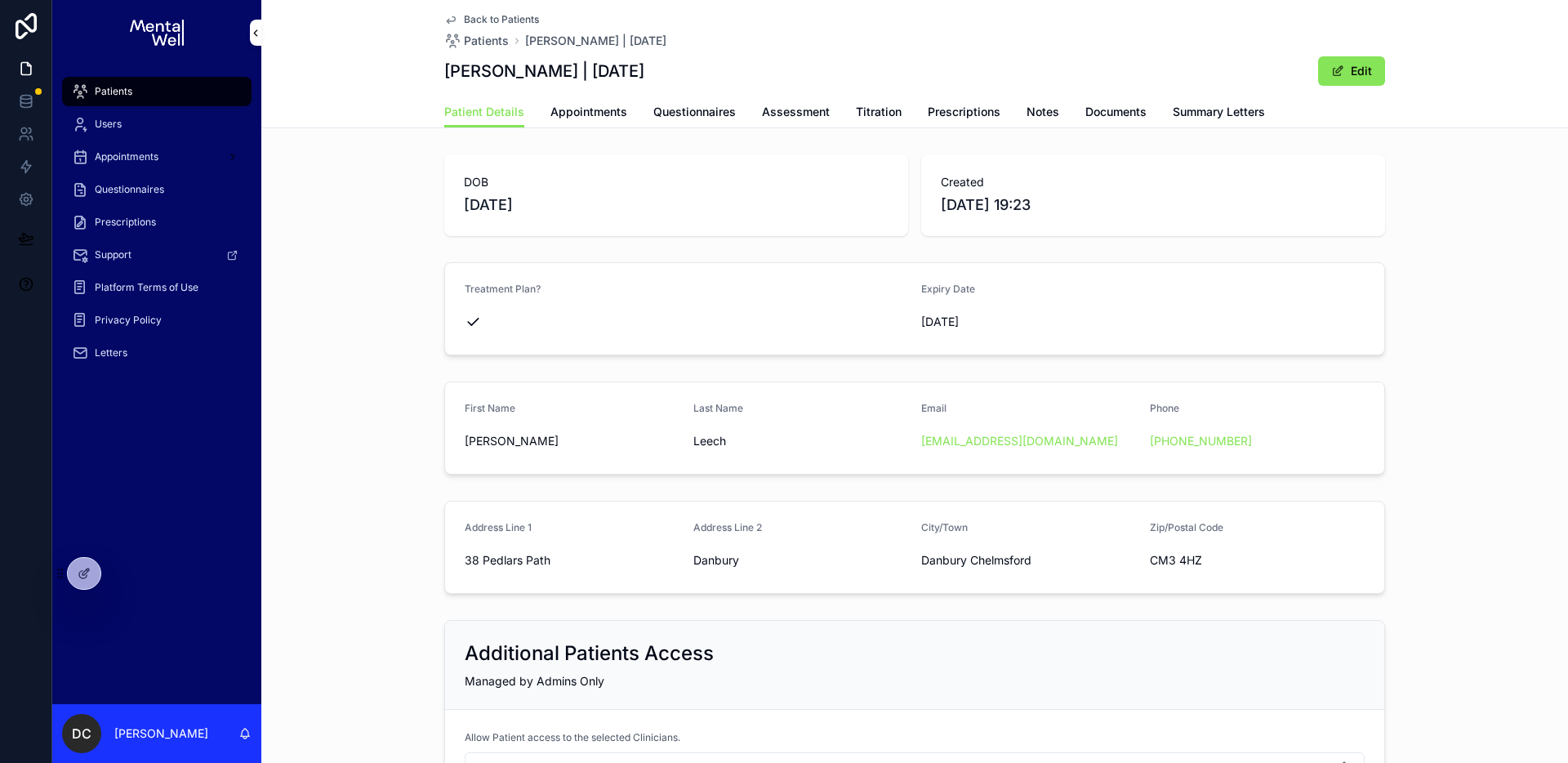
click at [1227, 109] on span "Summary Letters" at bounding box center [1219, 111] width 93 height 16
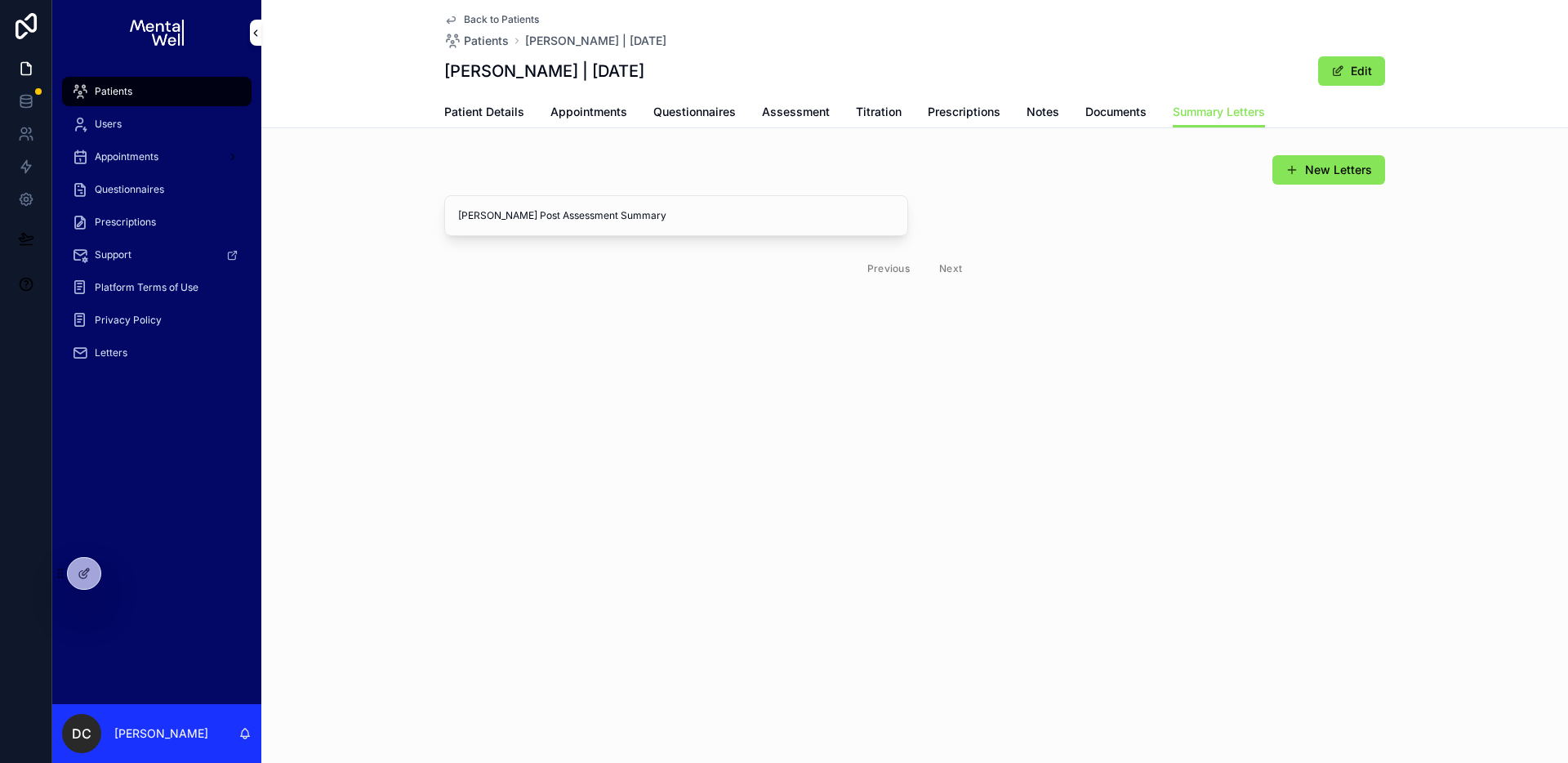
click at [782, 174] on div "New Letters" at bounding box center [914, 169] width 941 height 31
click at [565, 113] on span "Appointments" at bounding box center [588, 111] width 77 height 16
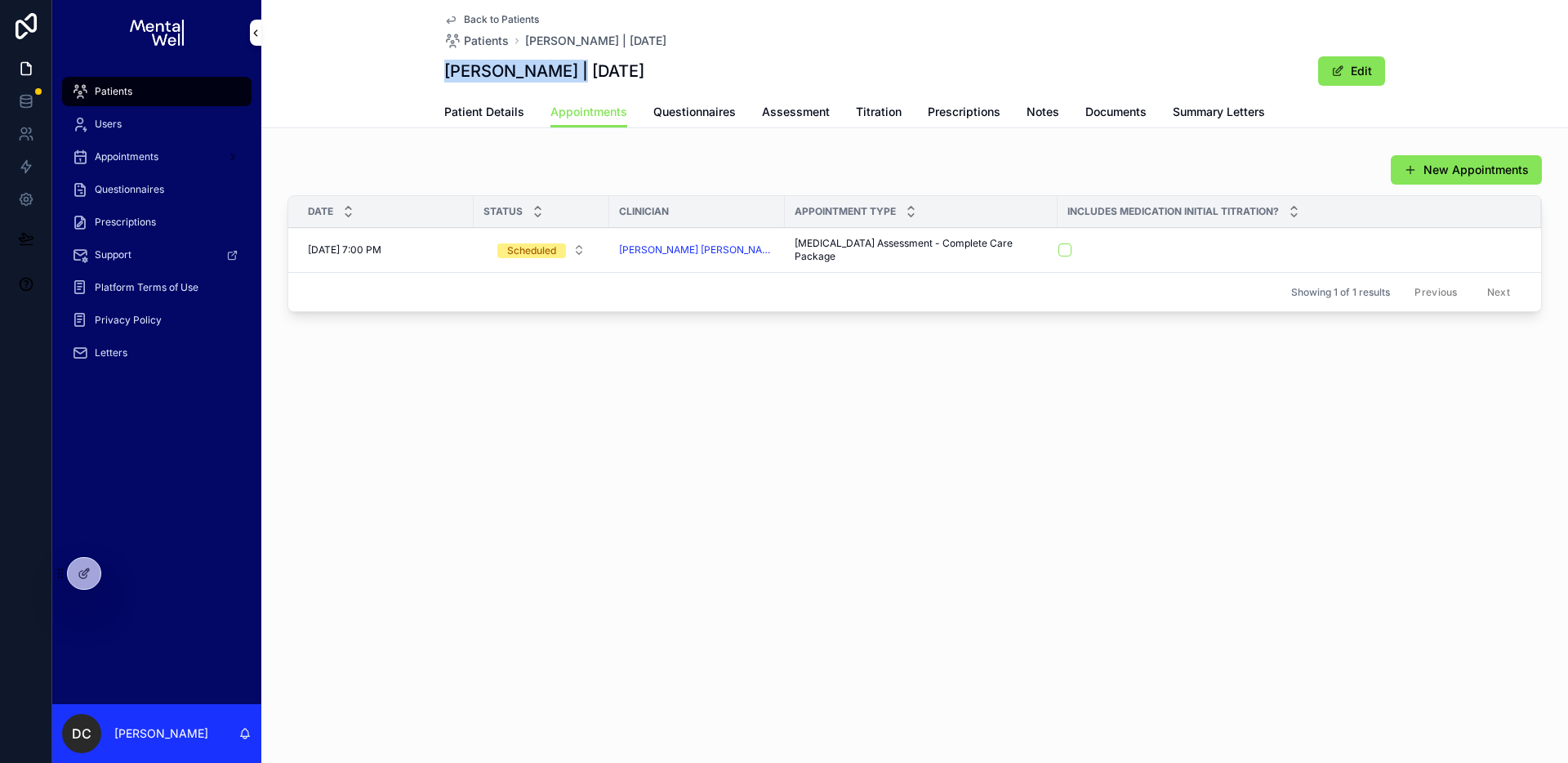
drag, startPoint x: 446, startPoint y: 77, endPoint x: 572, endPoint y: 76, distance: 126.0
click at [572, 76] on h1 "[PERSON_NAME] | [DATE]" at bounding box center [544, 71] width 201 height 23
copy h1 "[PERSON_NAME]"
click at [1207, 116] on span "Summary Letters" at bounding box center [1219, 111] width 93 height 16
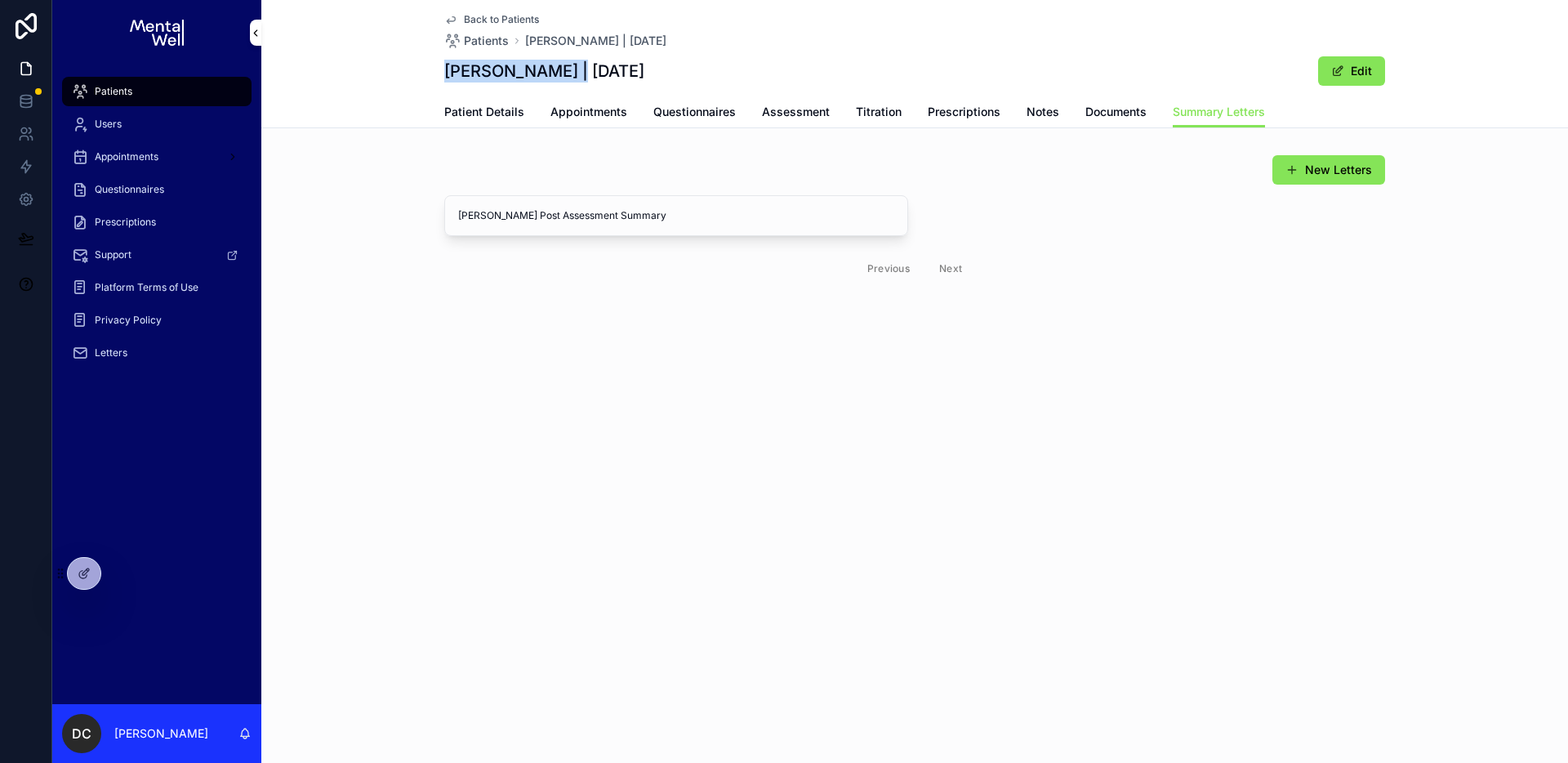
click at [0, 0] on span "View in Google Docs" at bounding box center [0, 0] width 0 height 0
click at [110, 86] on span "Patients" at bounding box center [113, 92] width 38 height 13
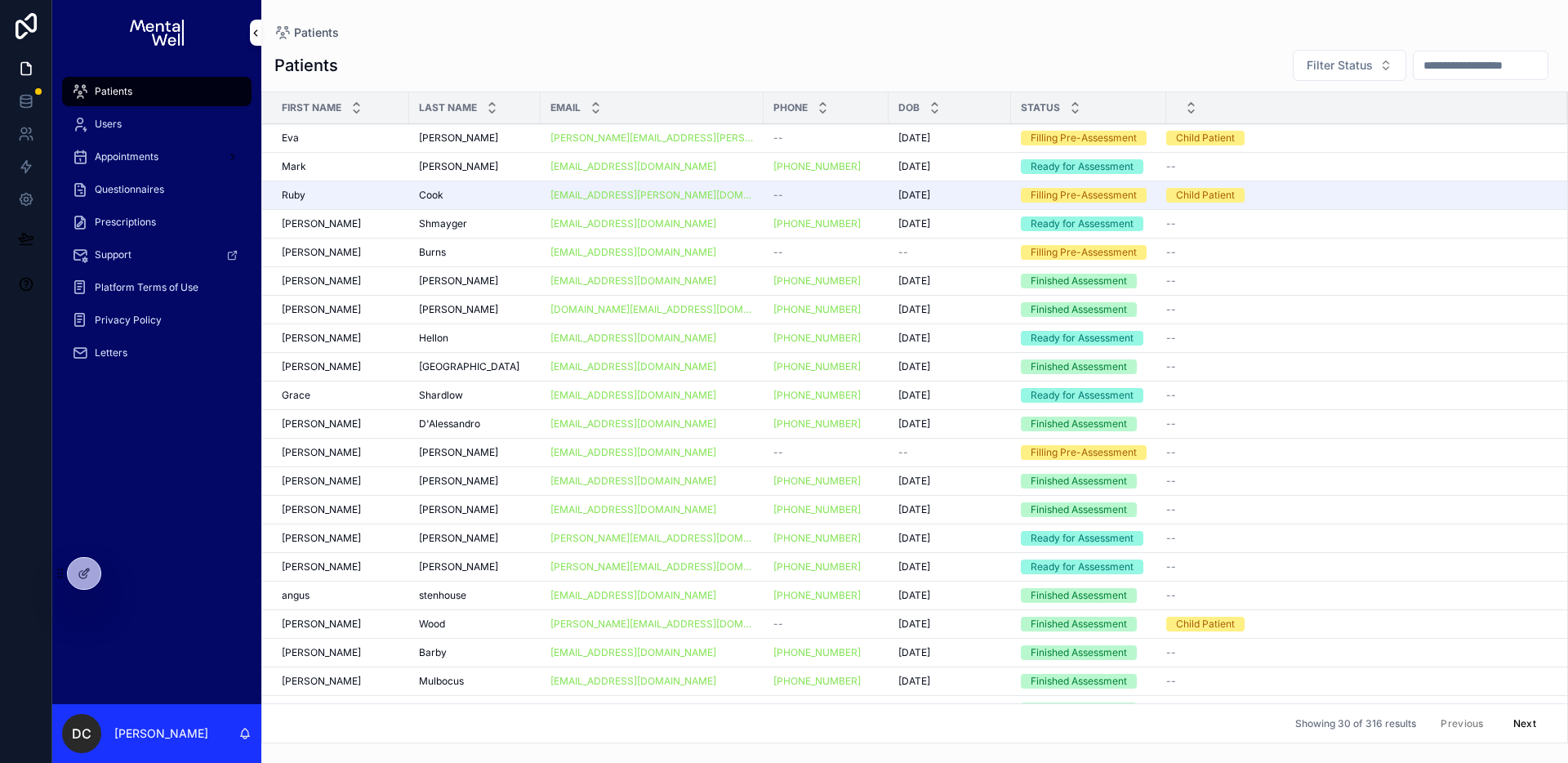
click at [1414, 54] on input "scrollable content" at bounding box center [1480, 65] width 134 height 23
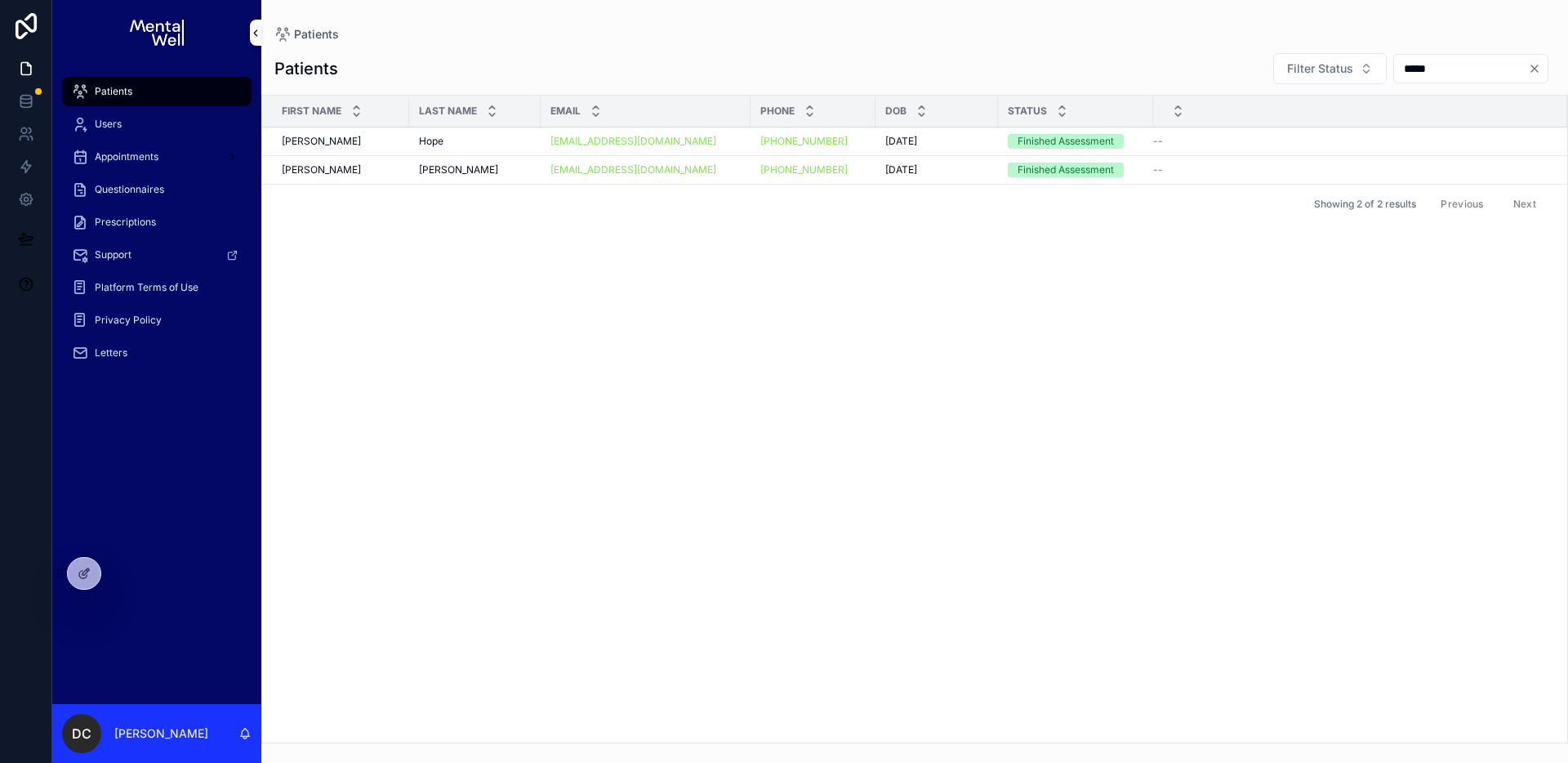
type input "*****"
click at [470, 143] on div "Hope Hope" at bounding box center [474, 142] width 112 height 13
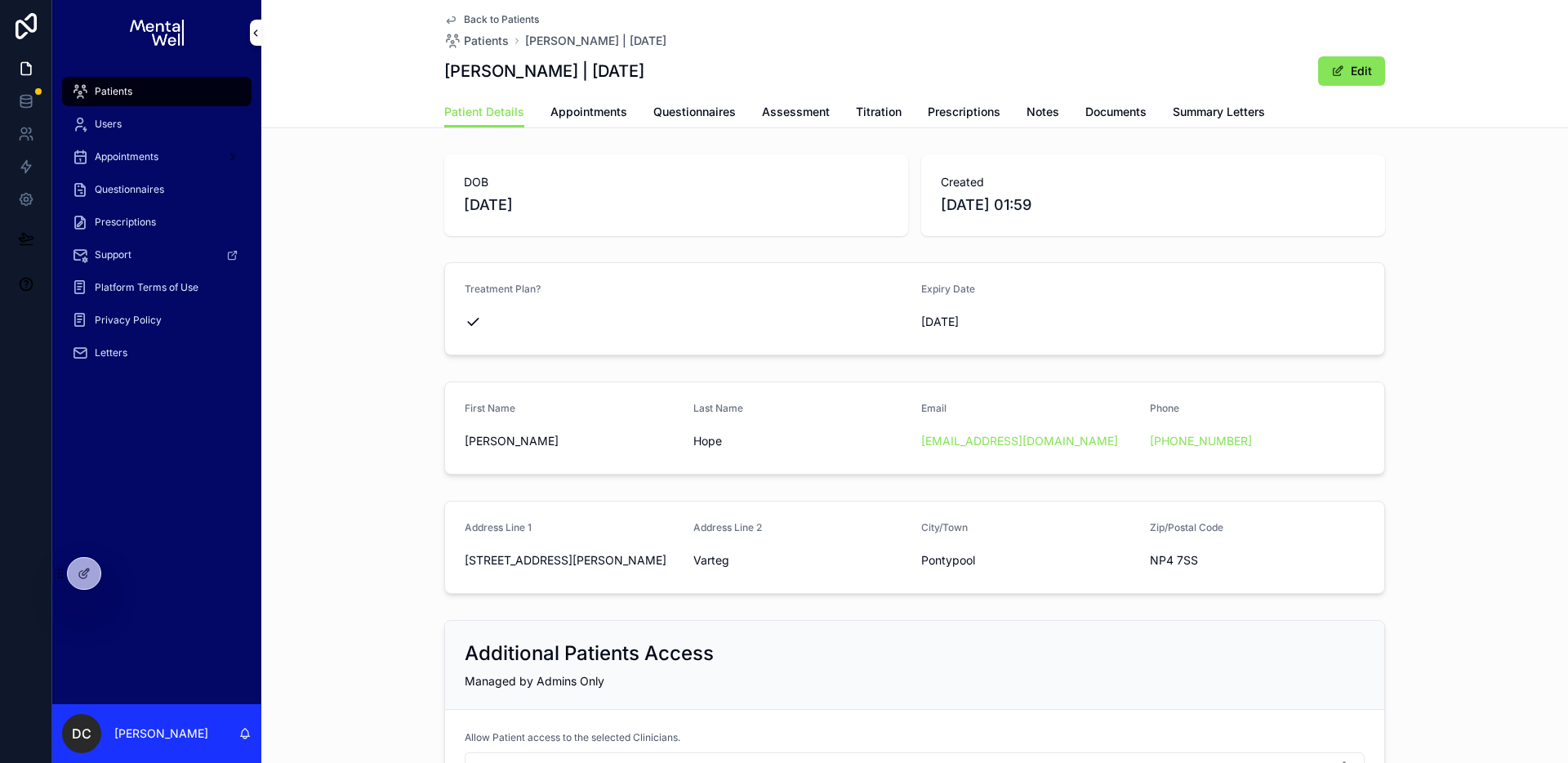
click at [171, 85] on div "Patients" at bounding box center [157, 91] width 170 height 26
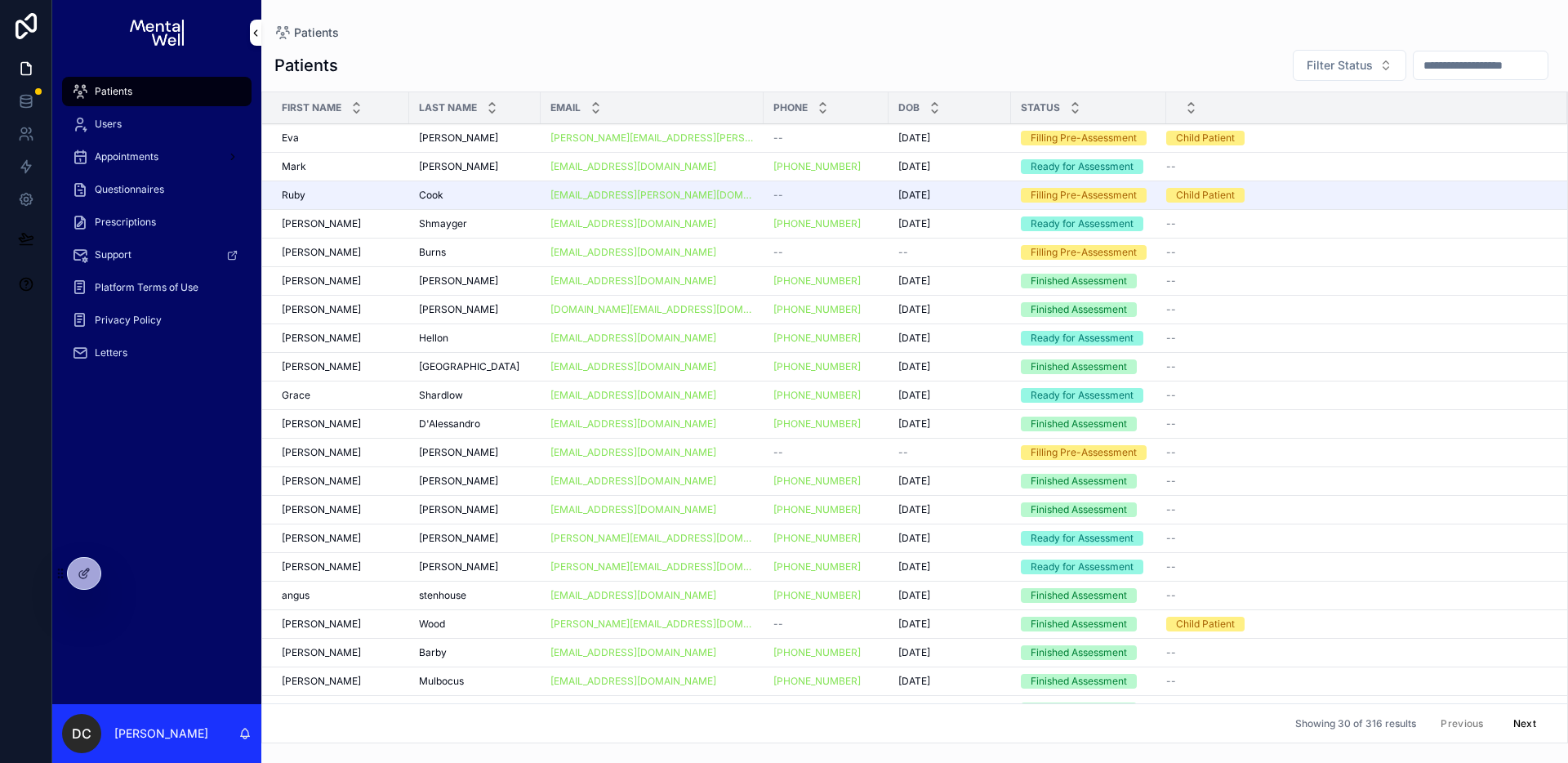
click at [1513, 75] on input "scrollable content" at bounding box center [1480, 65] width 134 height 23
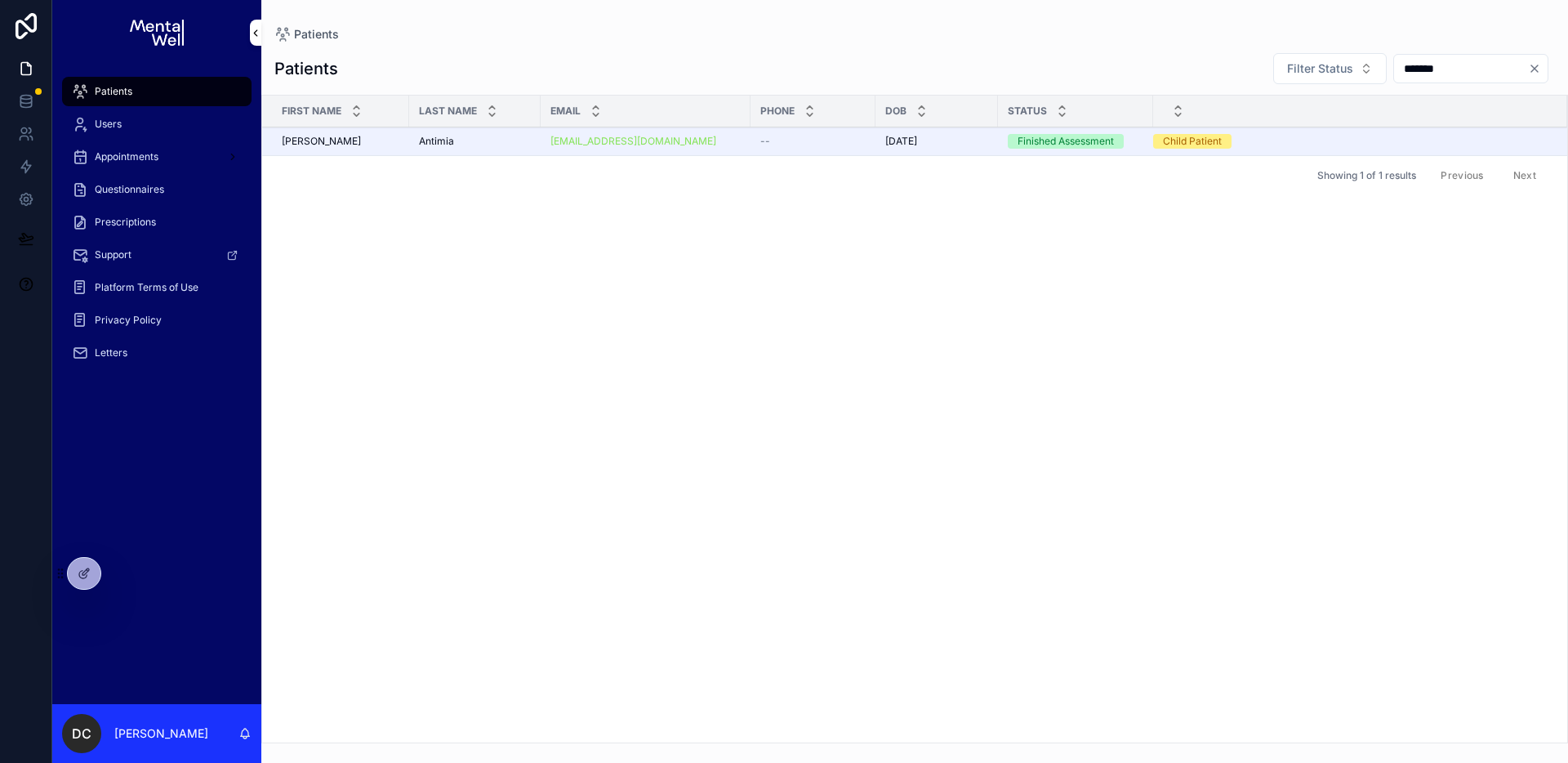
type input "*******"
click at [463, 141] on div "Antimia Antimia" at bounding box center [474, 142] width 112 height 13
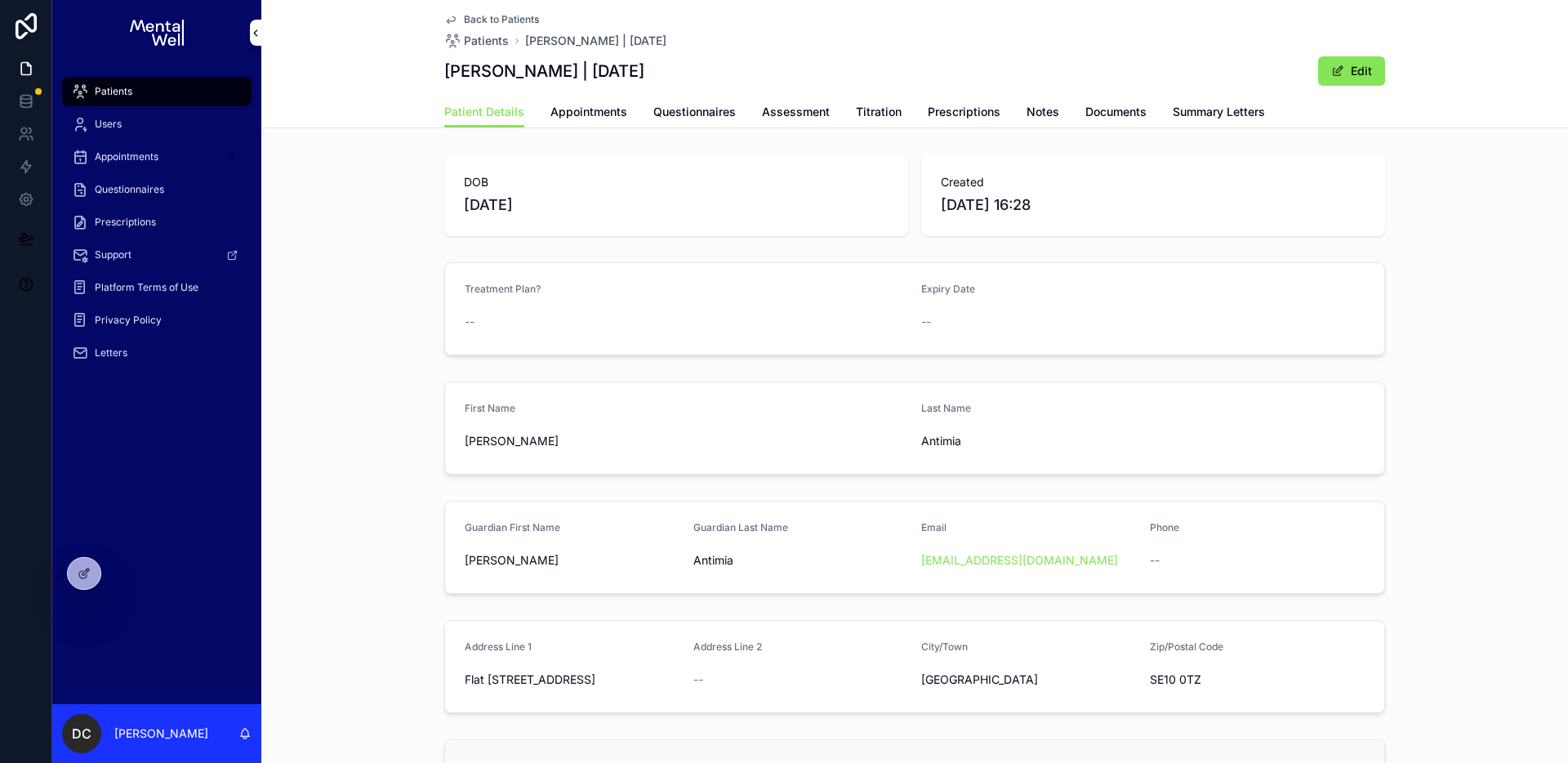
click at [671, 116] on span "Questionnaires" at bounding box center [695, 111] width 83 height 16
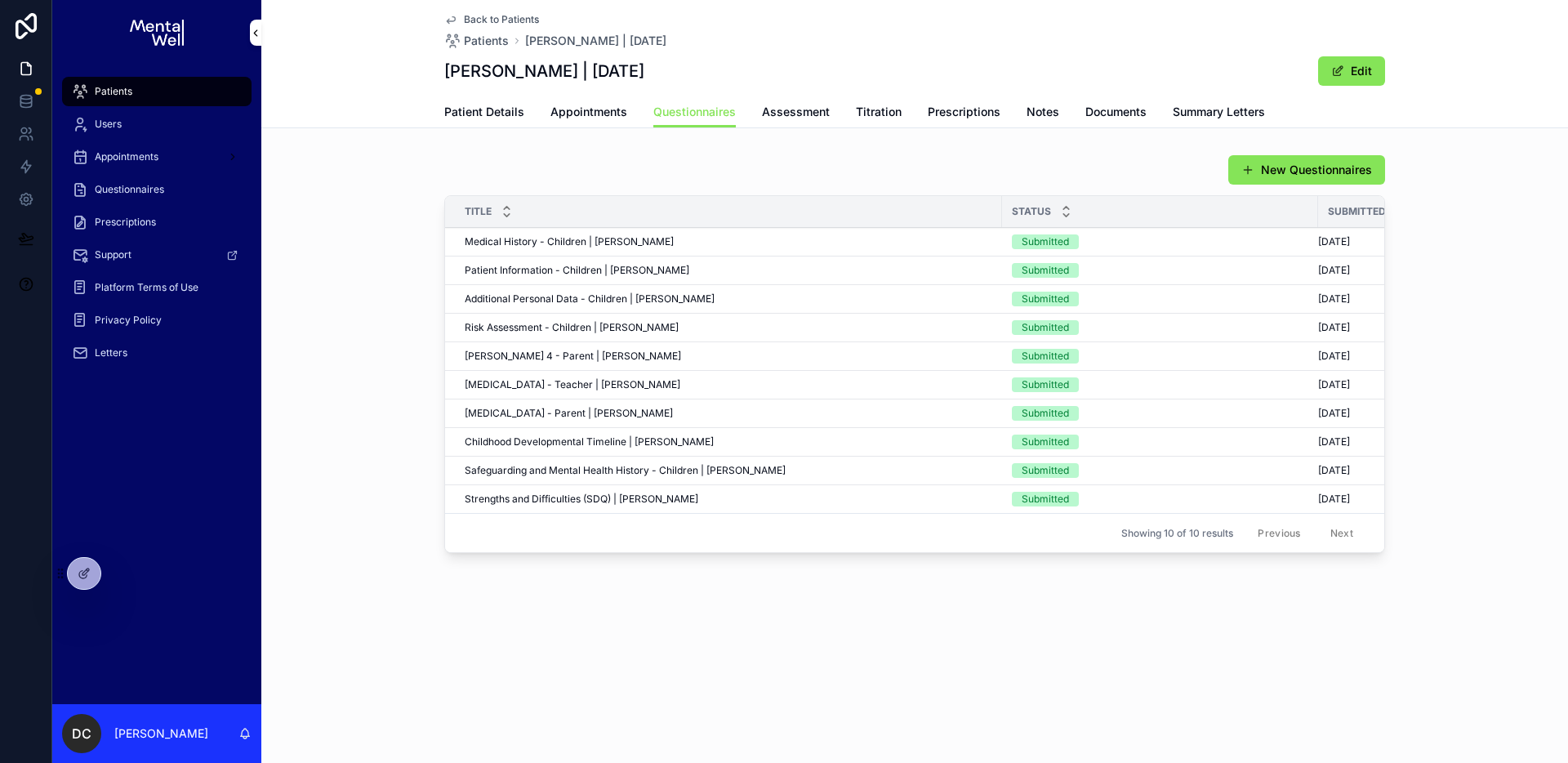
click at [573, 386] on span "[MEDICAL_DATA] - Teacher | [PERSON_NAME]" at bounding box center [573, 385] width 216 height 13
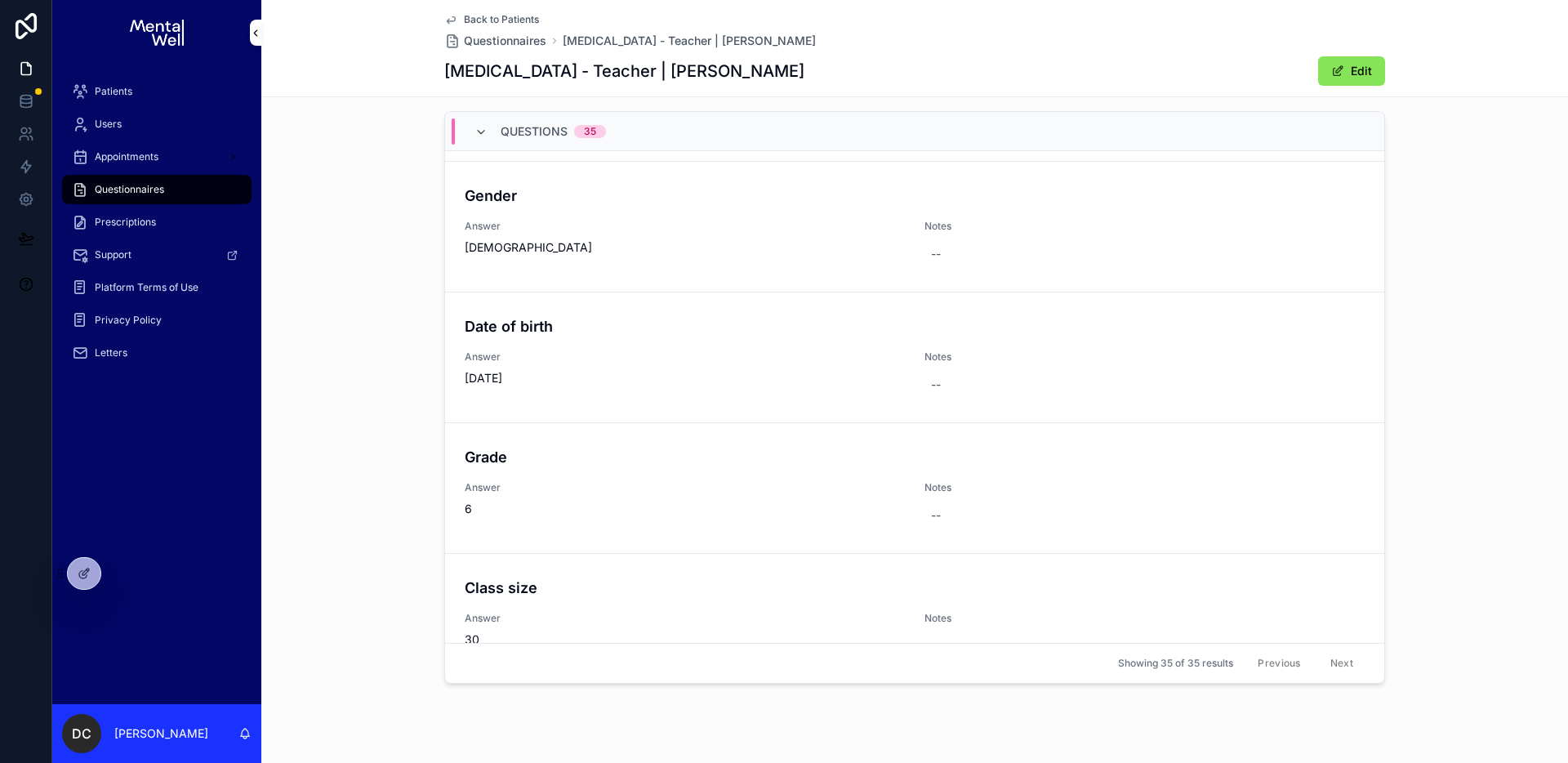
scroll to position [253, 0]
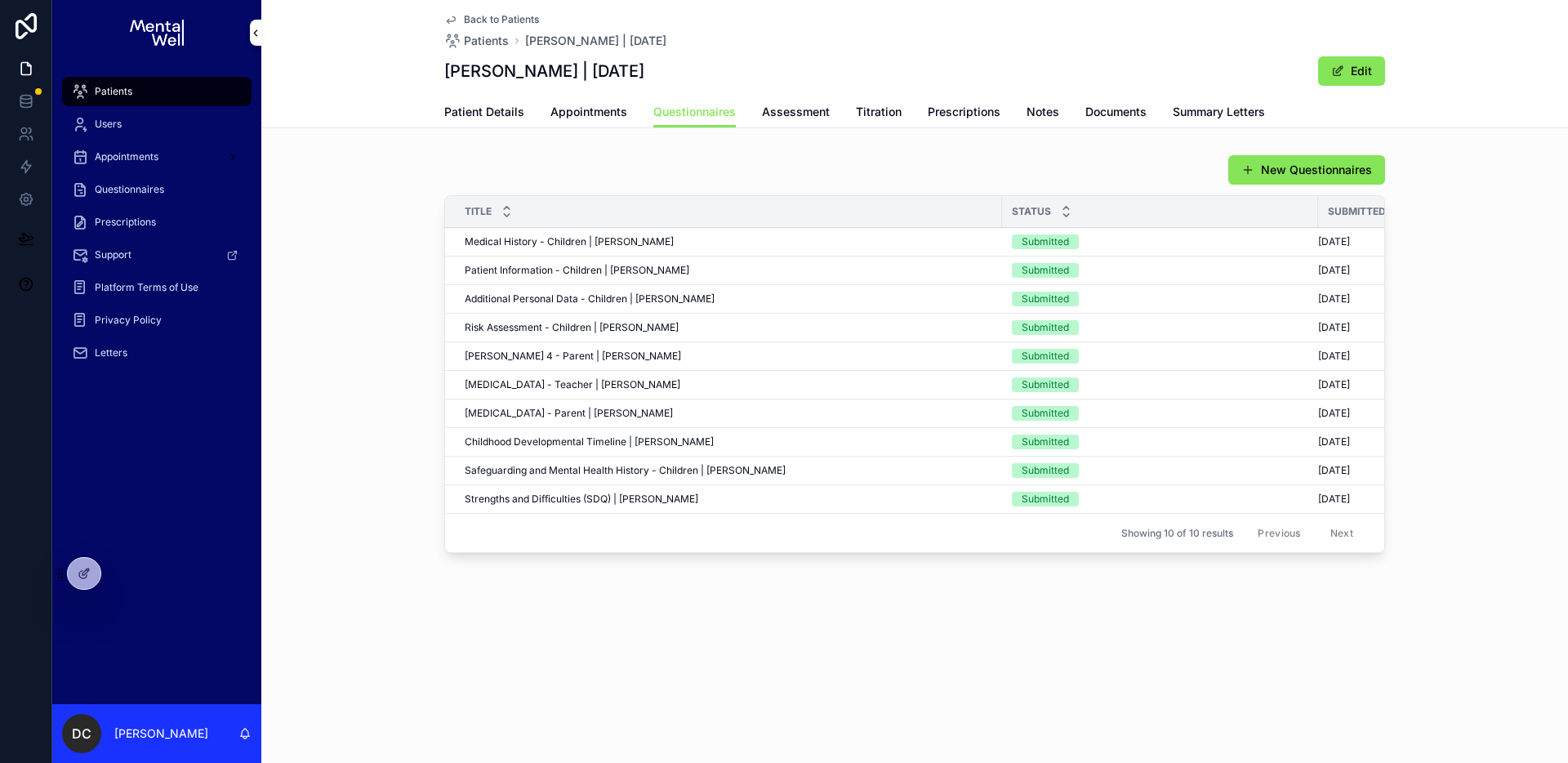
click at [1089, 114] on span "Documents" at bounding box center [1116, 111] width 62 height 16
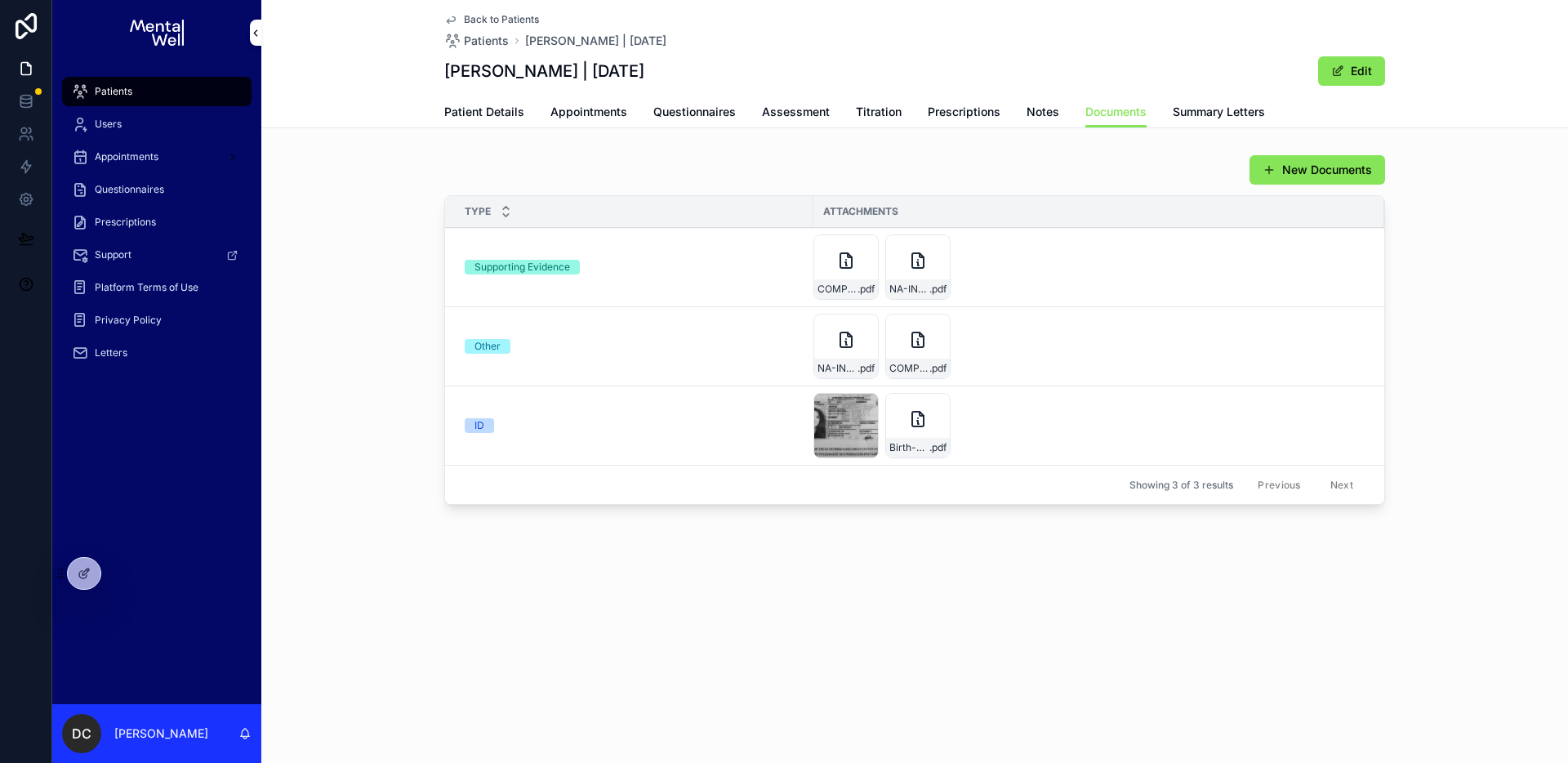
click at [728, 272] on div "Supporting Evidence" at bounding box center [634, 266] width 339 height 14
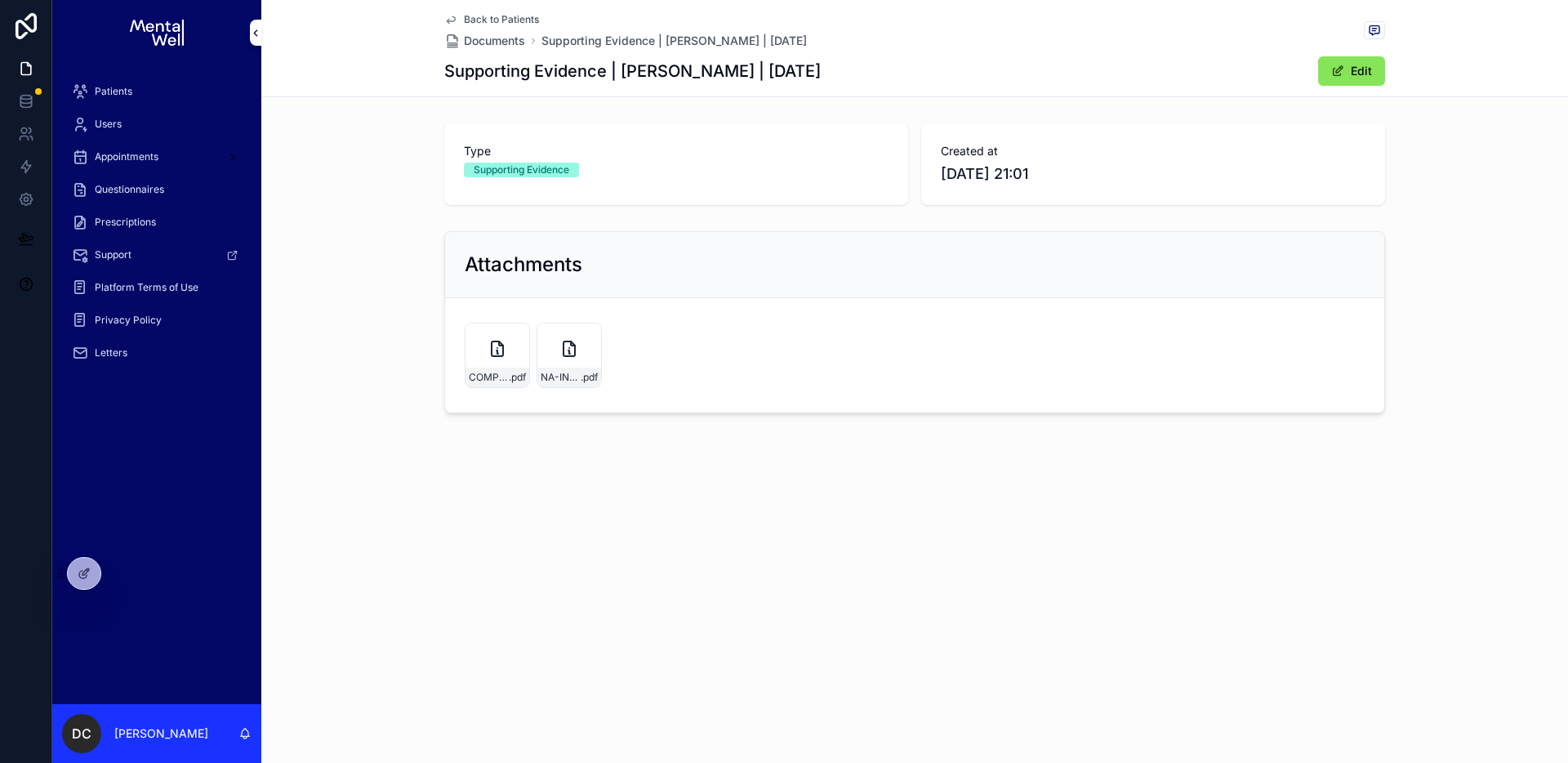
click at [494, 356] on icon "scrollable content" at bounding box center [498, 348] width 12 height 14
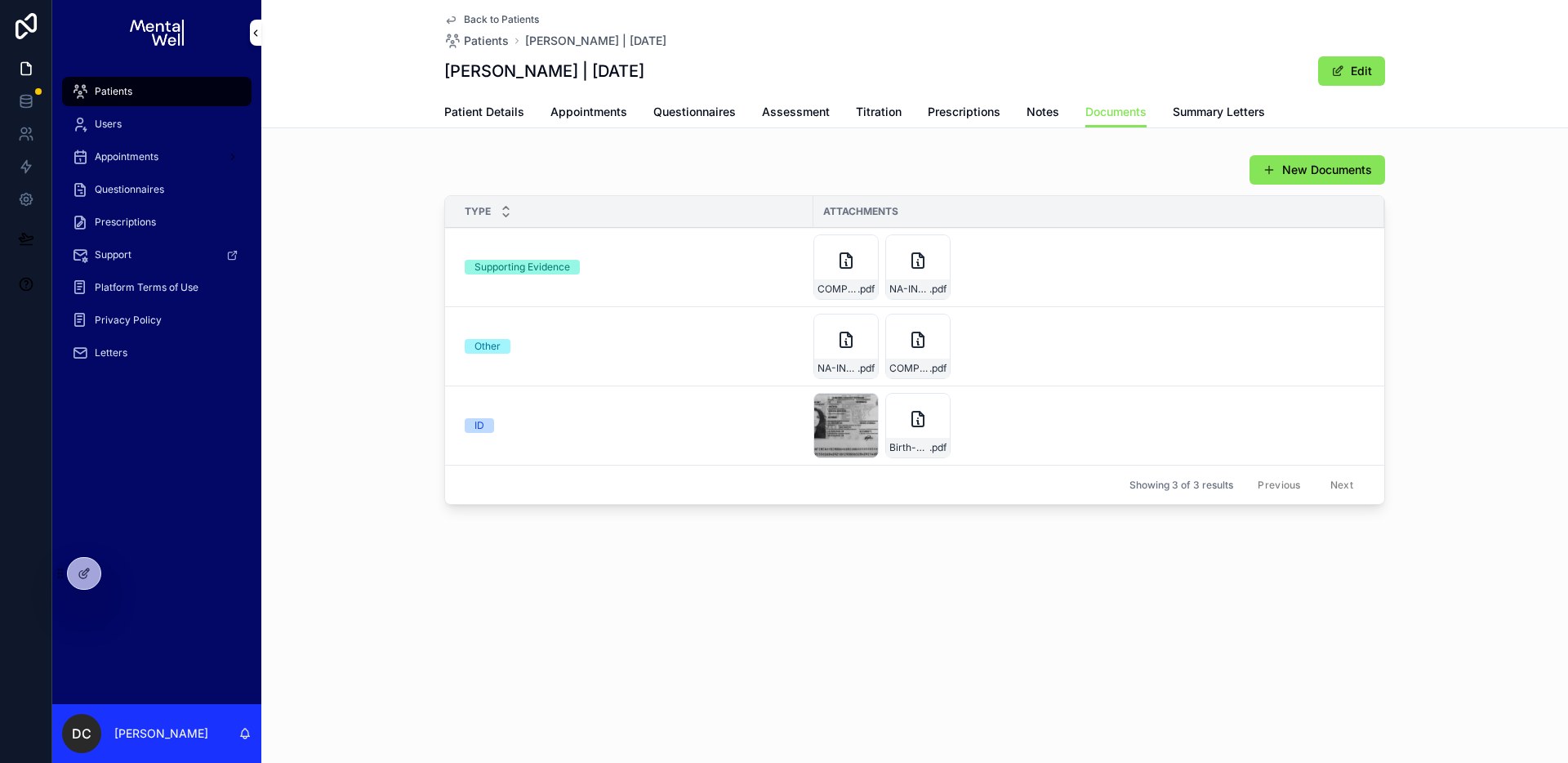
click at [925, 277] on div "NA-IND-referral-22nd-July-25 .pdf" at bounding box center [918, 267] width 66 height 66
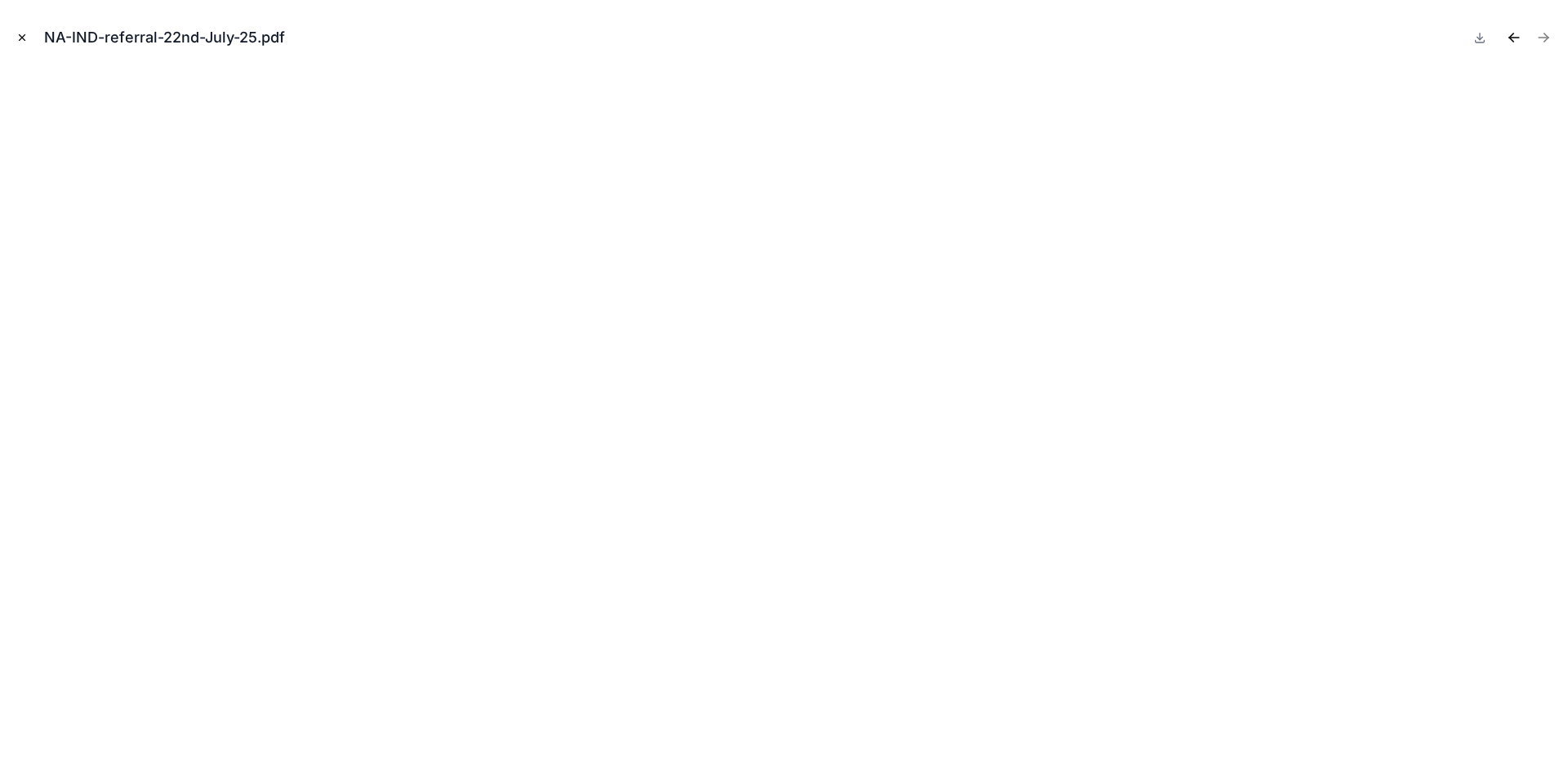
click at [13, 30] on div "NA-IND-referral-22nd-July-25.pdf" at bounding box center [784, 381] width 1568 height 763
click at [24, 40] on icon "Close modal" at bounding box center [22, 38] width 12 height 12
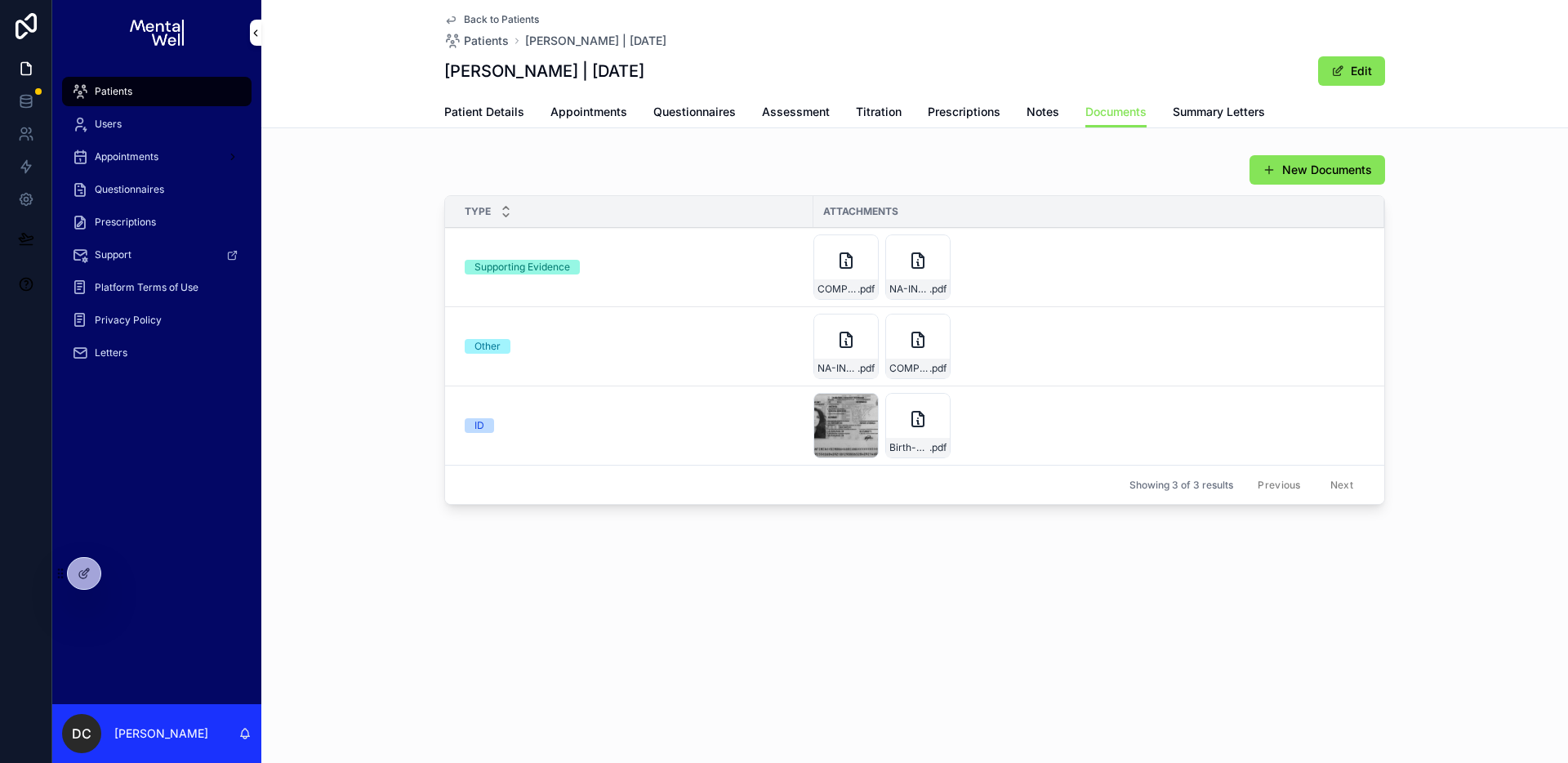
click at [117, 85] on span "Patients" at bounding box center [113, 92] width 38 height 13
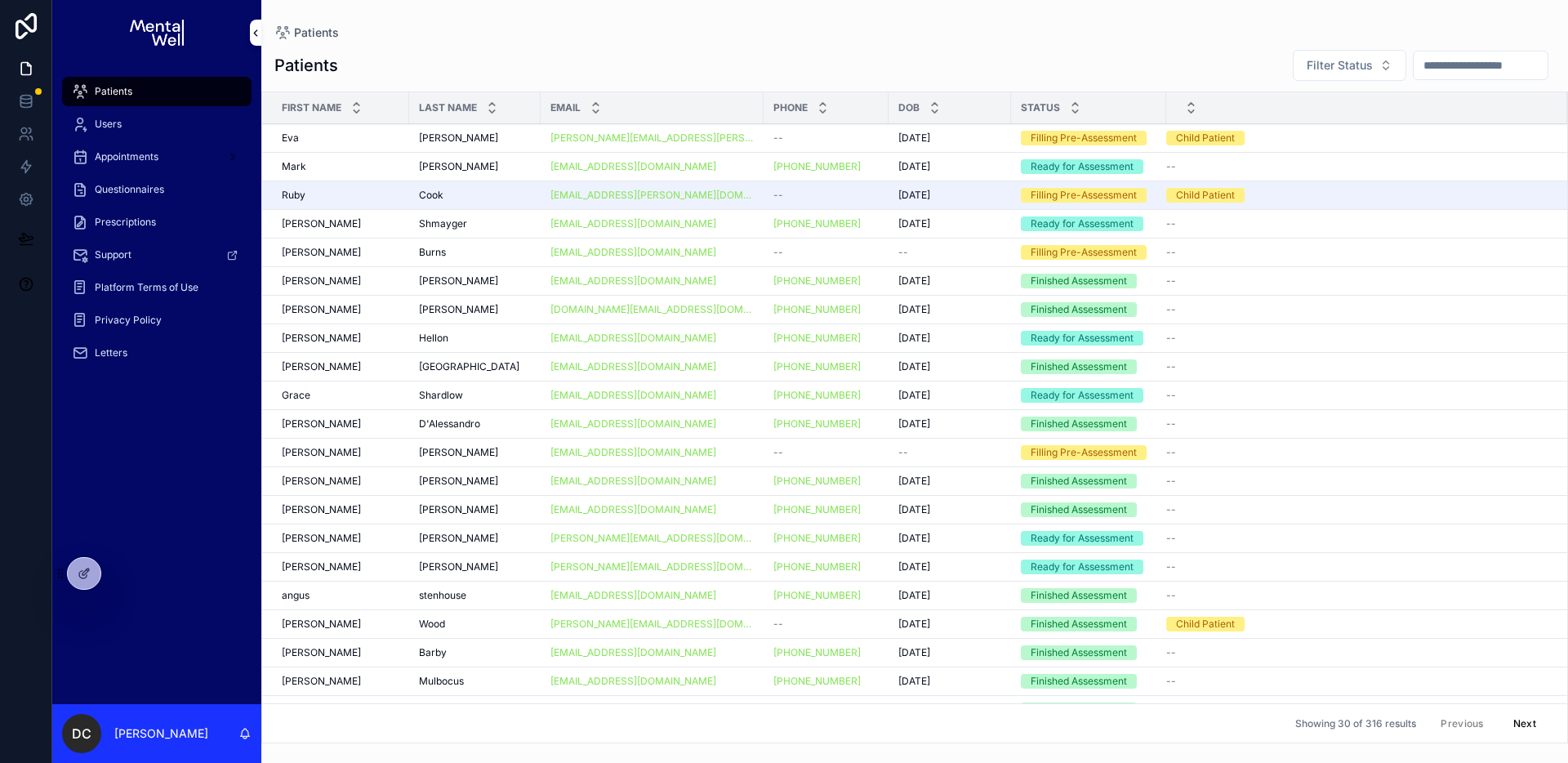
click at [164, 100] on div "Patients" at bounding box center [157, 91] width 170 height 26
click at [1414, 67] on input "scrollable content" at bounding box center [1480, 65] width 134 height 23
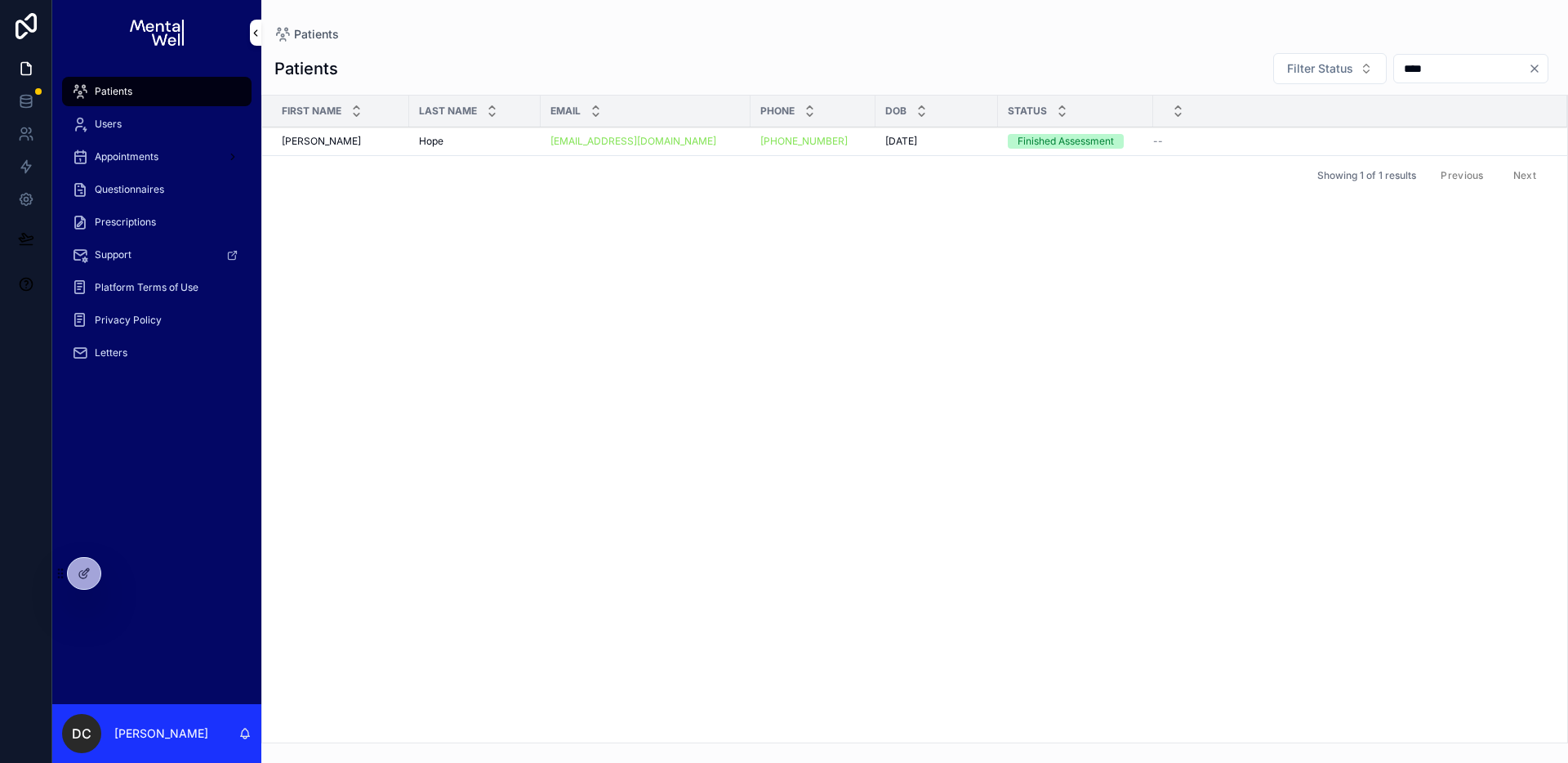
type input "****"
click at [486, 142] on div "Hope Hope" at bounding box center [474, 142] width 112 height 13
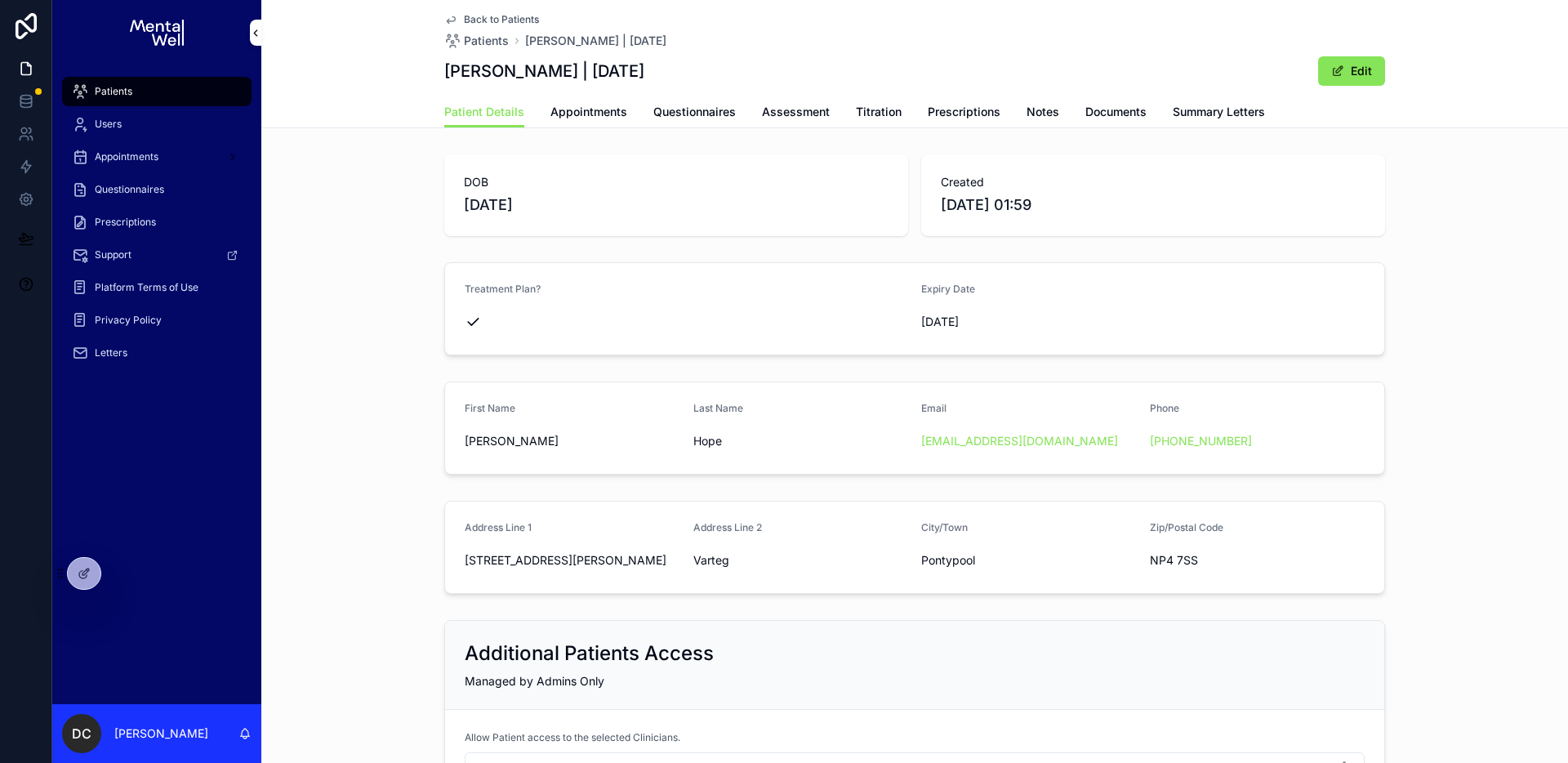
click at [1196, 107] on span "Summary Letters" at bounding box center [1219, 111] width 93 height 16
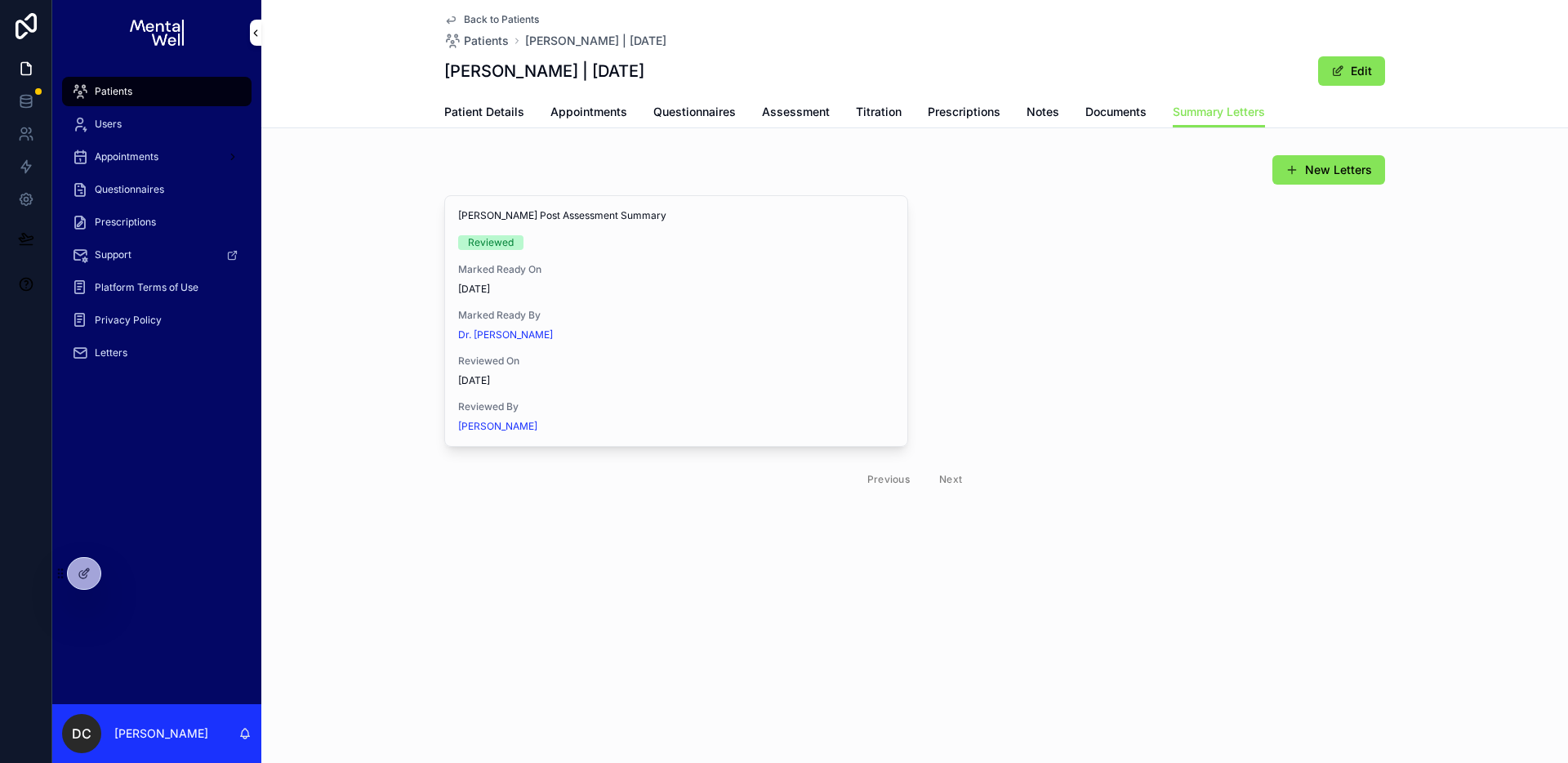
click at [608, 119] on span "Appointments" at bounding box center [588, 111] width 77 height 16
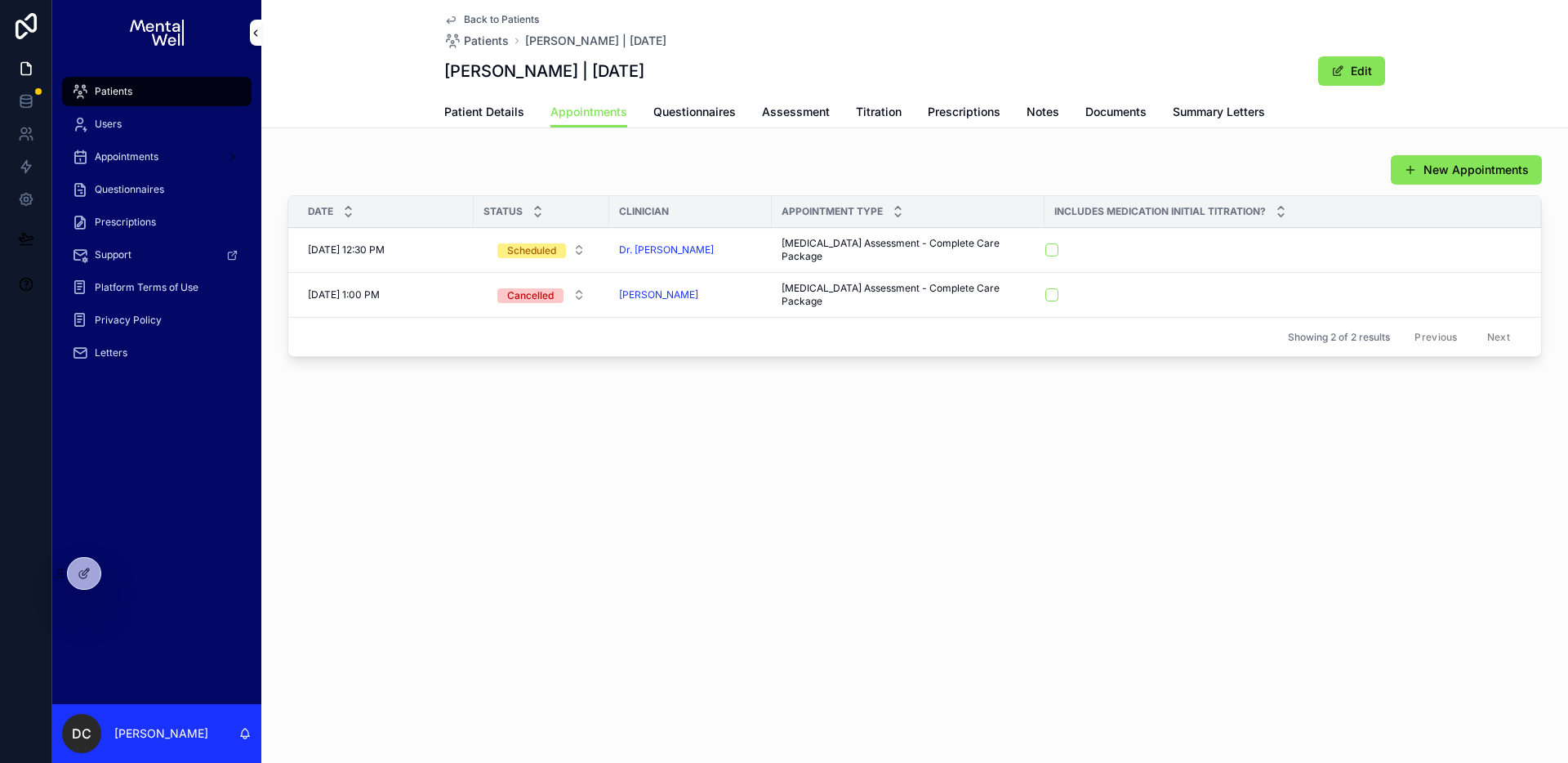
click at [458, 108] on span "Patient Details" at bounding box center [484, 111] width 80 height 16
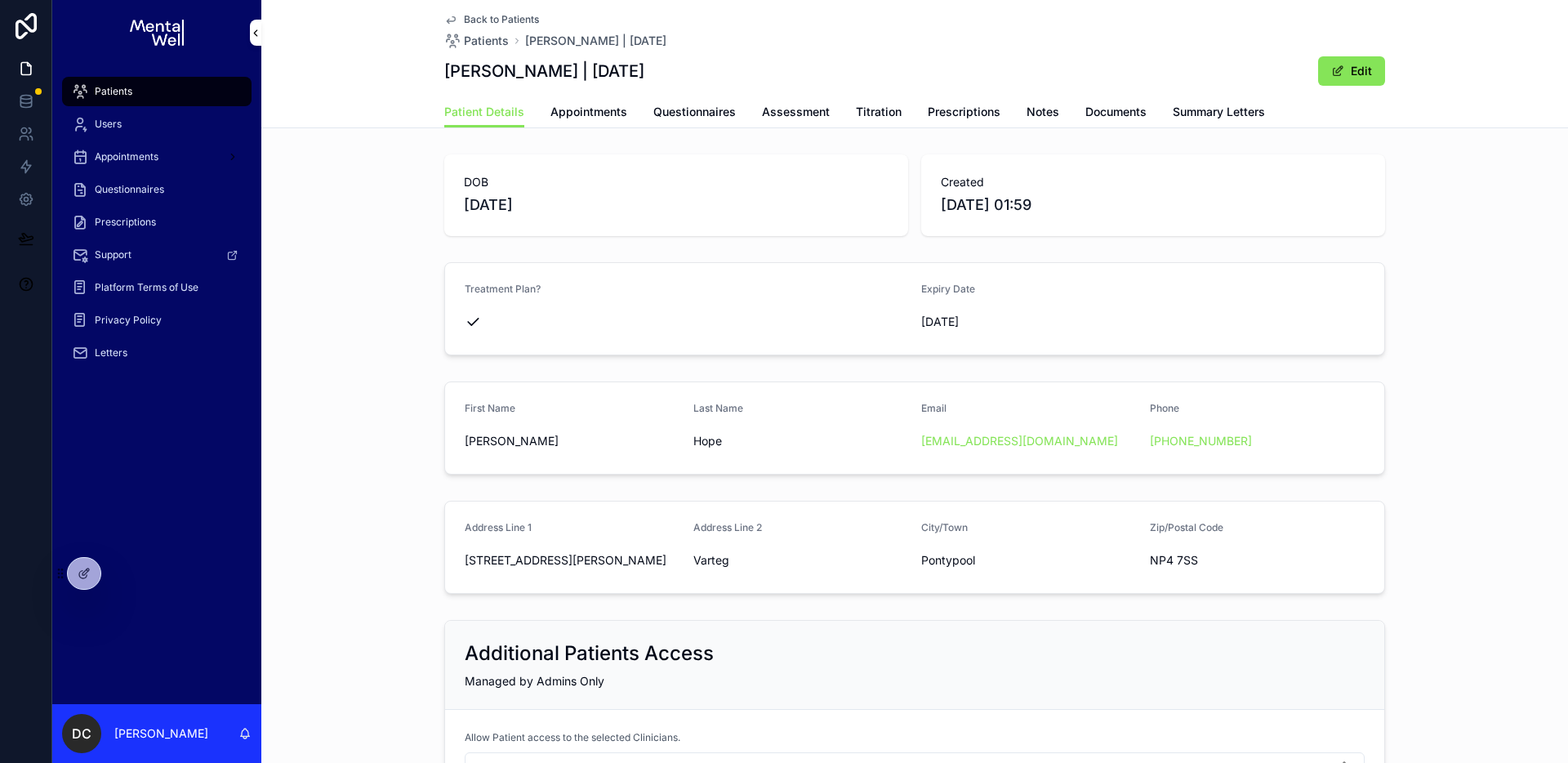
click at [1296, 99] on div "Patient Details Appointments Questionnaires Assessment Titration Prescriptions …" at bounding box center [914, 111] width 941 height 31
click at [1217, 116] on span "Summary Letters" at bounding box center [1219, 111] width 93 height 16
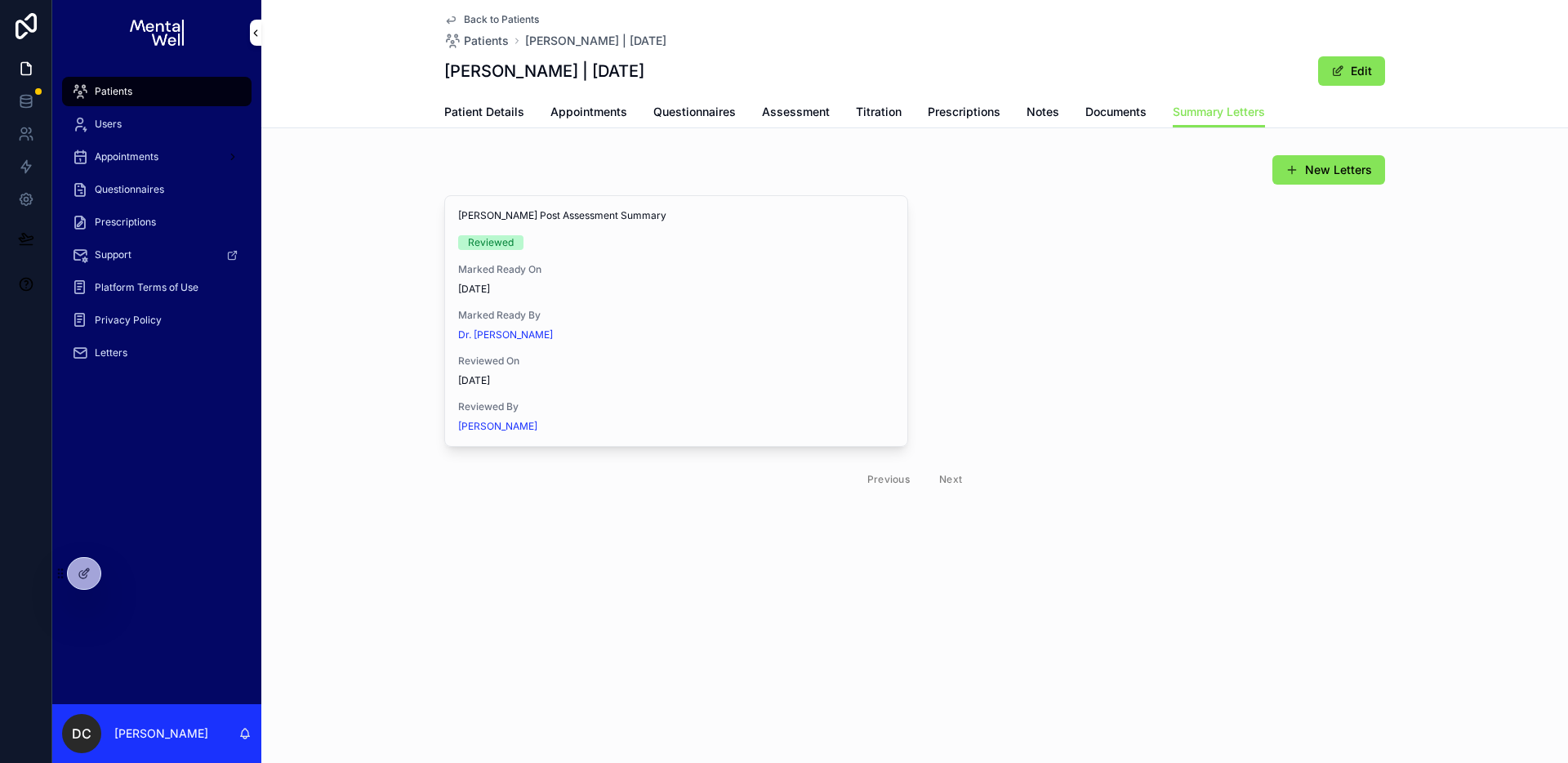
click at [0, 0] on span "View in Google Docs" at bounding box center [0, 0] width 0 height 0
click at [511, 109] on span "Patient Details" at bounding box center [484, 111] width 80 height 16
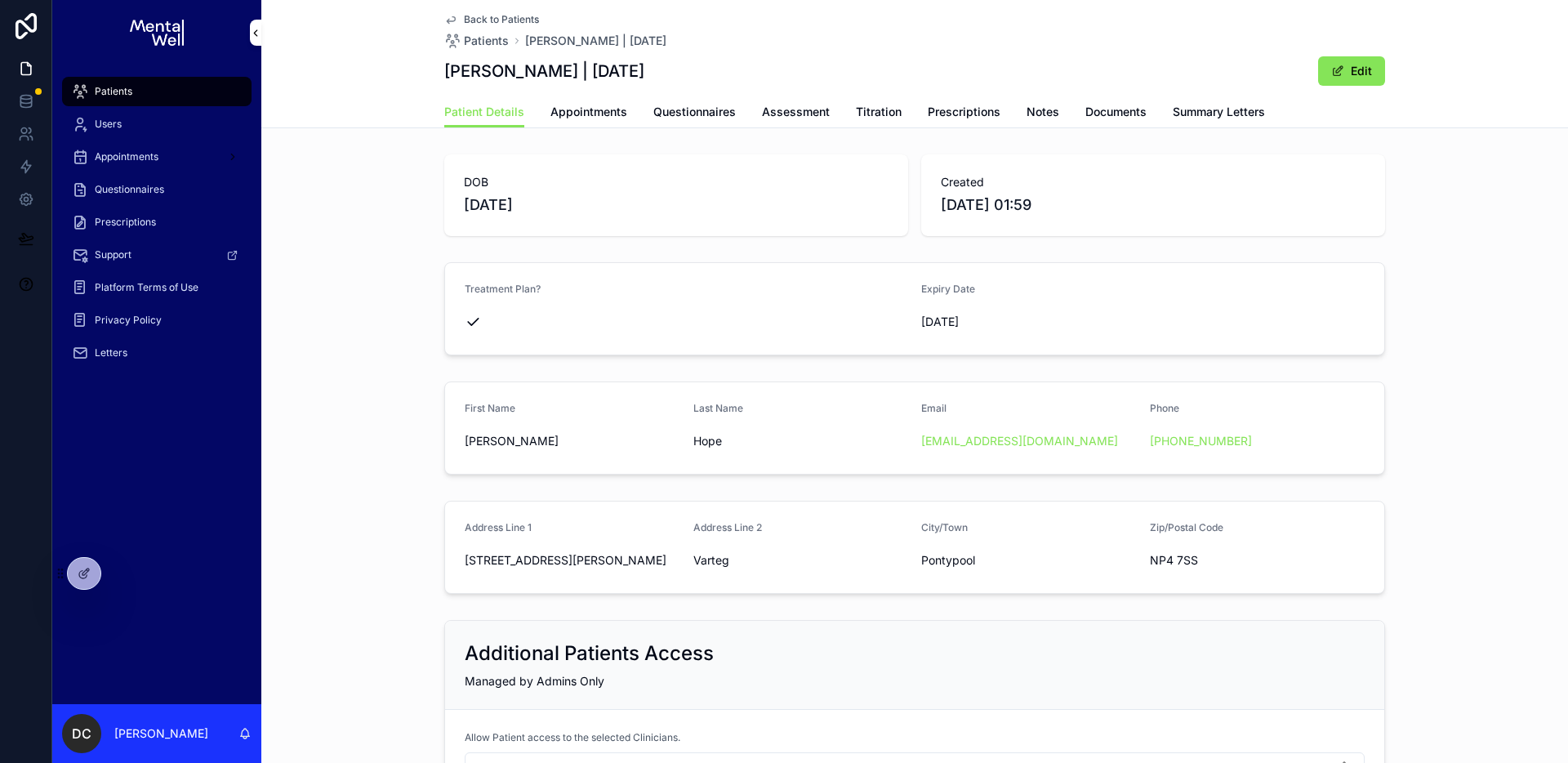
click at [750, 384] on form "First Name [PERSON_NAME] Last Name Hope Email [EMAIL_ADDRESS][DOMAIN_NAME] Phon…" at bounding box center [914, 428] width 939 height 92
click at [126, 80] on div "Patients" at bounding box center [157, 91] width 170 height 26
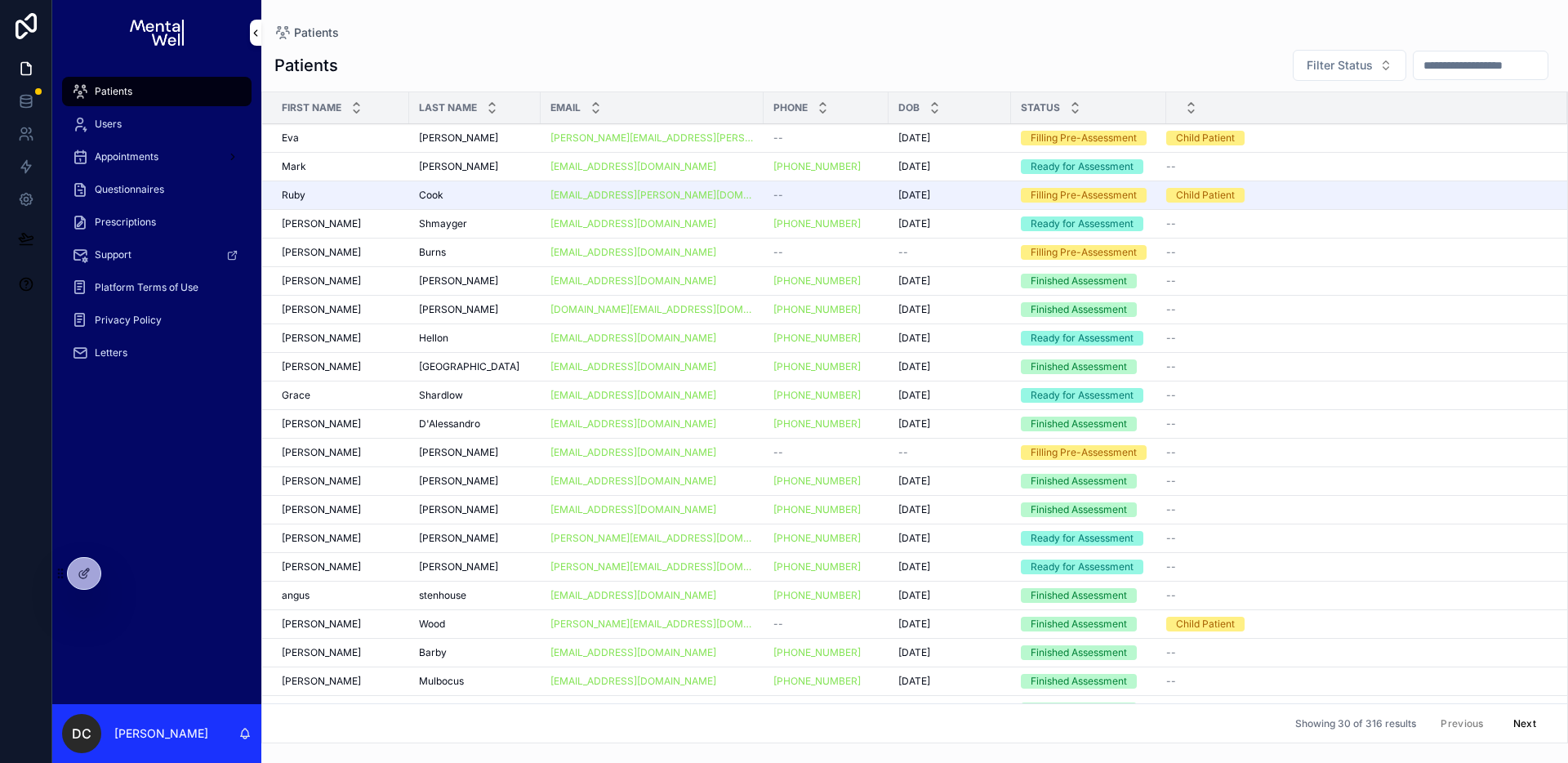
click at [1443, 72] on input "scrollable content" at bounding box center [1480, 65] width 134 height 23
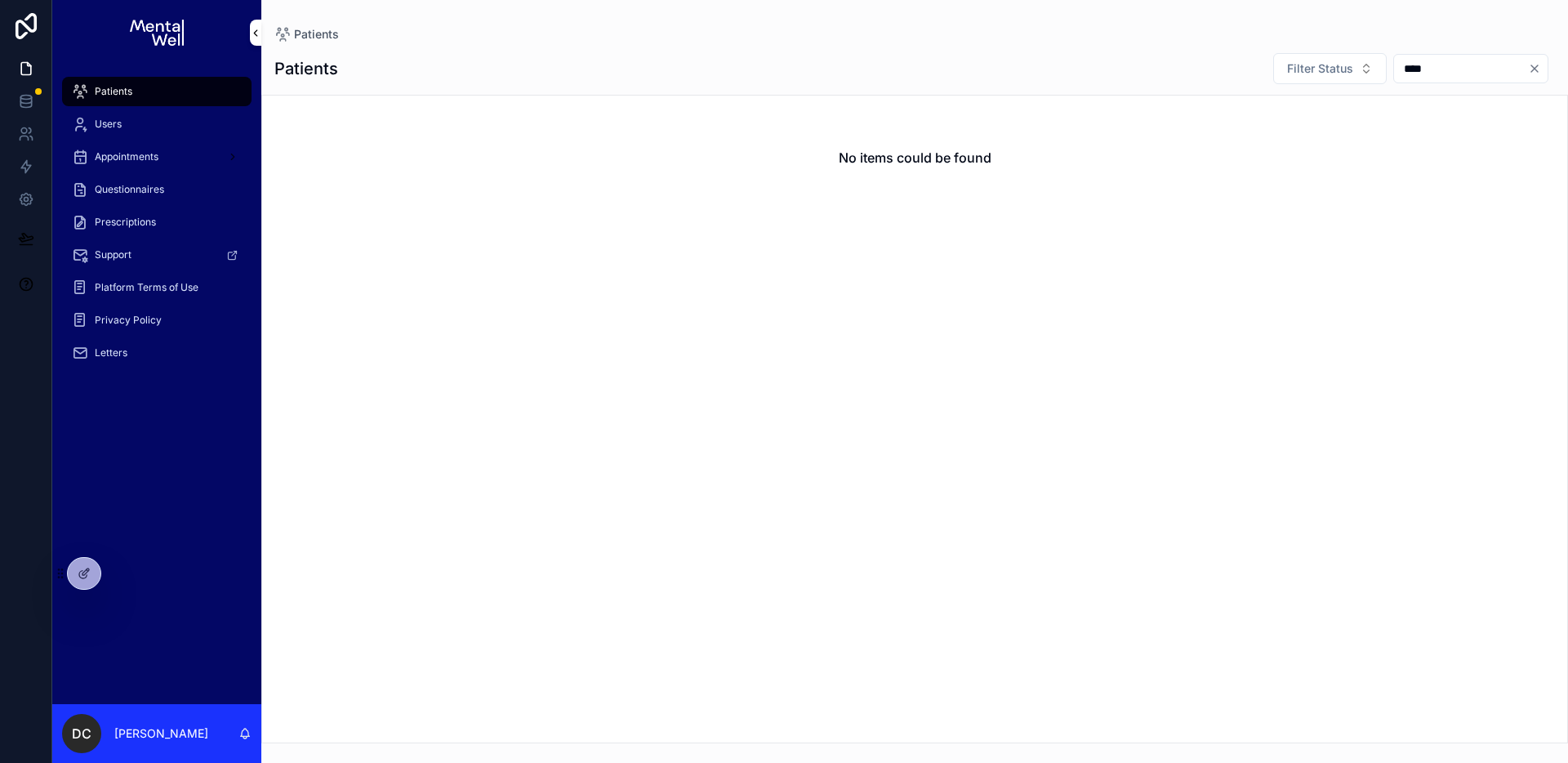
click at [1397, 69] on input "****" at bounding box center [1461, 68] width 134 height 23
type input "****"
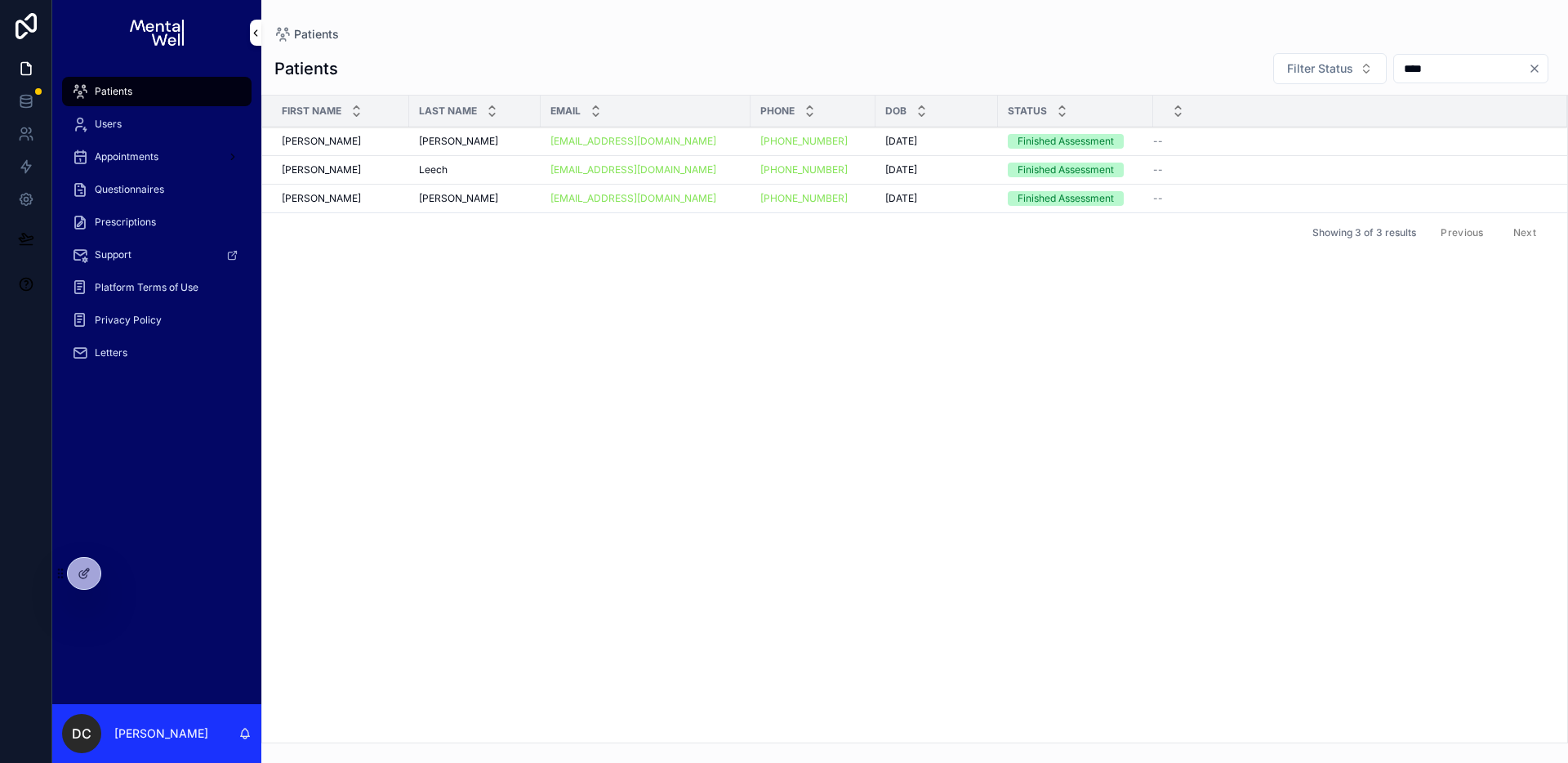
click at [481, 139] on div "[PERSON_NAME] [PERSON_NAME]" at bounding box center [474, 142] width 112 height 13
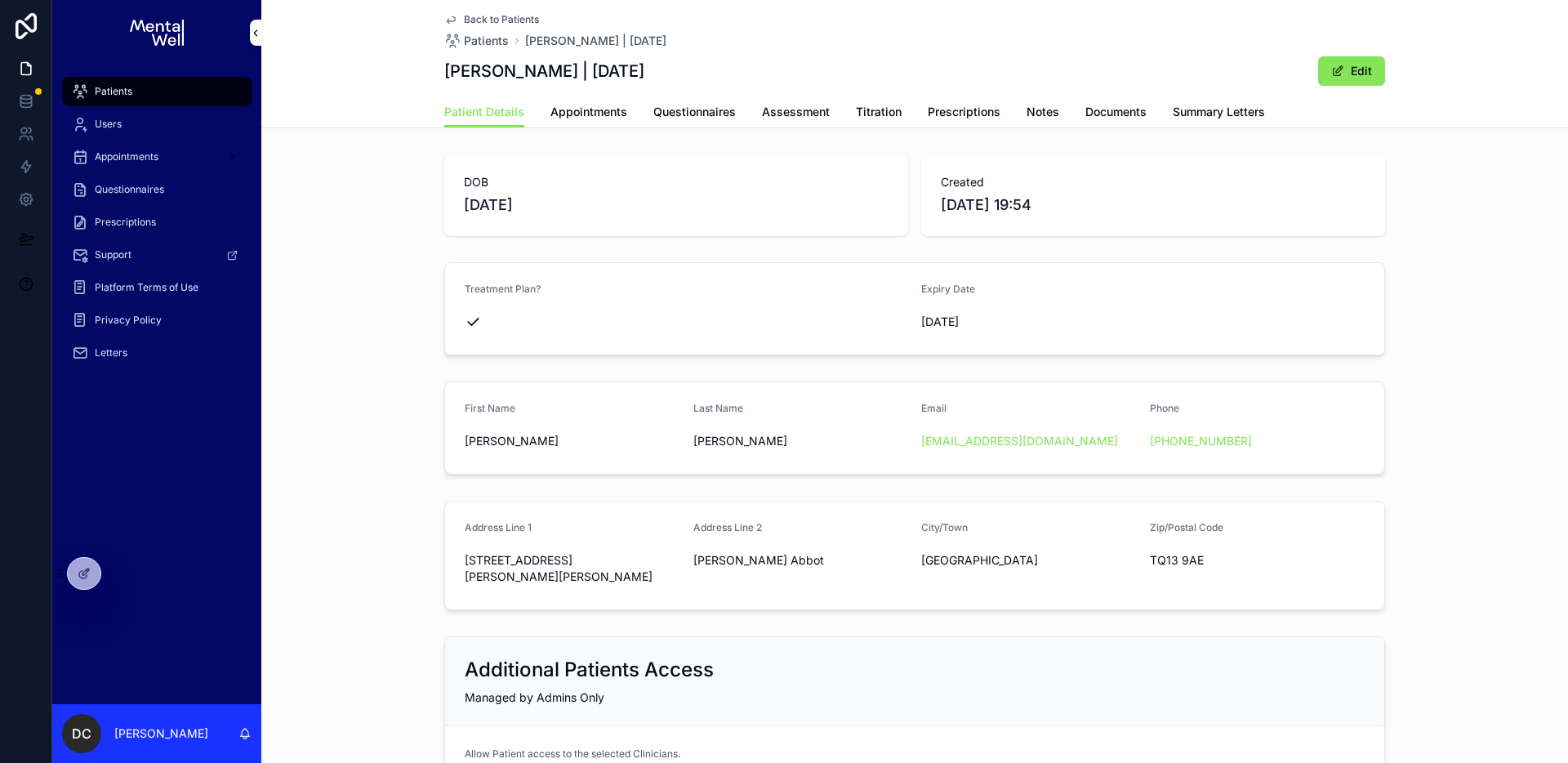
click at [1173, 117] on span "Summary Letters" at bounding box center [1219, 111] width 93 height 16
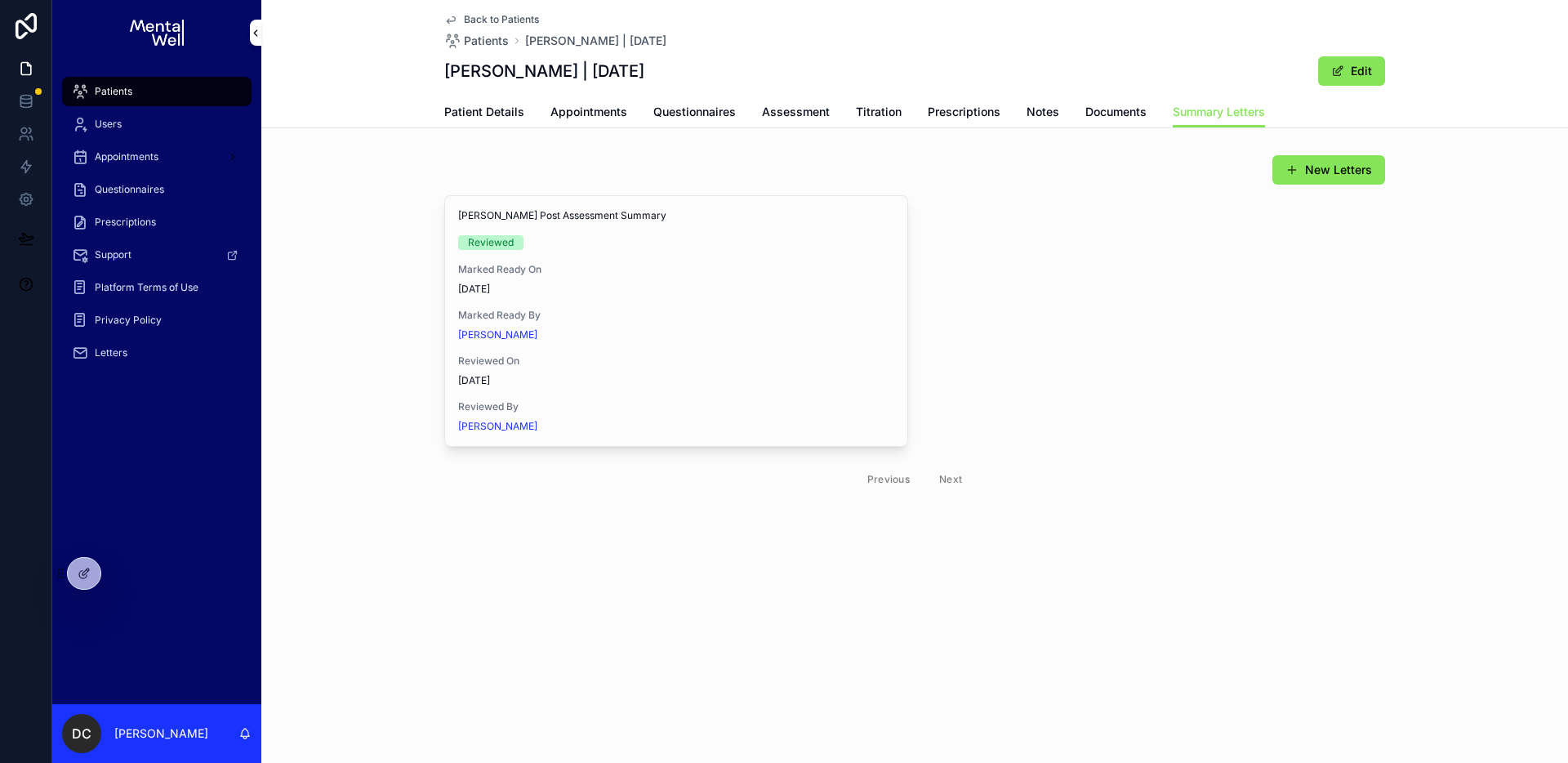
click at [0, 0] on icon "scrollable content" at bounding box center [0, 0] width 0 height 0
click at [613, 98] on link "Appointments" at bounding box center [588, 113] width 77 height 33
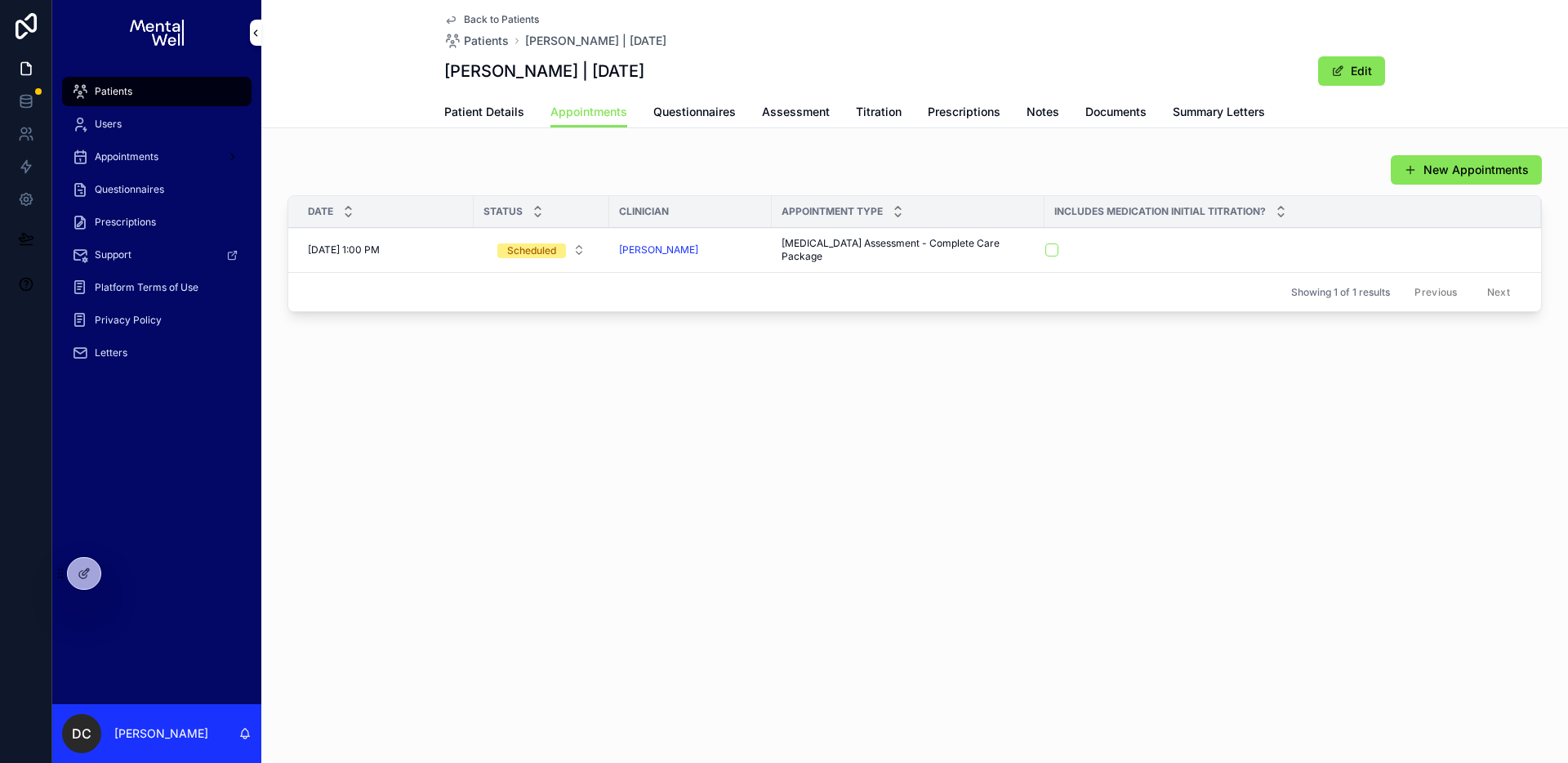
click at [489, 108] on span "Patient Details" at bounding box center [484, 111] width 80 height 16
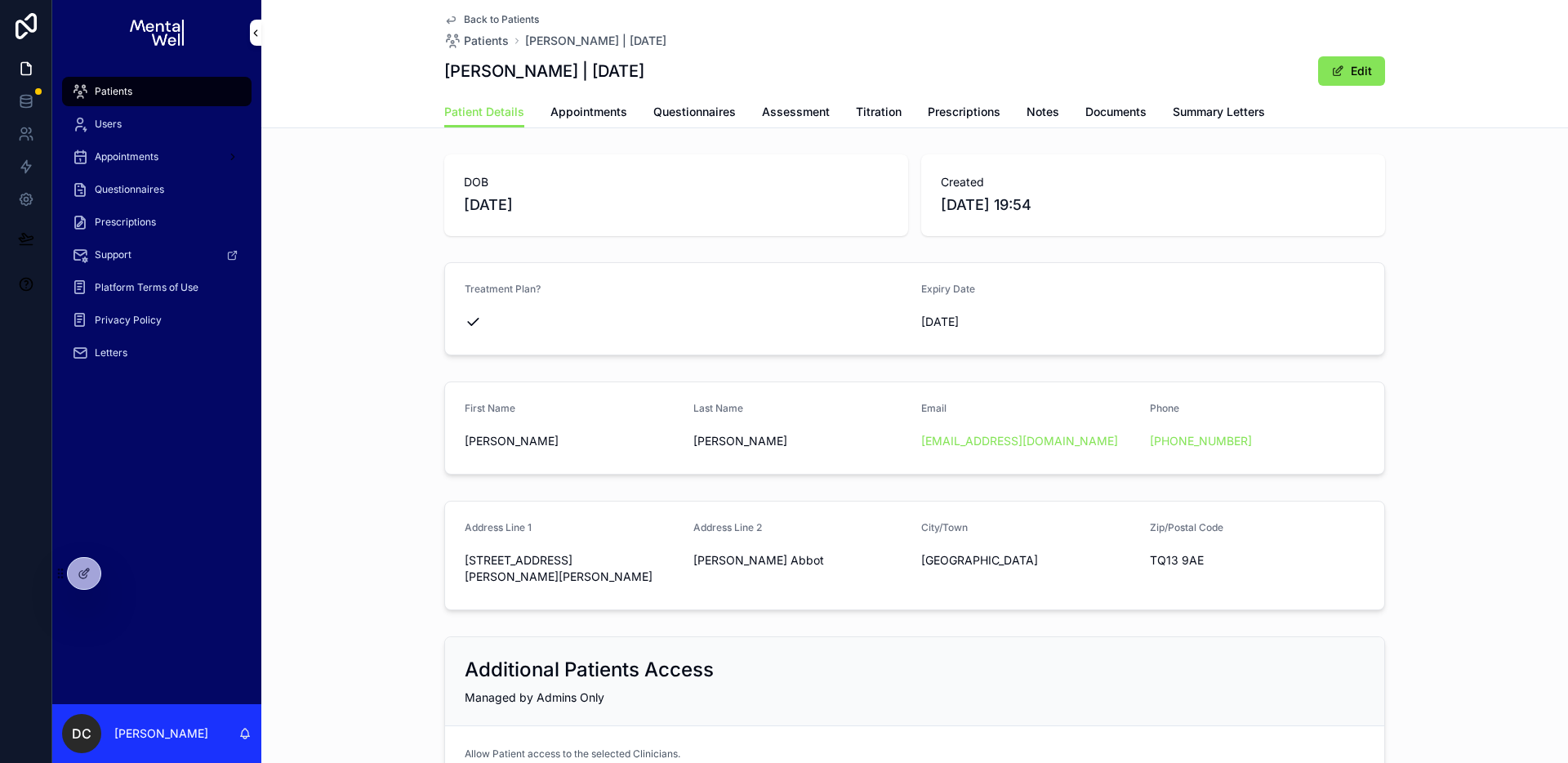
click at [698, 112] on span "Questionnaires" at bounding box center [695, 111] width 83 height 16
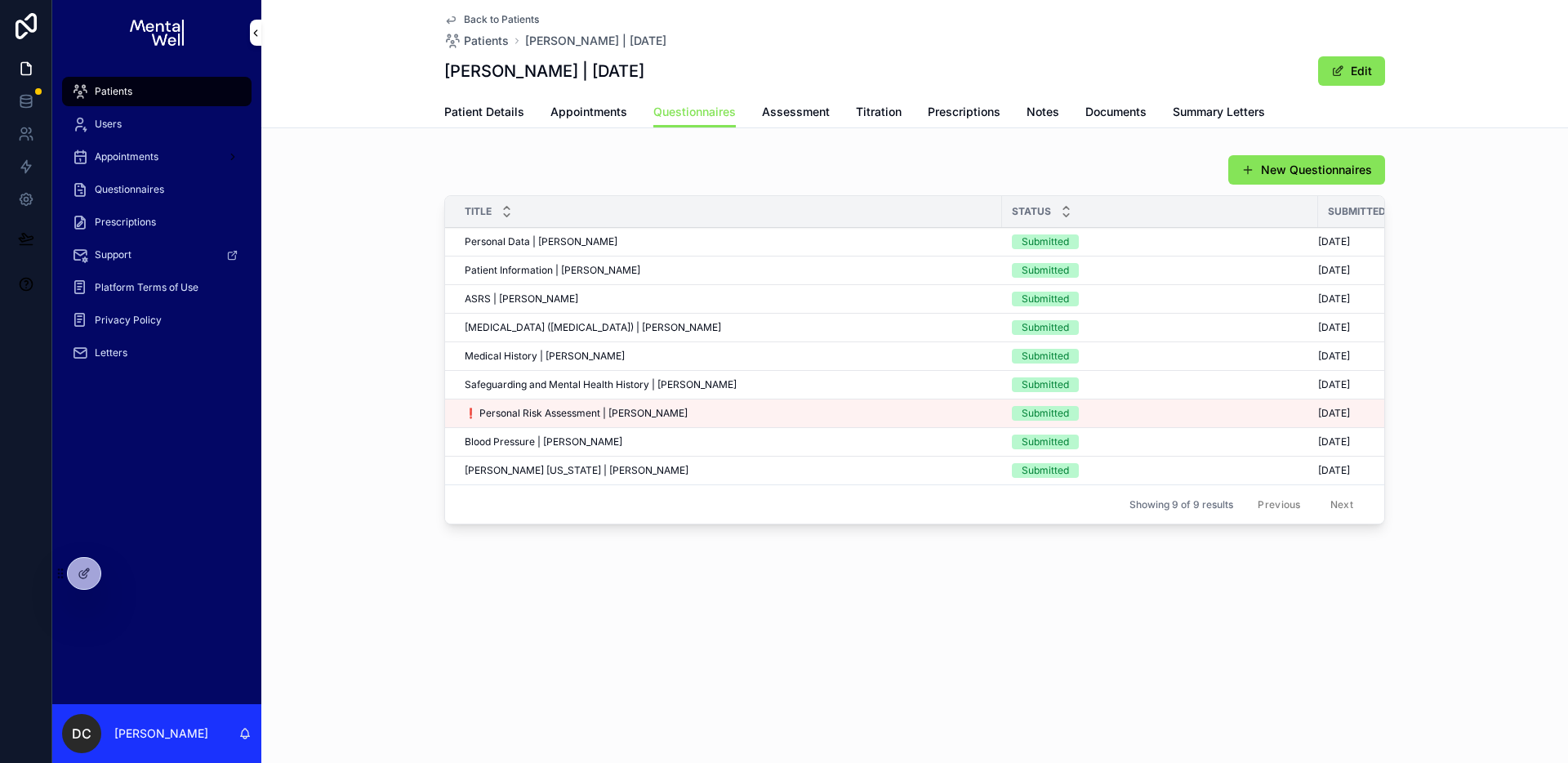
click at [618, 268] on span "Patient Information | [PERSON_NAME]" at bounding box center [553, 271] width 175 height 13
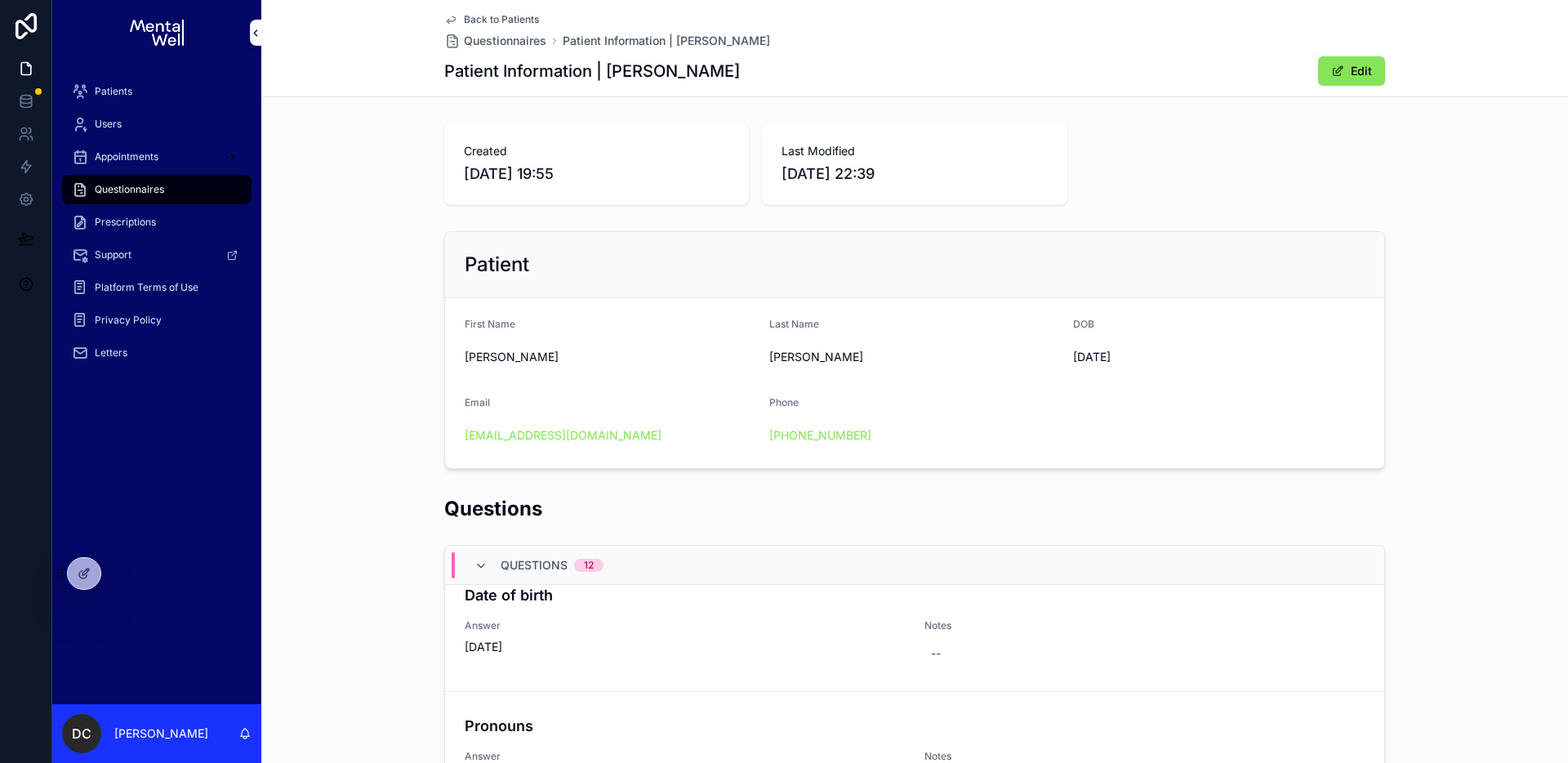
click at [604, 180] on span "[DATE] 19:55" at bounding box center [597, 174] width 265 height 23
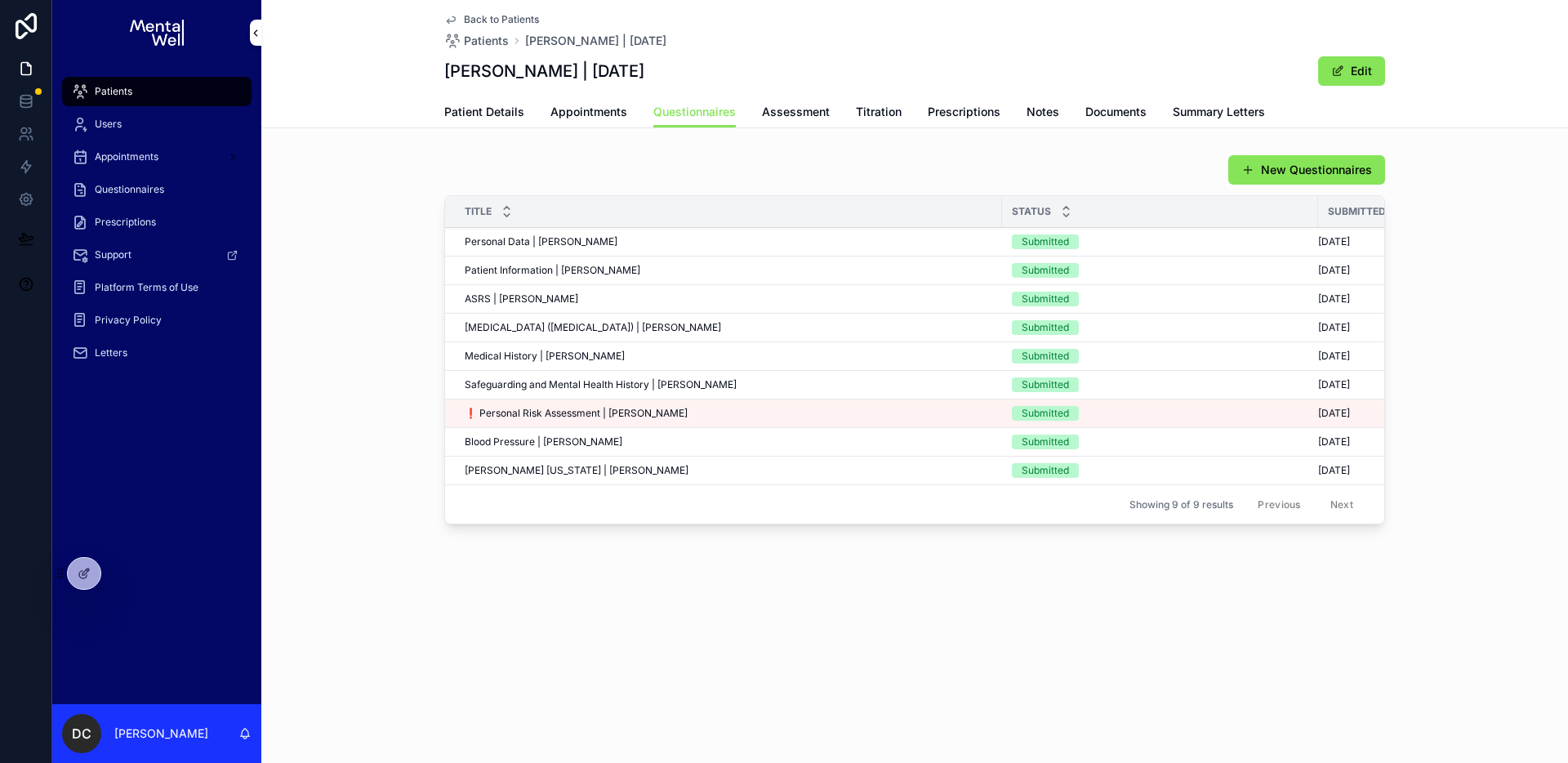
click at [581, 117] on span "Appointments" at bounding box center [588, 111] width 77 height 16
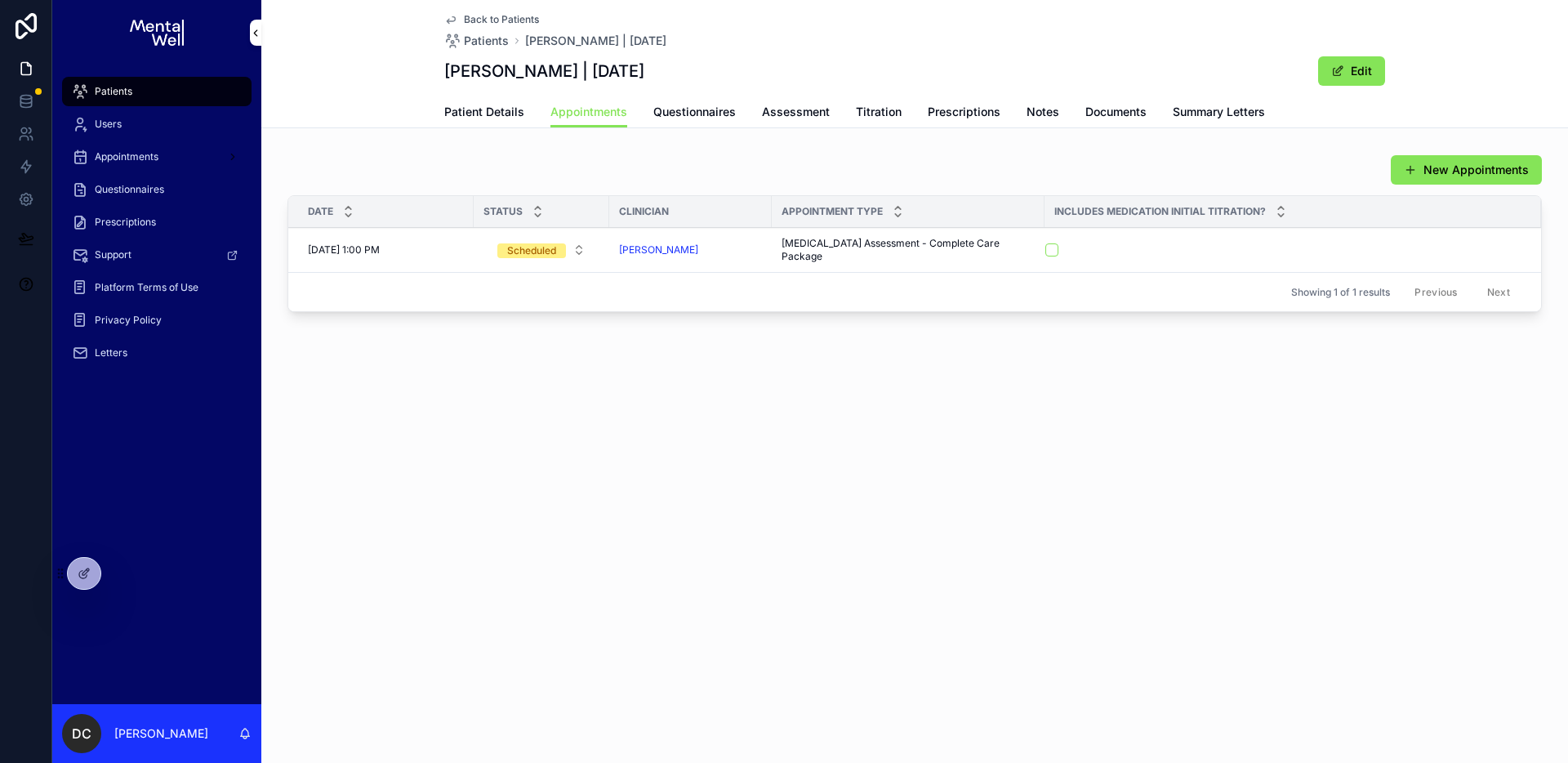
click at [581, 151] on div "New Appointments Date Status Clinician Appointment Type Includes Medication Ini…" at bounding box center [914, 236] width 1307 height 177
click at [487, 104] on span "Patient Details" at bounding box center [484, 111] width 80 height 16
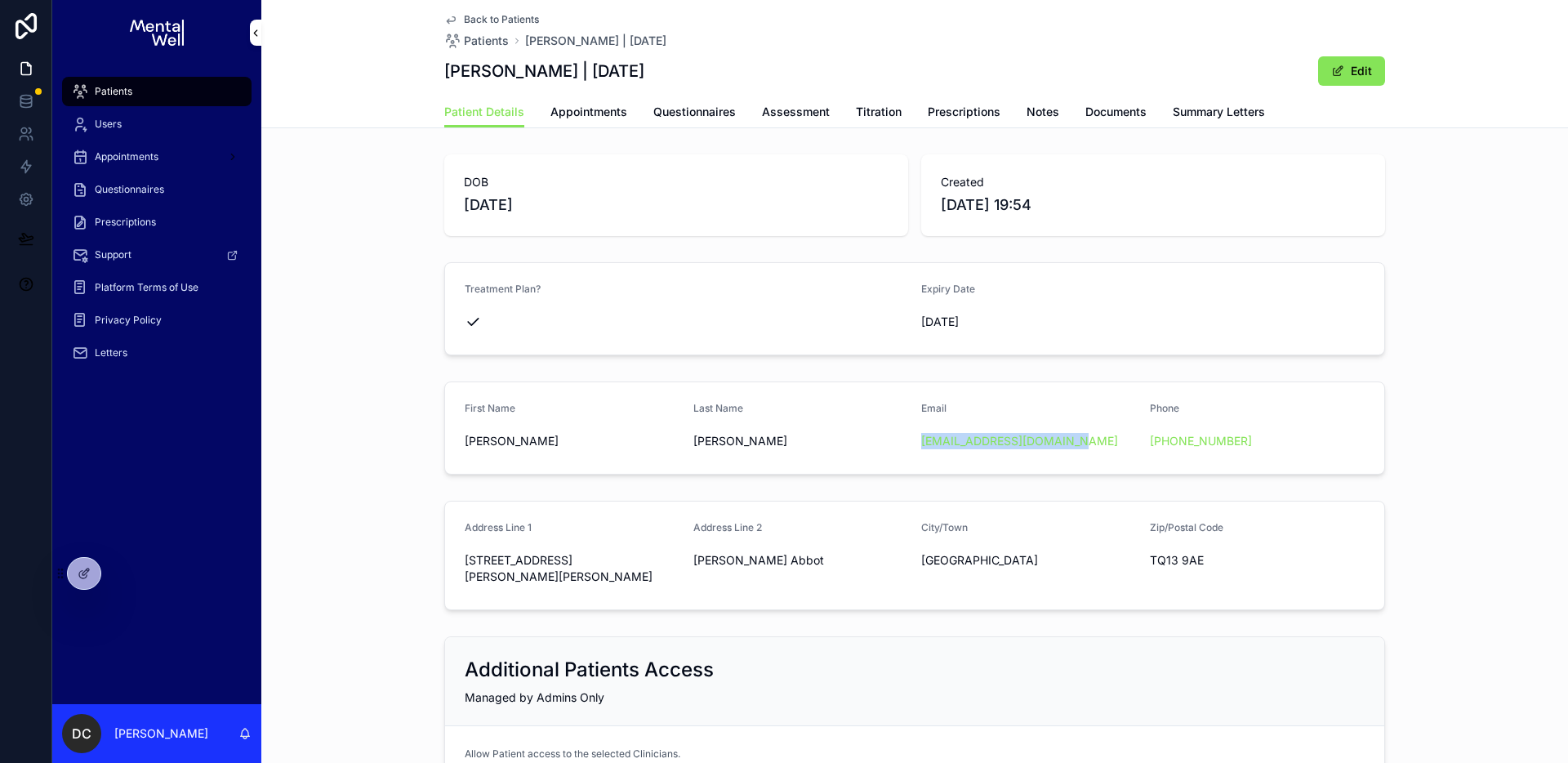
click at [495, 107] on span "Patient Details" at bounding box center [484, 111] width 80 height 16
click at [209, 99] on div "Patients" at bounding box center [157, 91] width 170 height 26
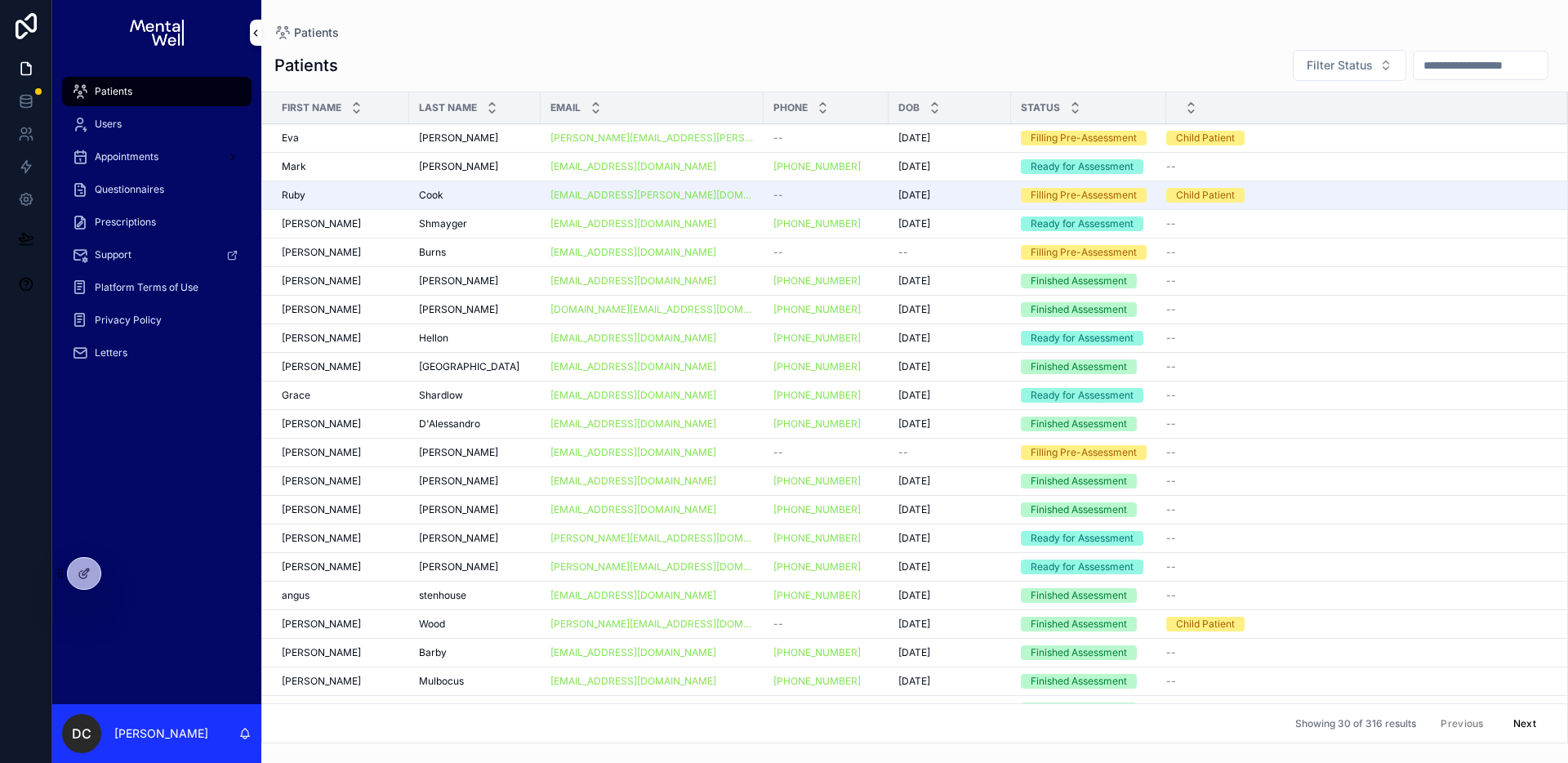
click at [1484, 51] on div "scrollable content" at bounding box center [1480, 65] width 136 height 30
click at [1480, 68] on input "scrollable content" at bounding box center [1480, 65] width 134 height 23
type input "********"
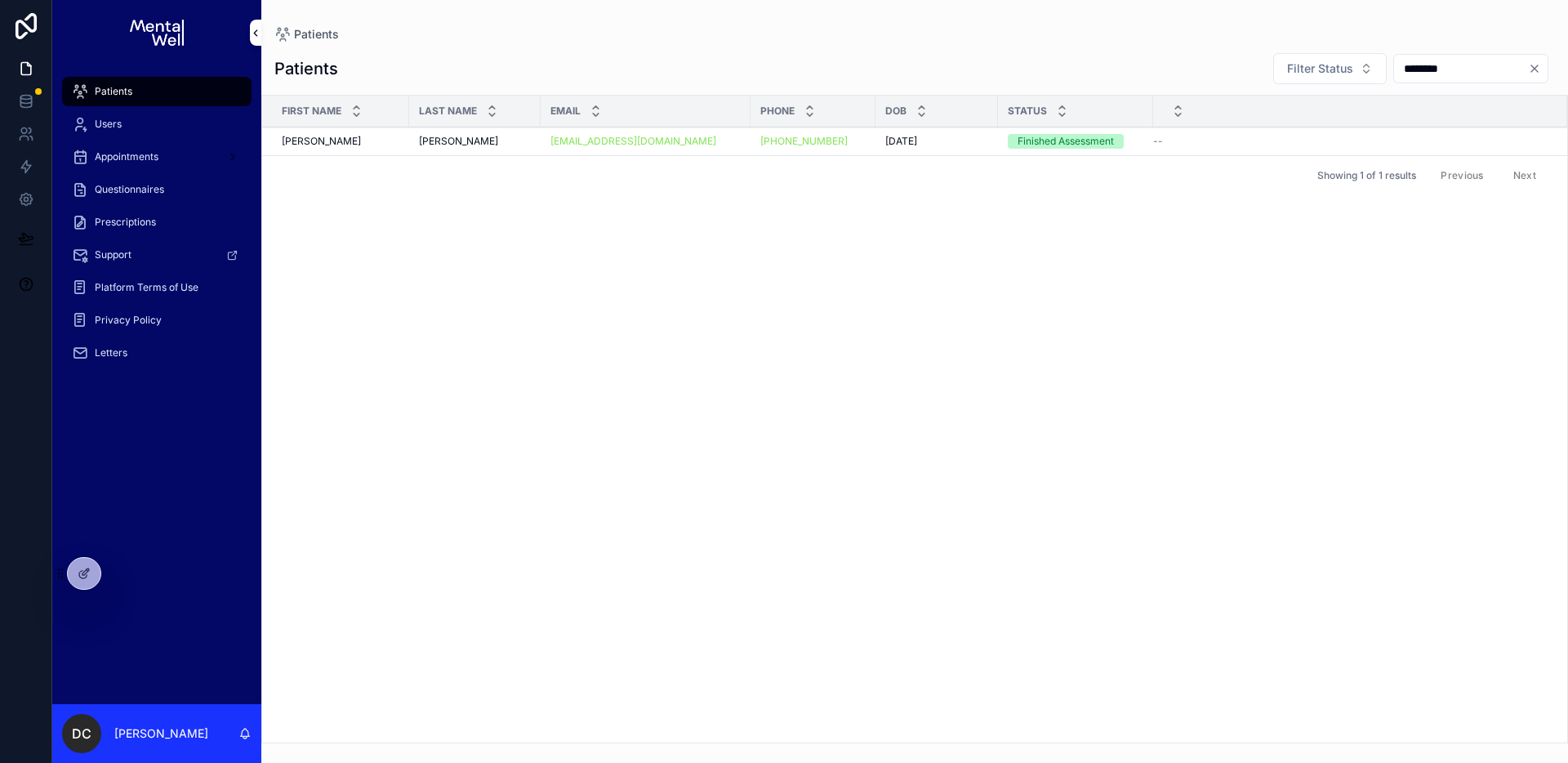
click at [474, 147] on div "[PERSON_NAME] [PERSON_NAME]" at bounding box center [474, 142] width 112 height 13
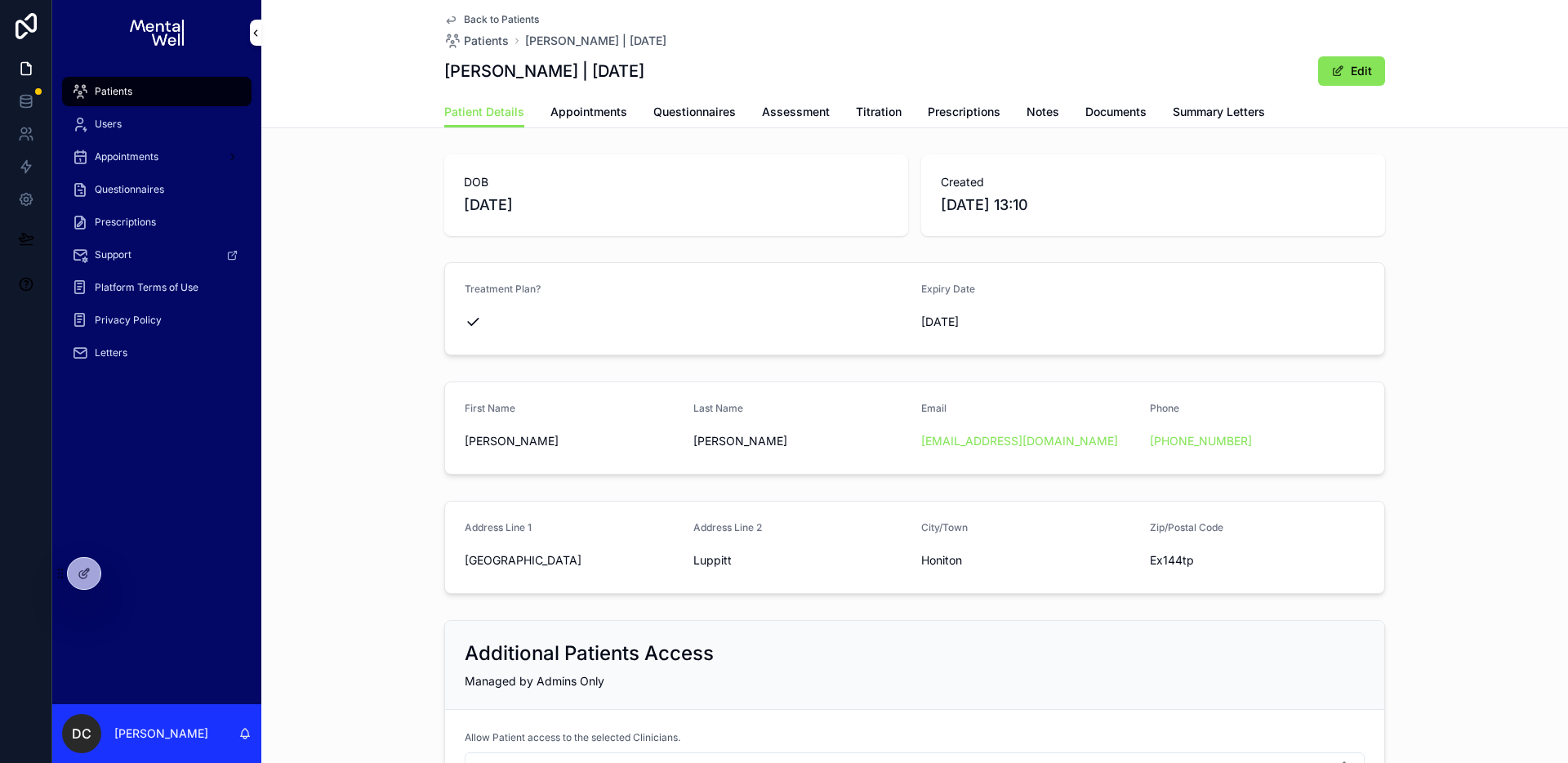
click at [662, 96] on div "Patient Details Appointments Questionnaires Assessment Titration Prescriptions …" at bounding box center [914, 111] width 941 height 31
click at [997, 114] on div "Patient Details Appointments Questionnaires Assessment Titration Prescriptions …" at bounding box center [914, 111] width 941 height 31
click at [987, 112] on span "Prescriptions" at bounding box center [964, 111] width 72 height 16
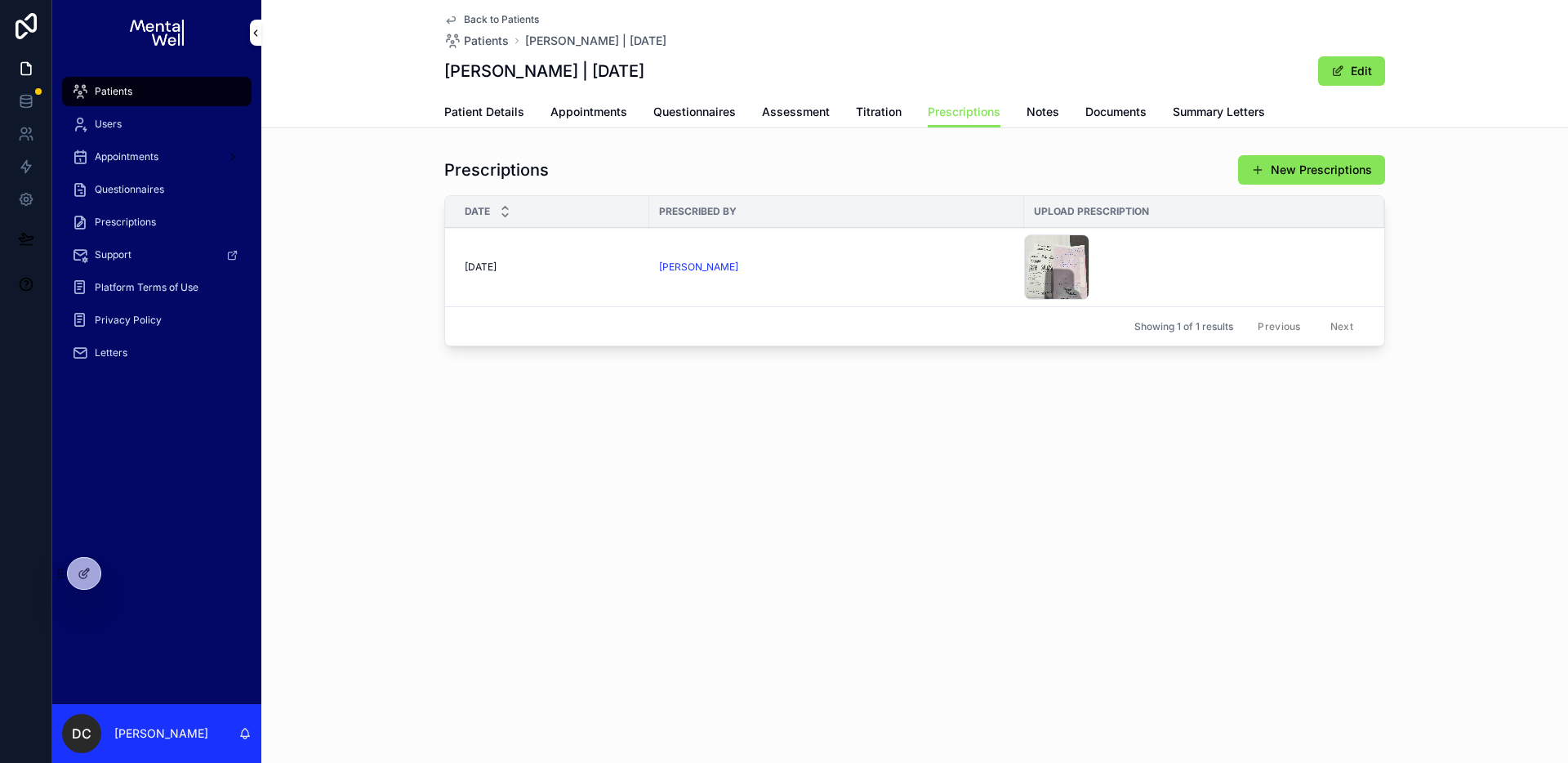
click at [743, 166] on div "Prescriptions New Prescriptions" at bounding box center [914, 169] width 941 height 31
click at [859, 270] on div "[PERSON_NAME]" at bounding box center [837, 267] width 356 height 13
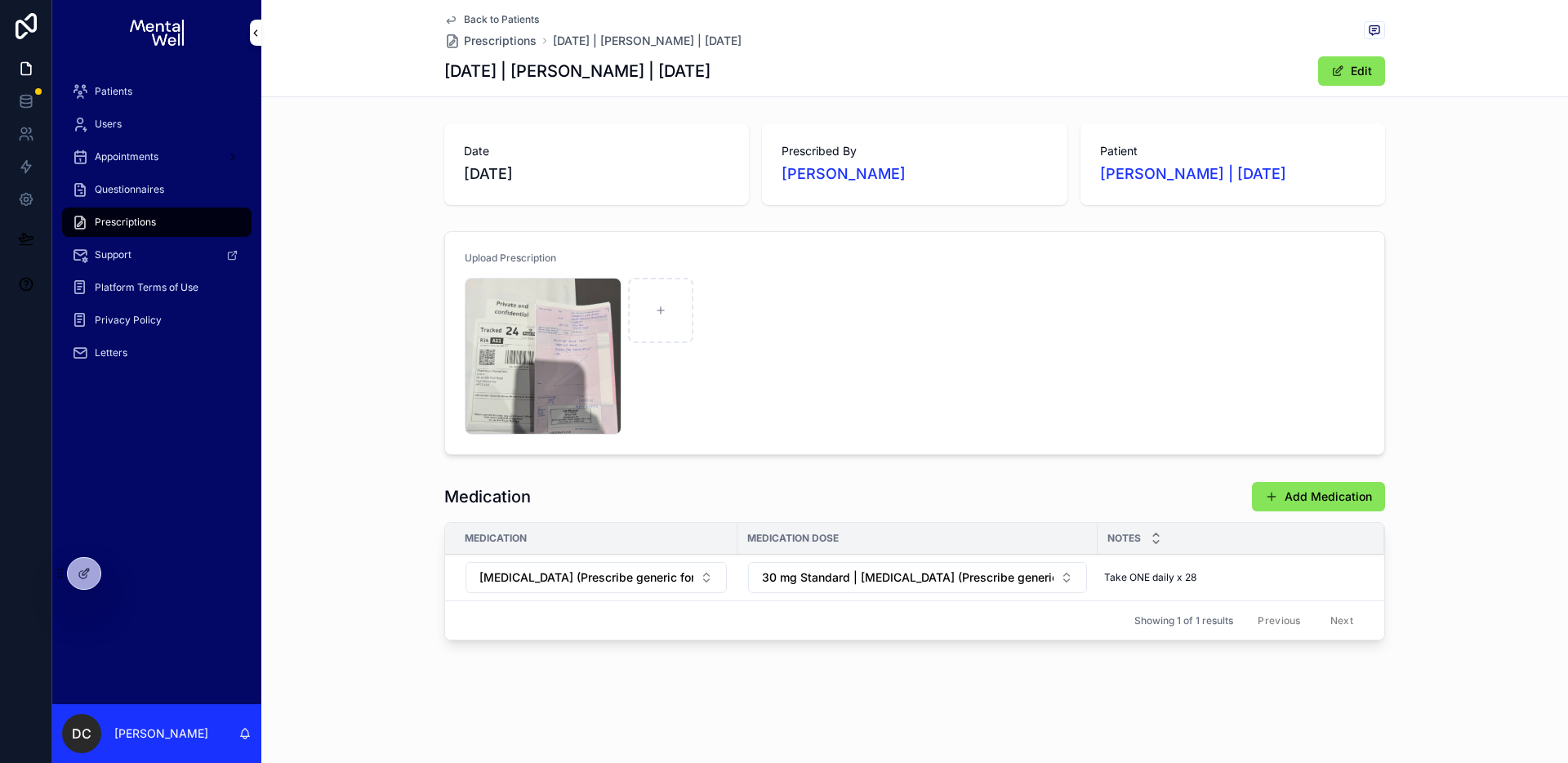
click at [575, 364] on div "IMG_0418 .jpeg" at bounding box center [543, 357] width 157 height 157
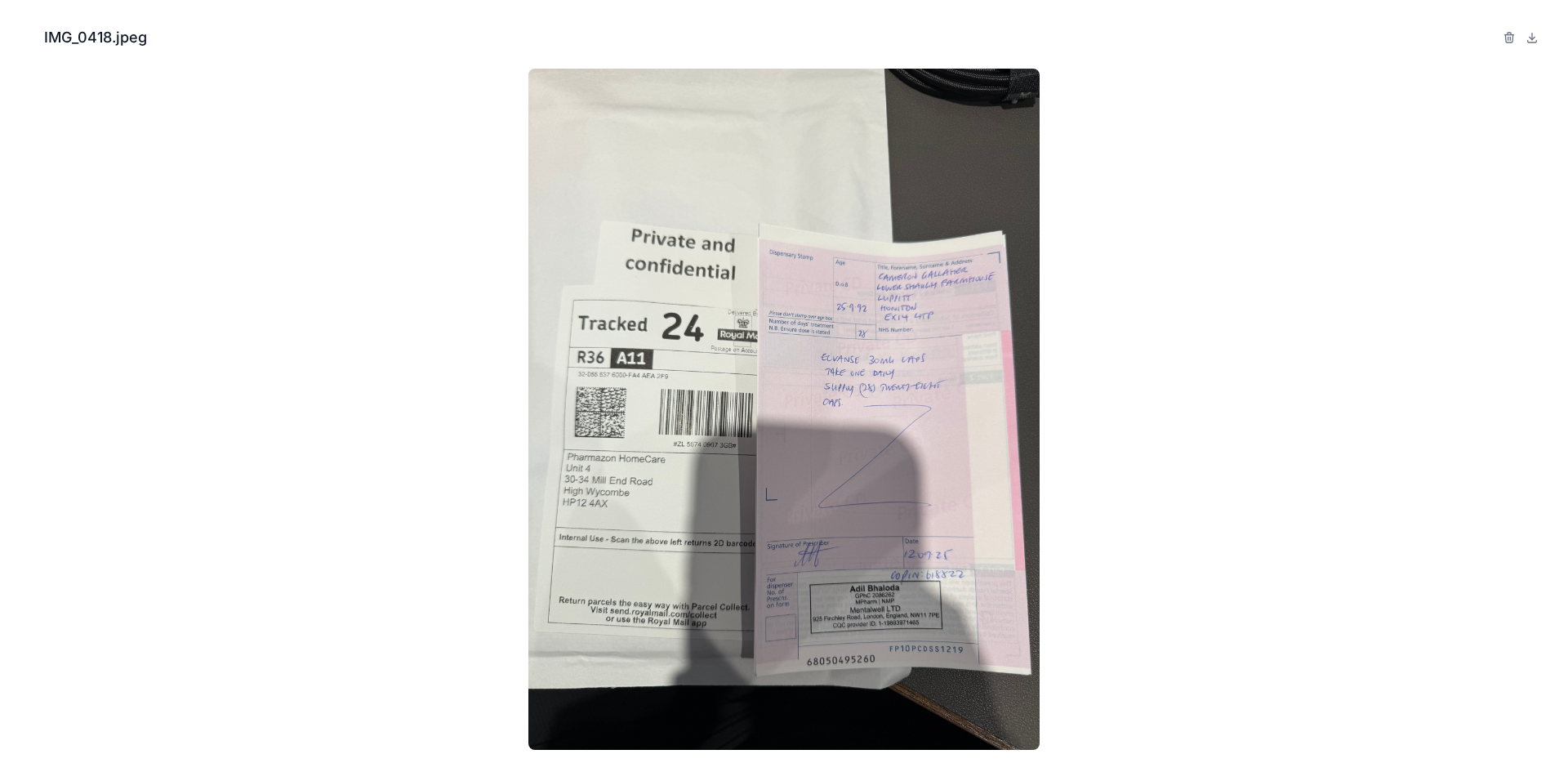
click at [26, 40] on icon "Close modal" at bounding box center [22, 38] width 12 height 12
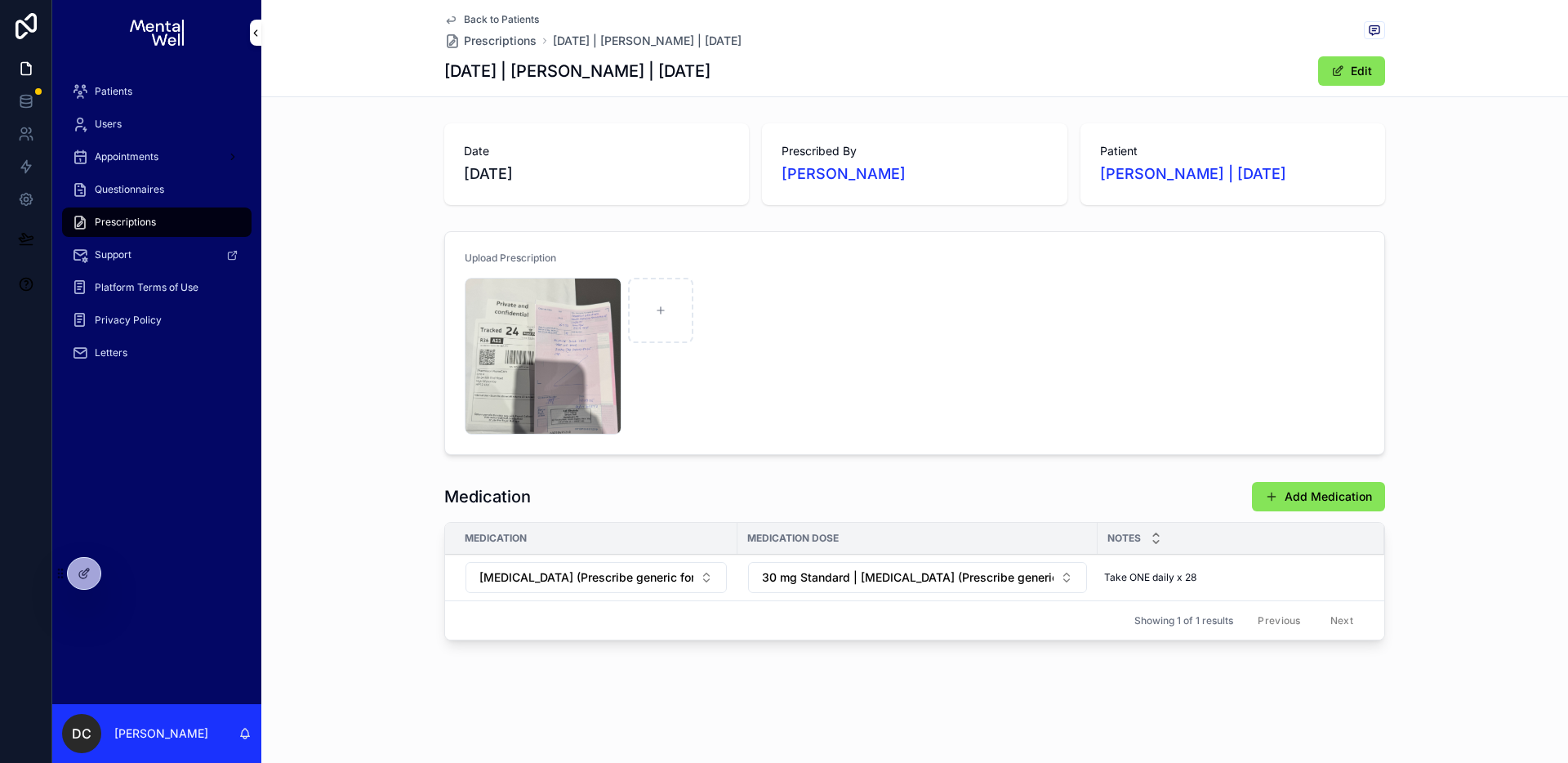
click at [380, 278] on div "Upload Prescription IMG_0418 .jpeg" at bounding box center [914, 343] width 1307 height 237
click at [138, 94] on div "Patients" at bounding box center [157, 91] width 170 height 26
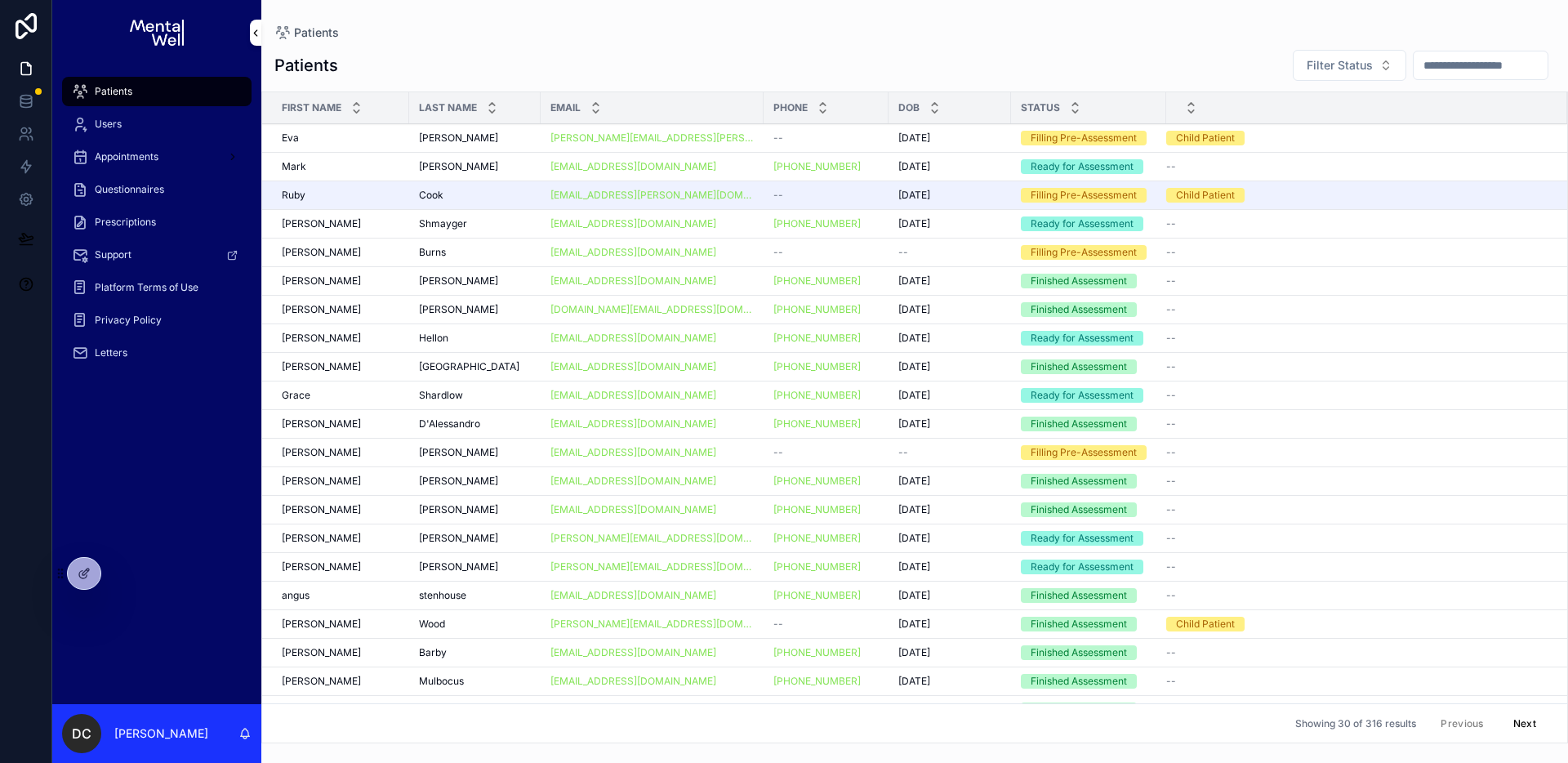
click at [1414, 67] on input "scrollable content" at bounding box center [1480, 65] width 134 height 23
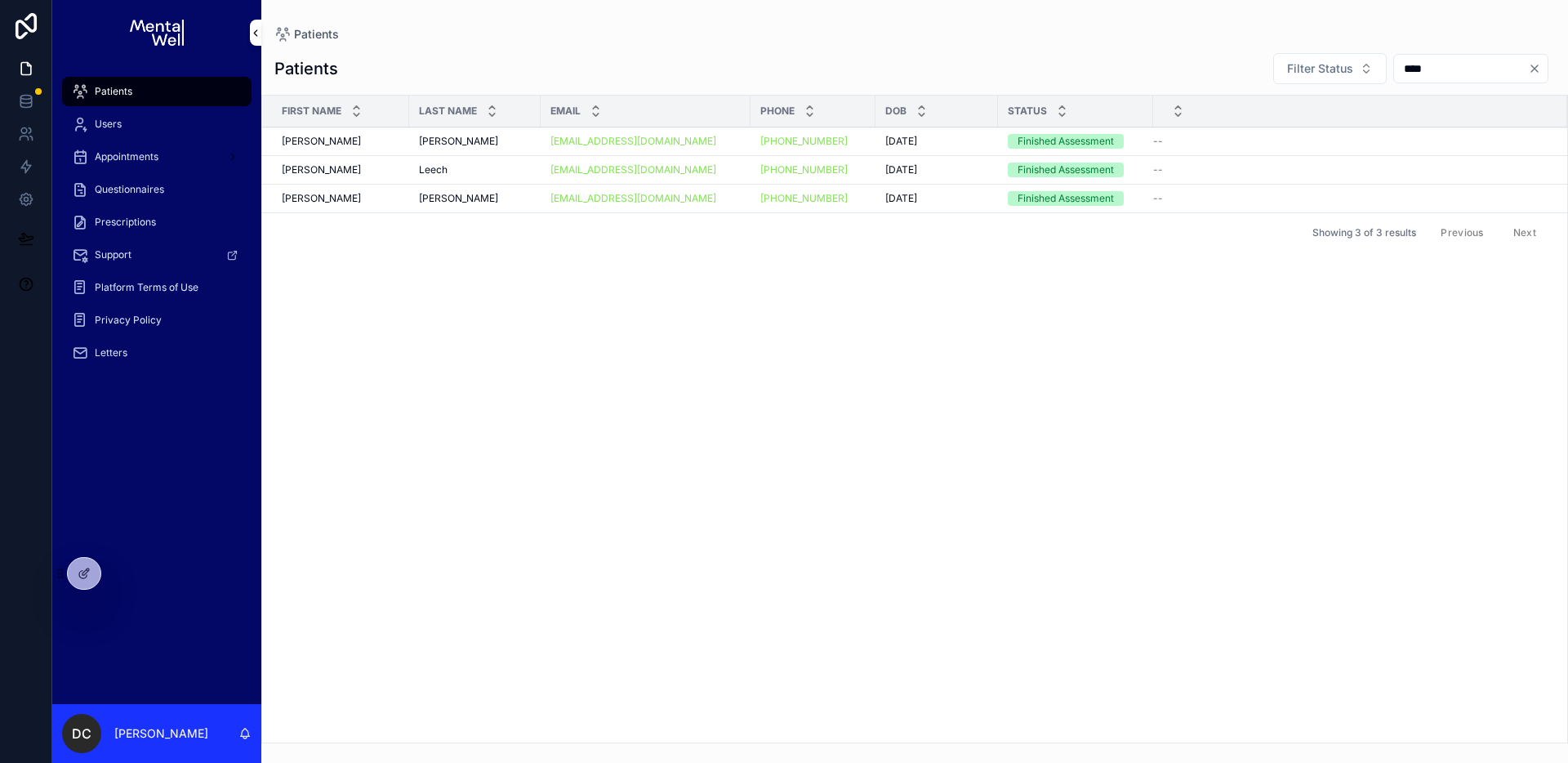
type input "****"
click at [518, 144] on div "[PERSON_NAME] [PERSON_NAME]" at bounding box center [474, 142] width 112 height 13
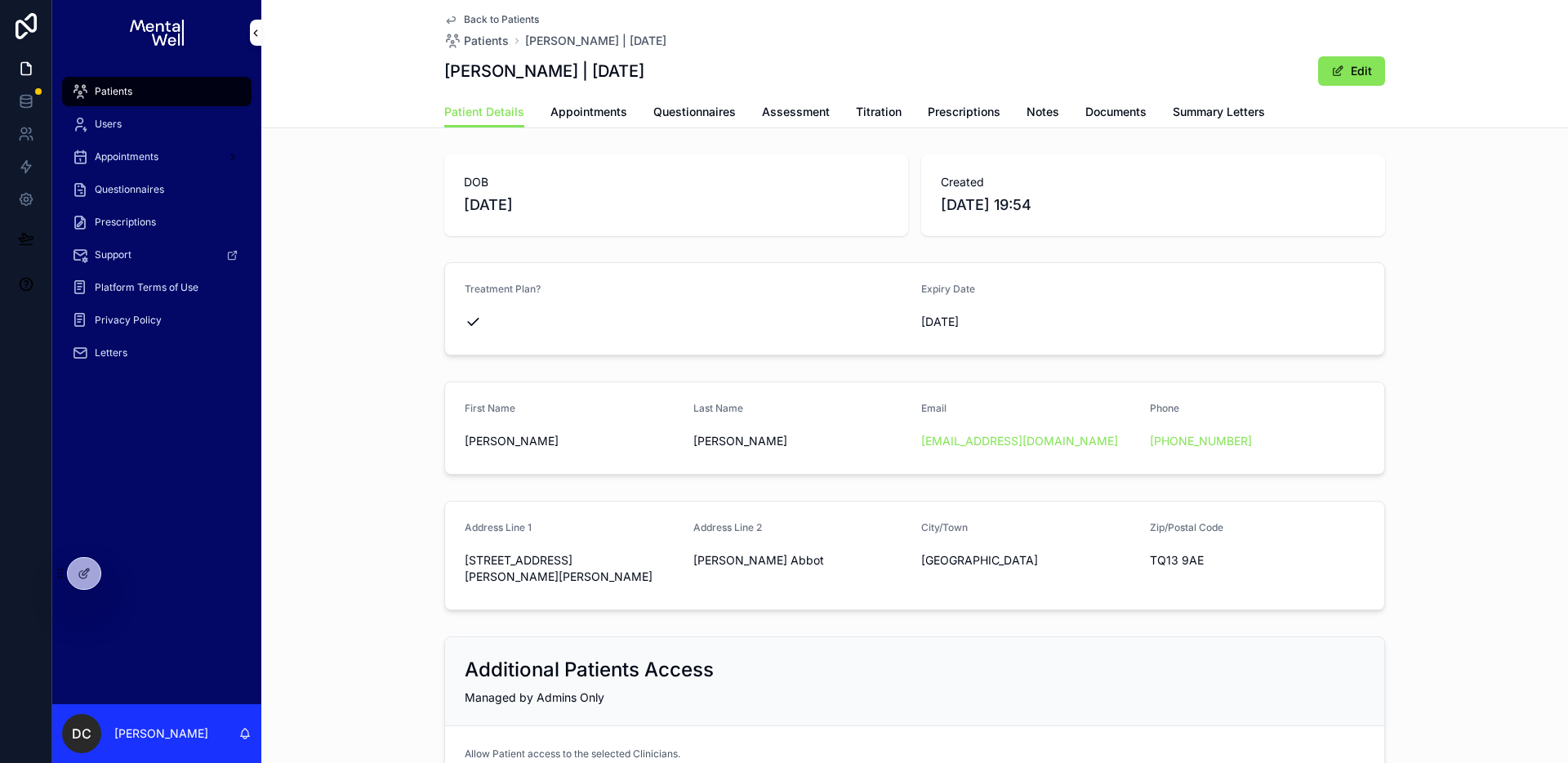
click at [109, 87] on span "Patients" at bounding box center [113, 92] width 38 height 13
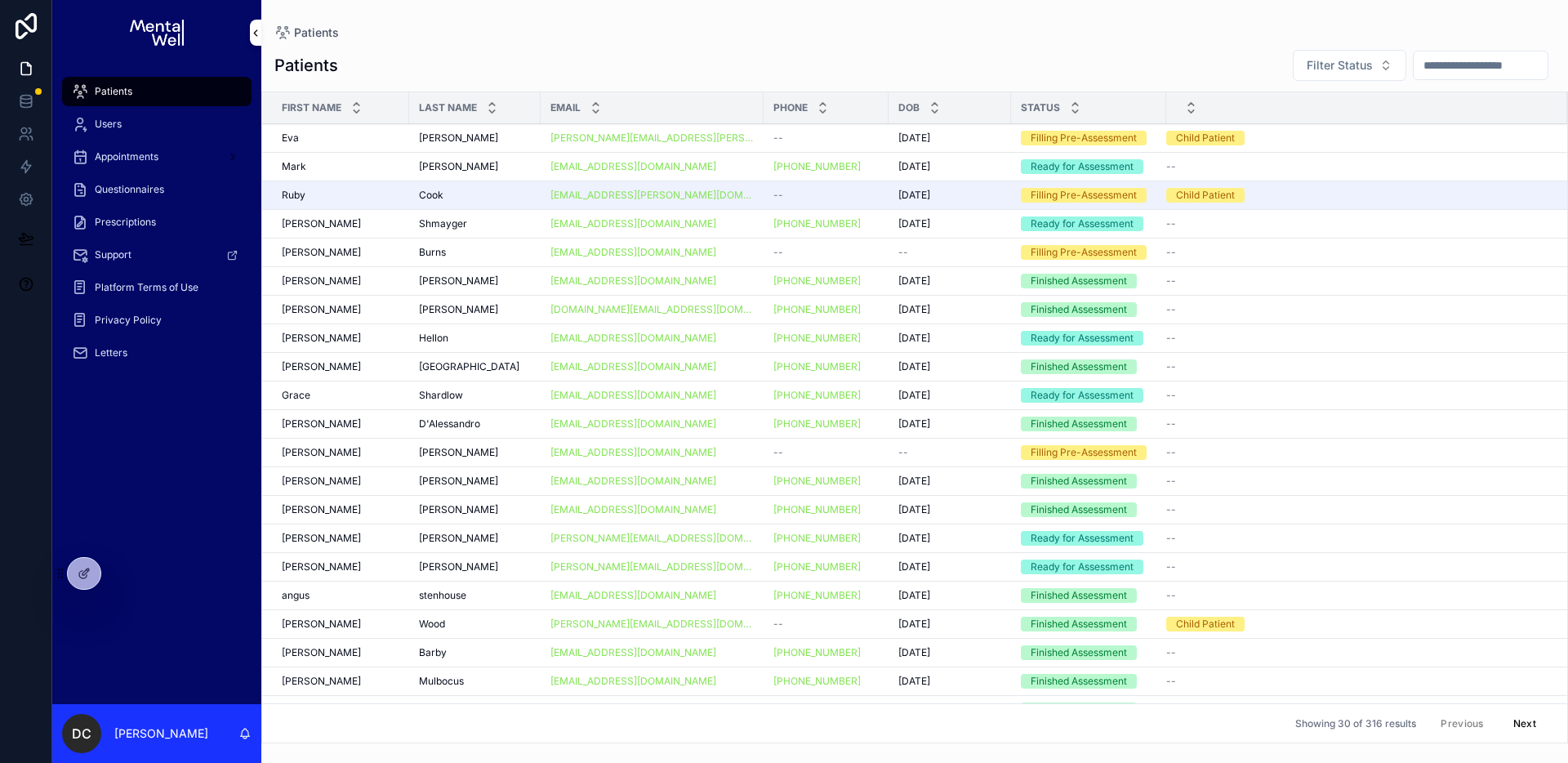
click at [1454, 67] on input "scrollable content" at bounding box center [1480, 65] width 134 height 23
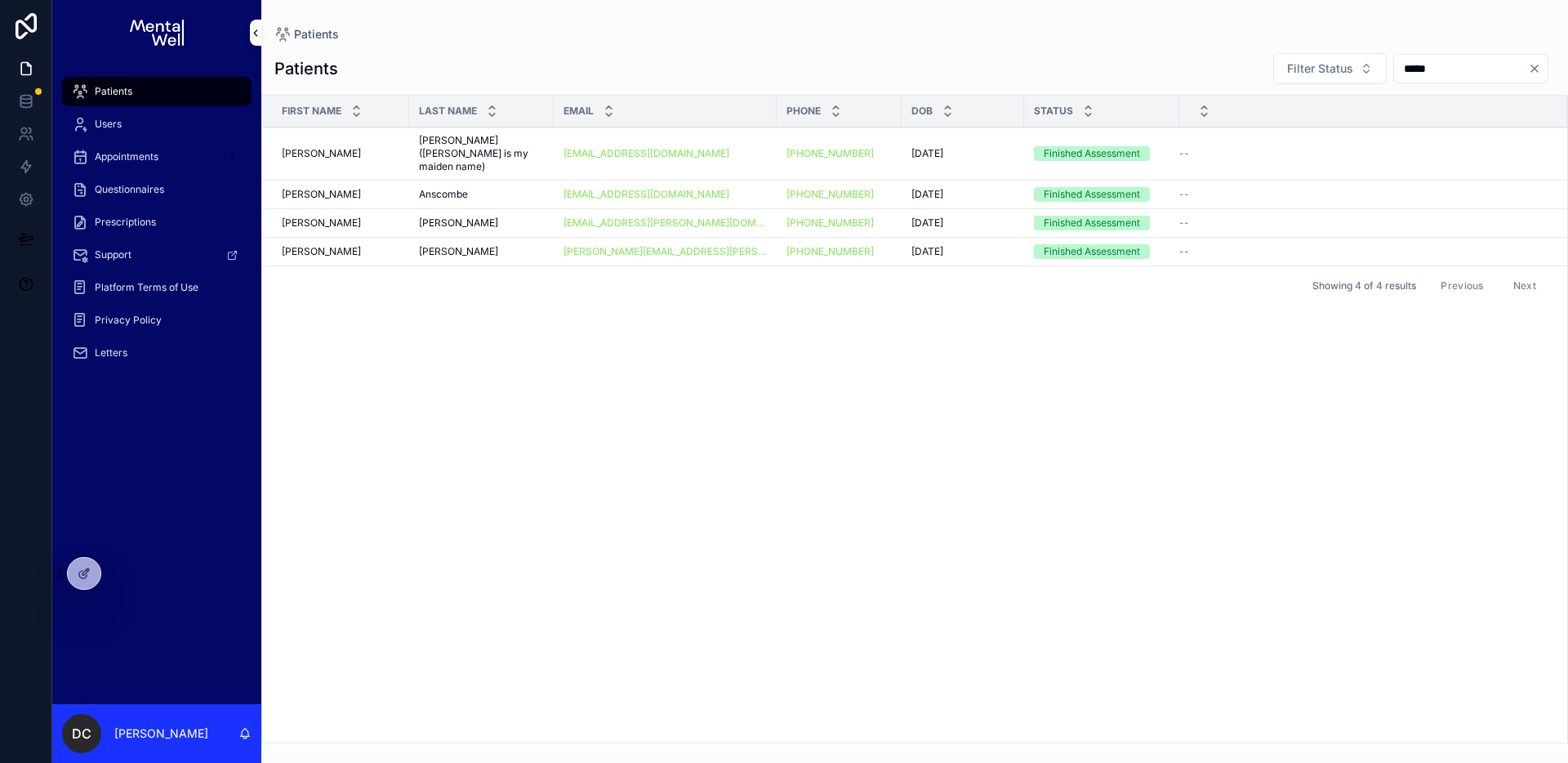
type input "*****"
click at [490, 144] on span "[PERSON_NAME] ([PERSON_NAME] is my maiden name)" at bounding box center [481, 153] width 125 height 40
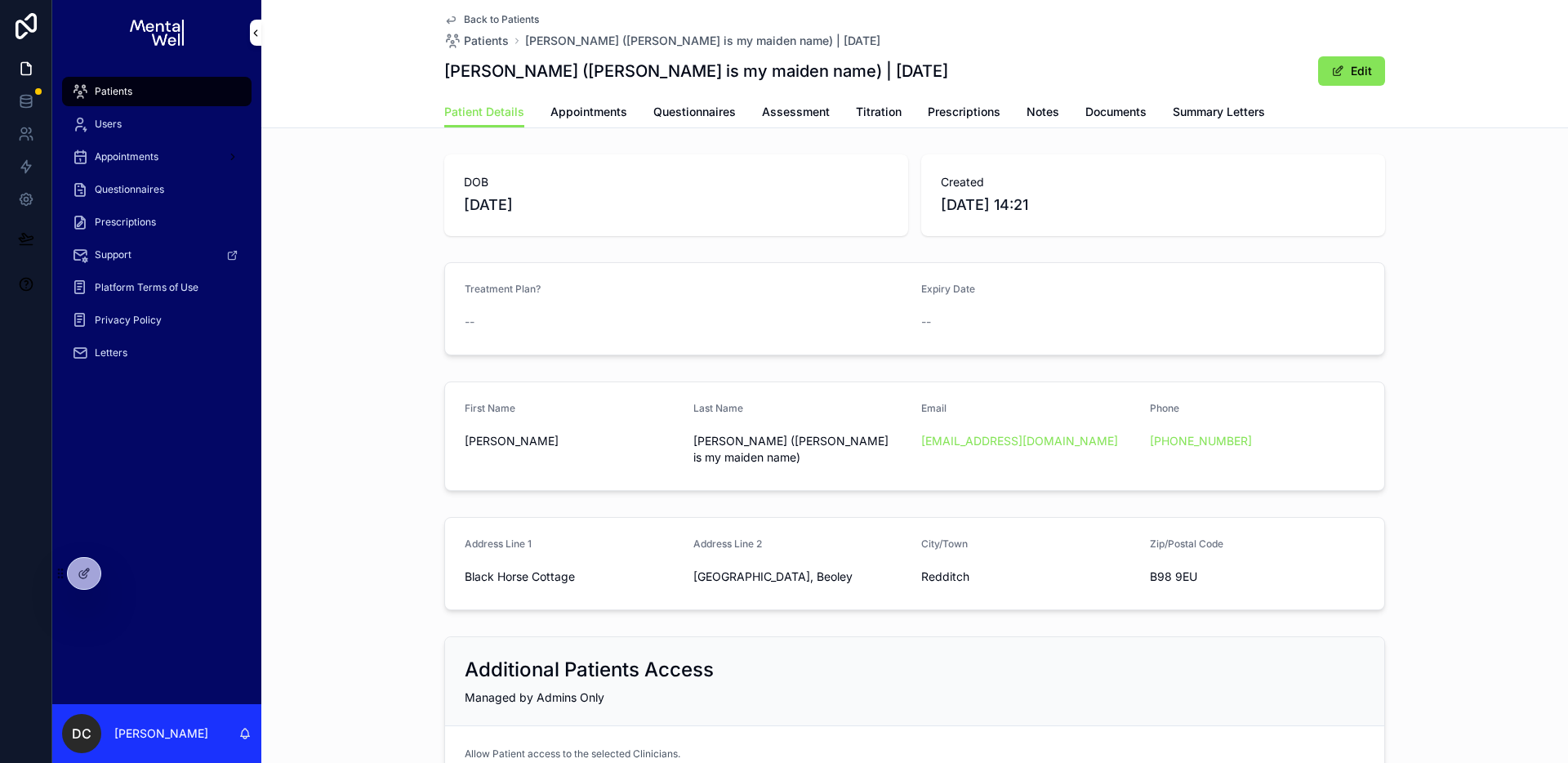
click at [1225, 94] on div "Back to Patients Patients [PERSON_NAME] ([PERSON_NAME] is my maiden name) | [DA…" at bounding box center [914, 48] width 941 height 96
click at [1216, 116] on span "Summary Letters" at bounding box center [1219, 111] width 93 height 16
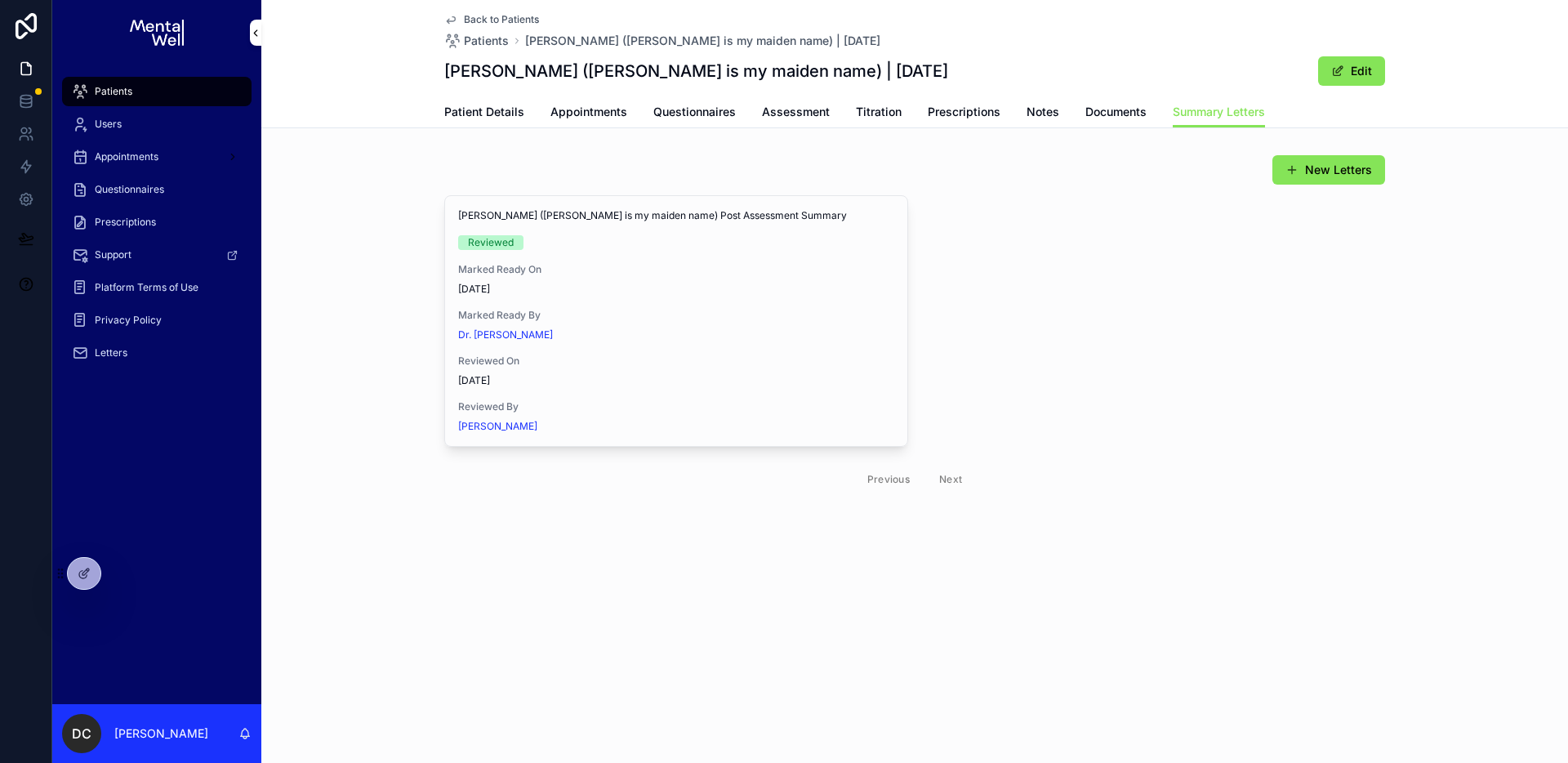
click at [0, 0] on span "View in Google Docs" at bounding box center [0, 0] width 0 height 0
click at [793, 110] on span "Assessment" at bounding box center [795, 111] width 67 height 16
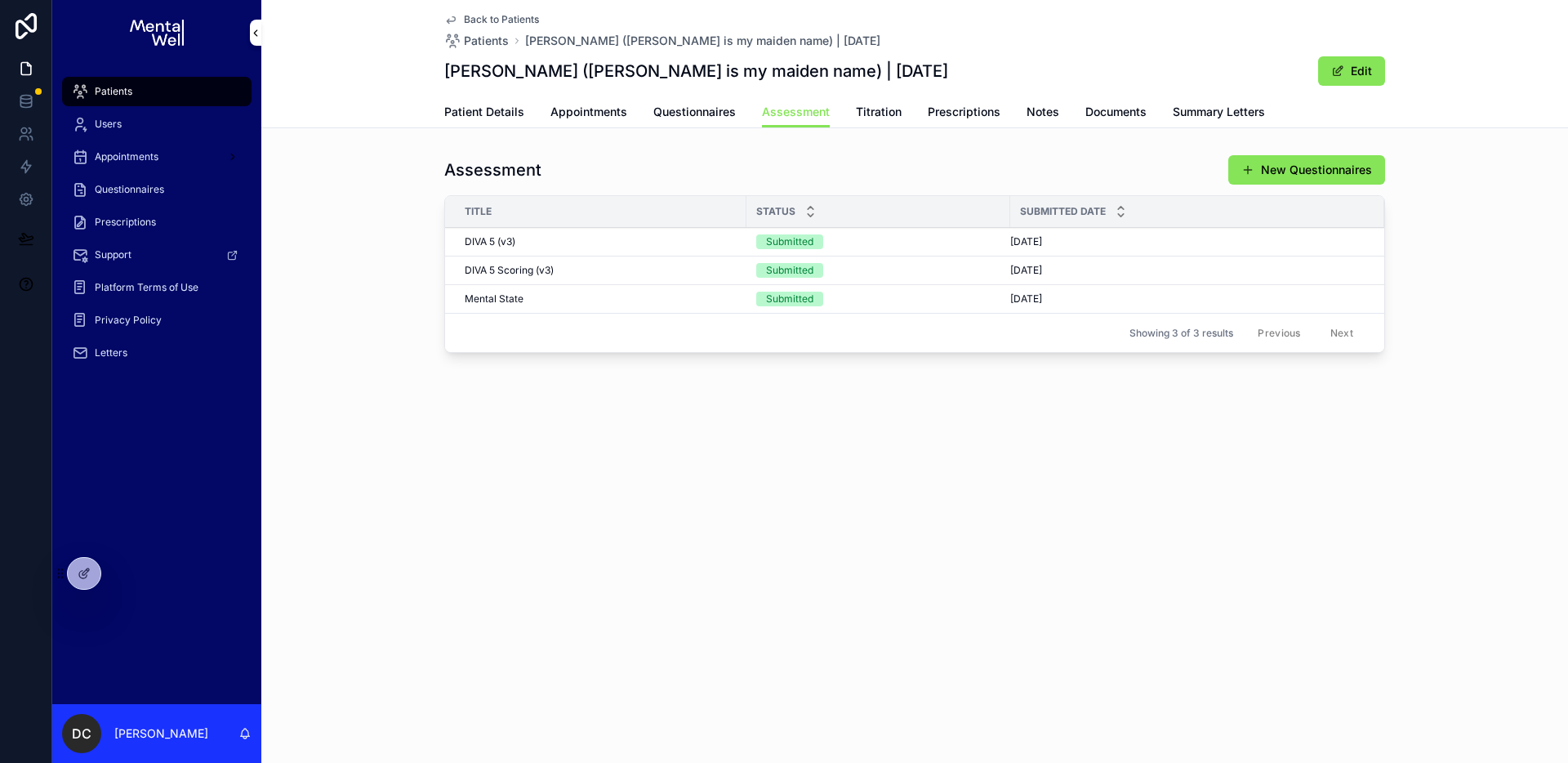
click at [599, 270] on div "DIVA 5 Scoring (v3) DIVA 5 Scoring (v3)" at bounding box center [601, 271] width 272 height 13
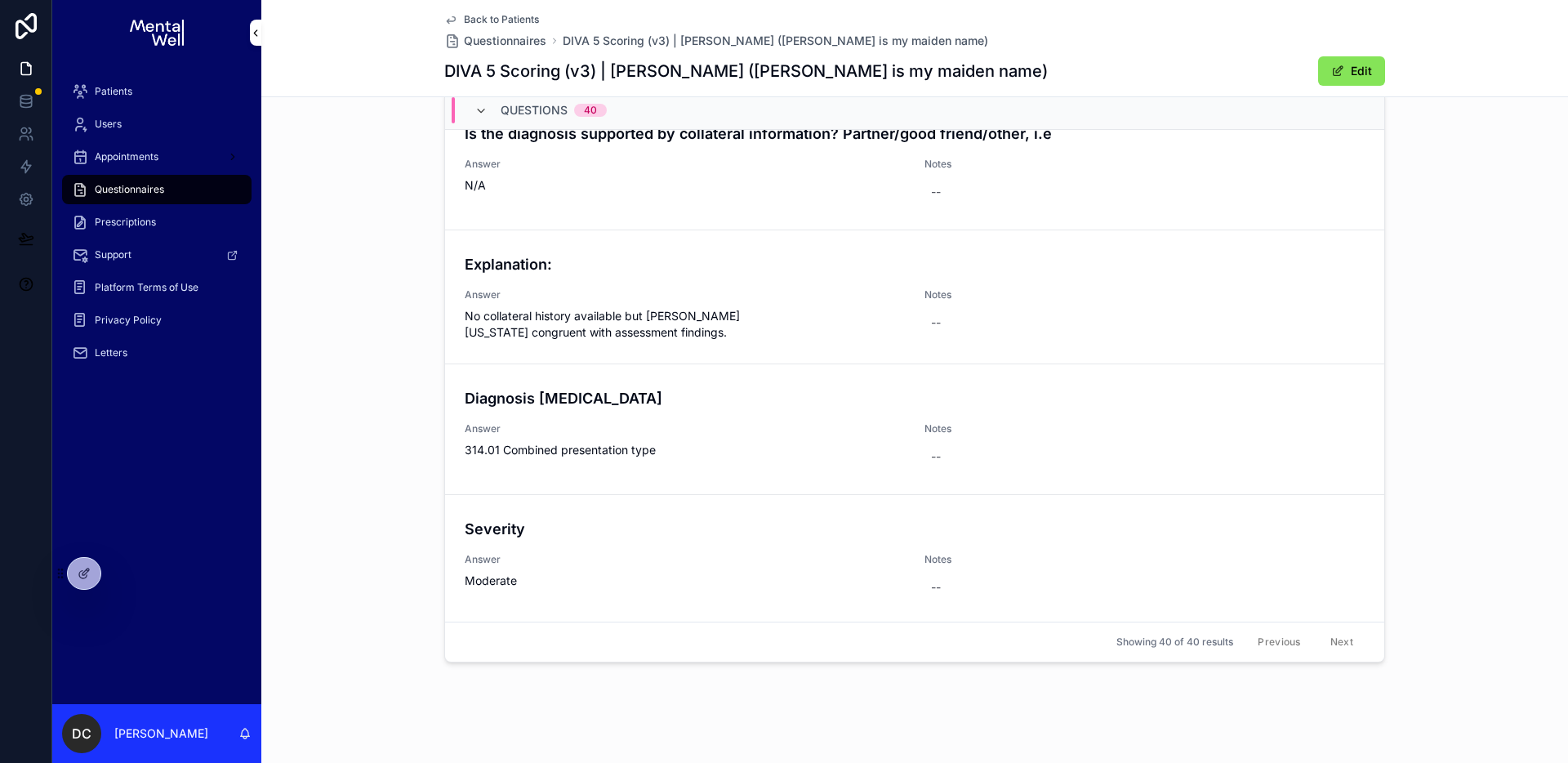
scroll to position [4869, 0]
click at [399, 225] on div "Questions Questions 40 DSM-5 TR: A2eH/I 5. Is often “on the go” or often acts a…" at bounding box center [914, 355] width 1307 height 642
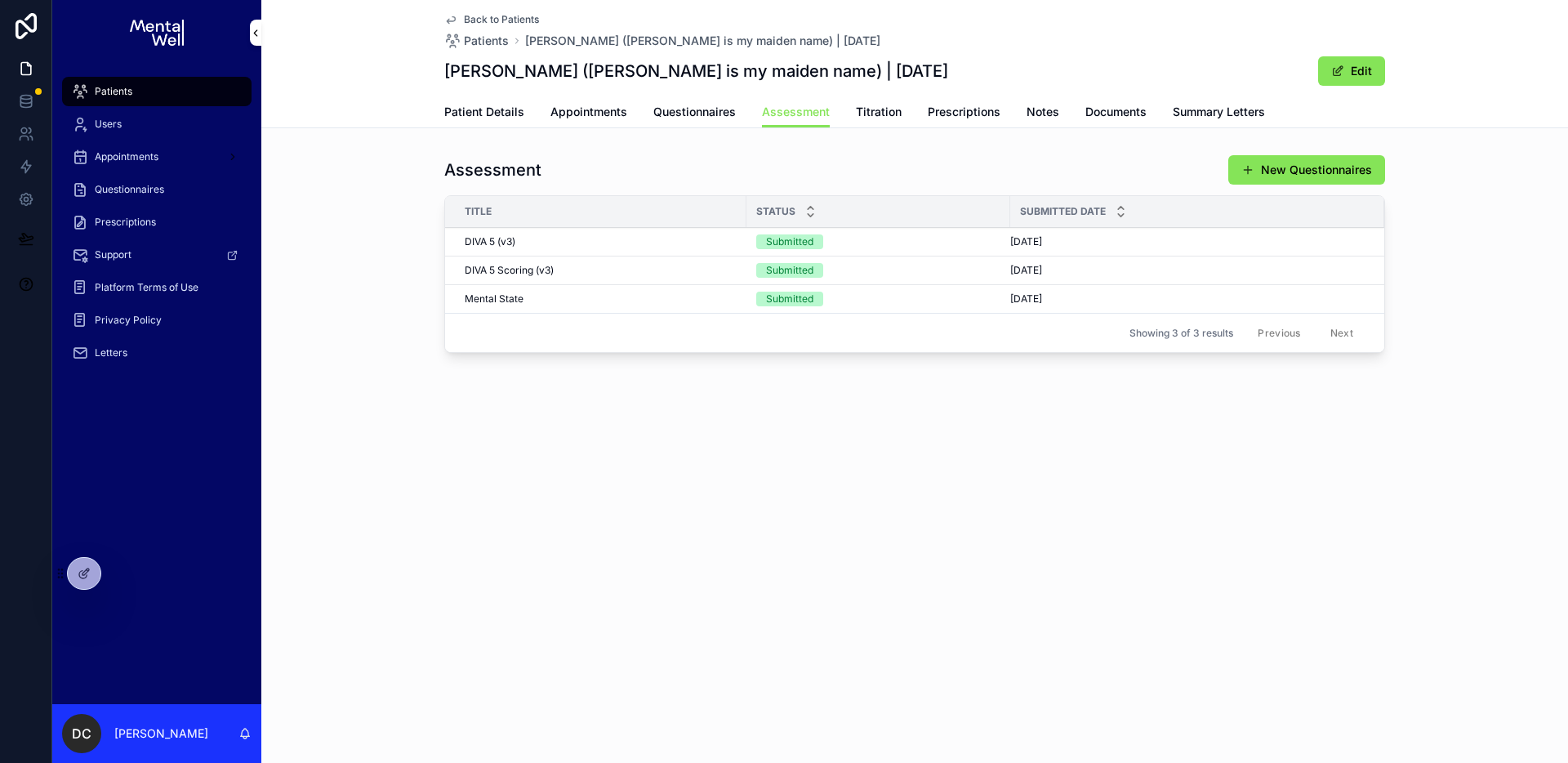
click at [582, 113] on span "Appointments" at bounding box center [588, 111] width 77 height 16
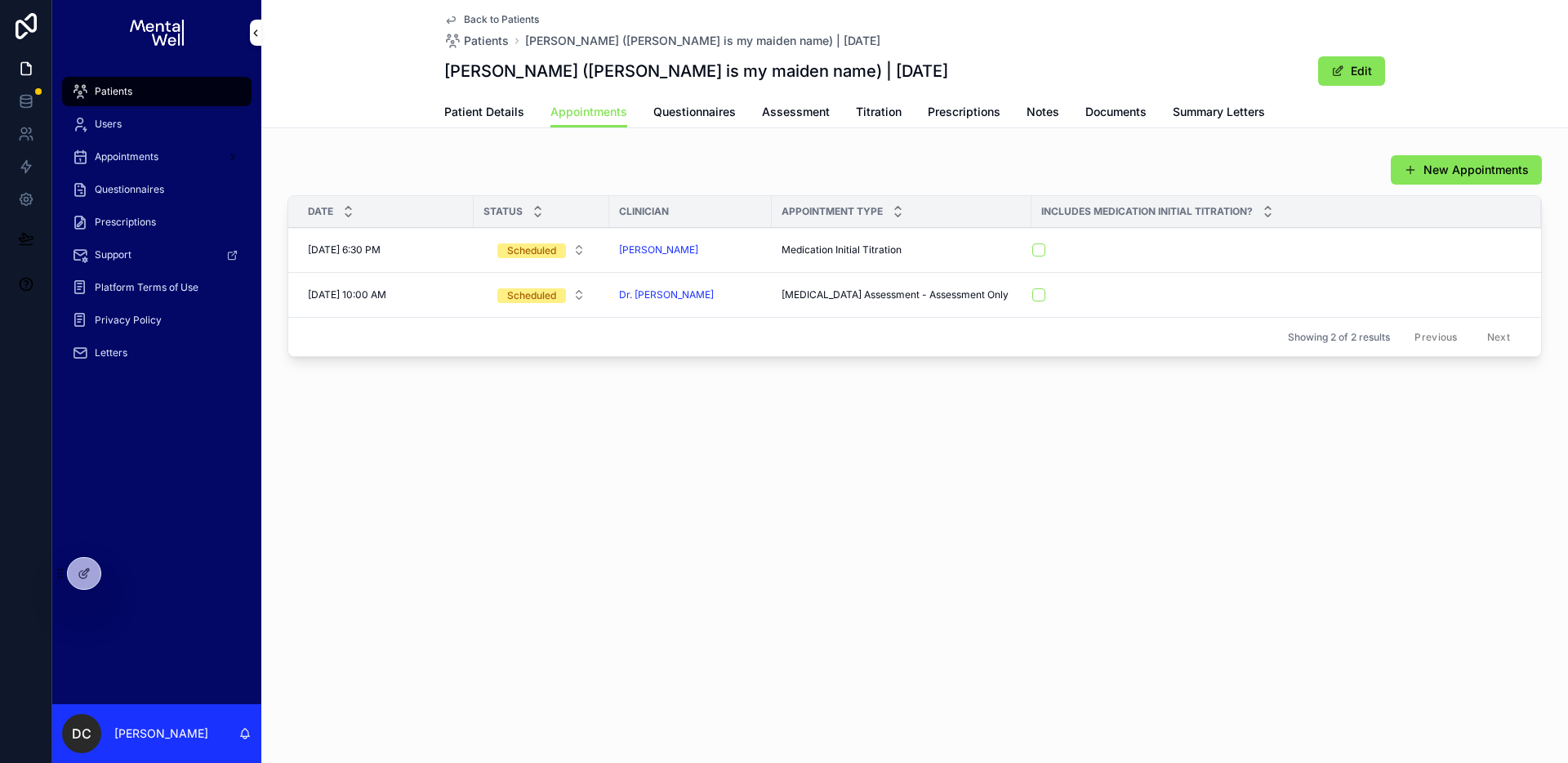
click at [519, 120] on span "Patient Details" at bounding box center [484, 111] width 80 height 16
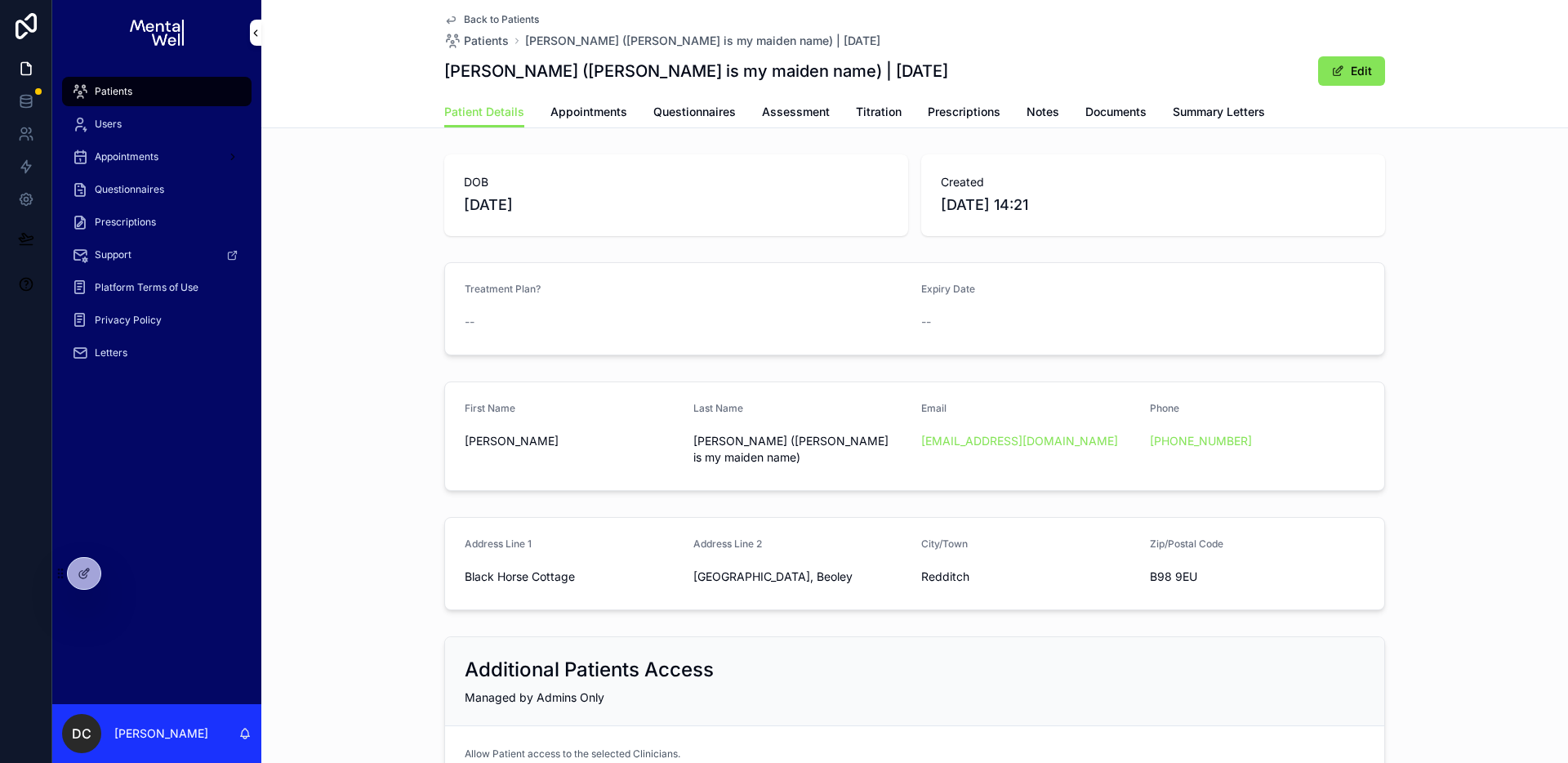
click at [511, 115] on span "Patient Details" at bounding box center [484, 111] width 80 height 16
click at [912, 369] on div "DOB [DEMOGRAPHIC_DATA] Created [DATE] 14:21 Treatment Plan? -- Expiry Date -- F…" at bounding box center [914, 486] width 1307 height 676
